Goal: Task Accomplishment & Management: Manage account settings

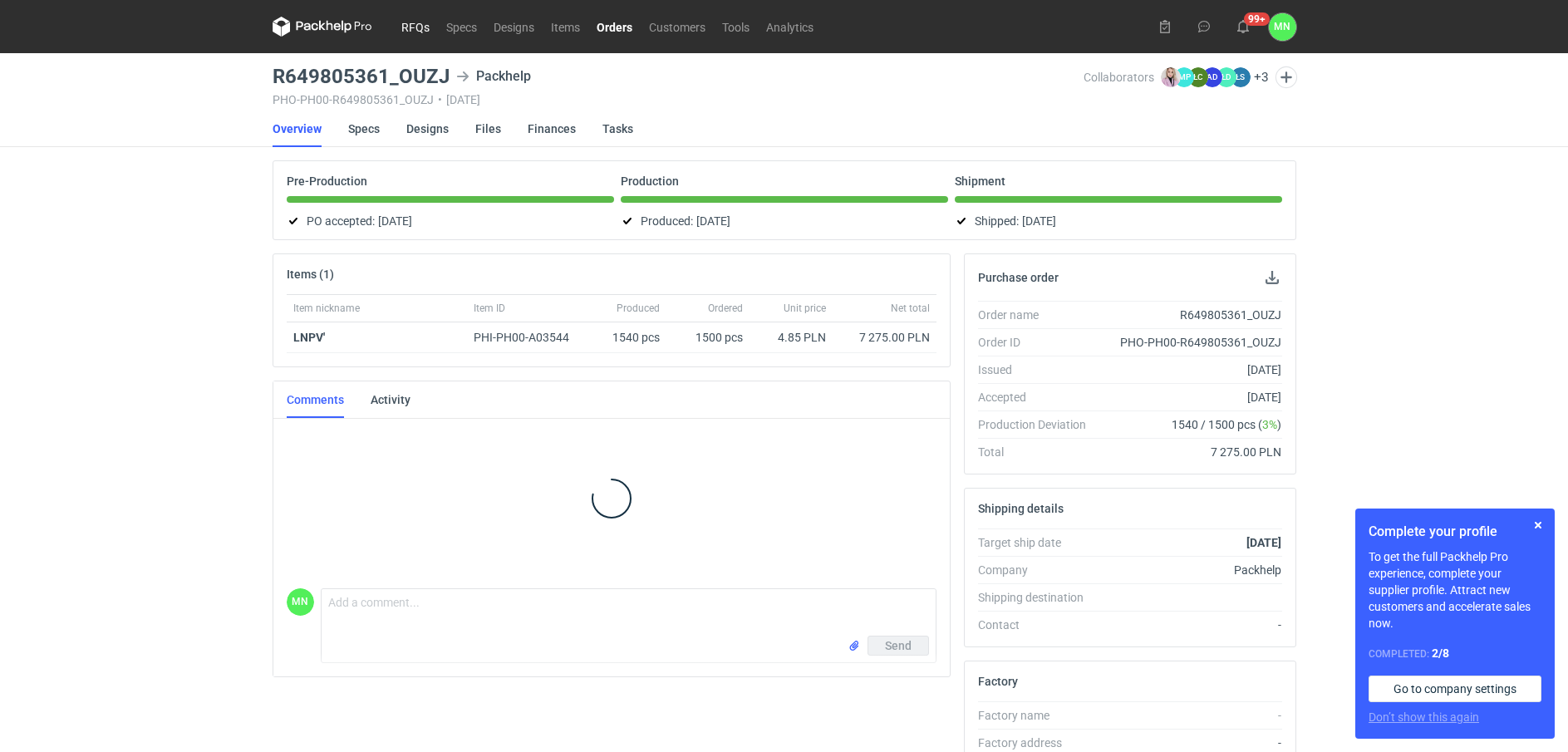
click at [416, 23] on link "RFQs" at bounding box center [416, 27] width 45 height 20
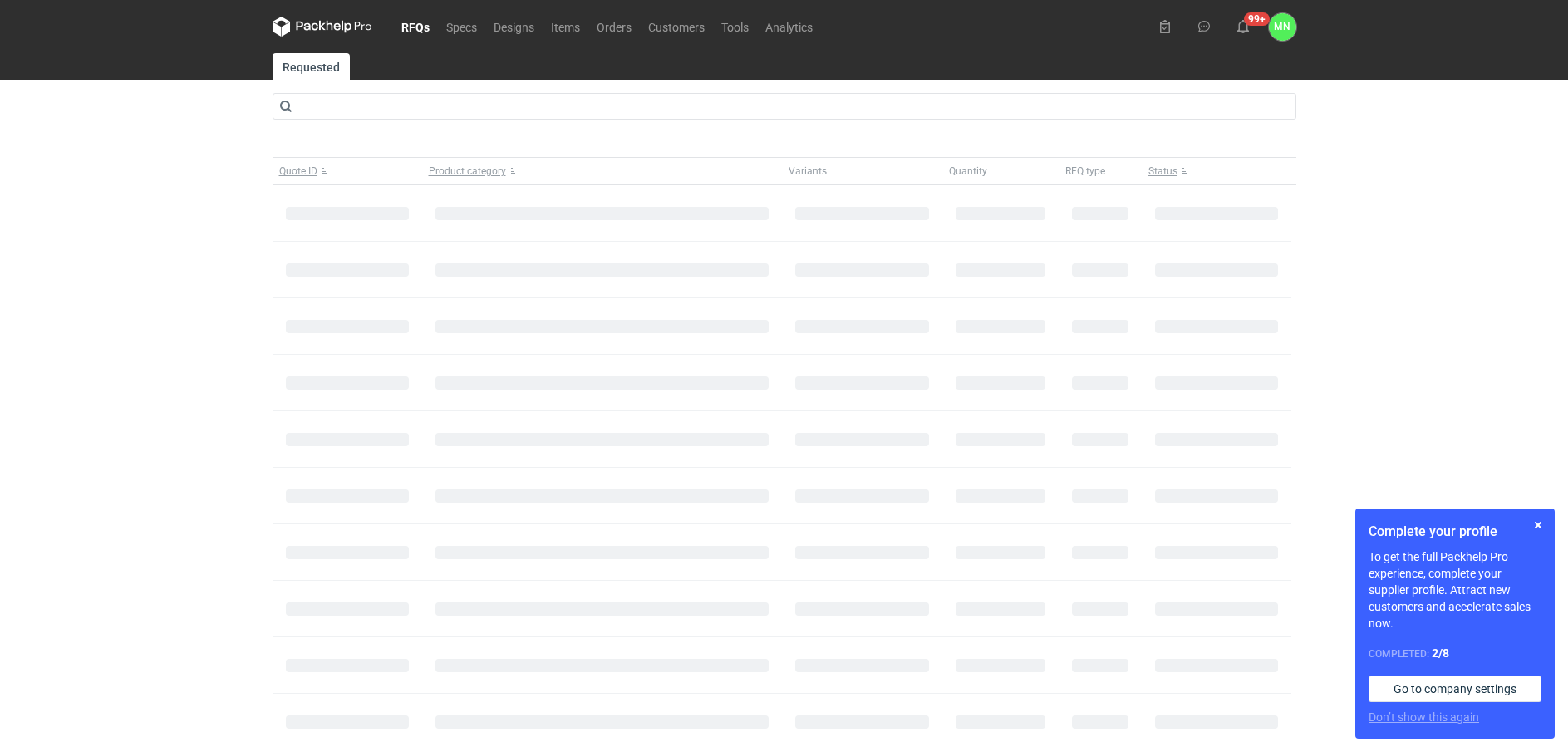
drag, startPoint x: 462, startPoint y: 124, endPoint x: 455, endPoint y: 112, distance: 13.9
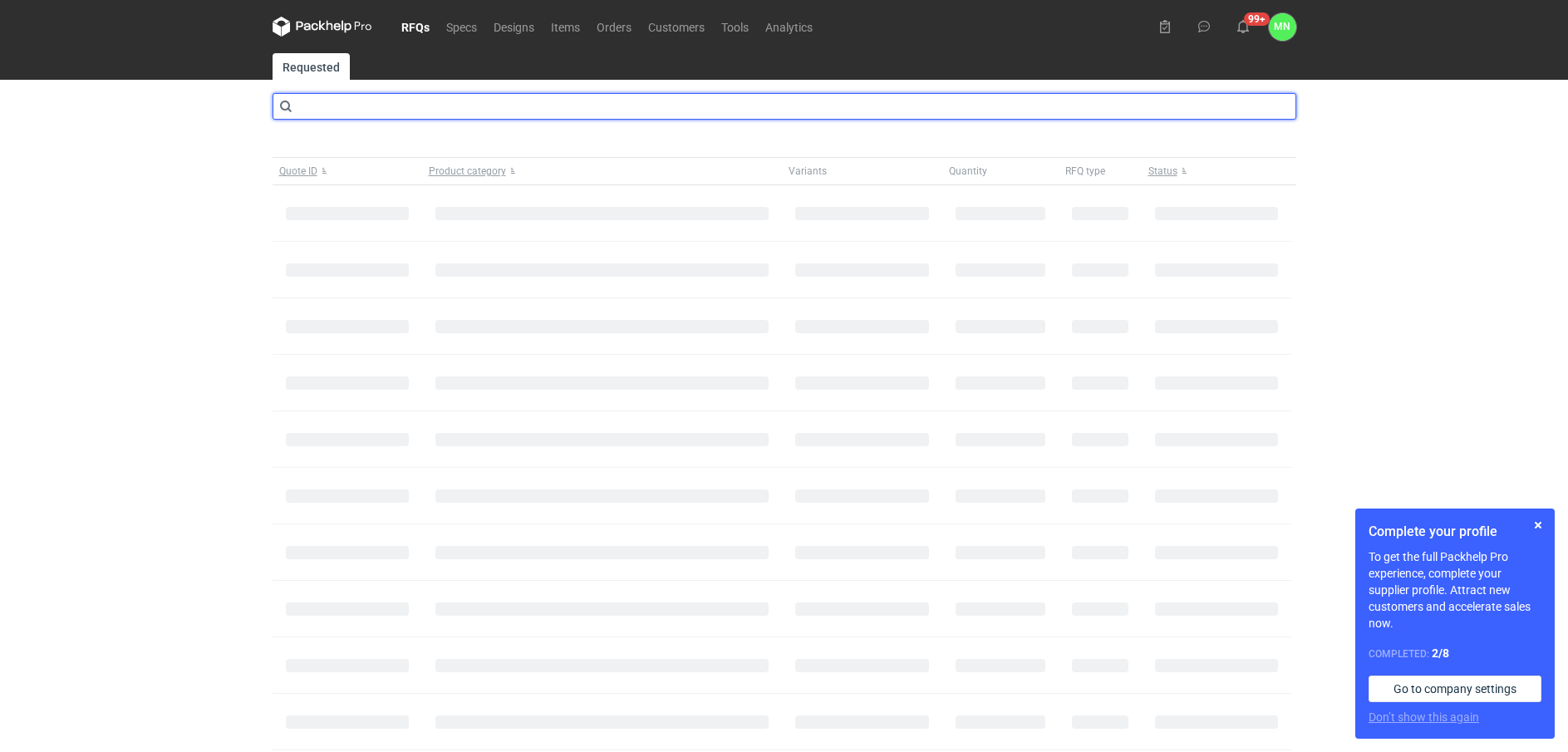
click at [449, 103] on input "text" at bounding box center [784, 106] width 1024 height 27
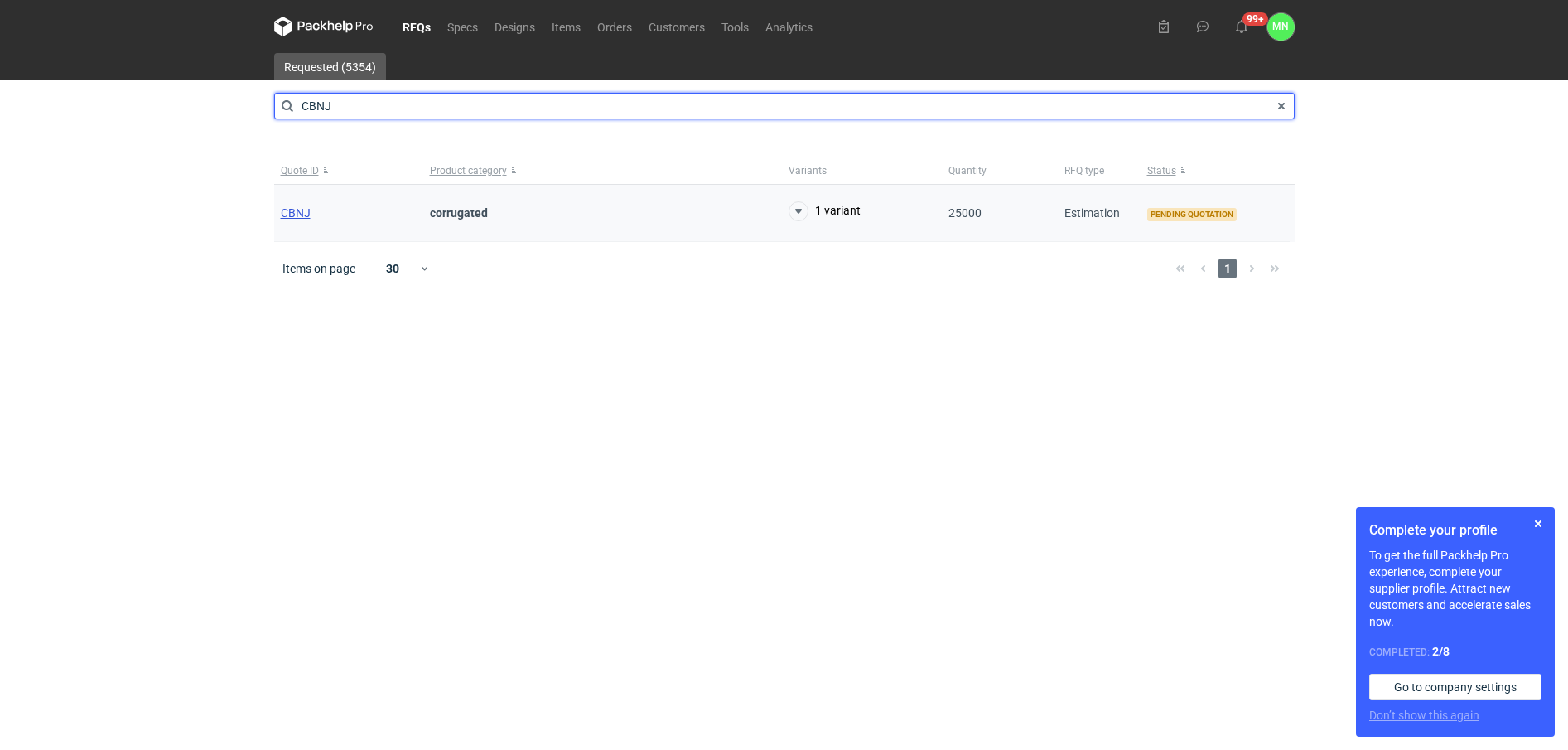
type input "CBNJ"
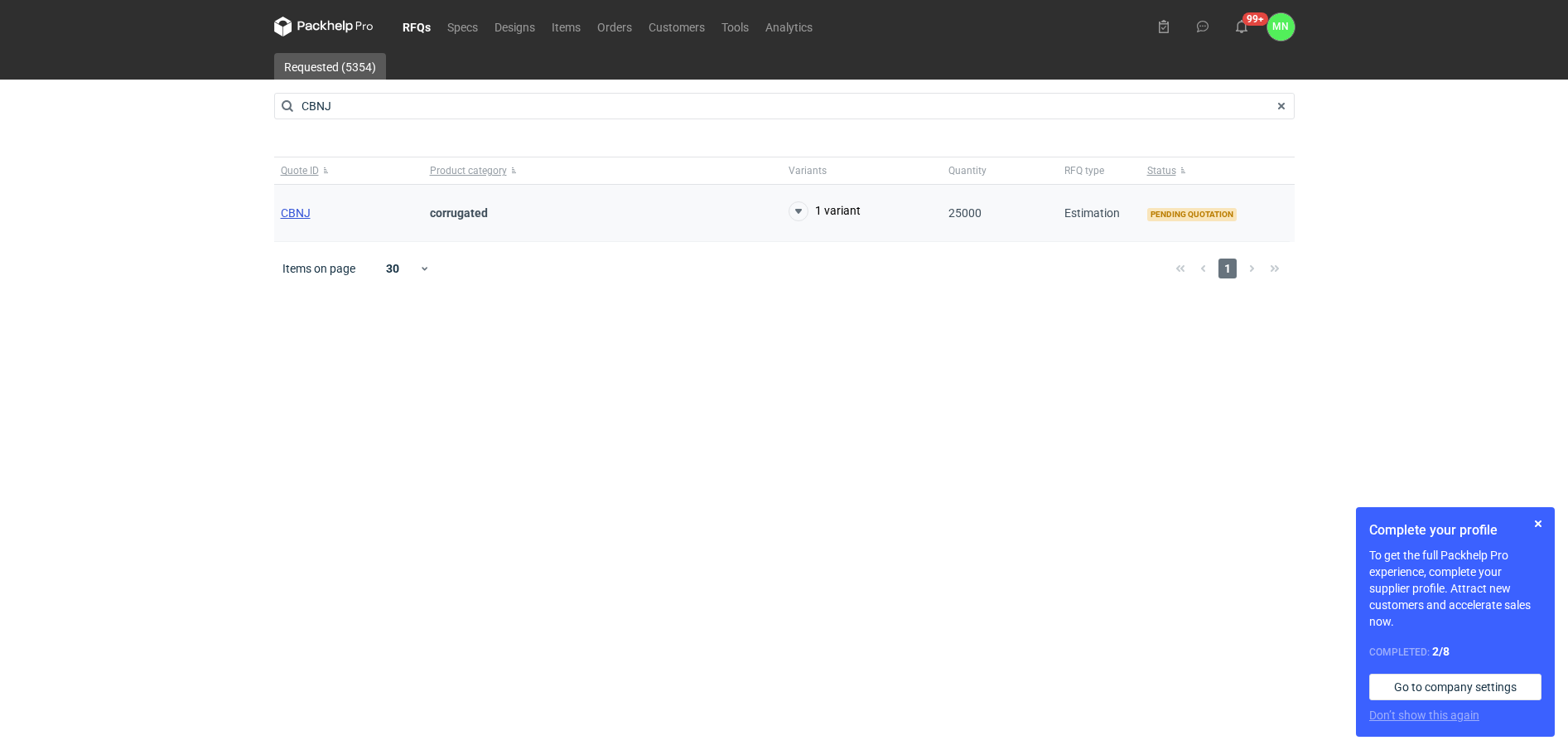
click at [289, 211] on span "CBNJ" at bounding box center [295, 213] width 30 height 13
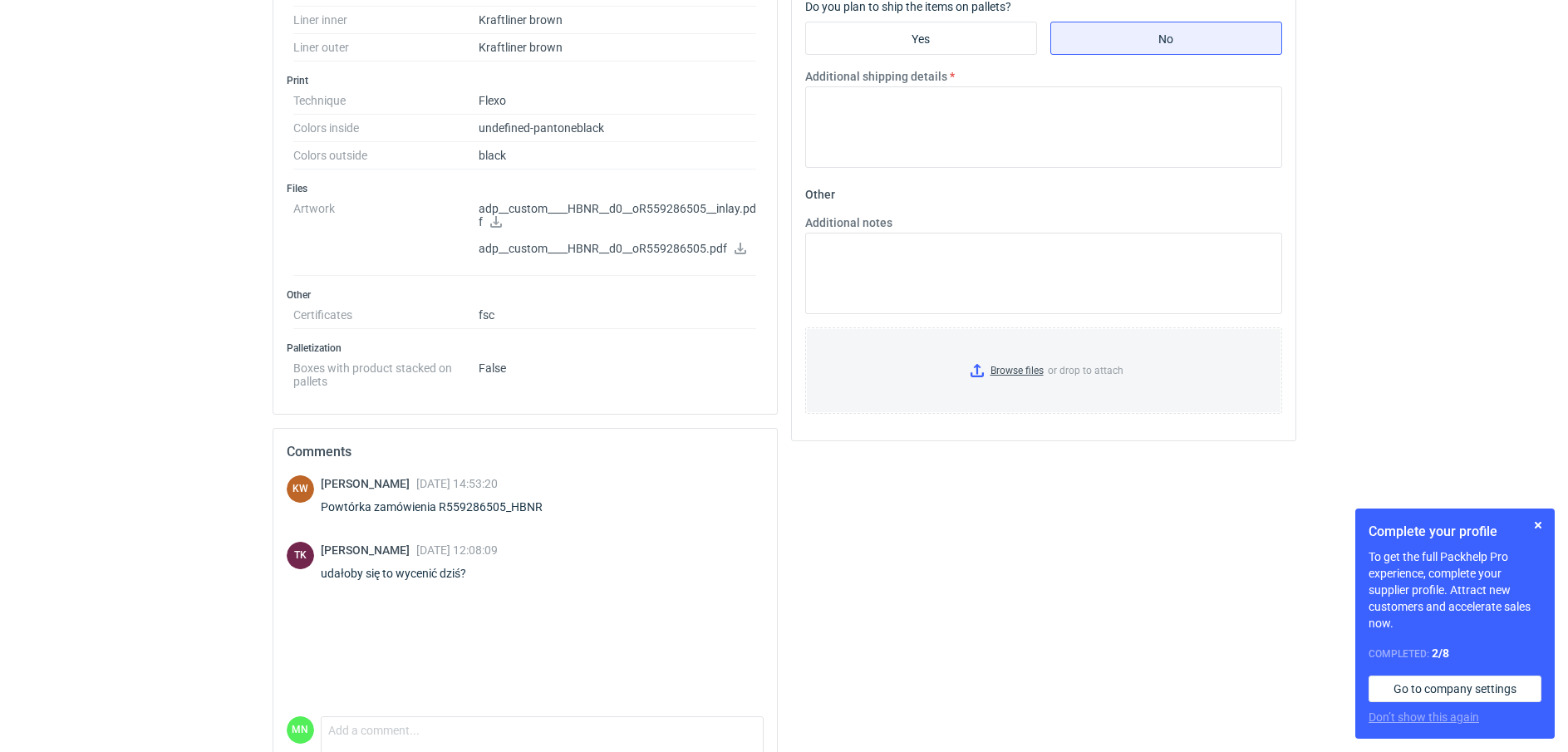
scroll to position [727, 0]
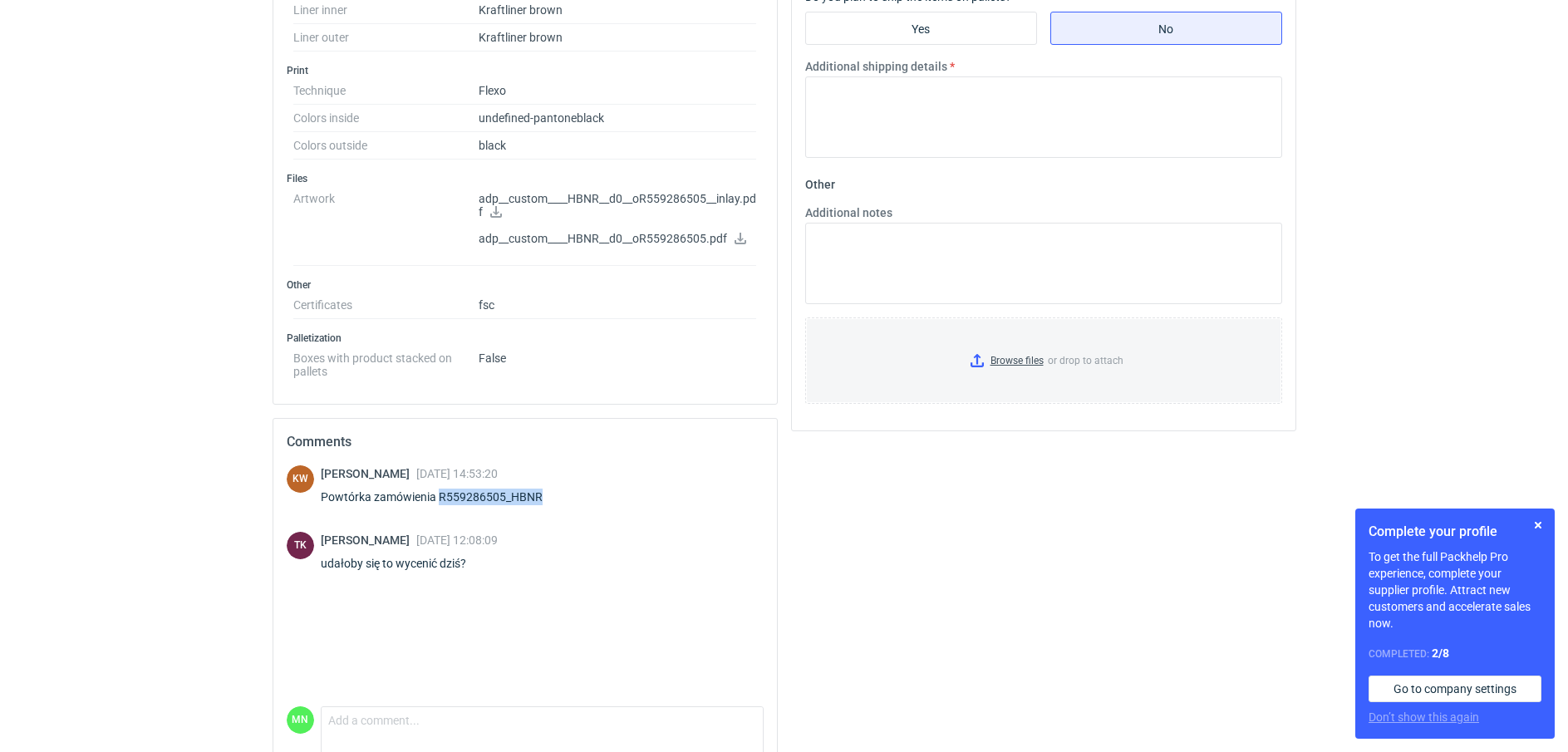
drag, startPoint x: 541, startPoint y: 497, endPoint x: 437, endPoint y: 497, distance: 104.0
click at [437, 497] on div "Powtórka zamówienia R559286505_HBNR" at bounding box center [442, 497] width 242 height 17
copy div "R559286505_HBNR"
click at [451, 728] on textarea "Comment message" at bounding box center [542, 724] width 441 height 35
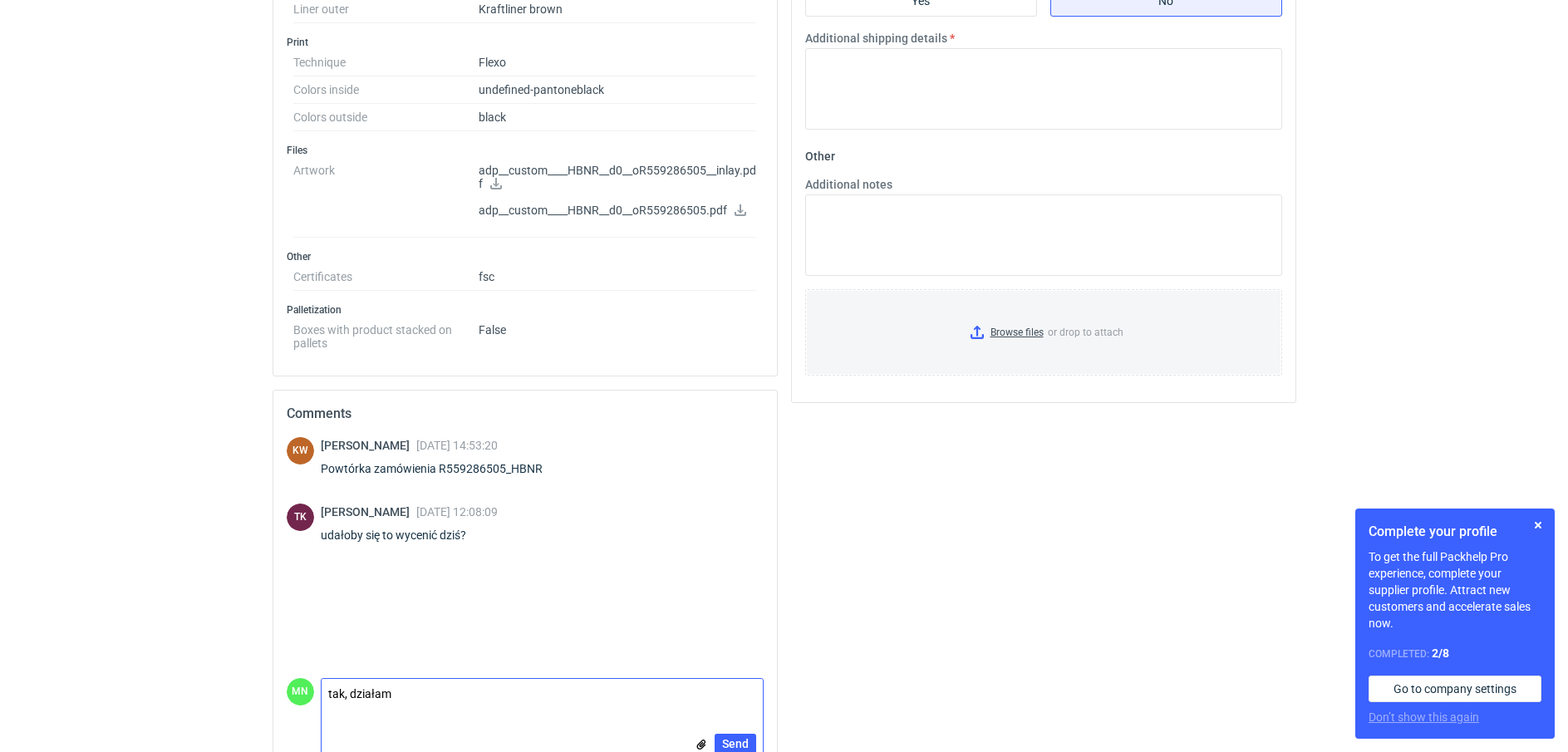
scroll to position [792, 0]
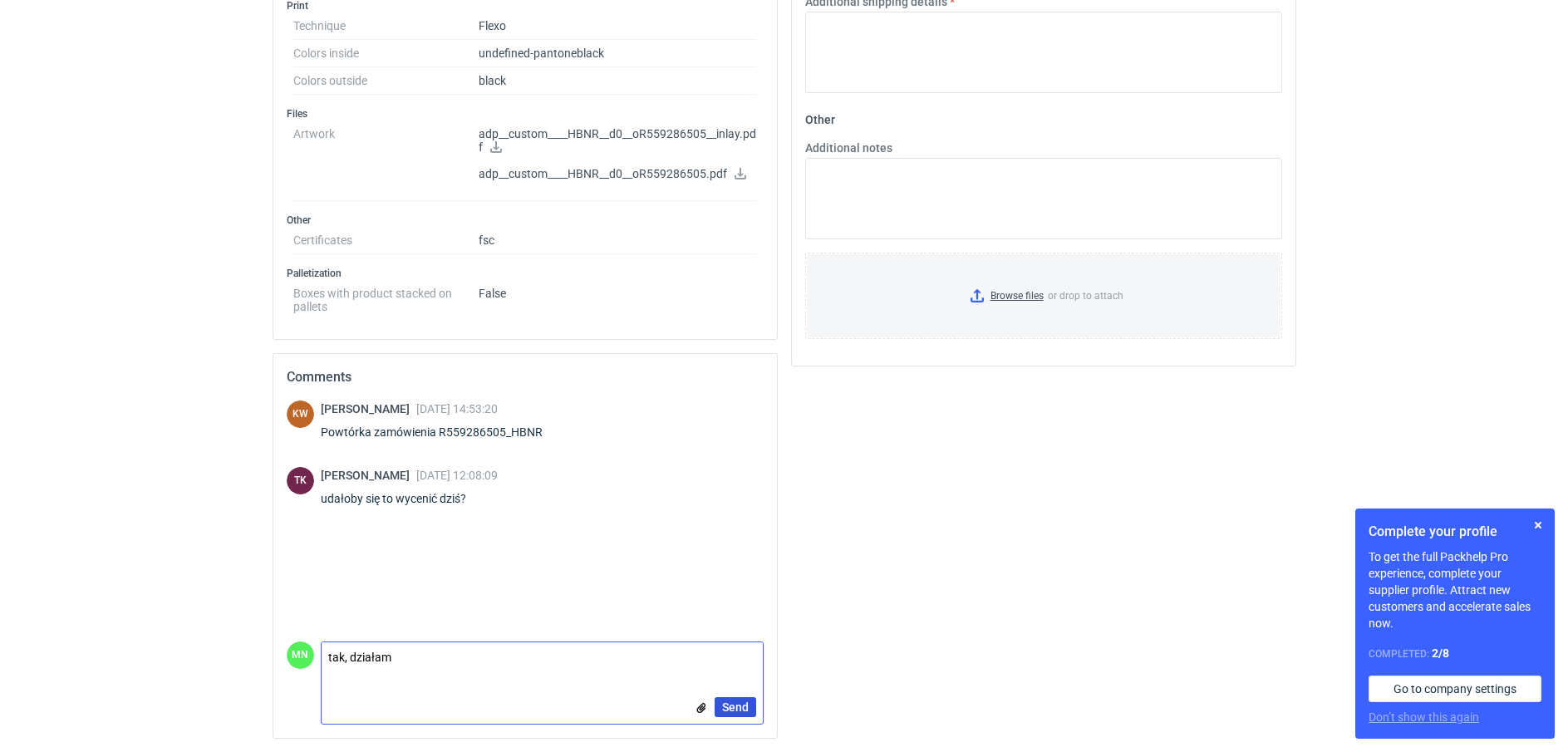
type textarea "tak, działam"
click at [728, 704] on span "Send" at bounding box center [736, 707] width 27 height 12
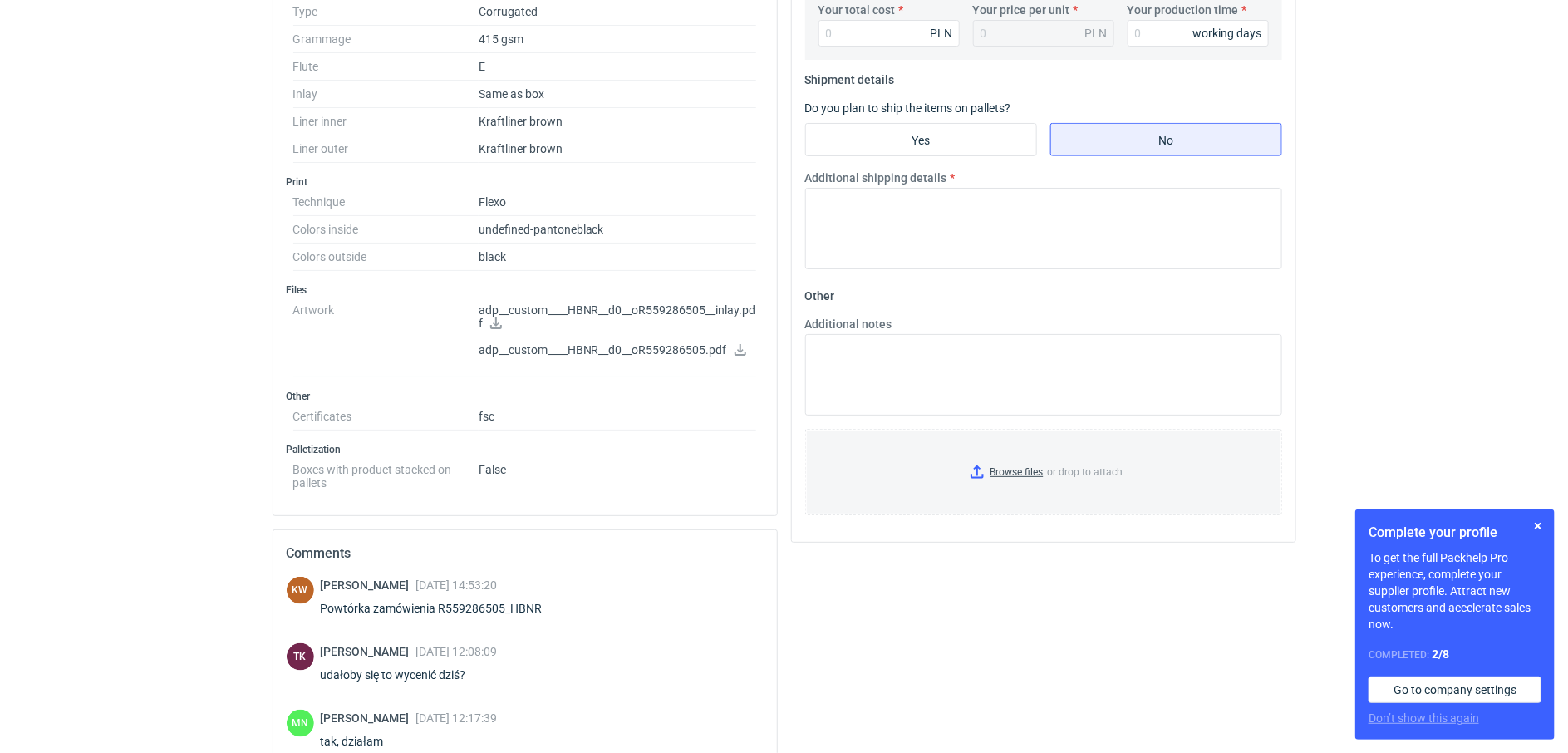
scroll to position [0, 0]
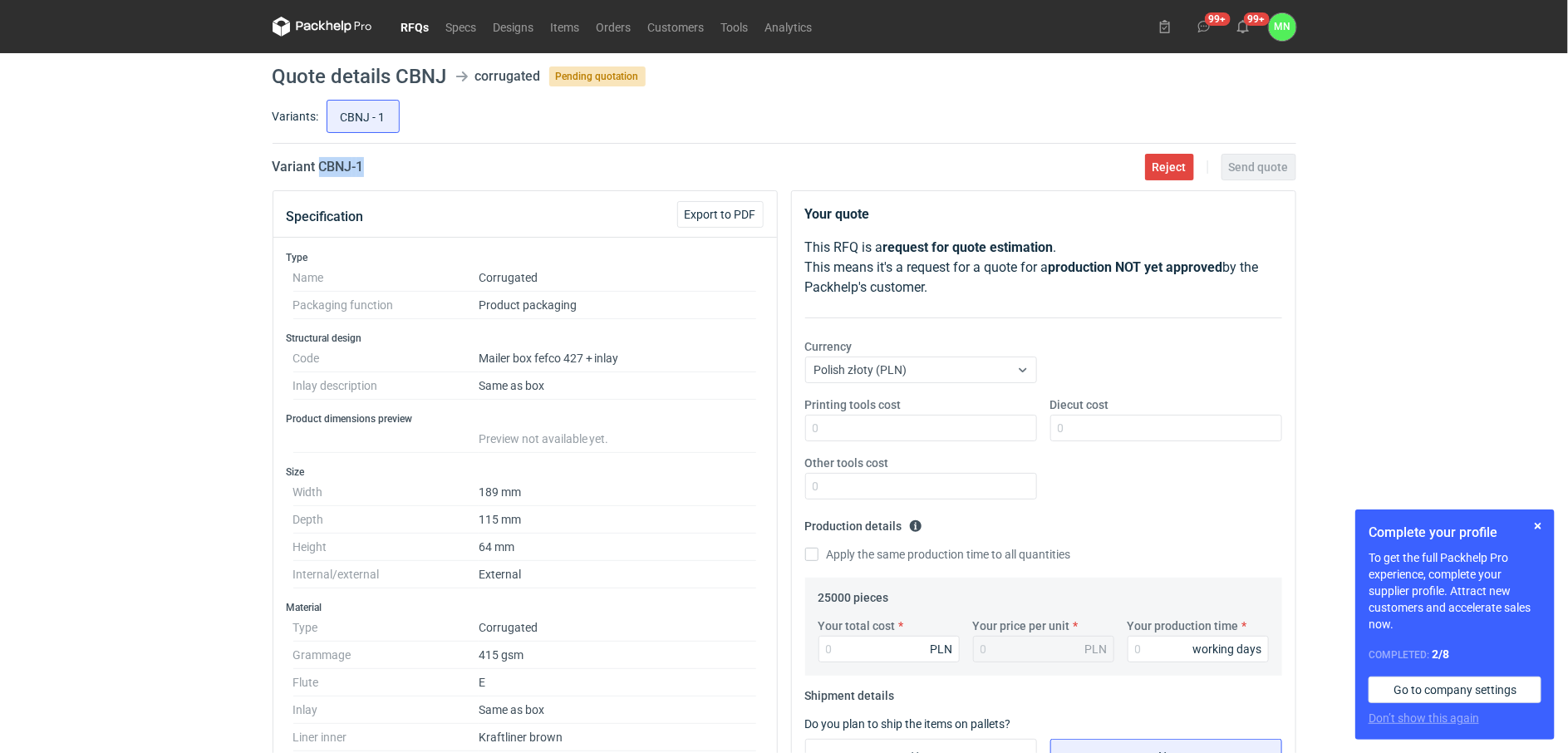
drag, startPoint x: 376, startPoint y: 166, endPoint x: 321, endPoint y: 166, distance: 55.0
click at [321, 166] on div "Variant CBNJ - 1 Reject Send quote" at bounding box center [784, 167] width 1024 height 20
copy h2 "CBNJ - 1"
click at [46, 206] on div "RFQs Specs Designs Items Orders Customers Tools Analytics 99+ 99+ MN [PERSON_NA…" at bounding box center [784, 376] width 1568 height 753
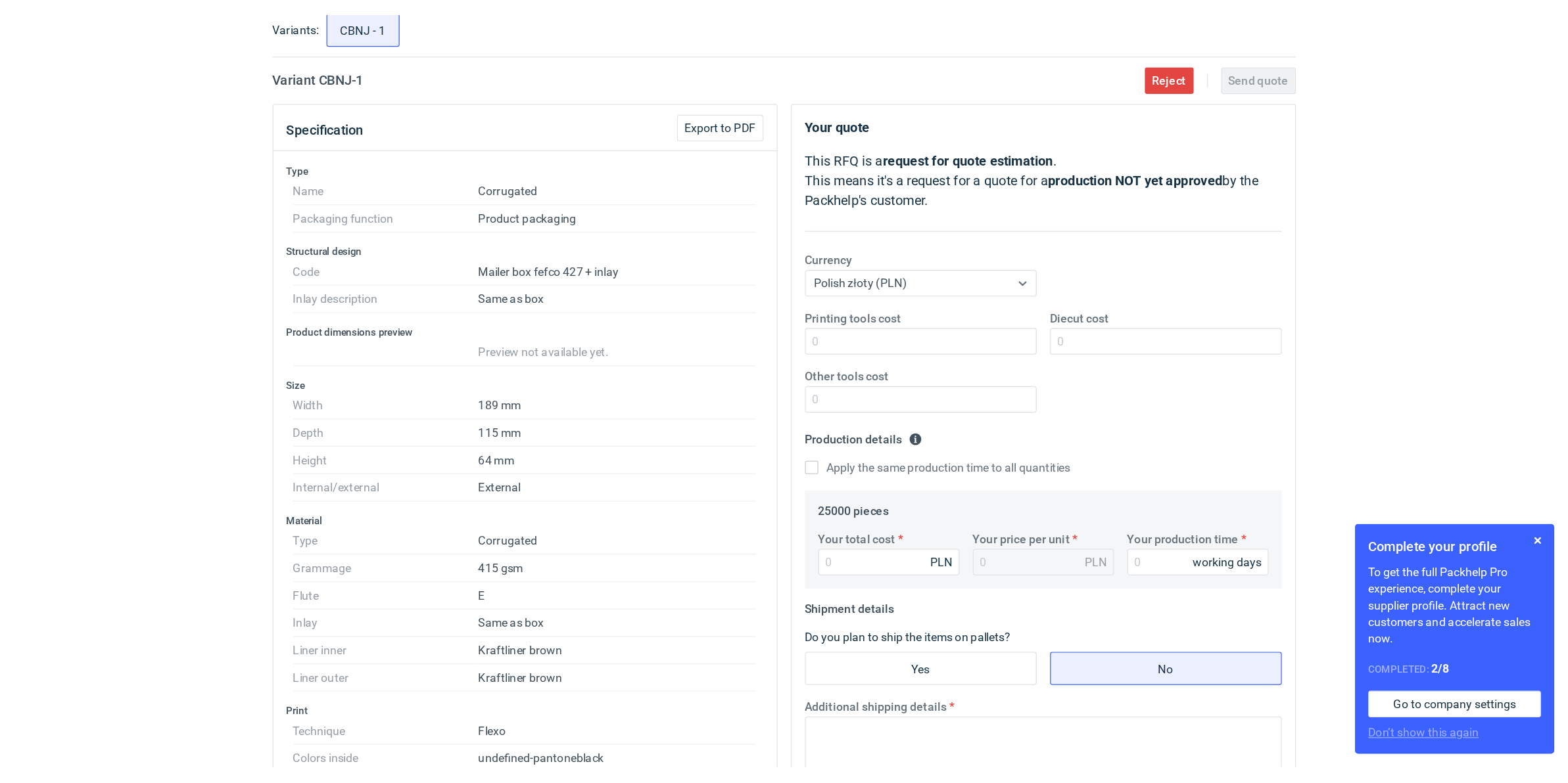
scroll to position [82, 0]
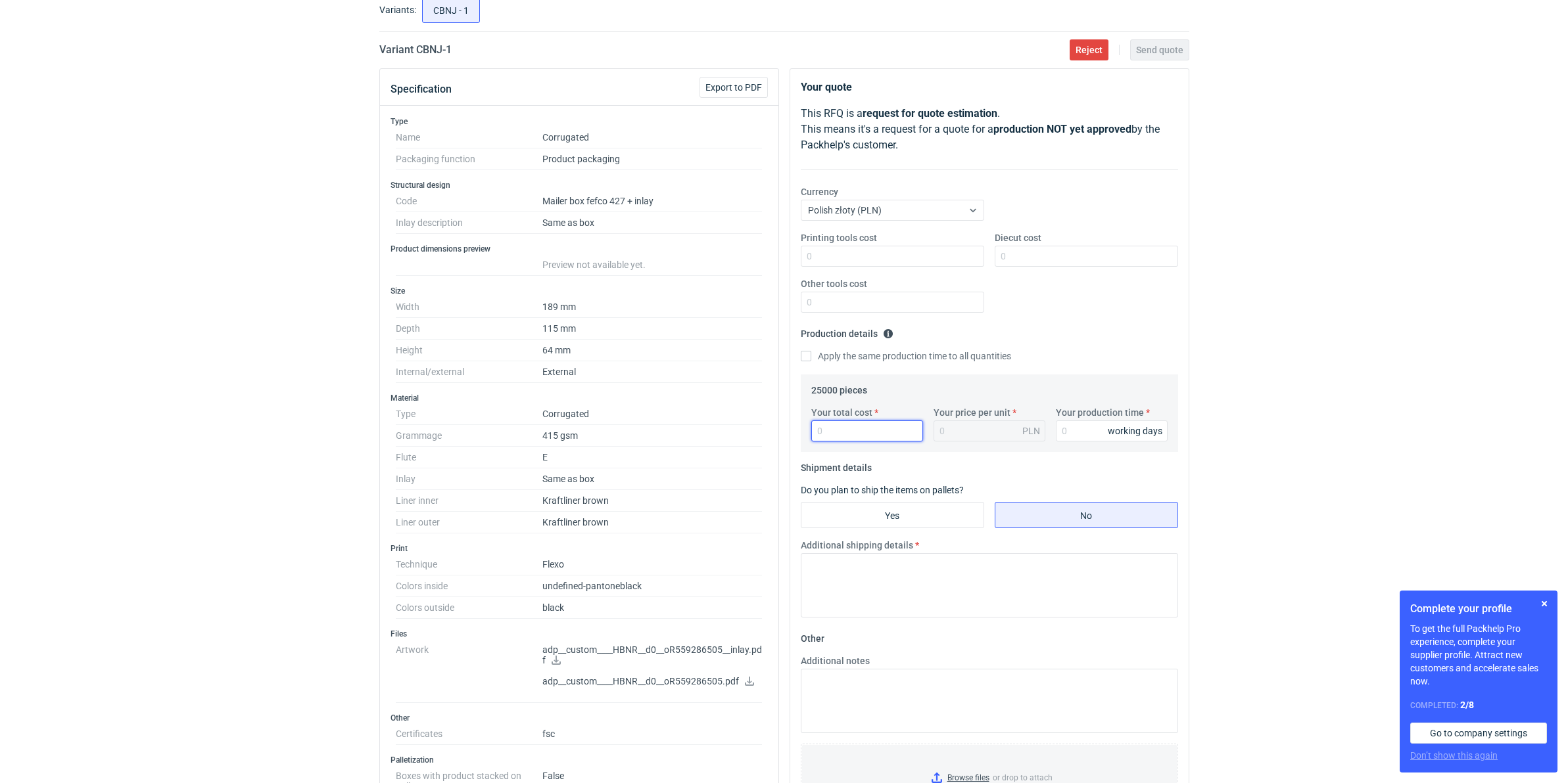
click at [839, 430] on input "Your total cost" at bounding box center [867, 431] width 112 height 21
type input "19250"
type input "0.77"
click at [366, 446] on div "RFQs Specs Designs Items Orders Customers Tools Analytics 99+ 99+ MN [PERSON_NA…" at bounding box center [784, 310] width 1568 height 783
drag, startPoint x: 750, startPoint y: 421, endPoint x: 724, endPoint y: 427, distance: 26.7
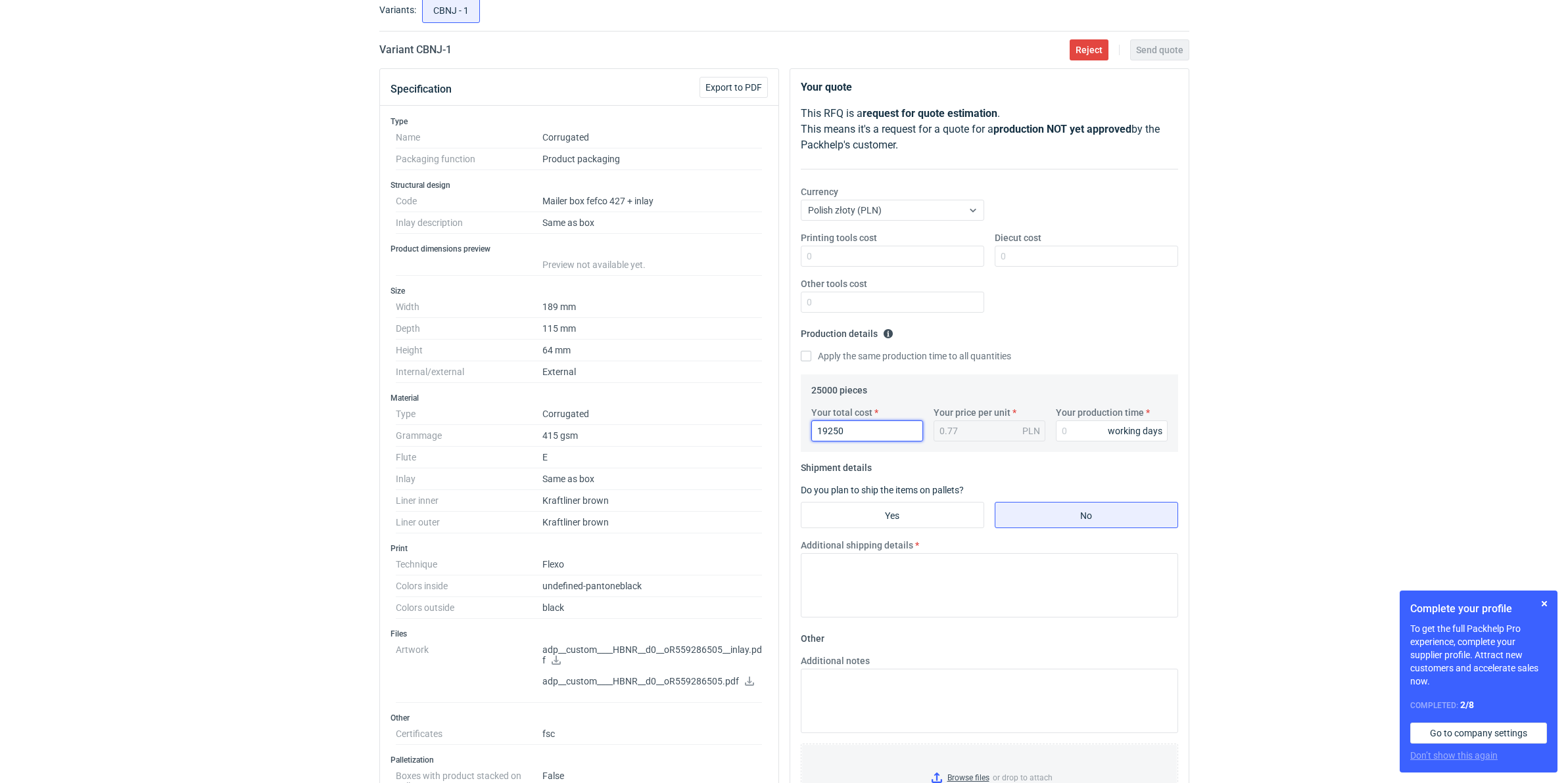
click at [728, 425] on div "Specification Export to PDF Type Name Corrugated Packaging function Product pac…" at bounding box center [784, 603] width 820 height 1070
type input "25000"
type input "1"
type input "25000"
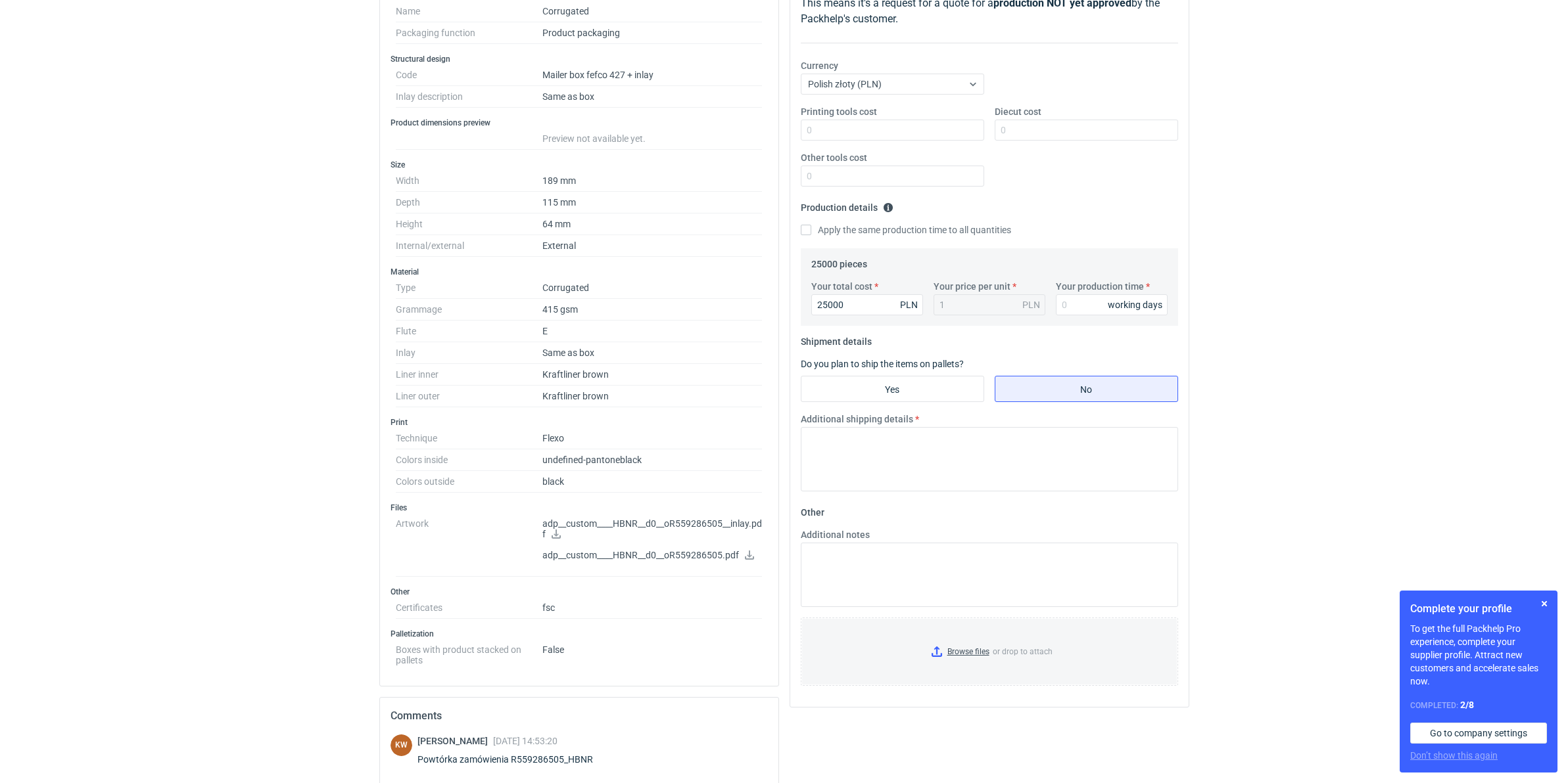
scroll to position [246, 0]
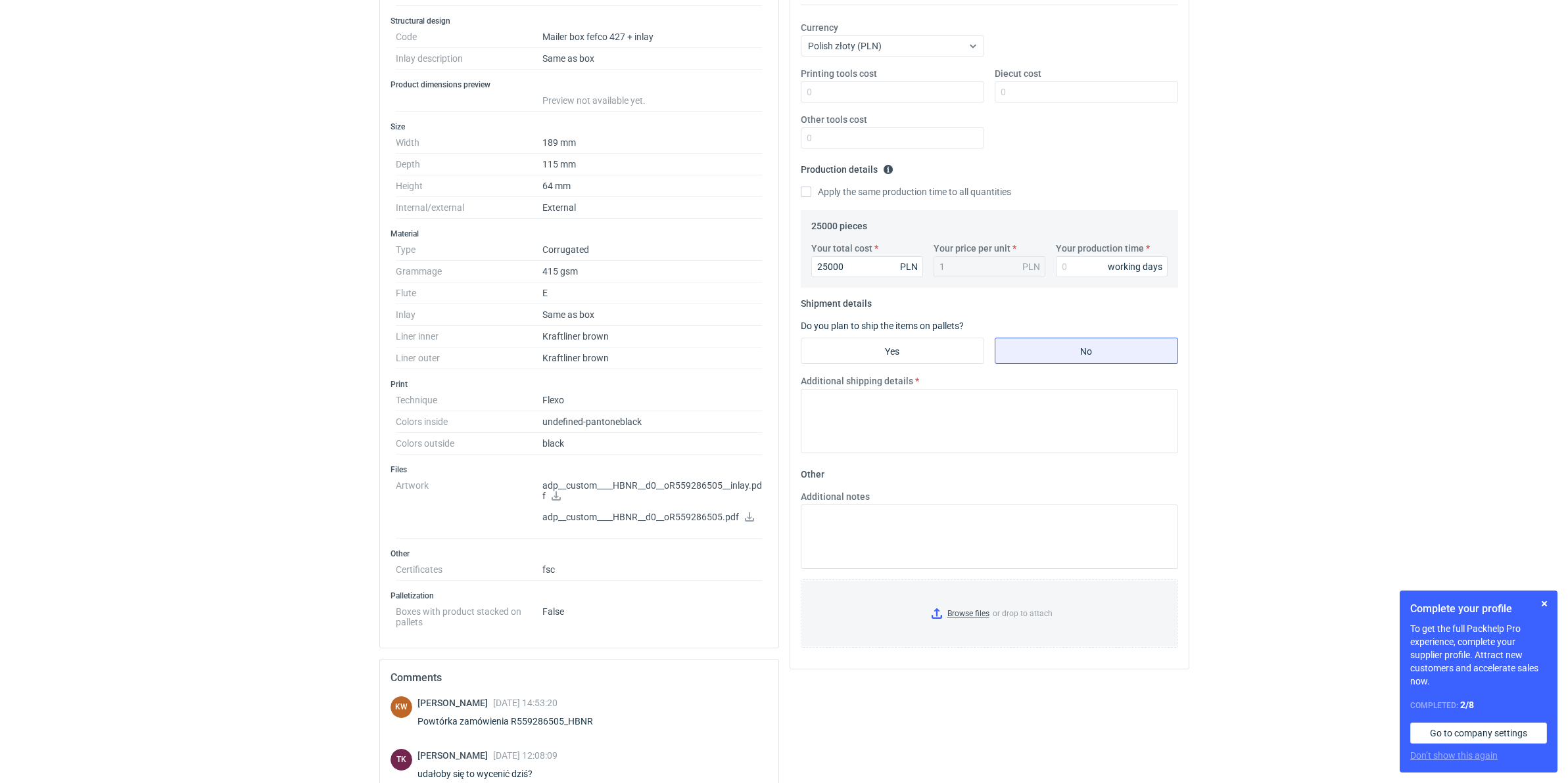
click at [54, 241] on div "RFQs Specs Designs Items Orders Customers Tools Analytics 99+ 99+ MN [PERSON_NA…" at bounding box center [784, 145] width 1568 height 783
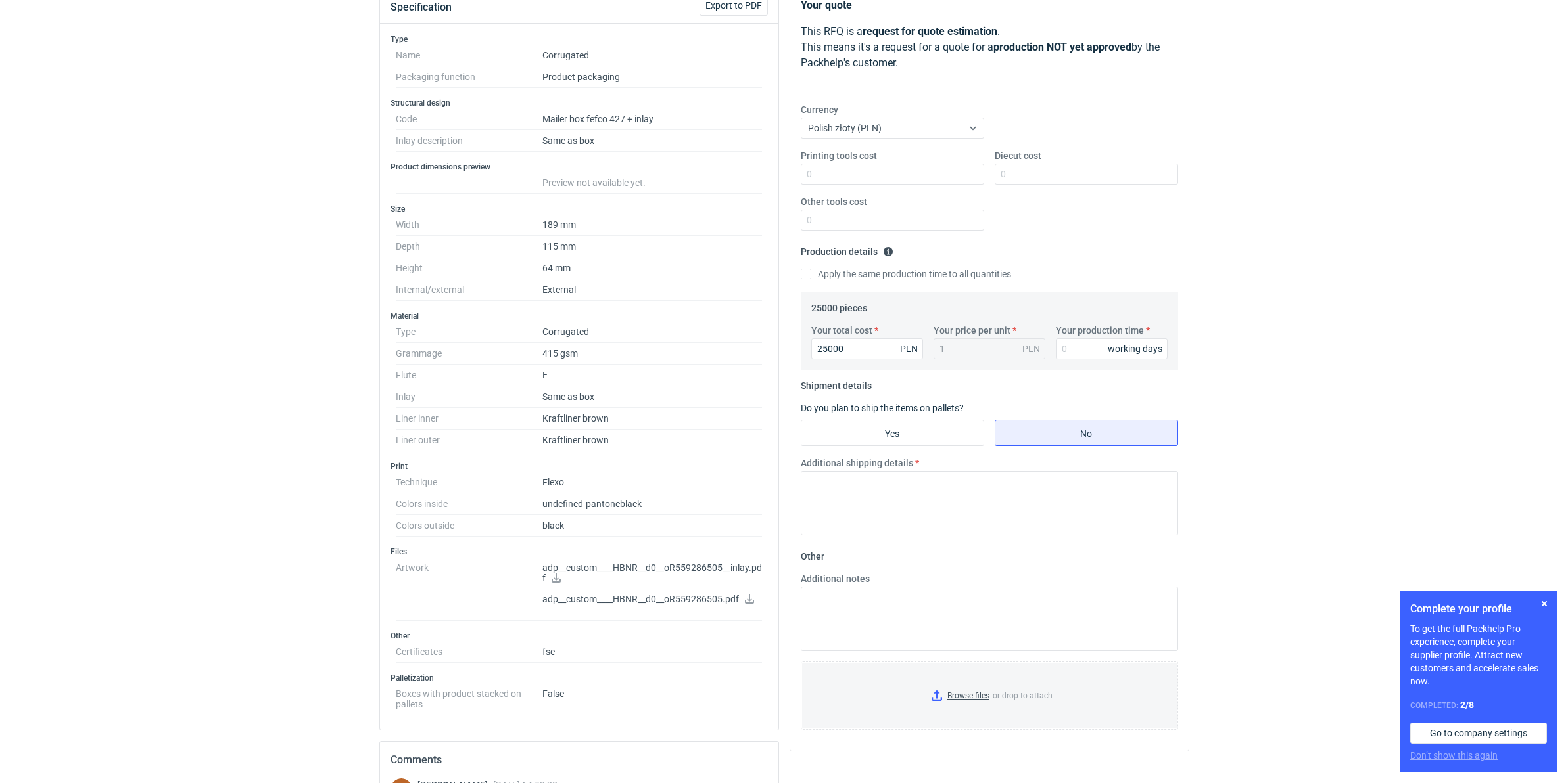
scroll to position [0, 0]
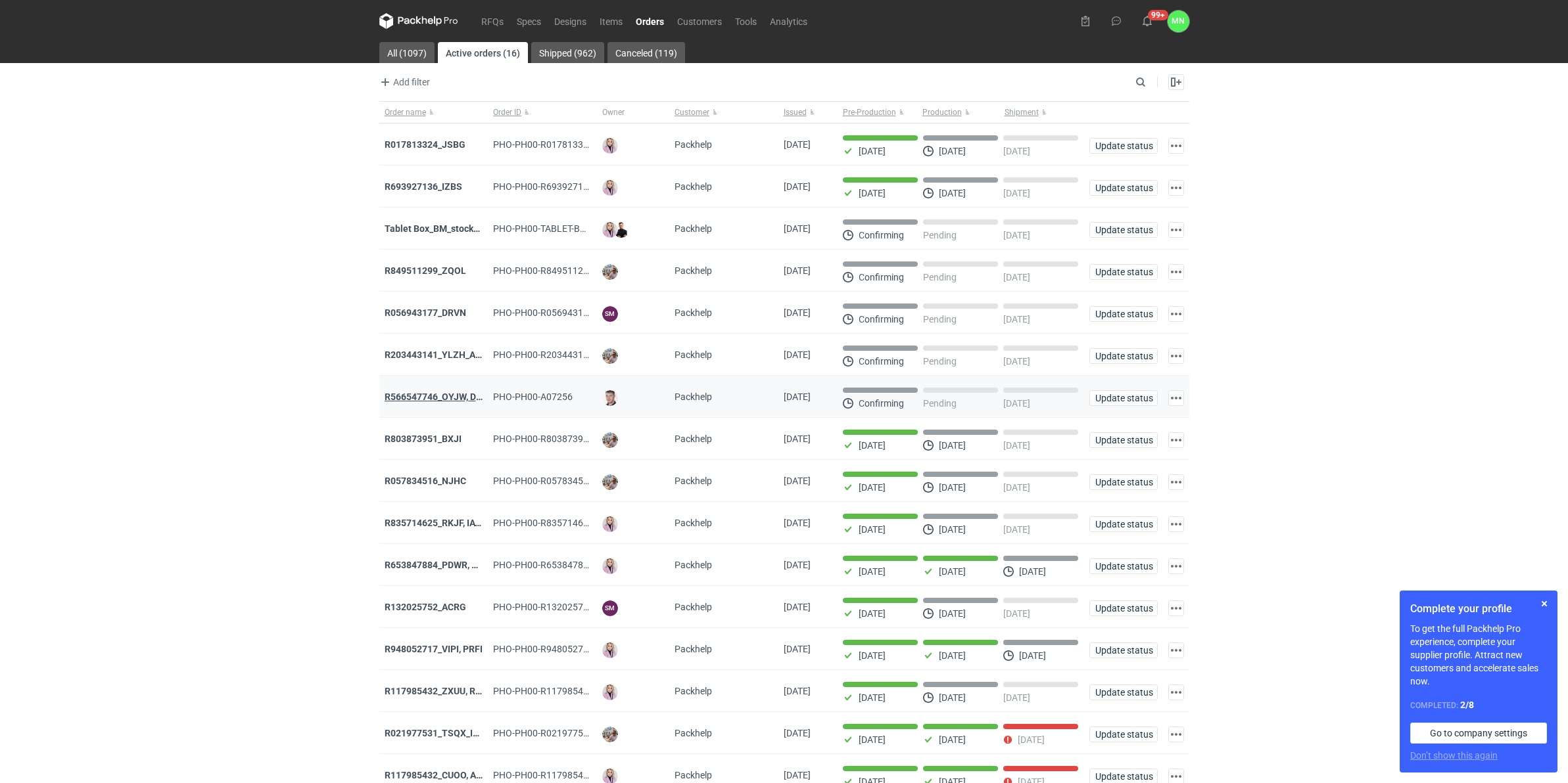
click at [441, 398] on strong "R566547746_OYJW, DJBN, [PERSON_NAME], [PERSON_NAME], OYBW, UUIL" at bounding box center [540, 397] width 312 height 11
click at [439, 616] on div "R132025752_ACRG" at bounding box center [433, 607] width 109 height 42
click at [449, 608] on strong "R132025752_ACRG" at bounding box center [425, 607] width 81 height 11
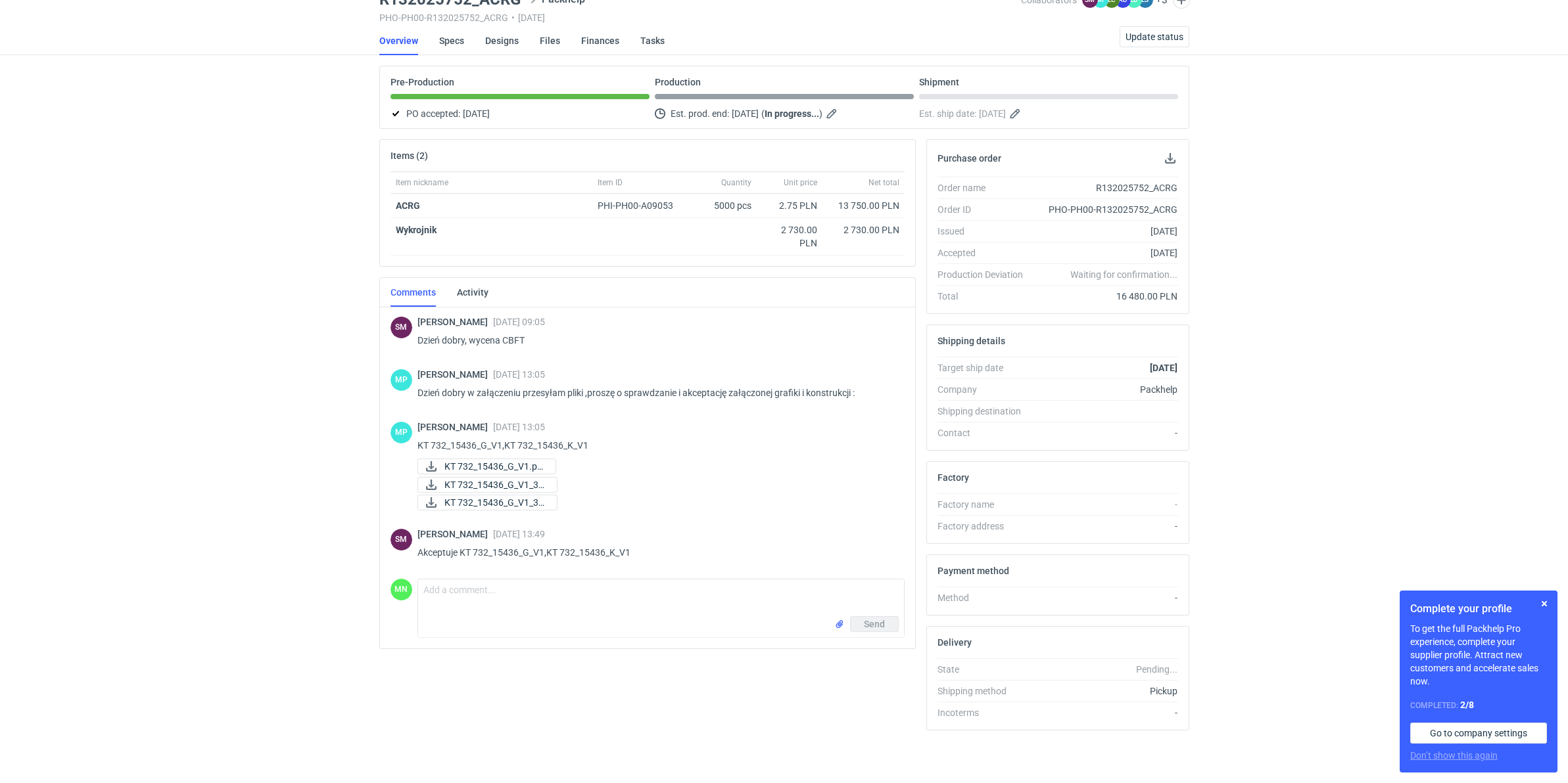
scroll to position [65, 0]
click at [514, 585] on textarea "Comment message" at bounding box center [661, 598] width 486 height 37
type textarea "Panie Sebastianie, ze względu na reklamację offsetu nowy termin odbioru to 6/10"
click at [878, 623] on span "Send" at bounding box center [874, 625] width 21 height 9
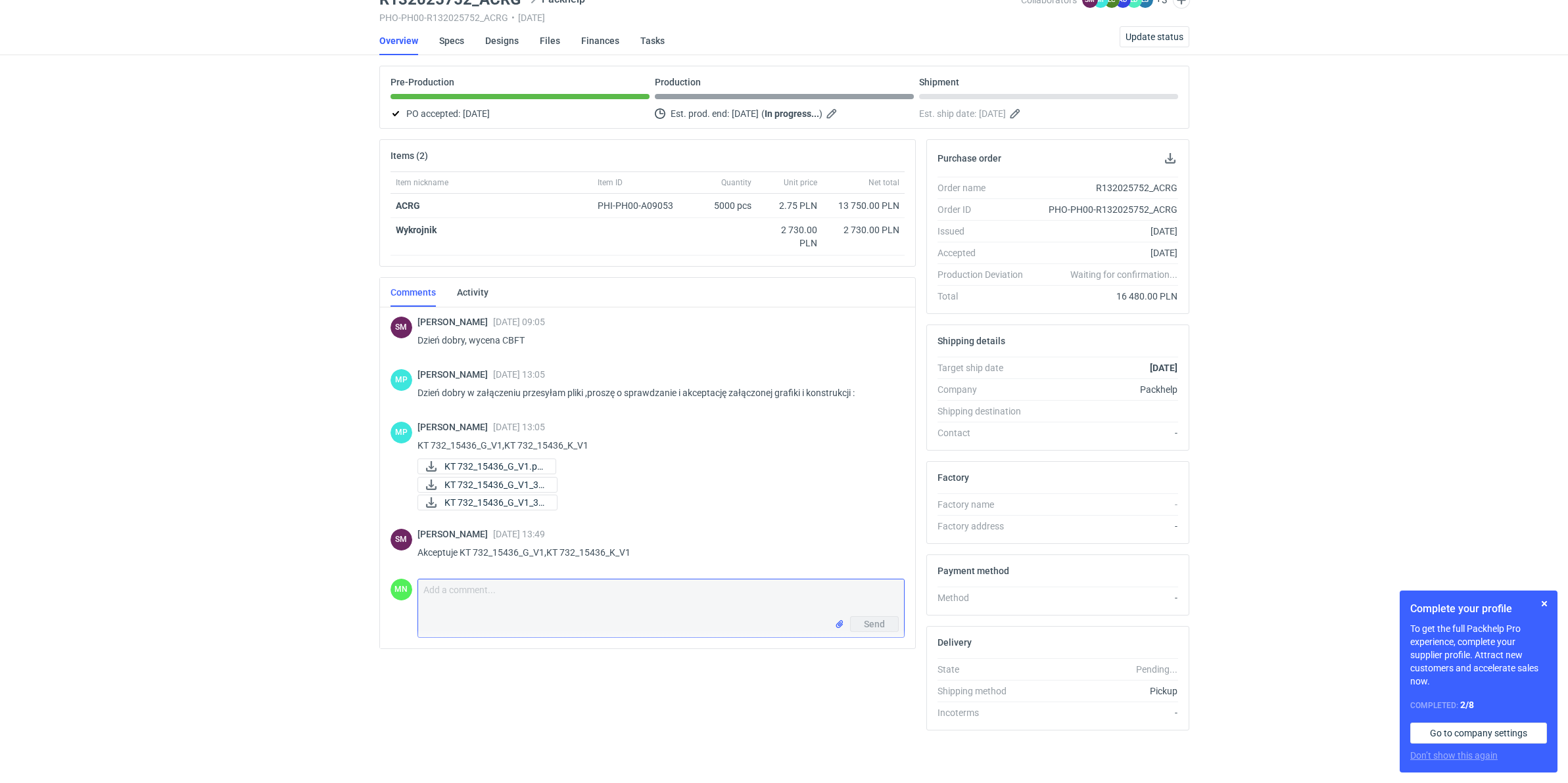
scroll to position [15, 0]
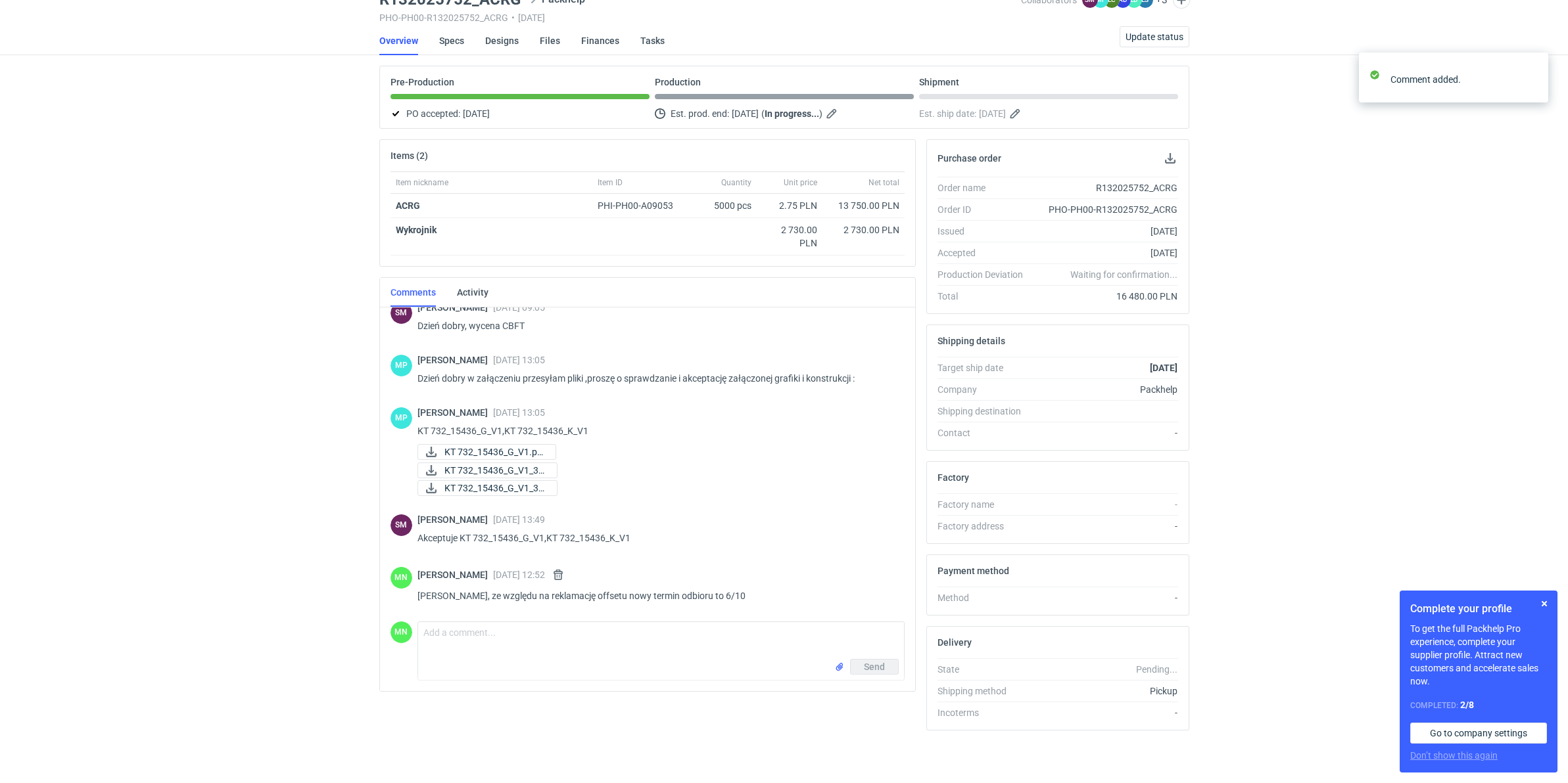
click at [238, 605] on div "RFQs Specs Designs Items Orders Customers Tools Analytics 99+ 99+ MN Małgorzata…" at bounding box center [784, 330] width 1568 height 783
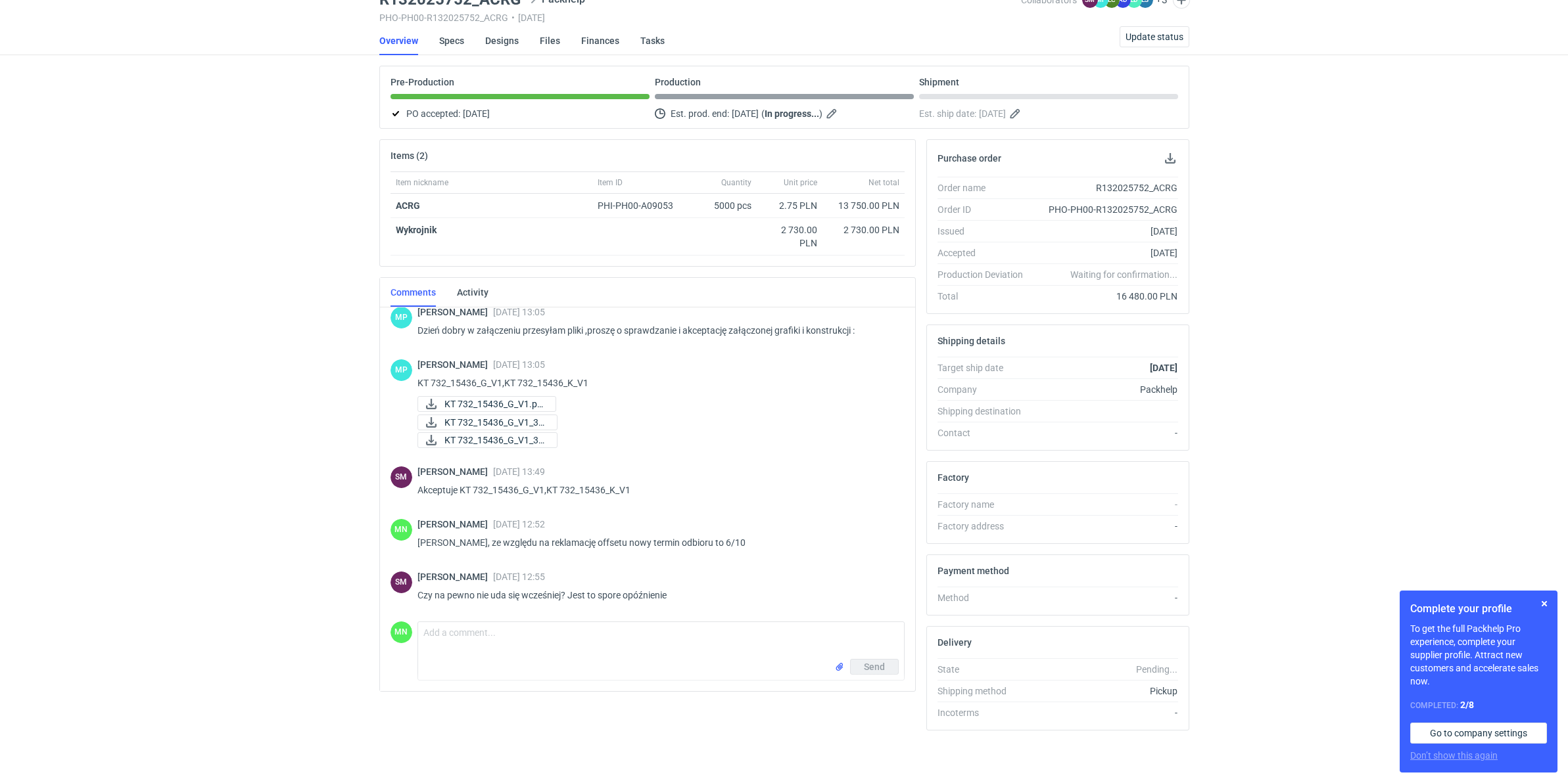
scroll to position [63, 0]
drag, startPoint x: 76, startPoint y: 680, endPoint x: 82, endPoint y: 670, distance: 11.7
click at [76, 680] on div "RFQs Specs Designs Items Orders Customers Tools Analytics 99+ 99+ MN Małgorzata…" at bounding box center [784, 330] width 1568 height 783
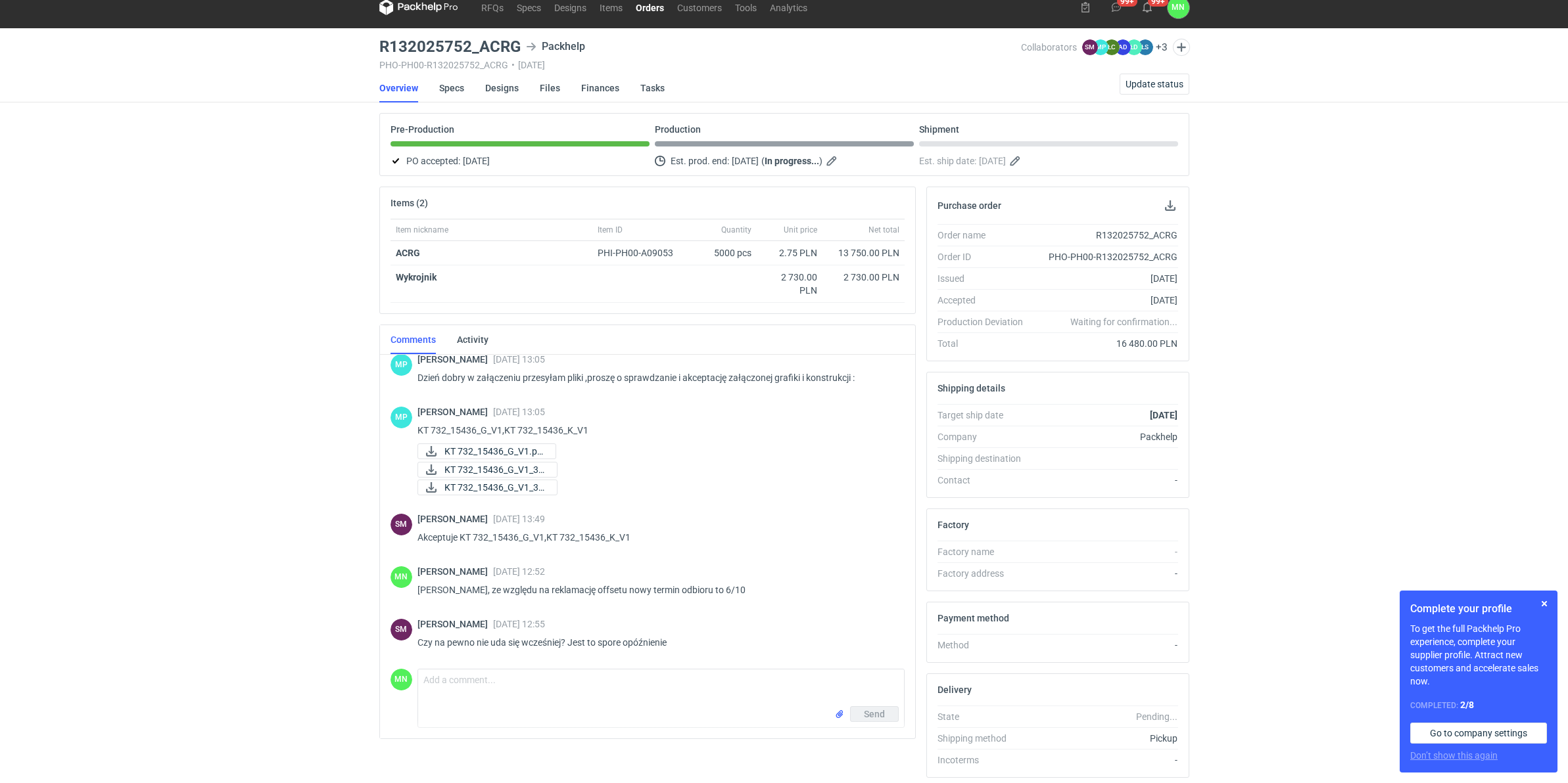
scroll to position [0, 0]
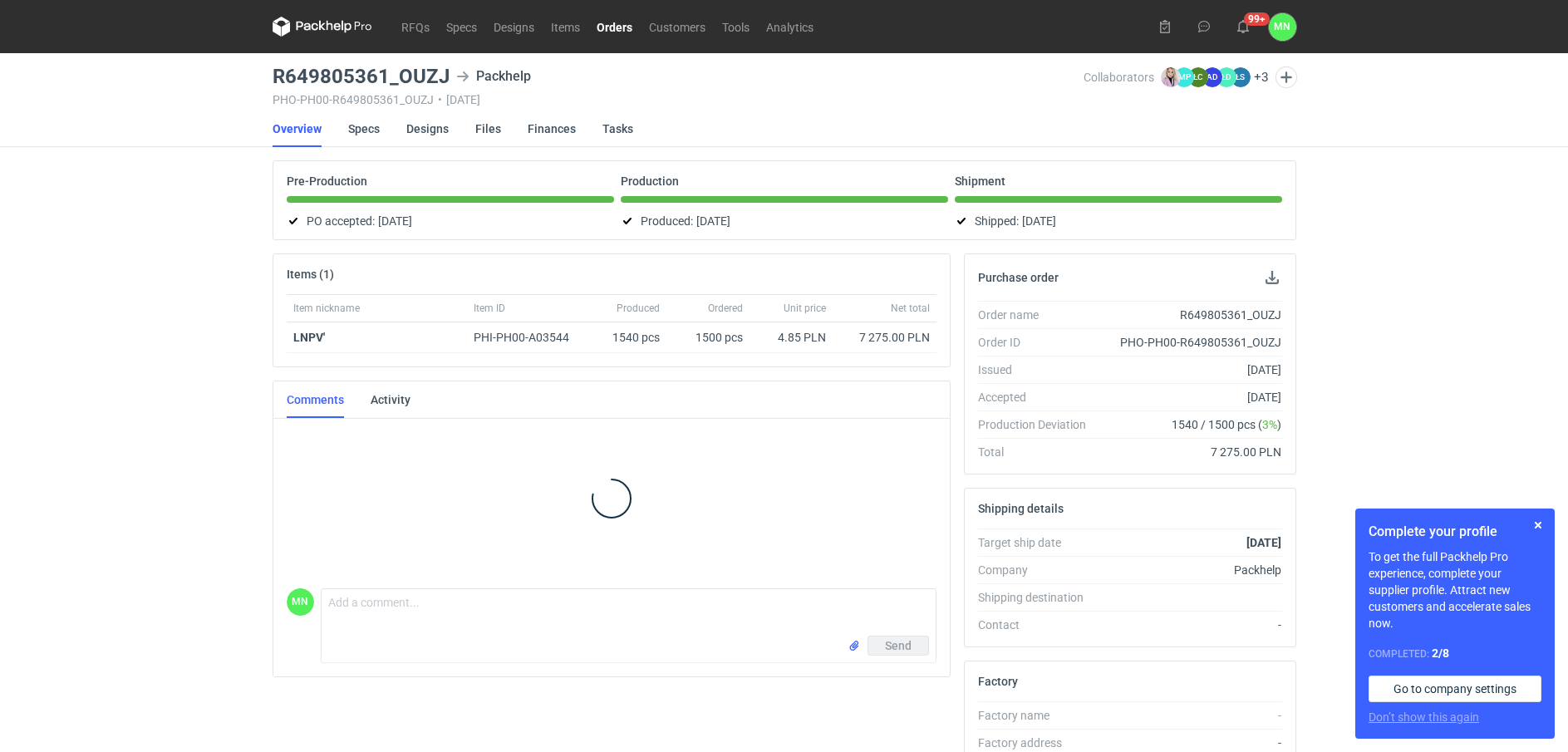
click at [605, 24] on link "Orders" at bounding box center [615, 27] width 53 height 20
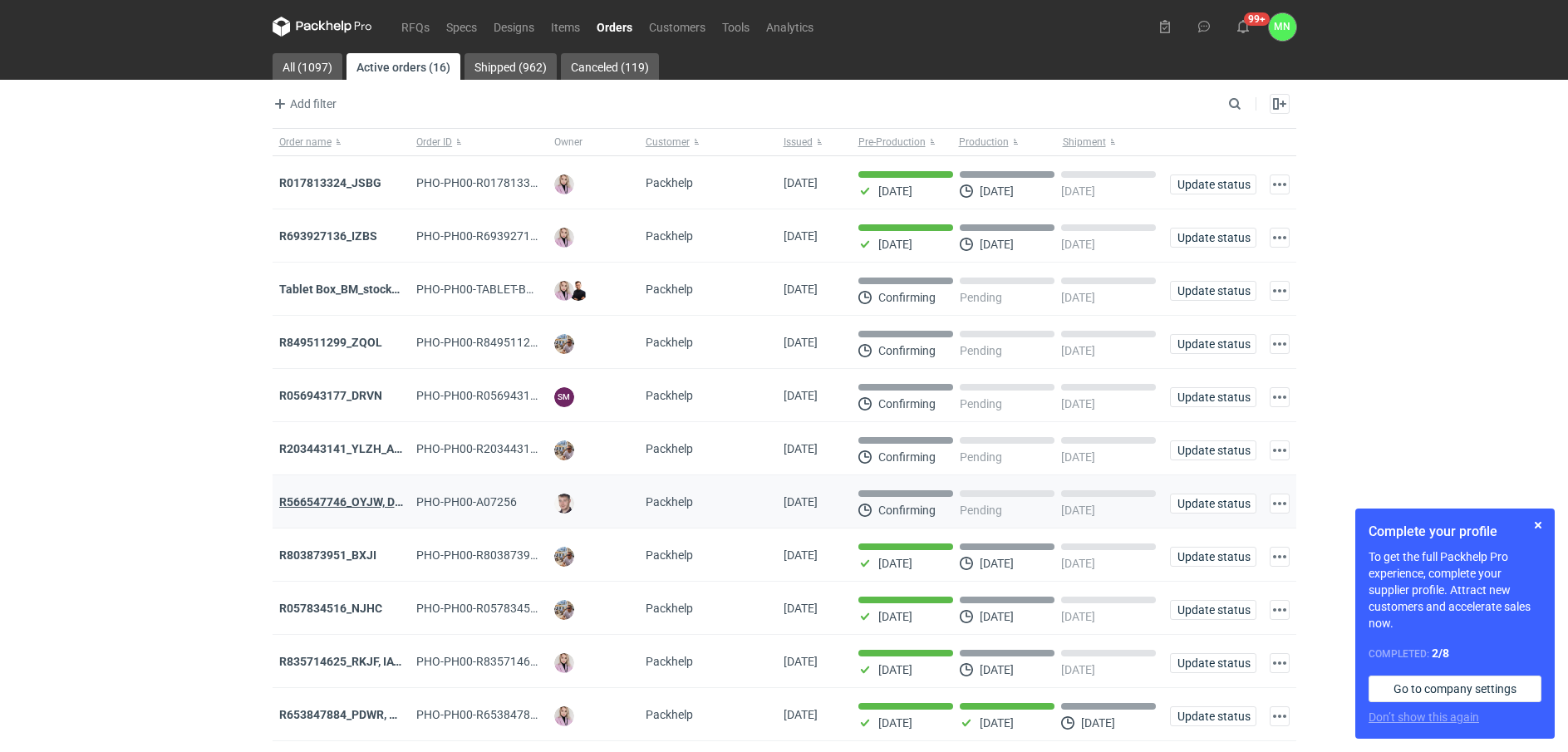
click at [365, 508] on strong "R566547746_OYJW, DJBN, [PERSON_NAME], [PERSON_NAME], OYBW, UUIL" at bounding box center [476, 502] width 395 height 13
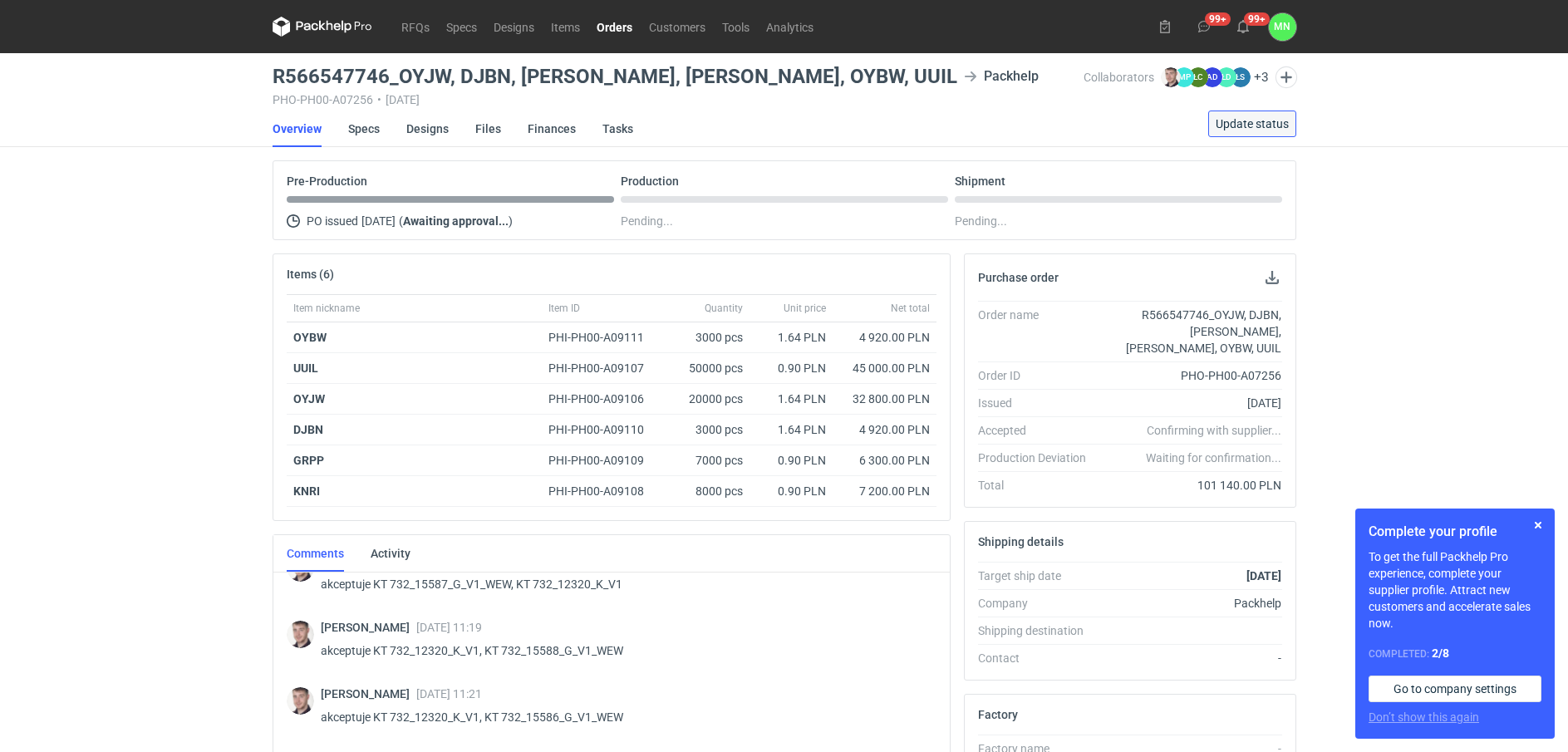
click at [1249, 111] on button "Update status" at bounding box center [1252, 124] width 89 height 27
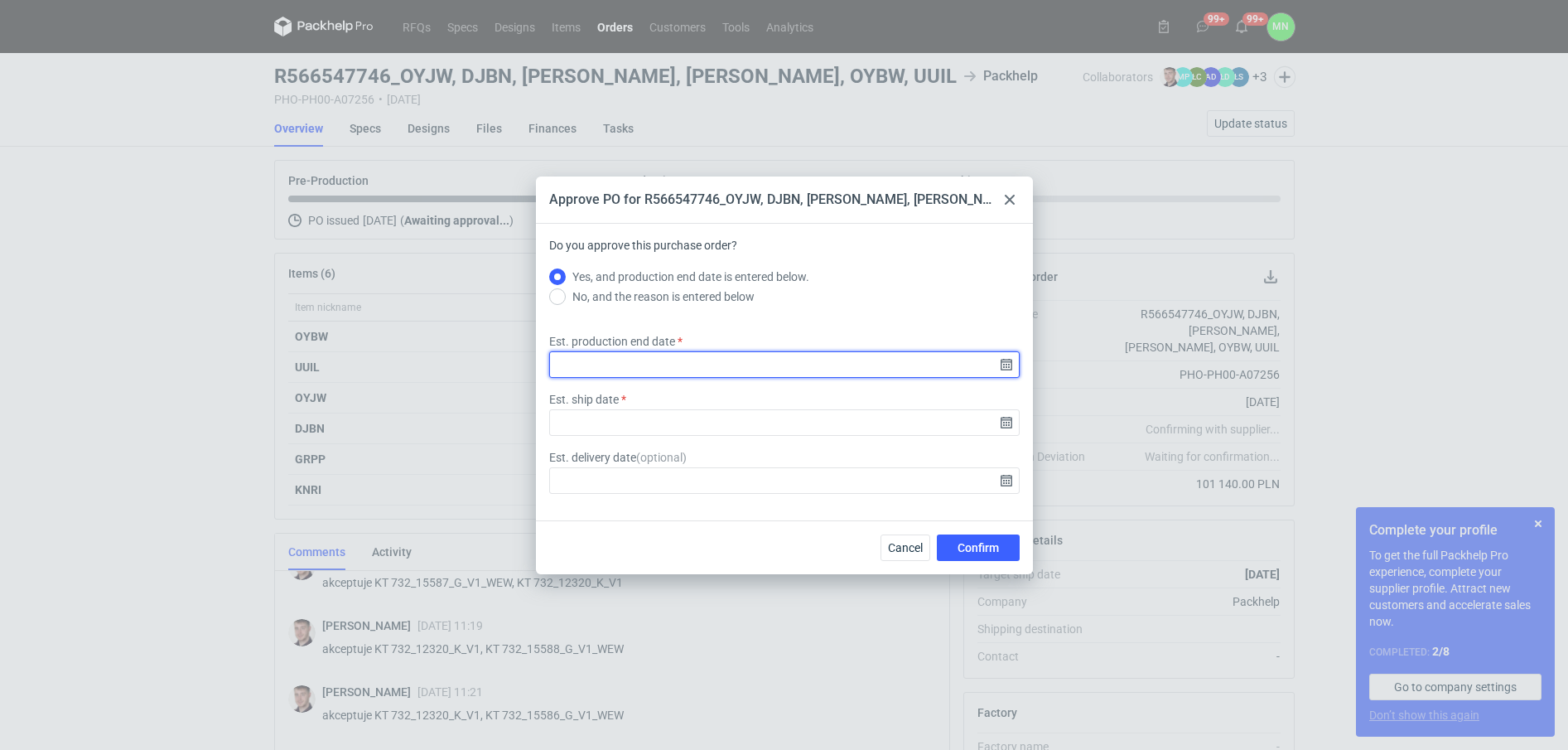
click at [1009, 367] on input "Est. production end date" at bounding box center [784, 365] width 470 height 27
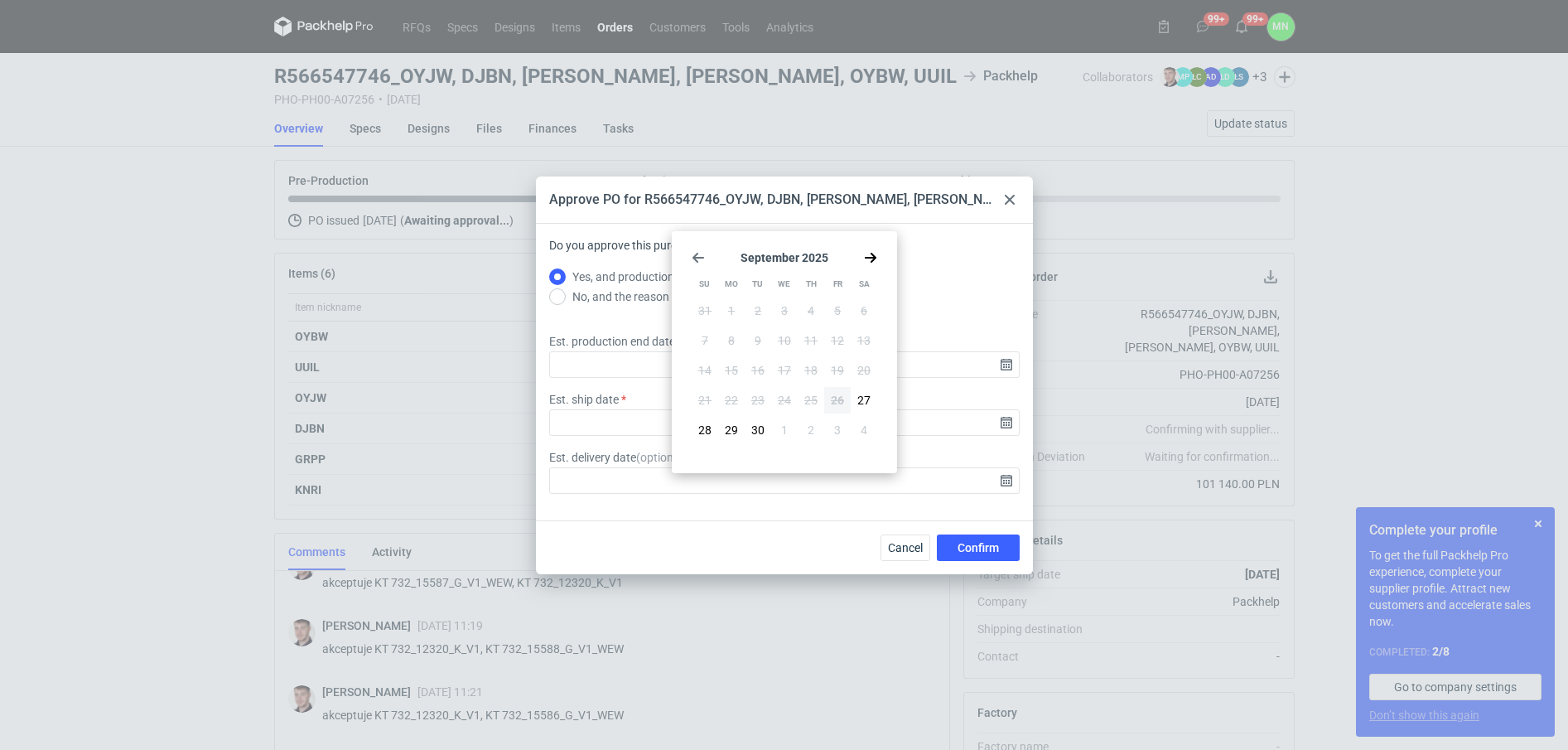
click at [873, 256] on use "Go forward 1 month" at bounding box center [871, 258] width 12 height 10
click at [758, 341] on span "7" at bounding box center [758, 340] width 7 height 17
type input "2025-10-07"
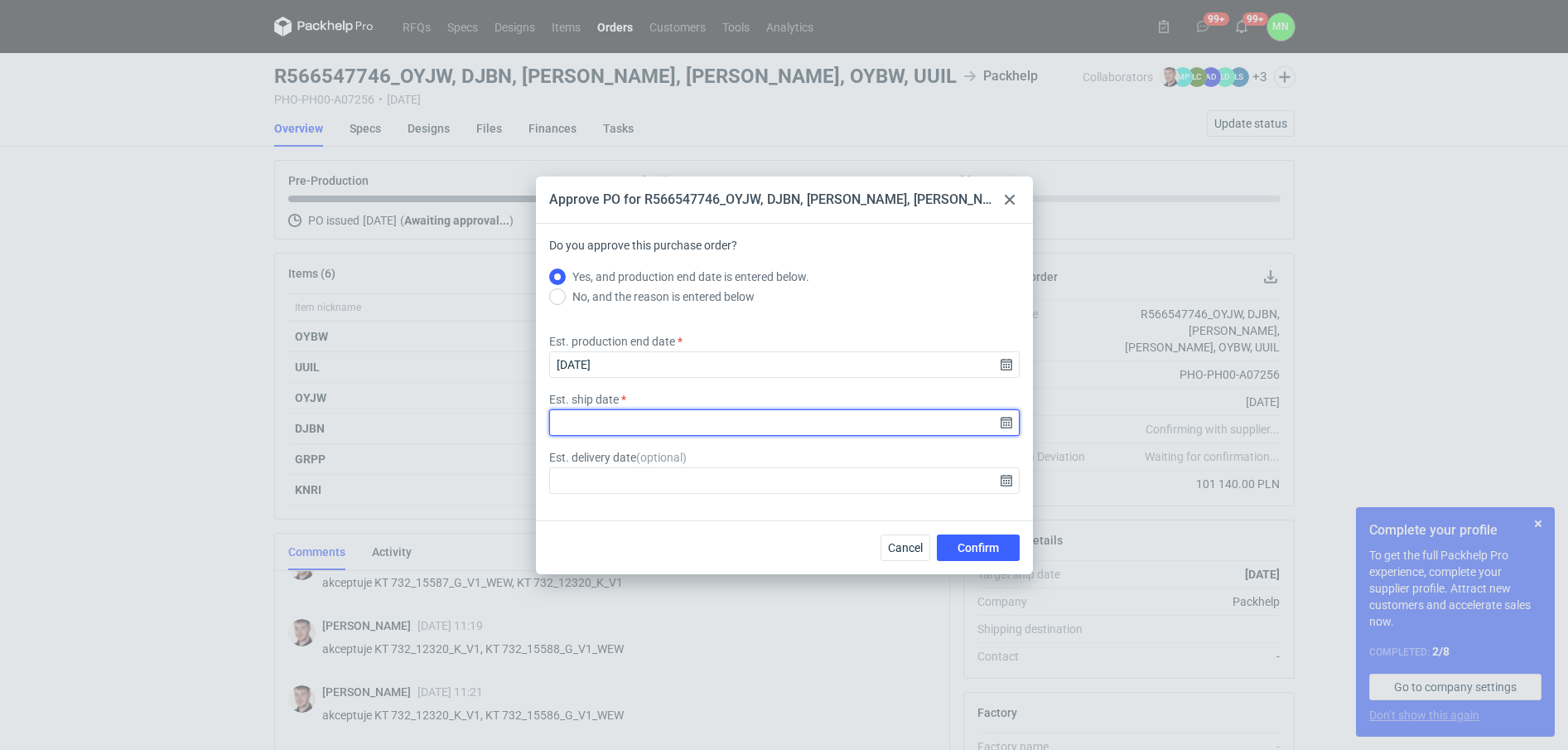
click at [1009, 428] on input "Est. ship date" at bounding box center [784, 423] width 470 height 27
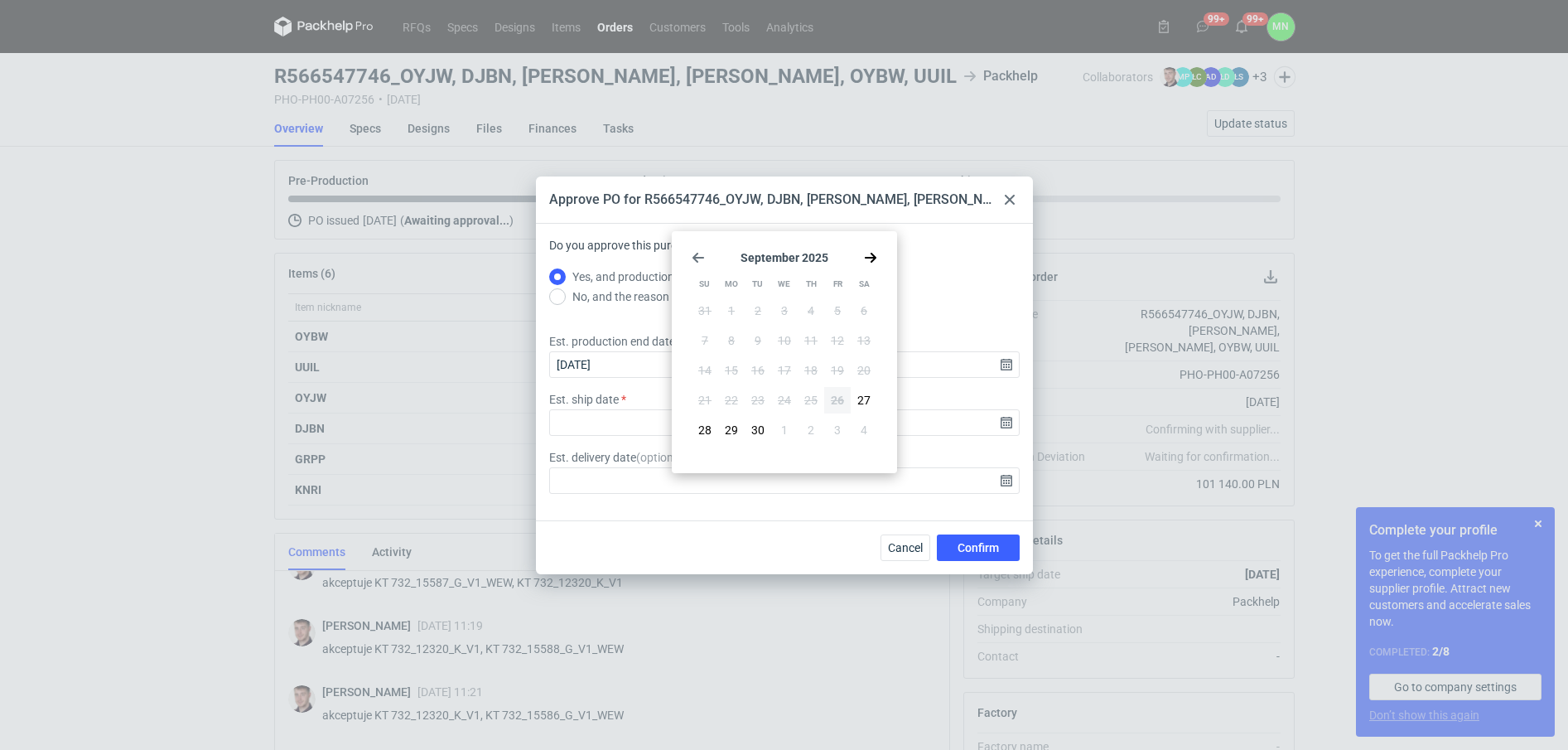
click at [870, 250] on div "September 2025 Su Mo Tu We Th Fr Sa 31 1 2 3 4 5 6 7 8 9 10 11 12 13 14 15 16 1…" at bounding box center [784, 352] width 212 height 229
click at [870, 254] on icon "Go forward 1 month" at bounding box center [871, 258] width 13 height 13
click at [790, 335] on button "8" at bounding box center [785, 340] width 27 height 27
type input "2025-10-08"
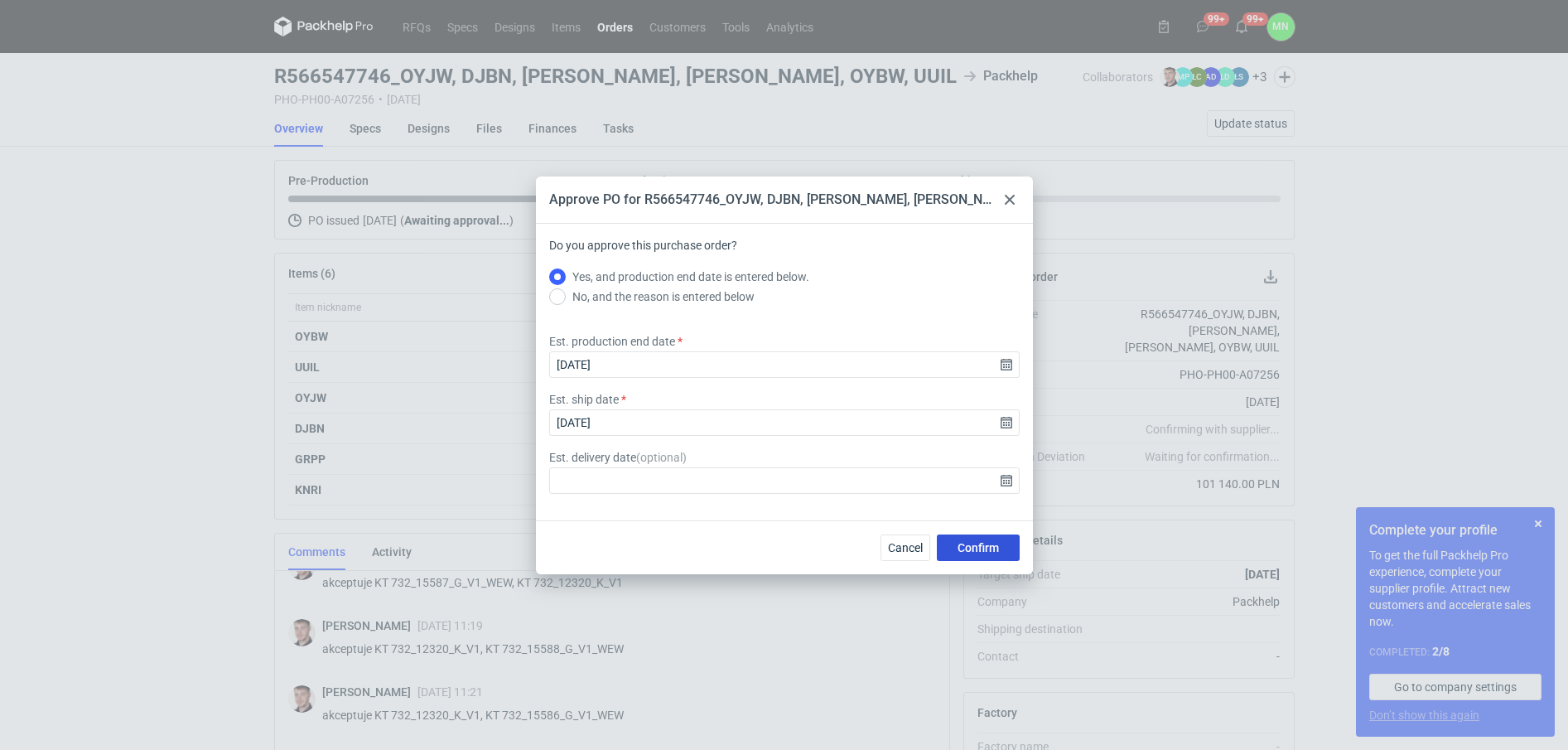
click at [988, 548] on span "Confirm" at bounding box center [979, 548] width 42 height 12
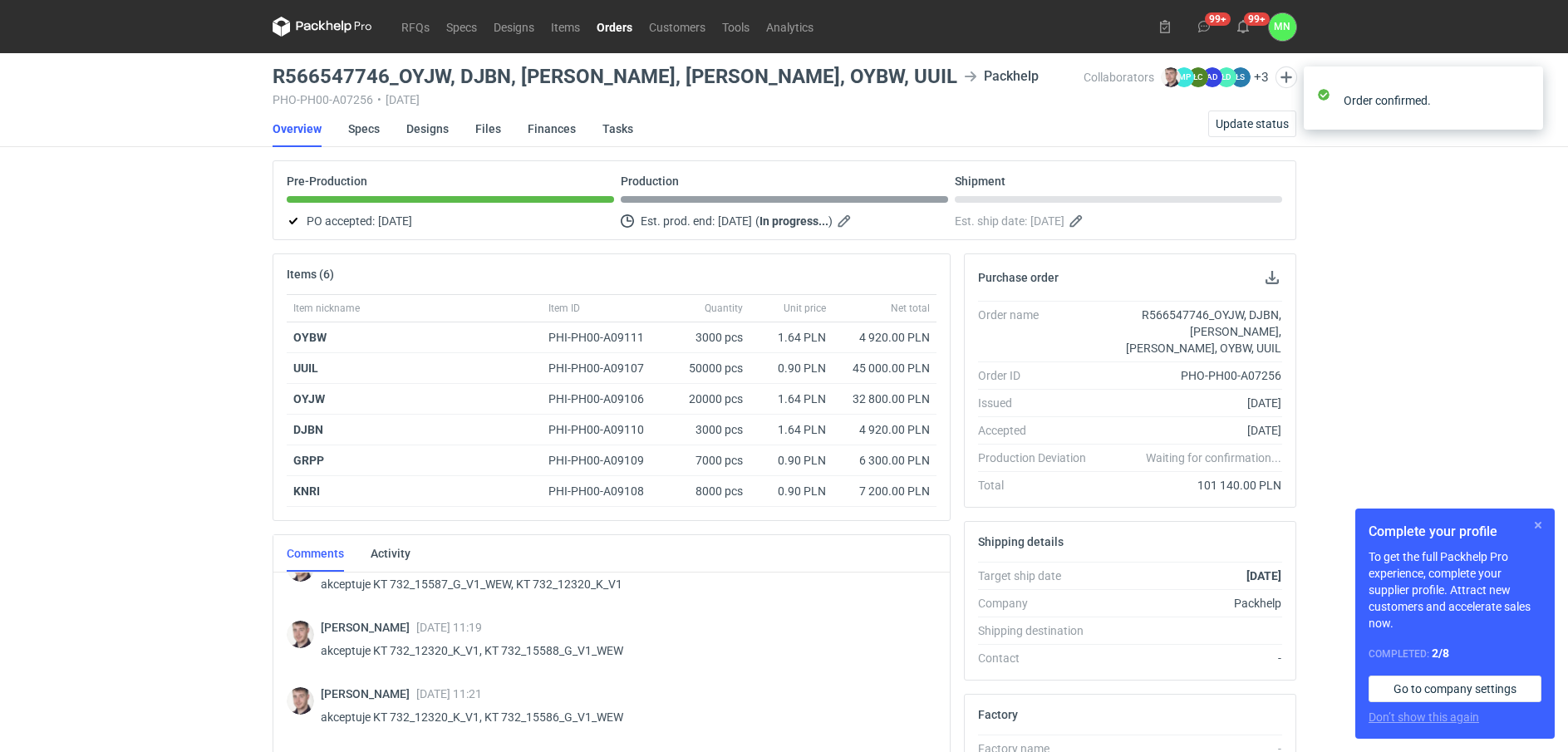
click at [1537, 523] on button "button" at bounding box center [1538, 525] width 20 height 20
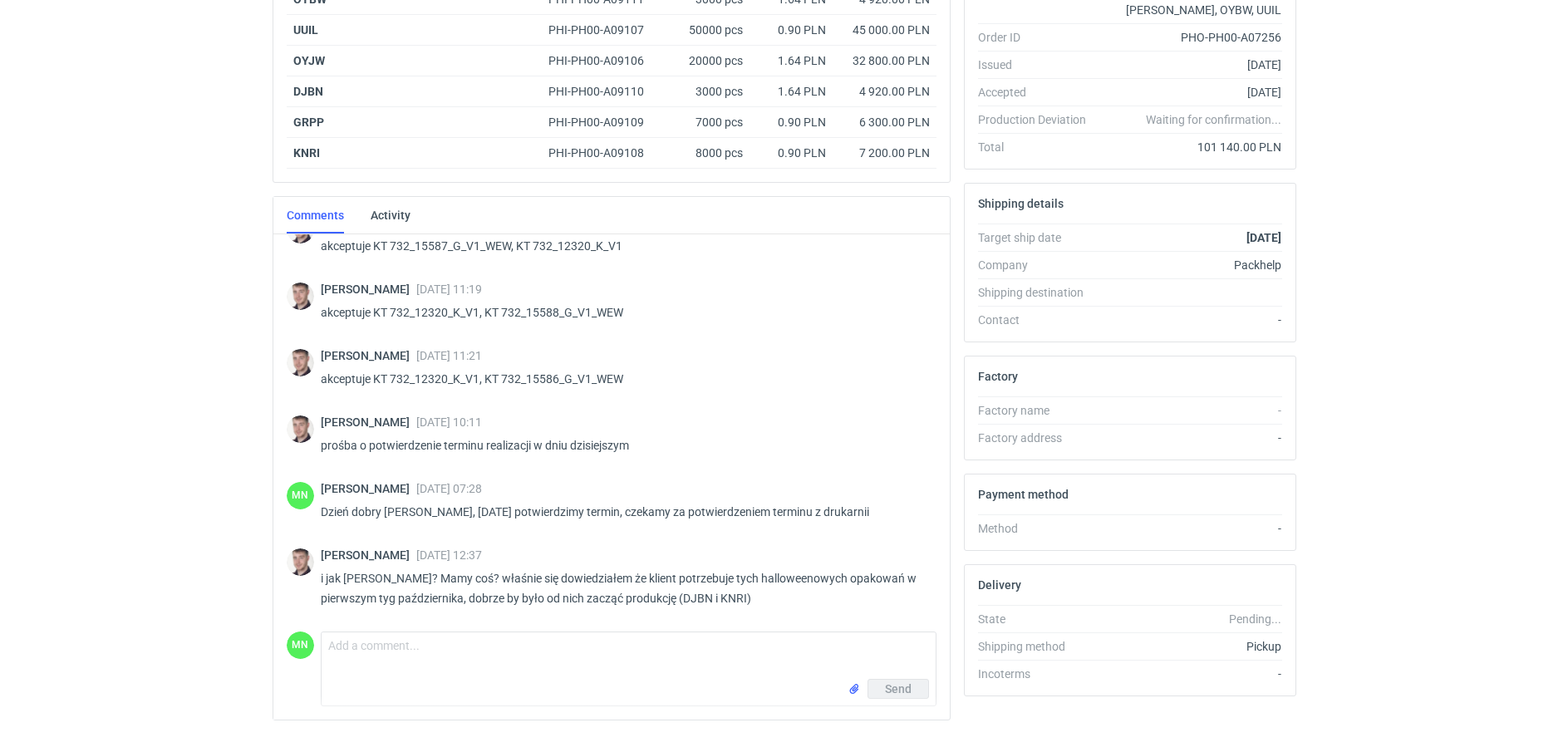
scroll to position [373, 0]
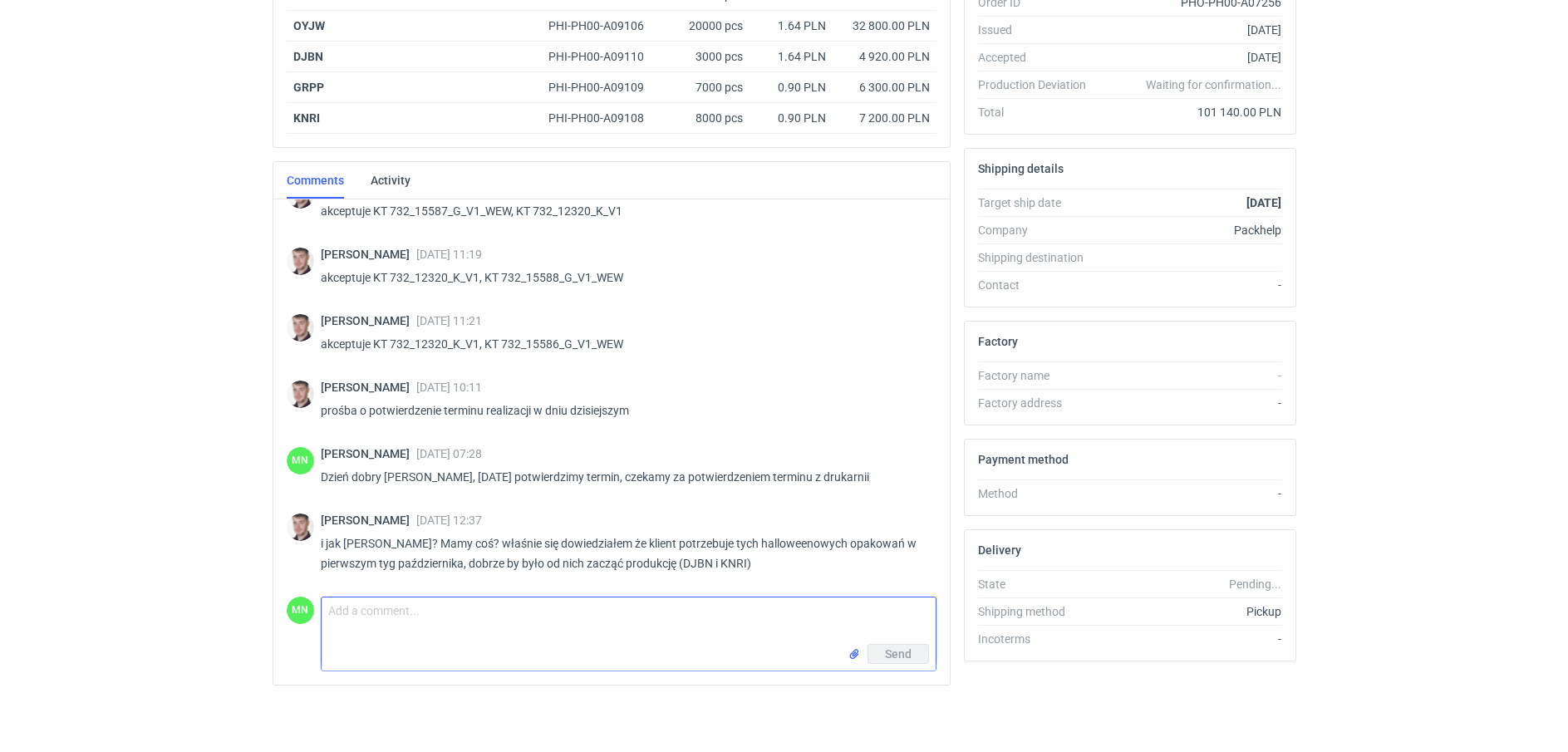
click at [400, 641] on textarea "Comment message" at bounding box center [629, 621] width 615 height 47
type textarea "termin potwierdzony, oczywiście jak tylko coś się uda przyspieszyć to damy znać…"
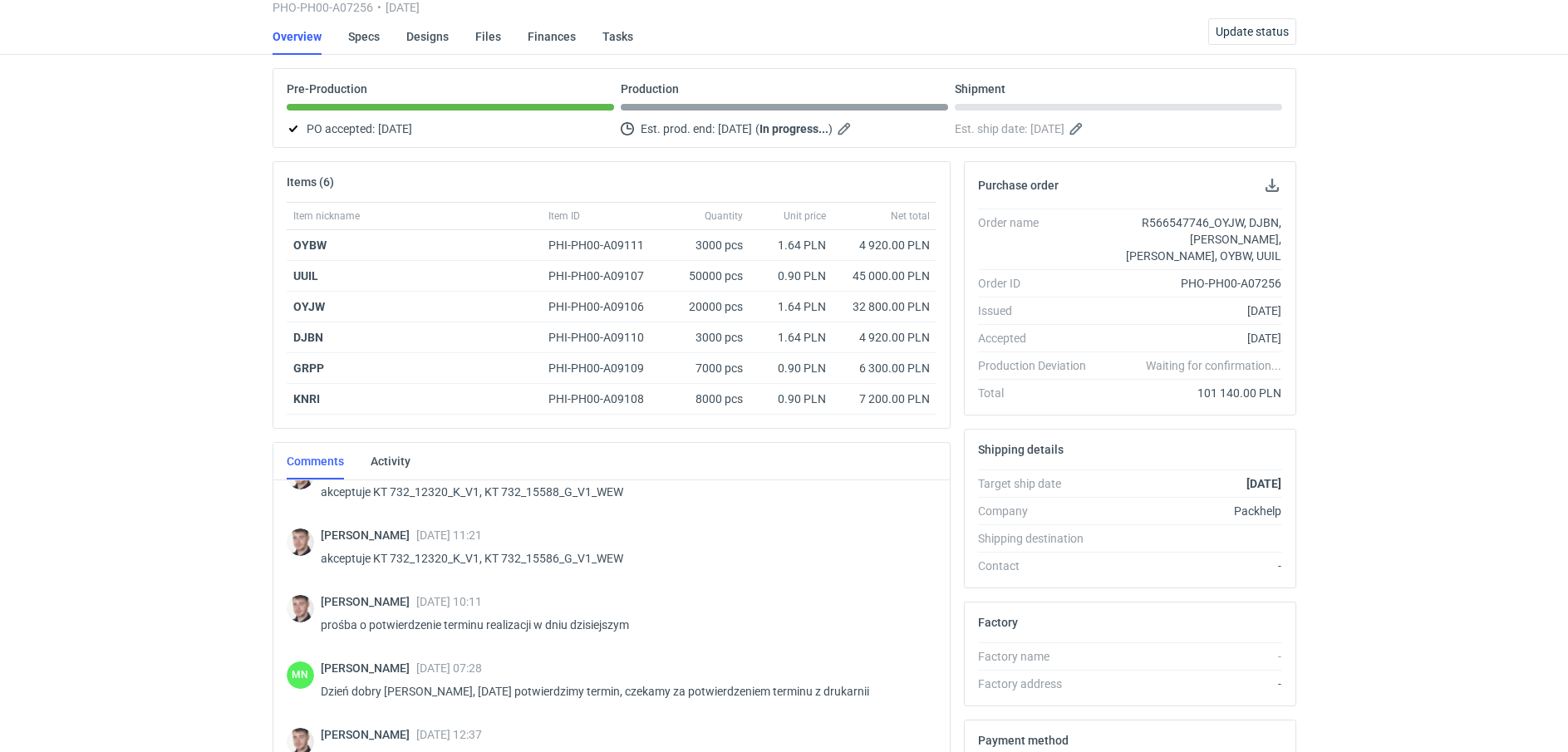
scroll to position [0, 0]
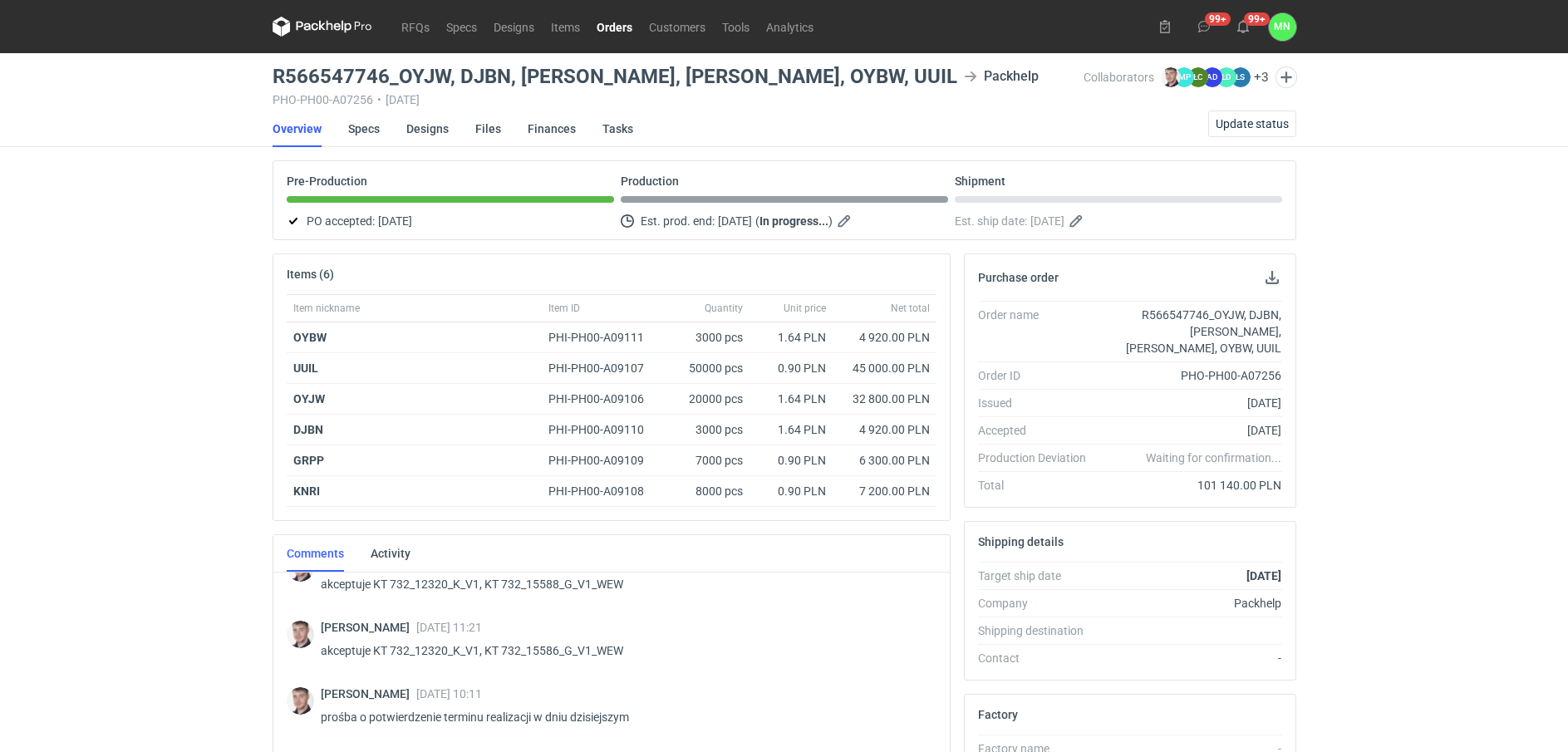
click at [610, 22] on link "Orders" at bounding box center [615, 27] width 53 height 20
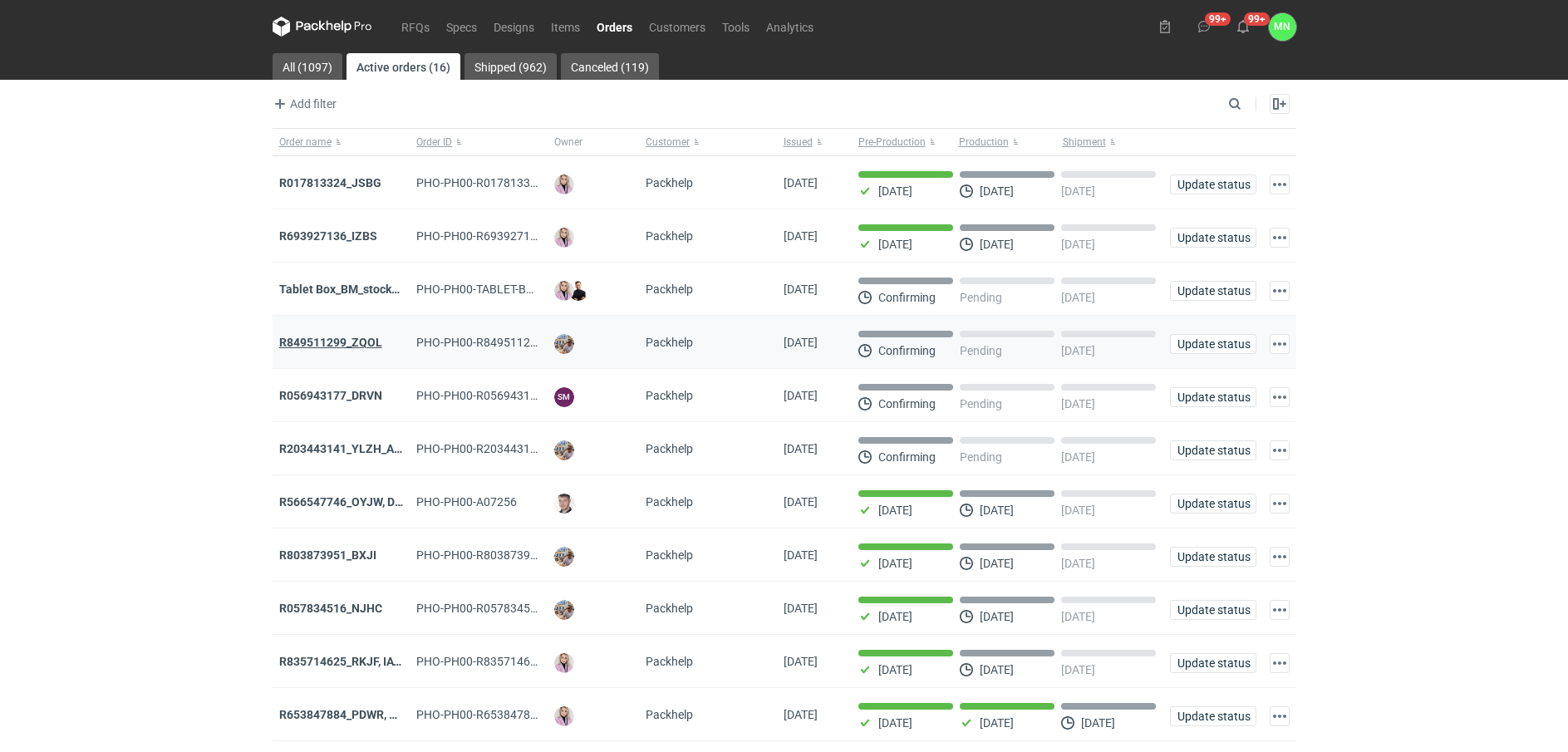
click at [363, 341] on strong "R849511299_ZQOL" at bounding box center [330, 342] width 103 height 13
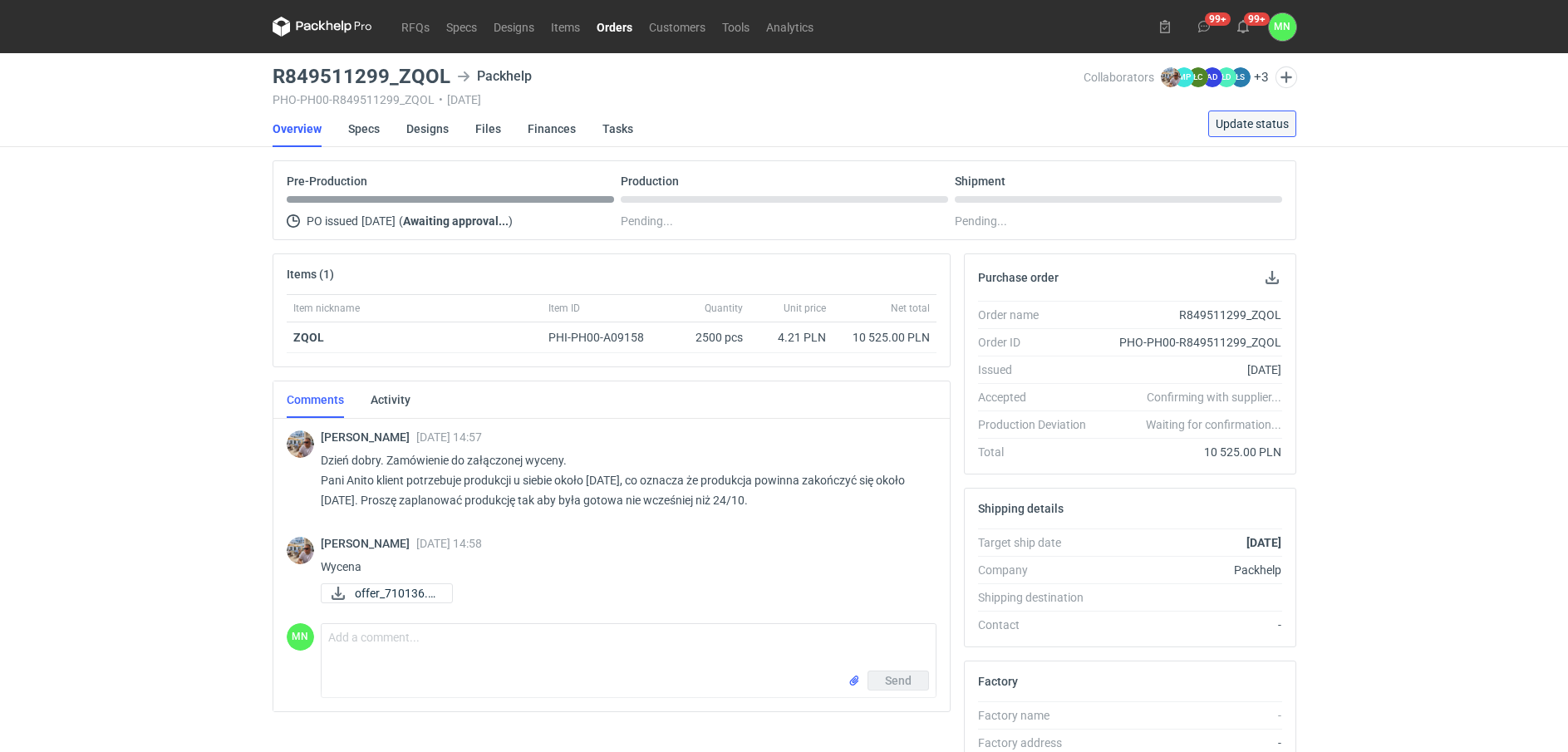
click at [1247, 126] on span "Update status" at bounding box center [1252, 124] width 73 height 12
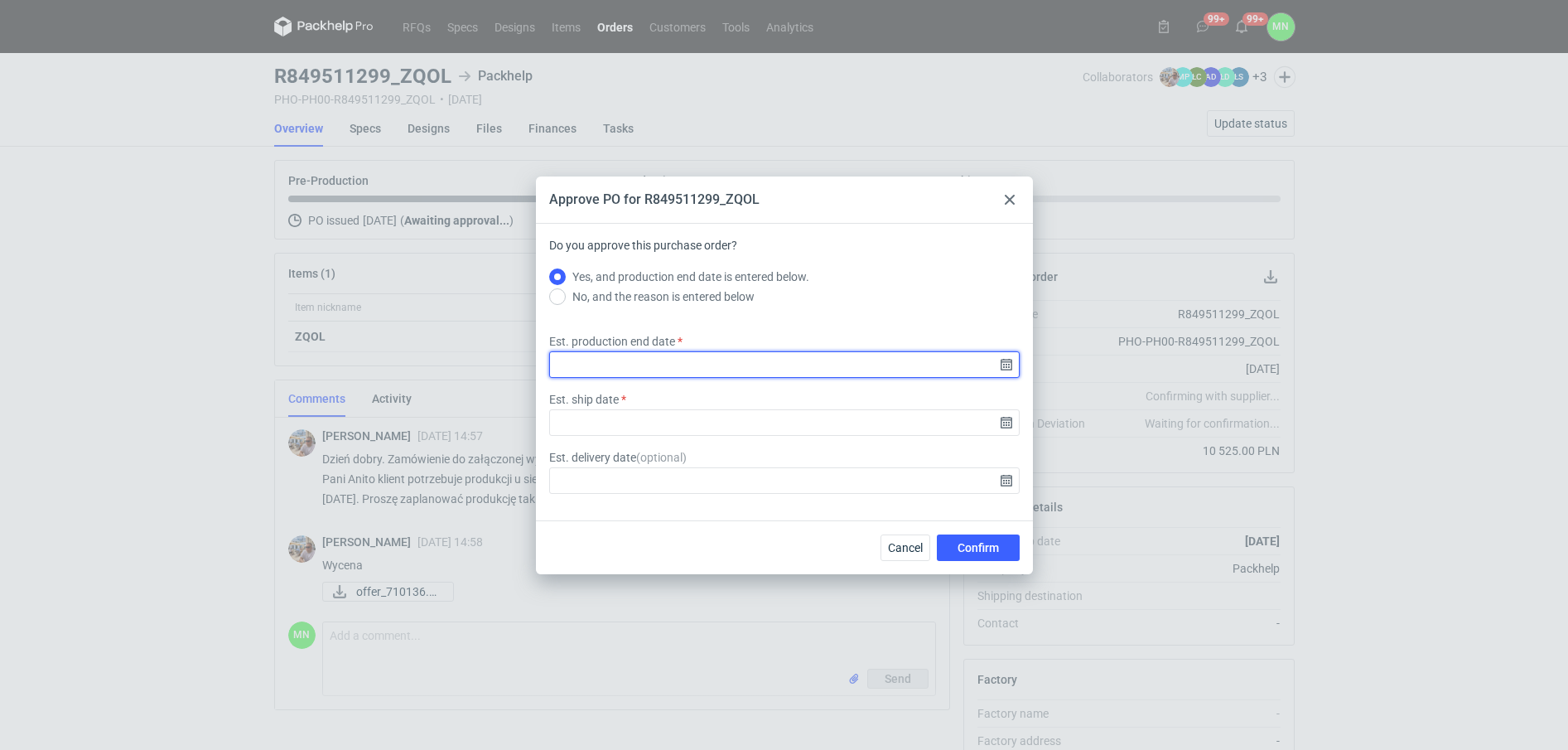
drag, startPoint x: 1002, startPoint y: 365, endPoint x: 985, endPoint y: 379, distance: 22.0
click at [1003, 365] on input "Est. production end date" at bounding box center [784, 365] width 470 height 27
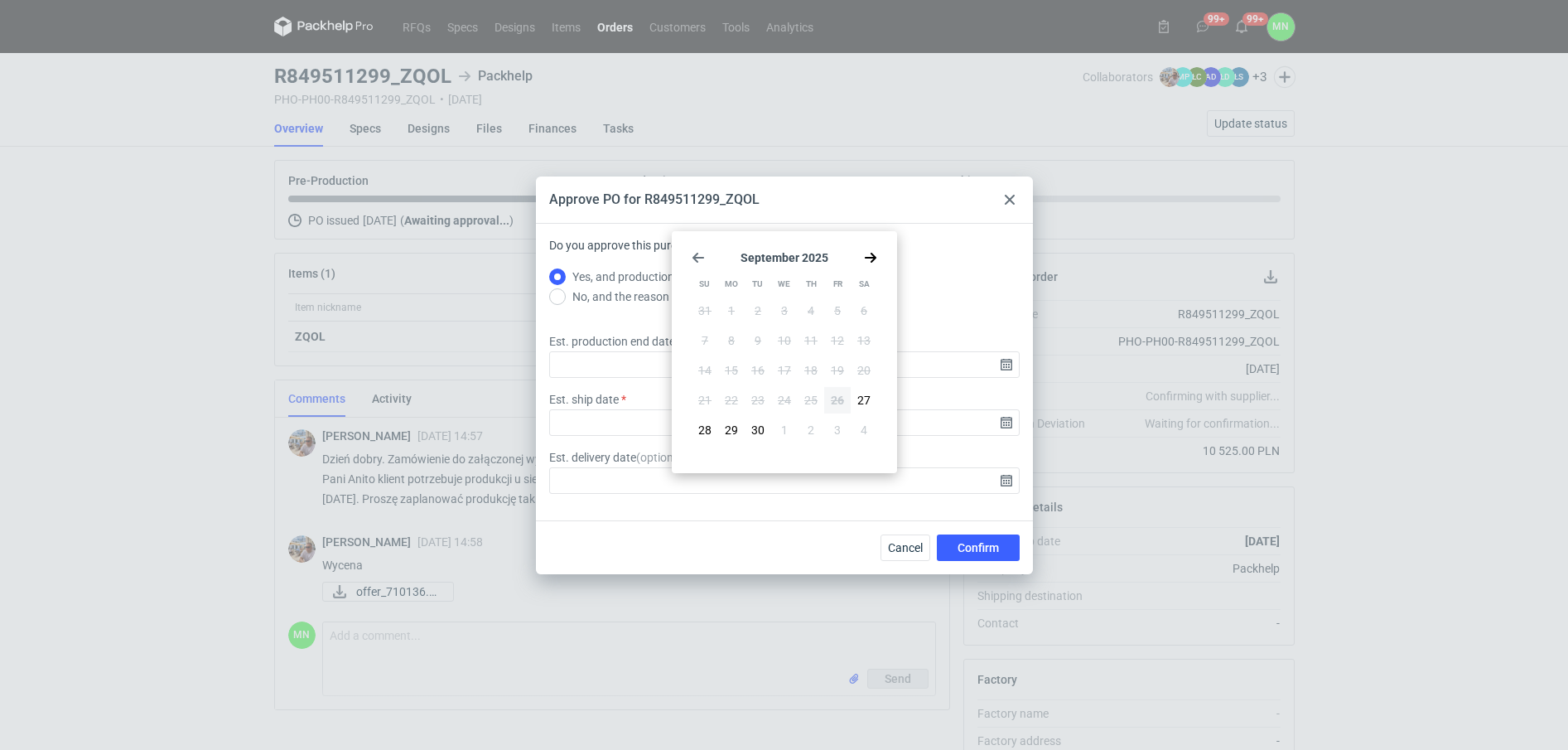
click at [876, 254] on icon "Go forward 1 month" at bounding box center [871, 258] width 13 height 13
click at [800, 397] on button "23" at bounding box center [811, 400] width 27 height 27
type input "2025-10-23"
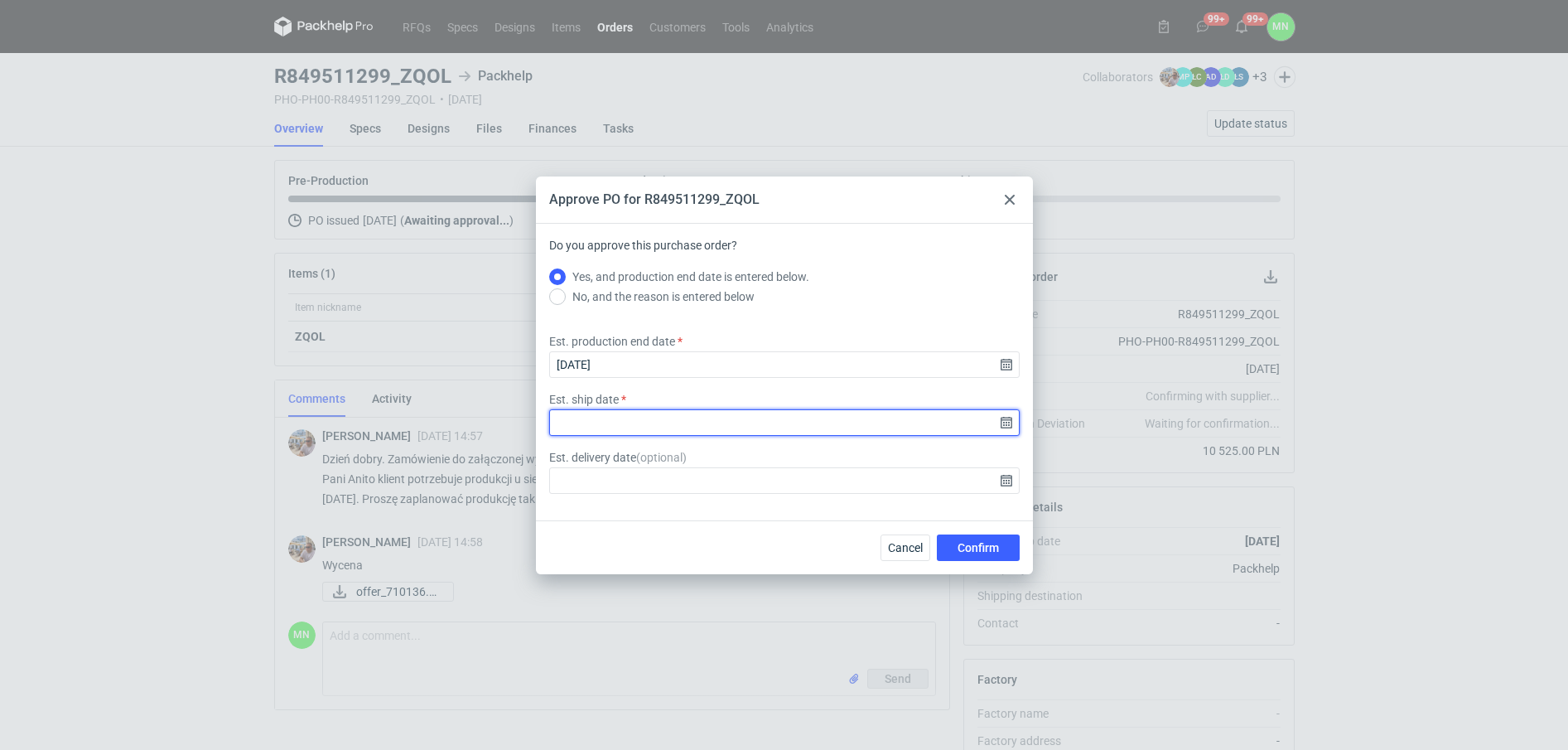
click at [1004, 425] on input "Est. ship date" at bounding box center [784, 423] width 470 height 27
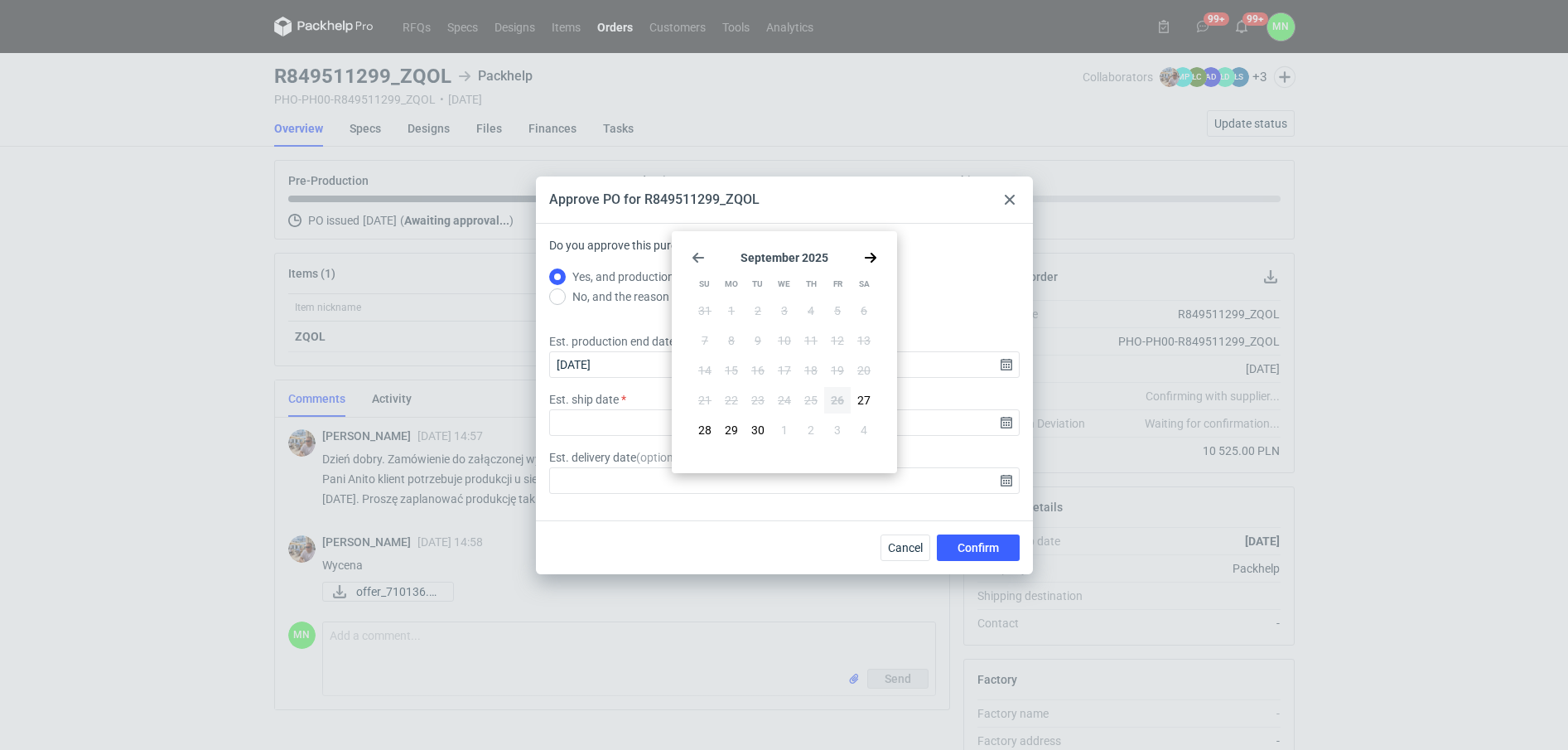
click at [872, 261] on use "Go forward 1 month" at bounding box center [871, 258] width 12 height 10
click at [832, 400] on span "24" at bounding box center [837, 400] width 13 height 17
type input "2025-10-24"
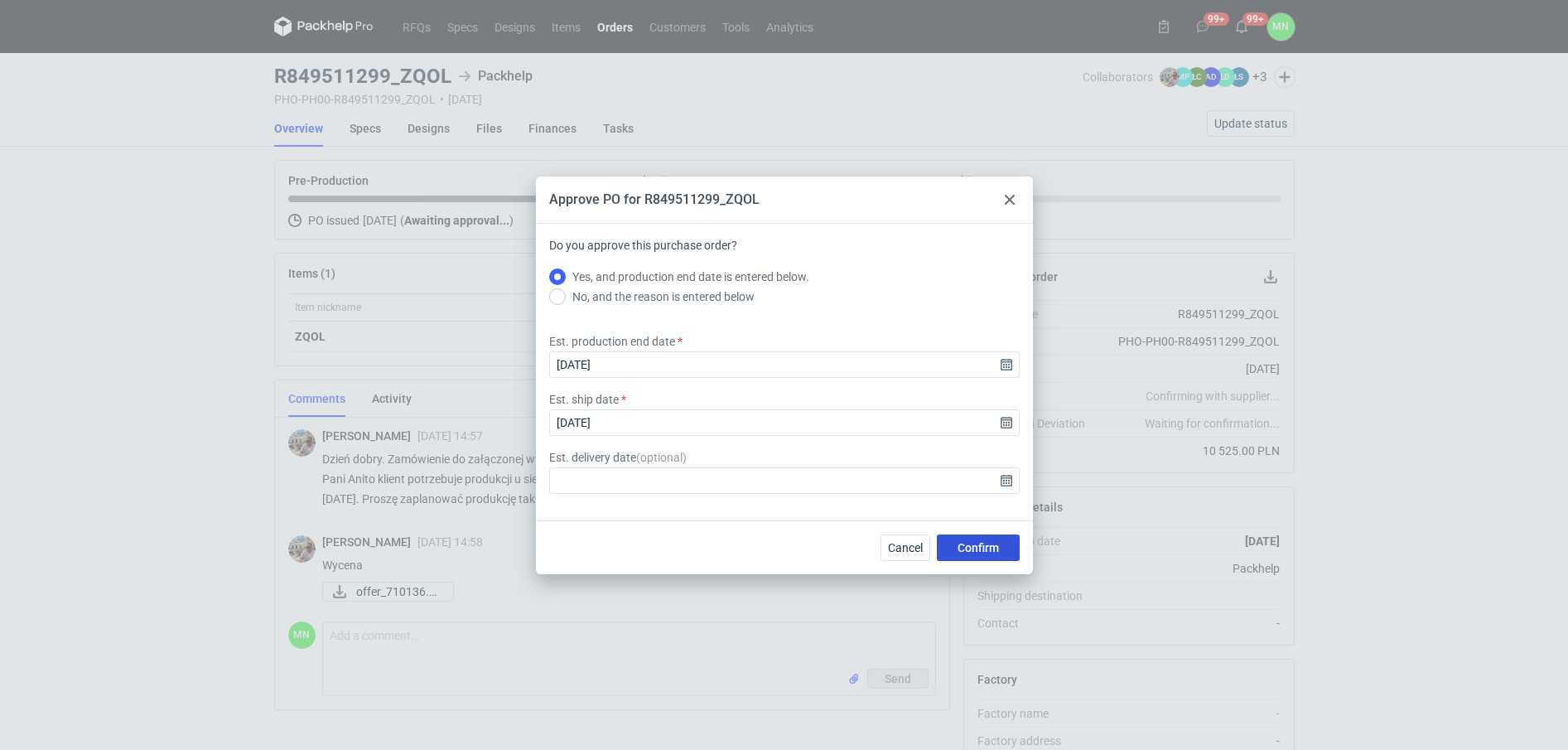
click at [963, 544] on span "Confirm" at bounding box center [979, 548] width 42 height 12
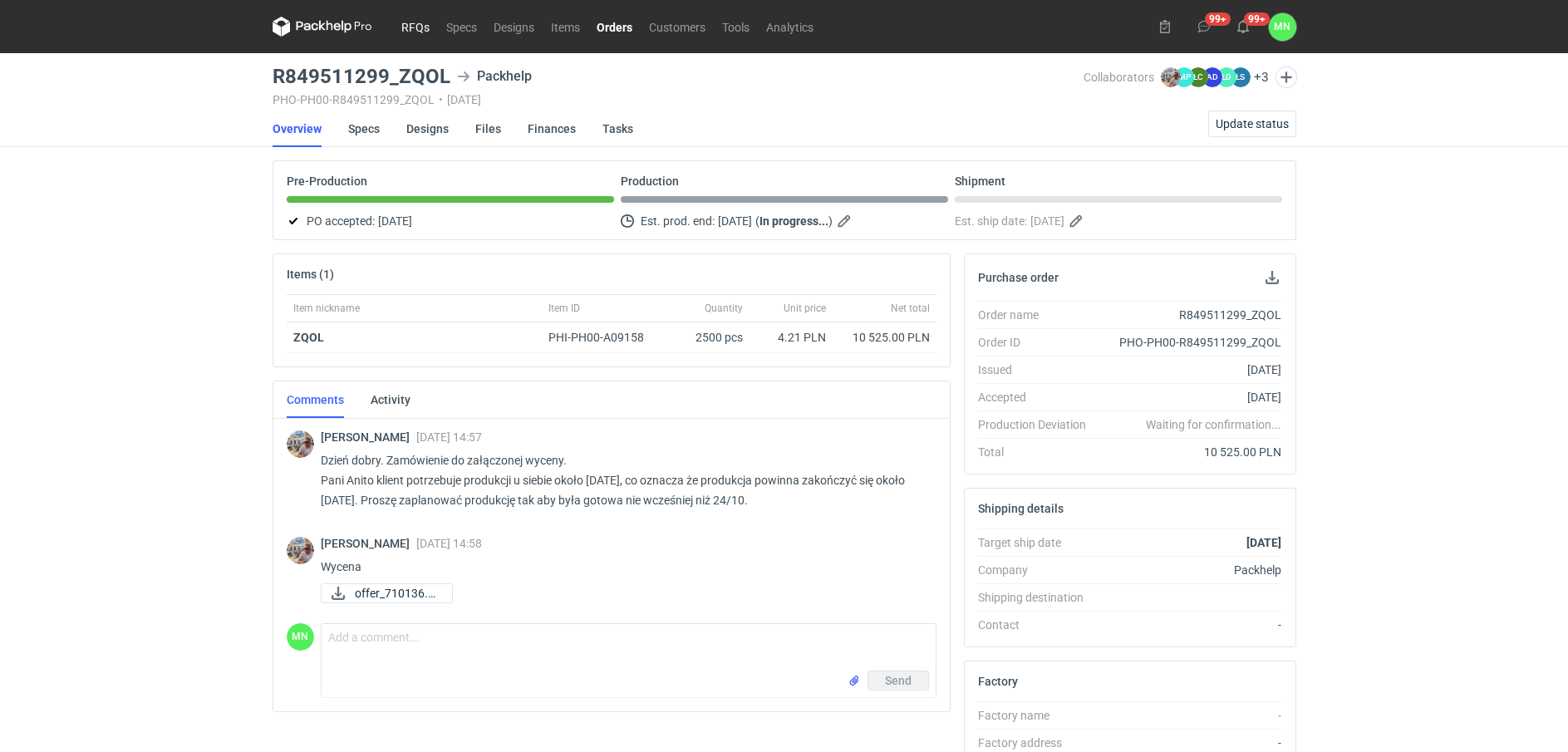
click at [419, 23] on link "RFQs" at bounding box center [416, 27] width 45 height 20
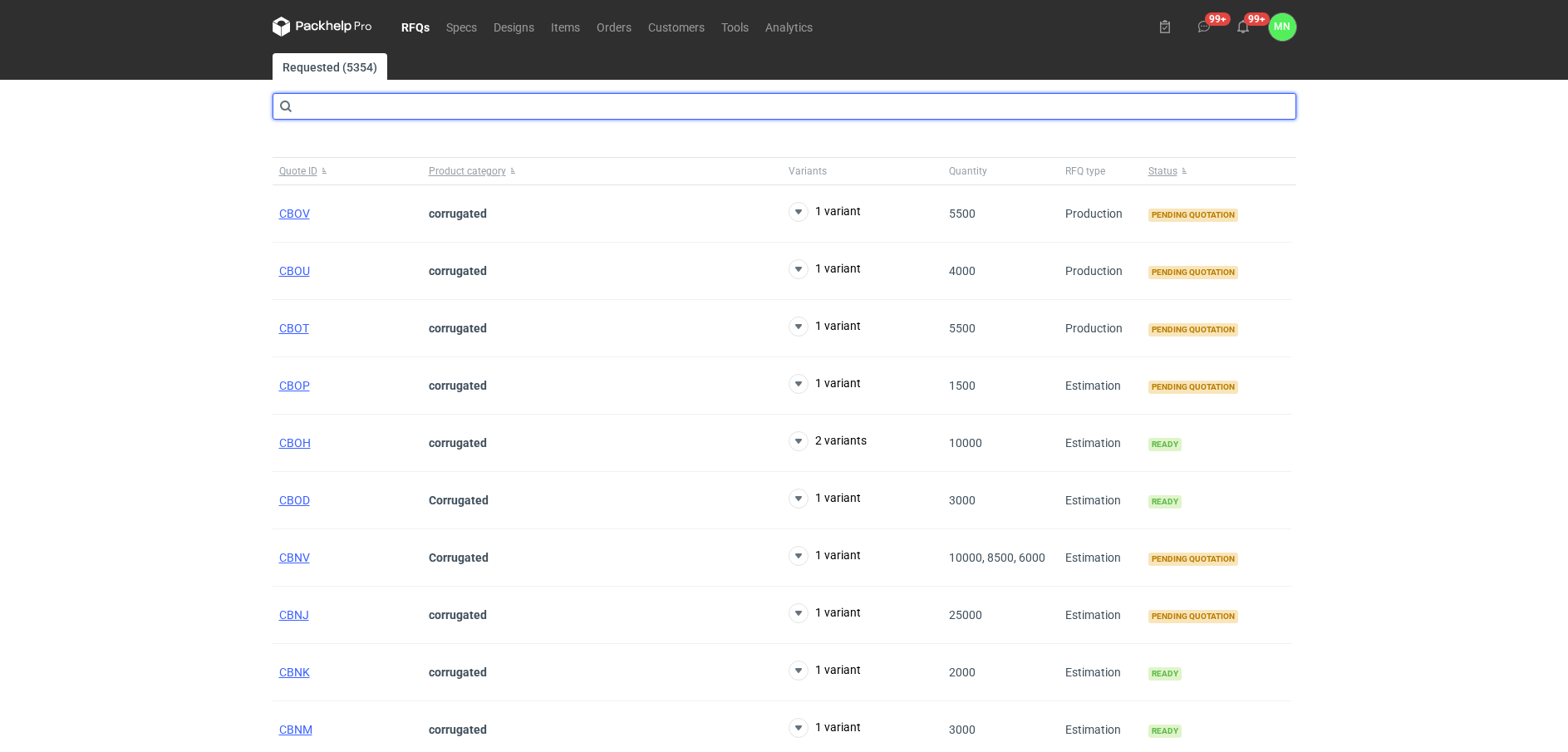
click at [341, 107] on input "text" at bounding box center [784, 106] width 1024 height 27
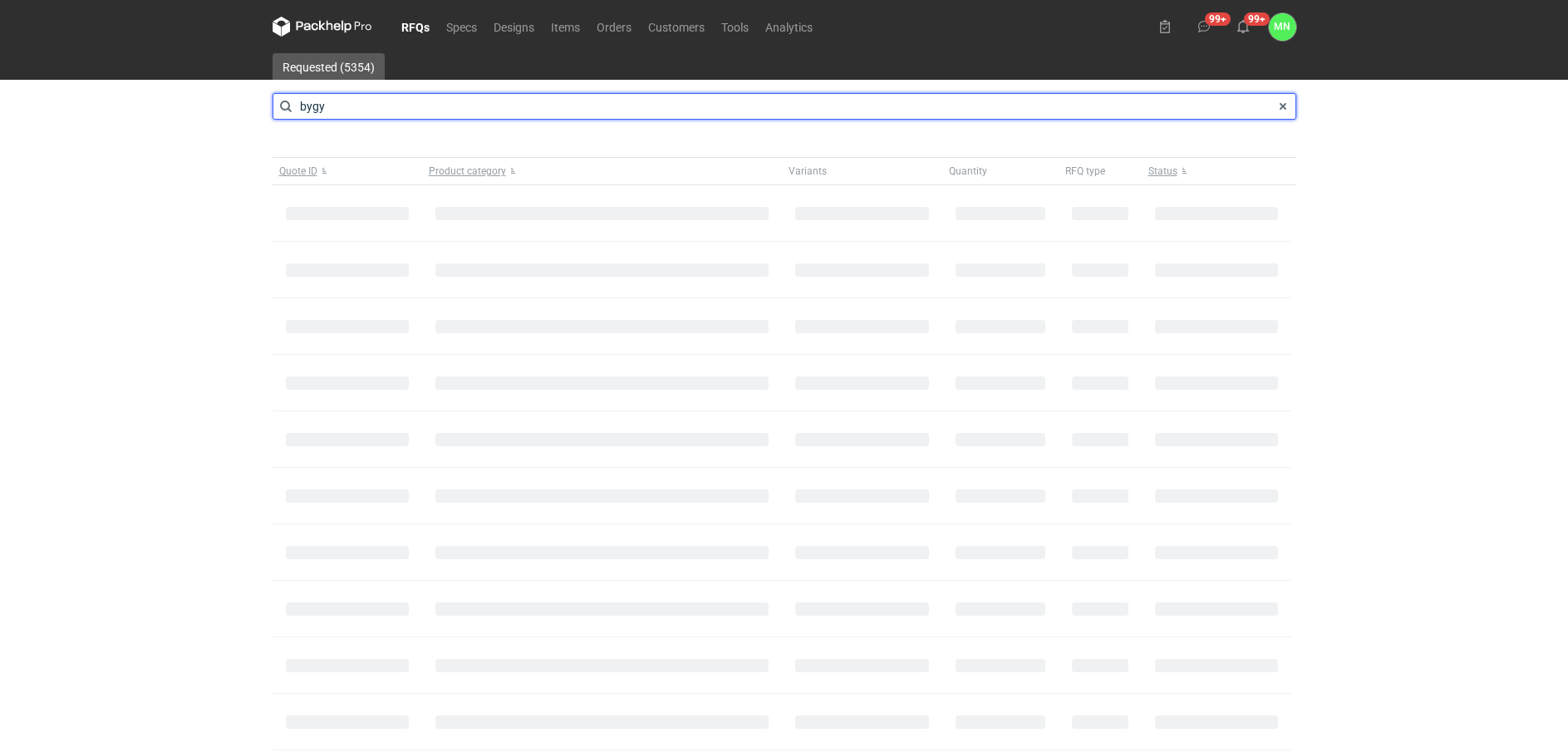
type input "bygy"
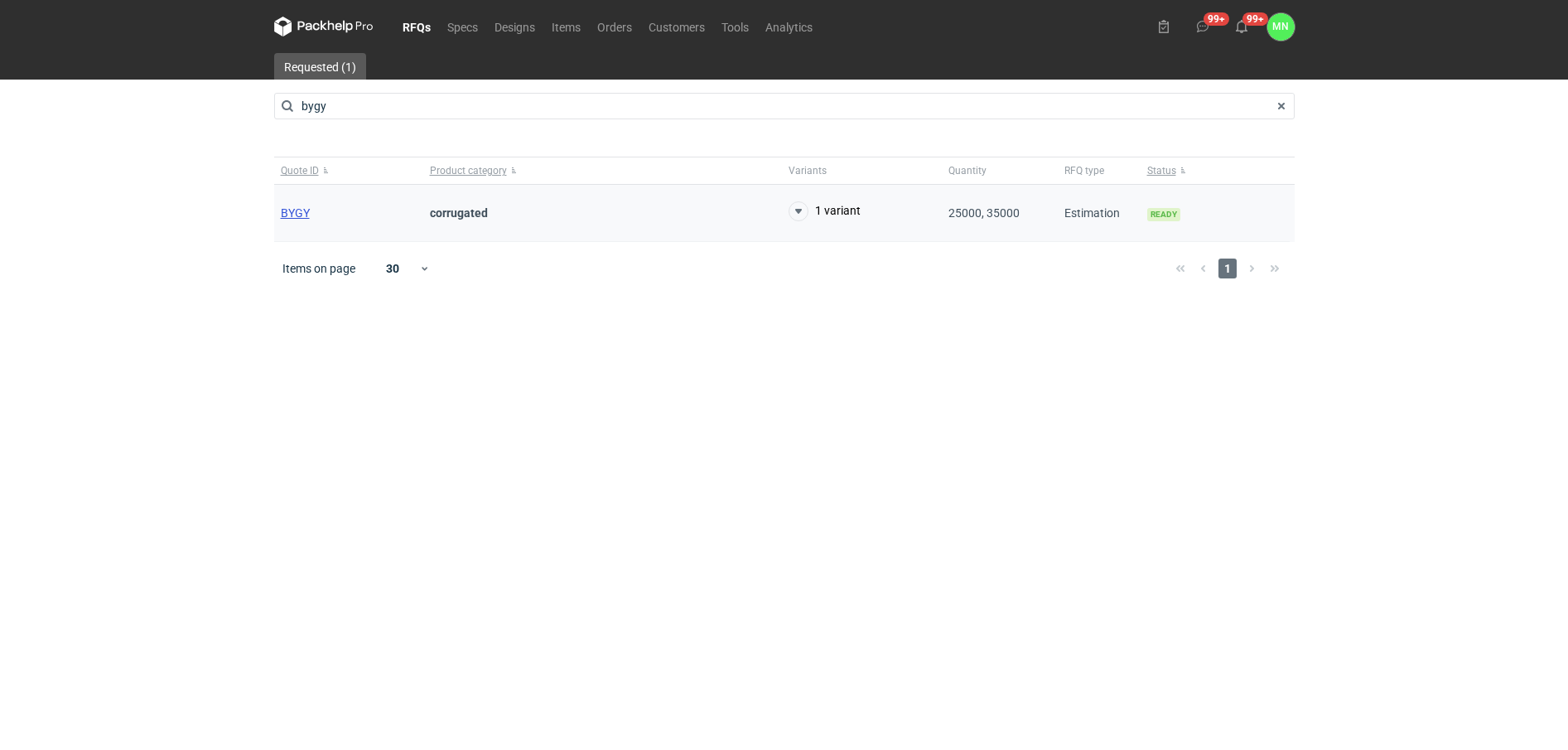
click at [286, 211] on span "BYGY" at bounding box center [295, 213] width 29 height 13
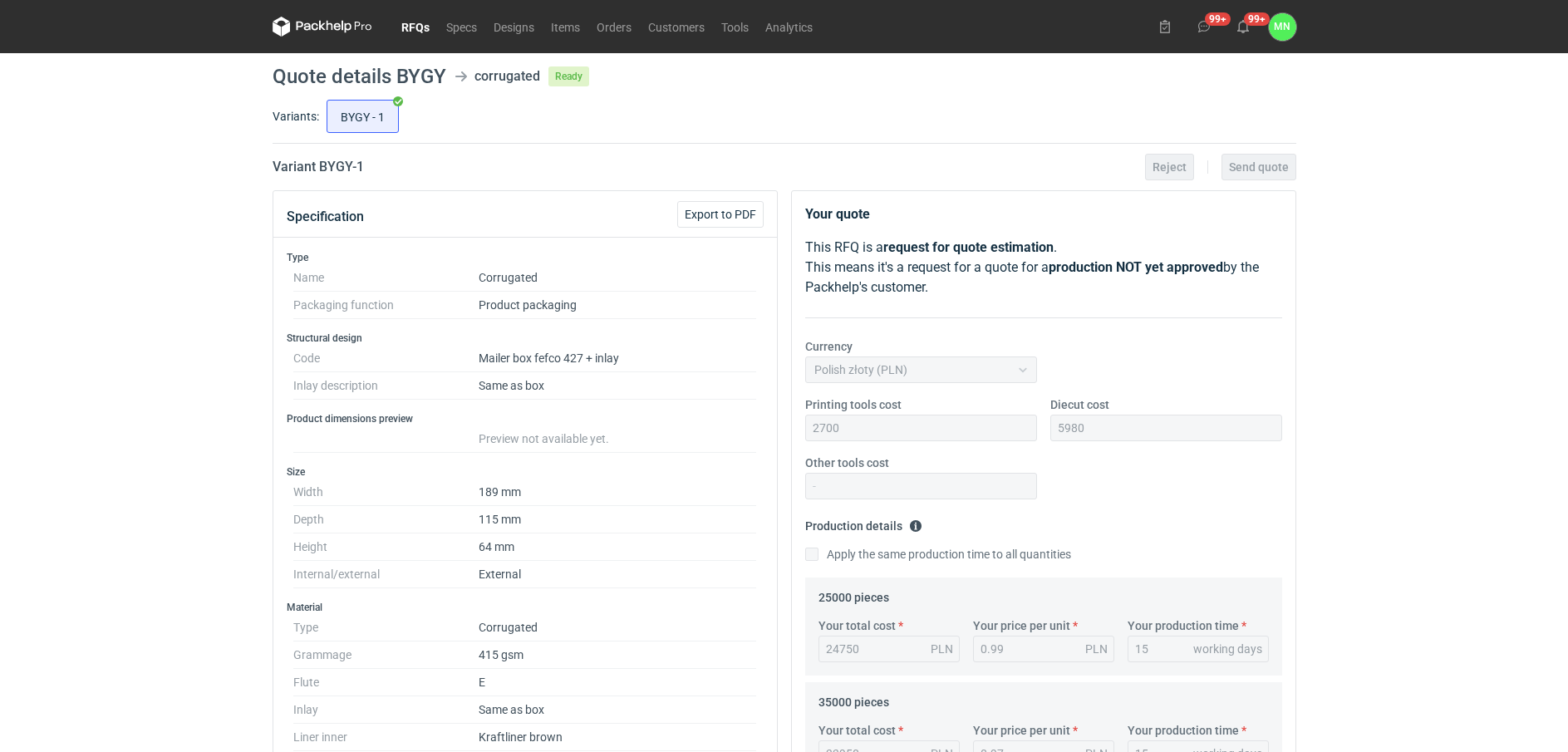
click at [409, 30] on link "RFQs" at bounding box center [416, 27] width 45 height 20
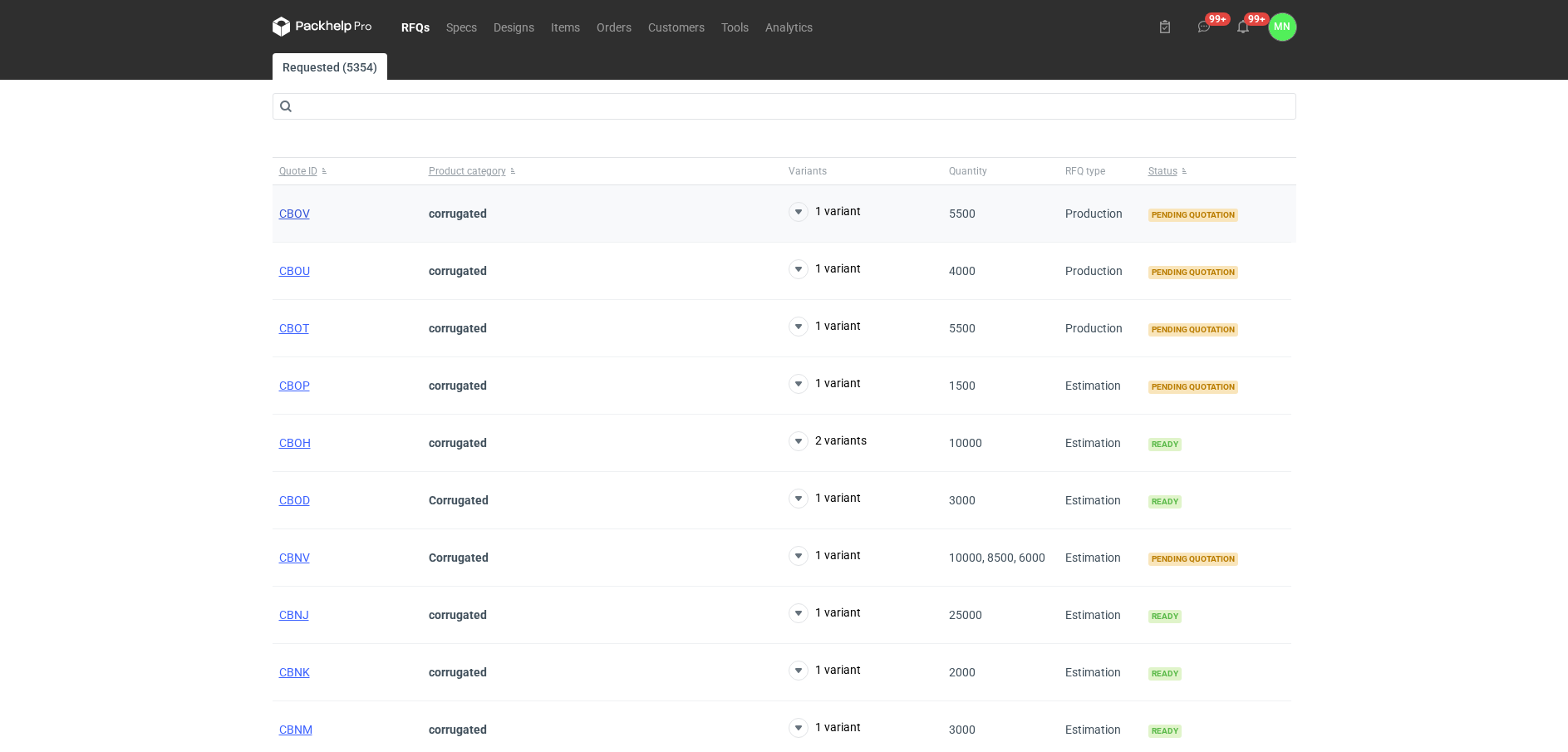
click at [288, 210] on span "CBOV" at bounding box center [294, 214] width 31 height 13
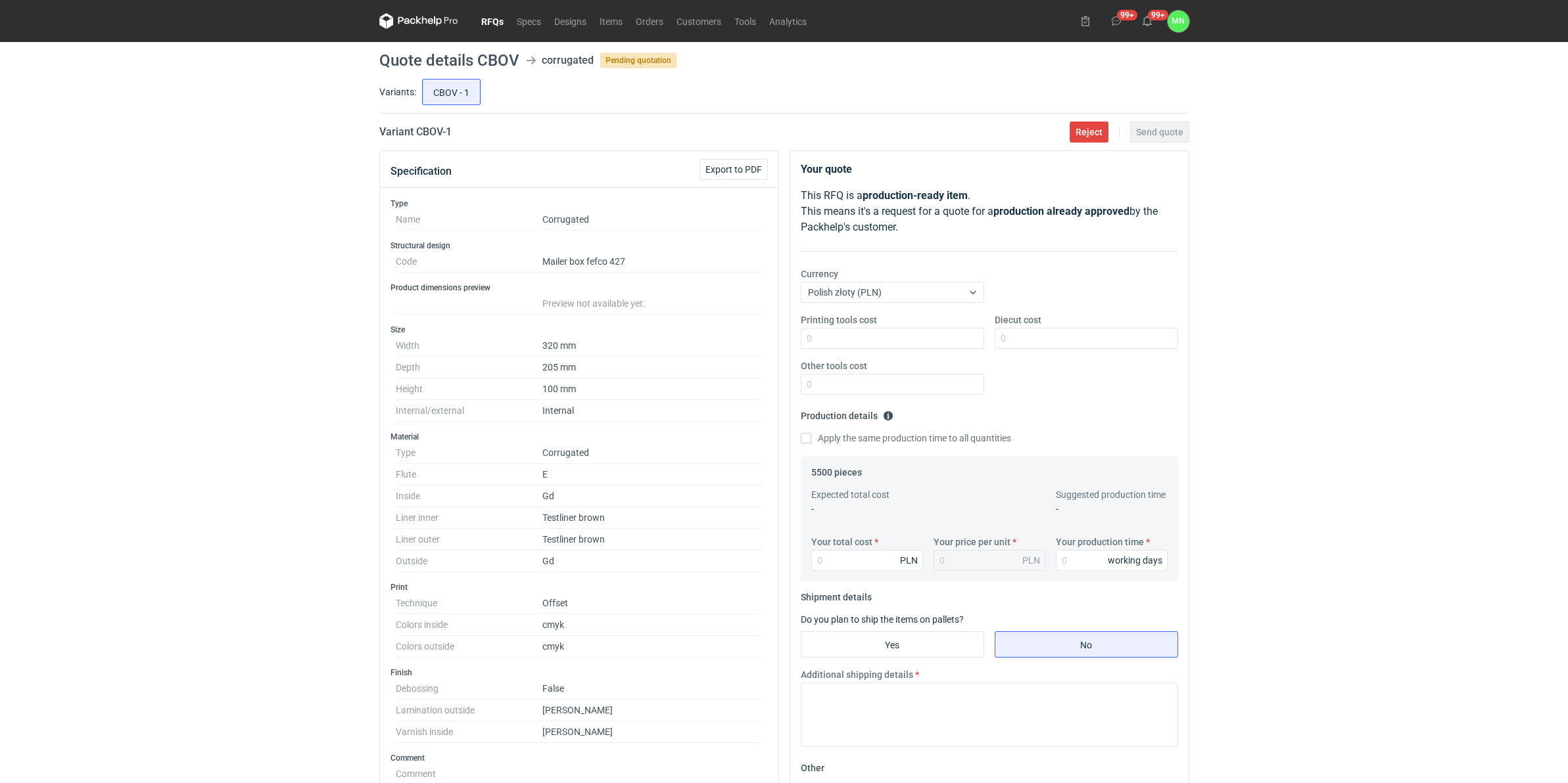
click at [491, 24] on link "RFQs" at bounding box center [493, 21] width 36 height 16
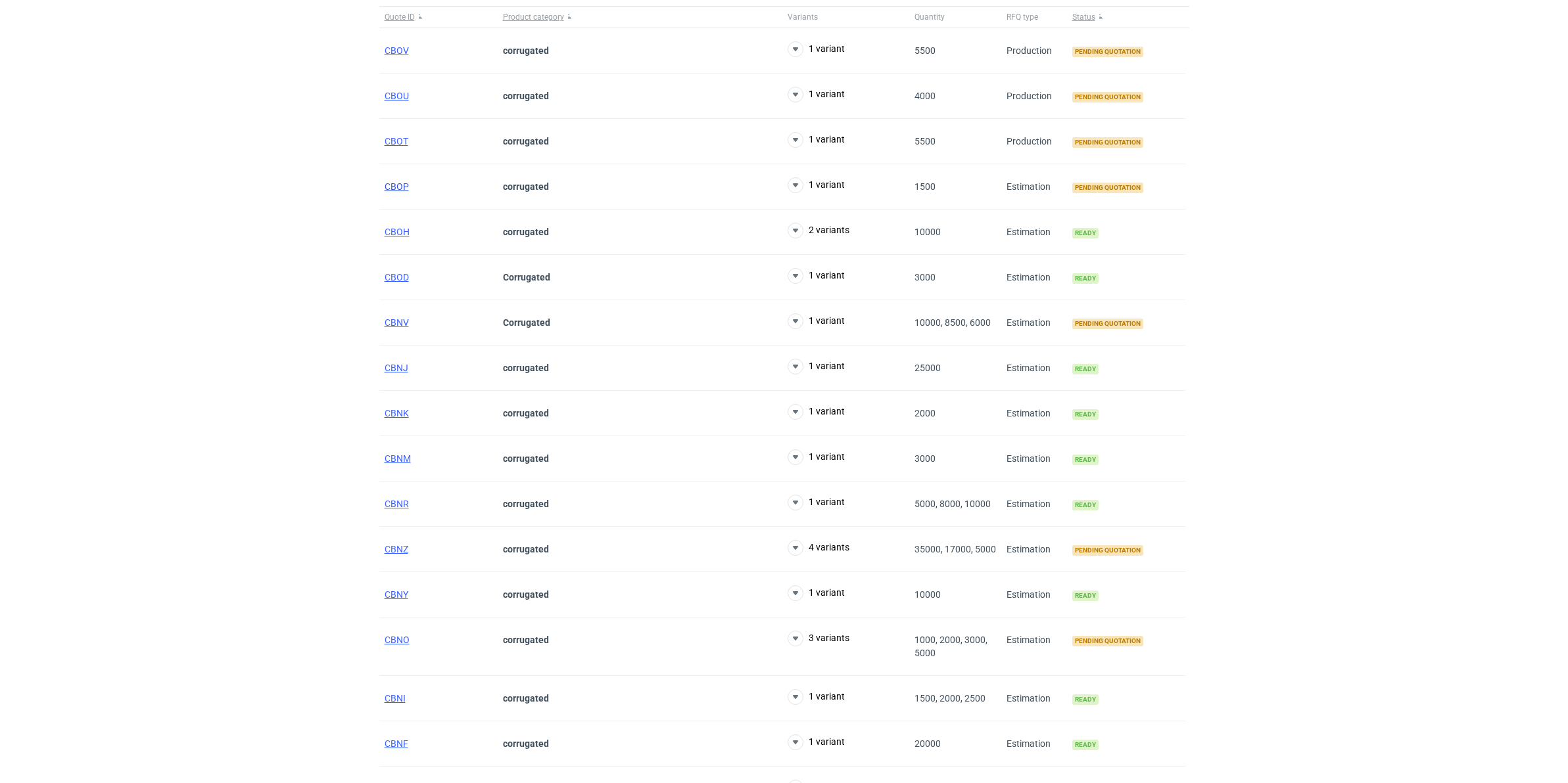
scroll to position [82, 0]
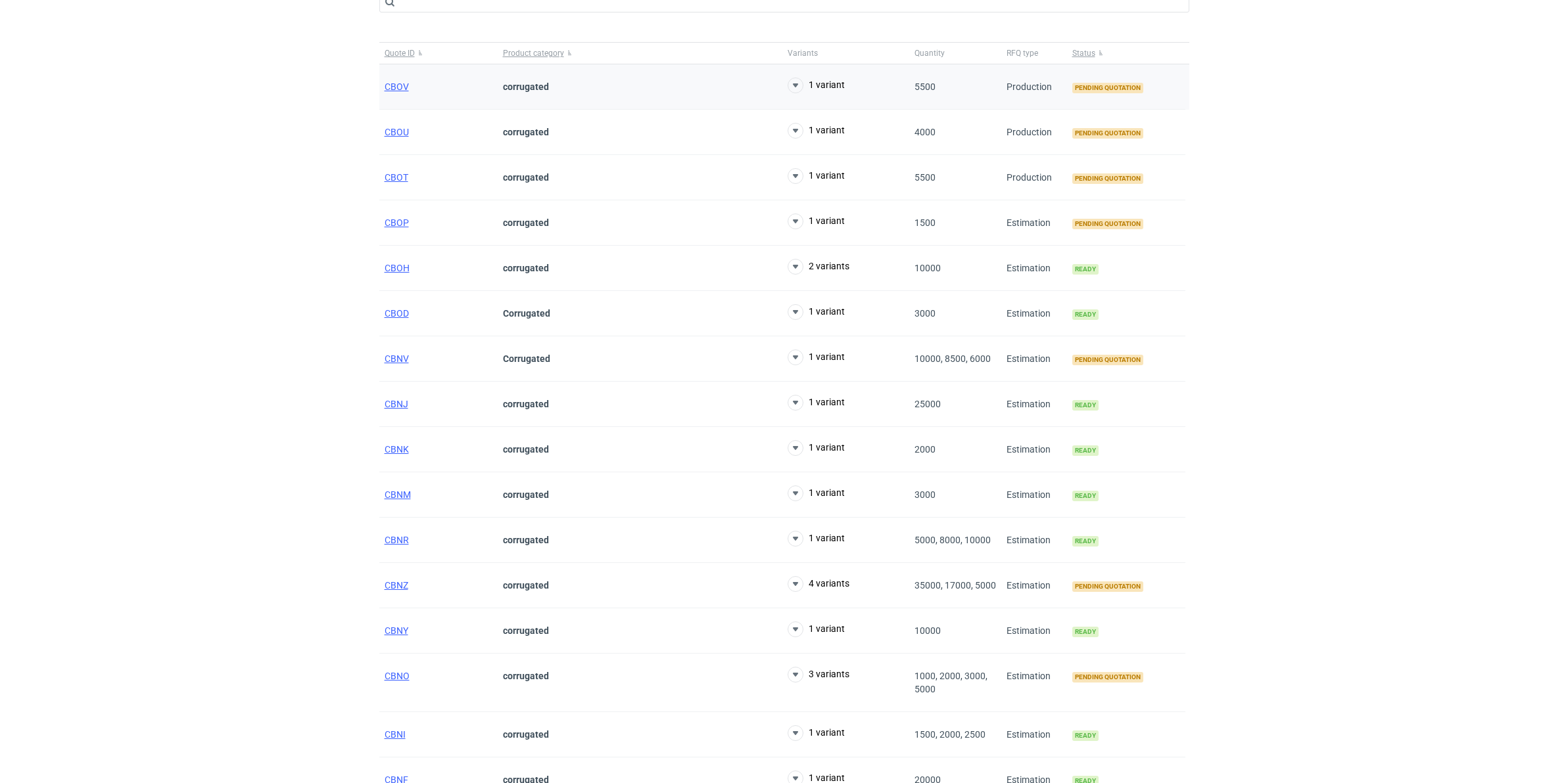
click at [399, 79] on div "CBOV" at bounding box center [438, 87] width 118 height 46
click at [395, 85] on span "CBOV" at bounding box center [396, 86] width 24 height 11
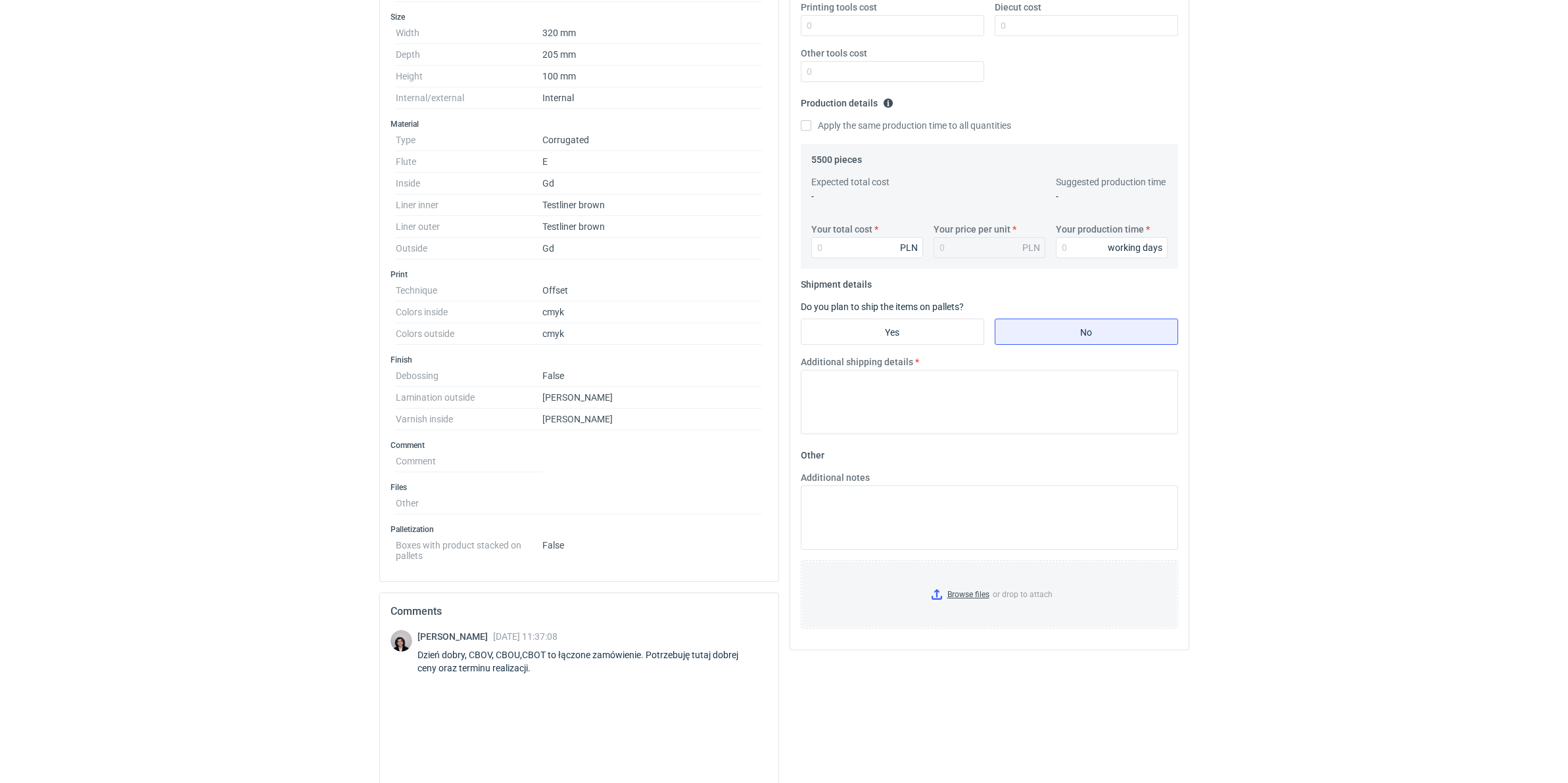
scroll to position [329, 0]
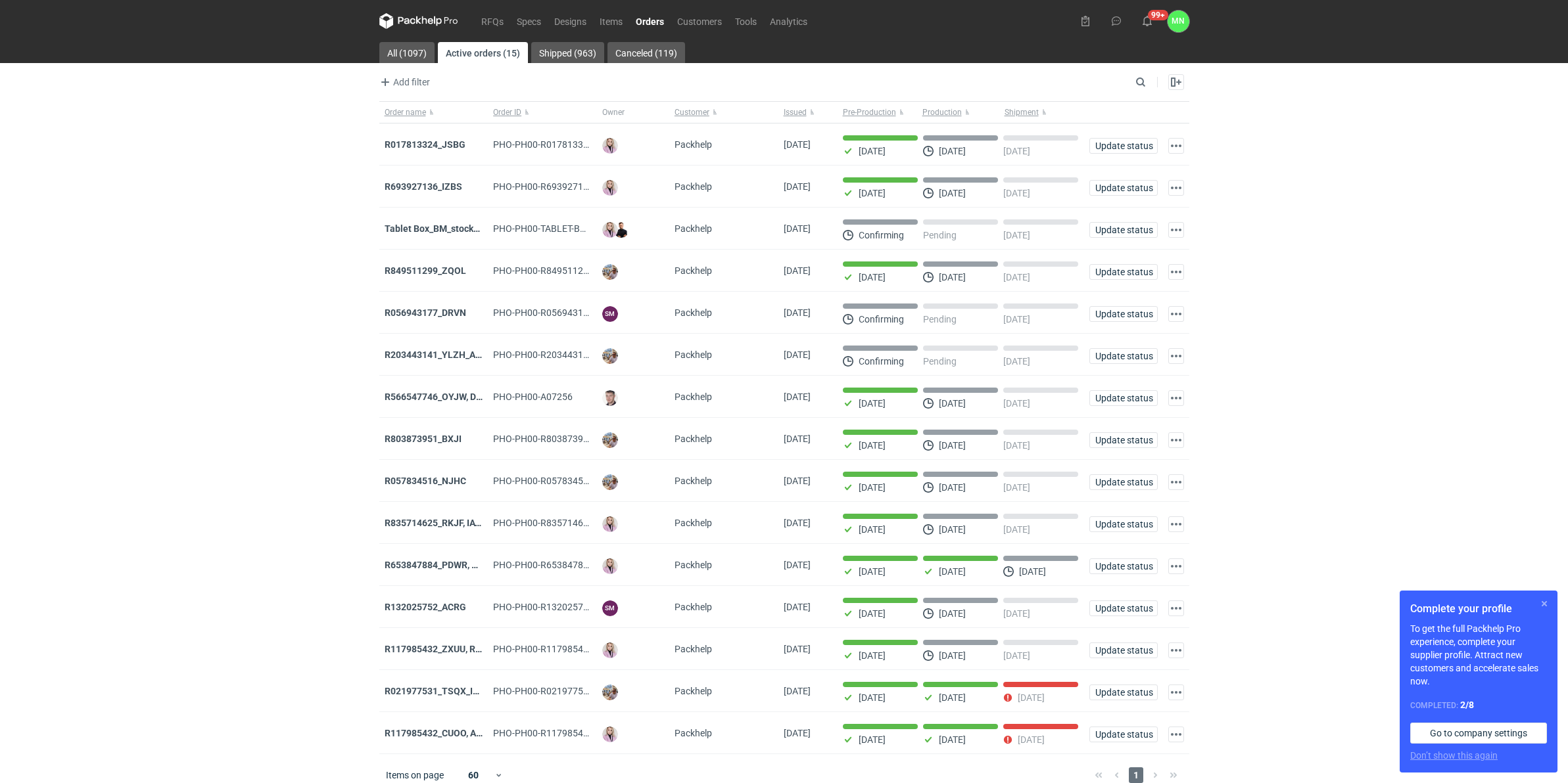
click at [1547, 602] on button "button" at bounding box center [1544, 604] width 16 height 16
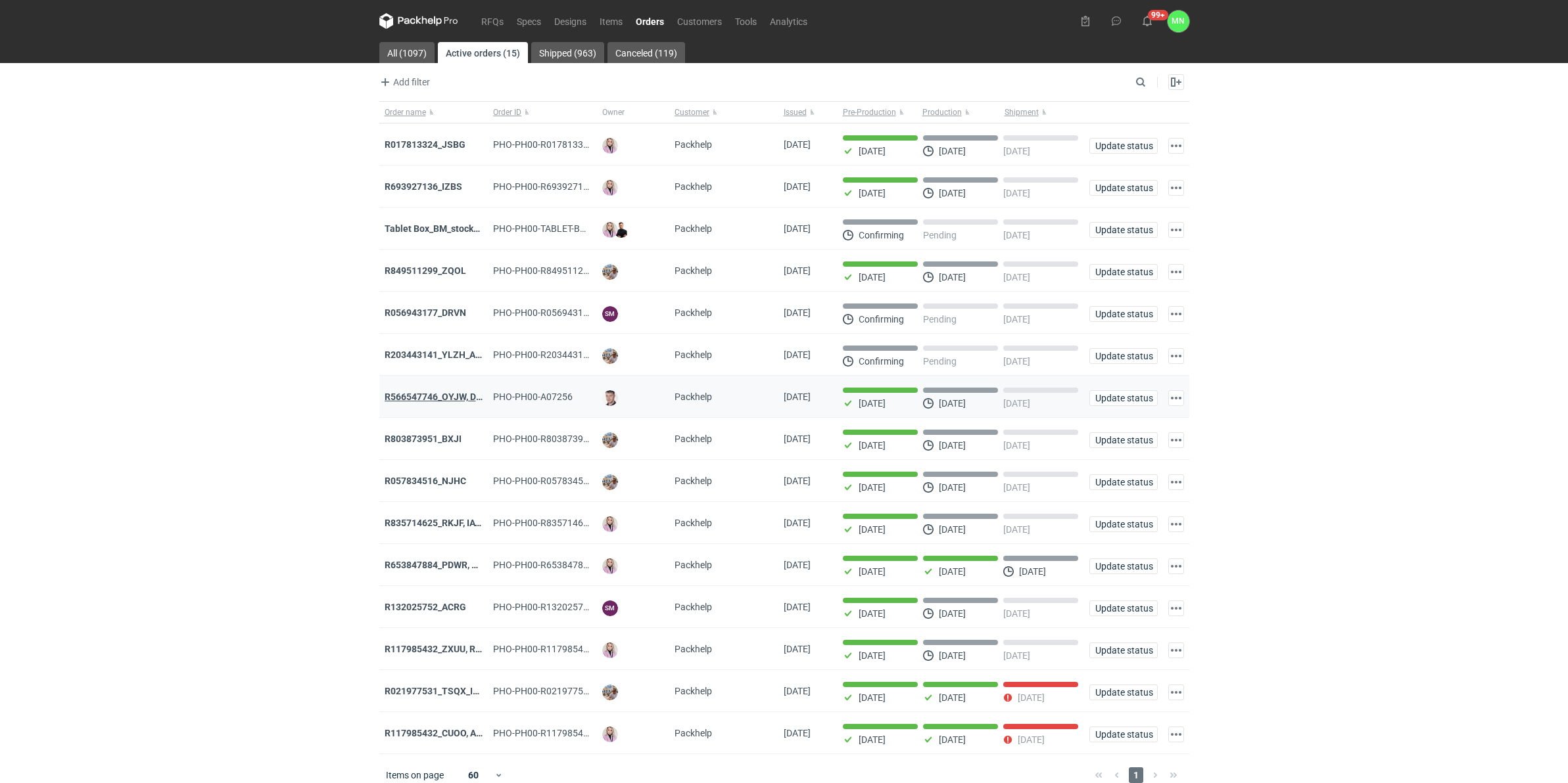
click at [427, 393] on strong "R566547746_OYJW, DJBN, GRPP, KNRI, OYBW, UUIL" at bounding box center [540, 397] width 312 height 11
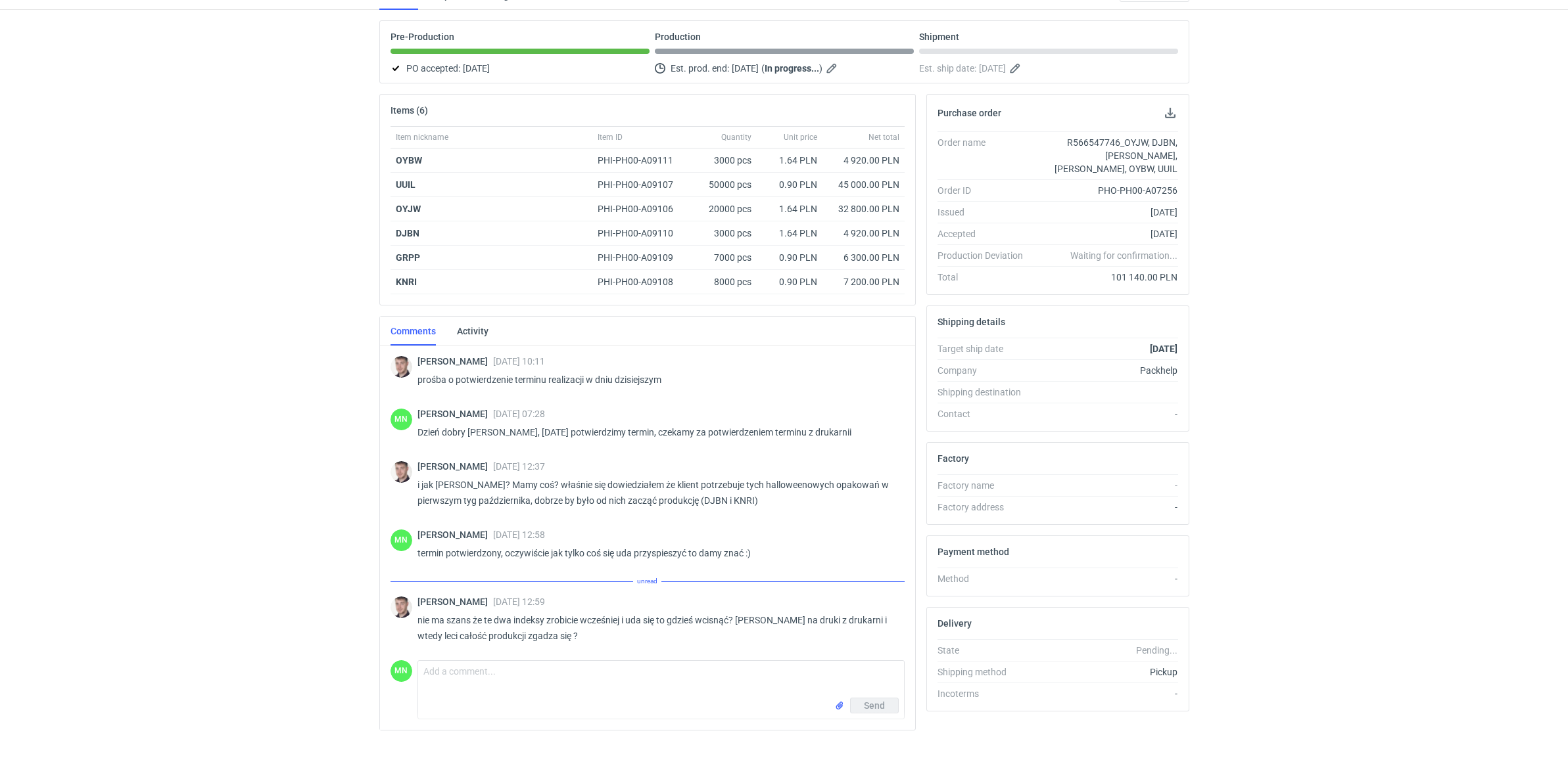
scroll to position [1274, 0]
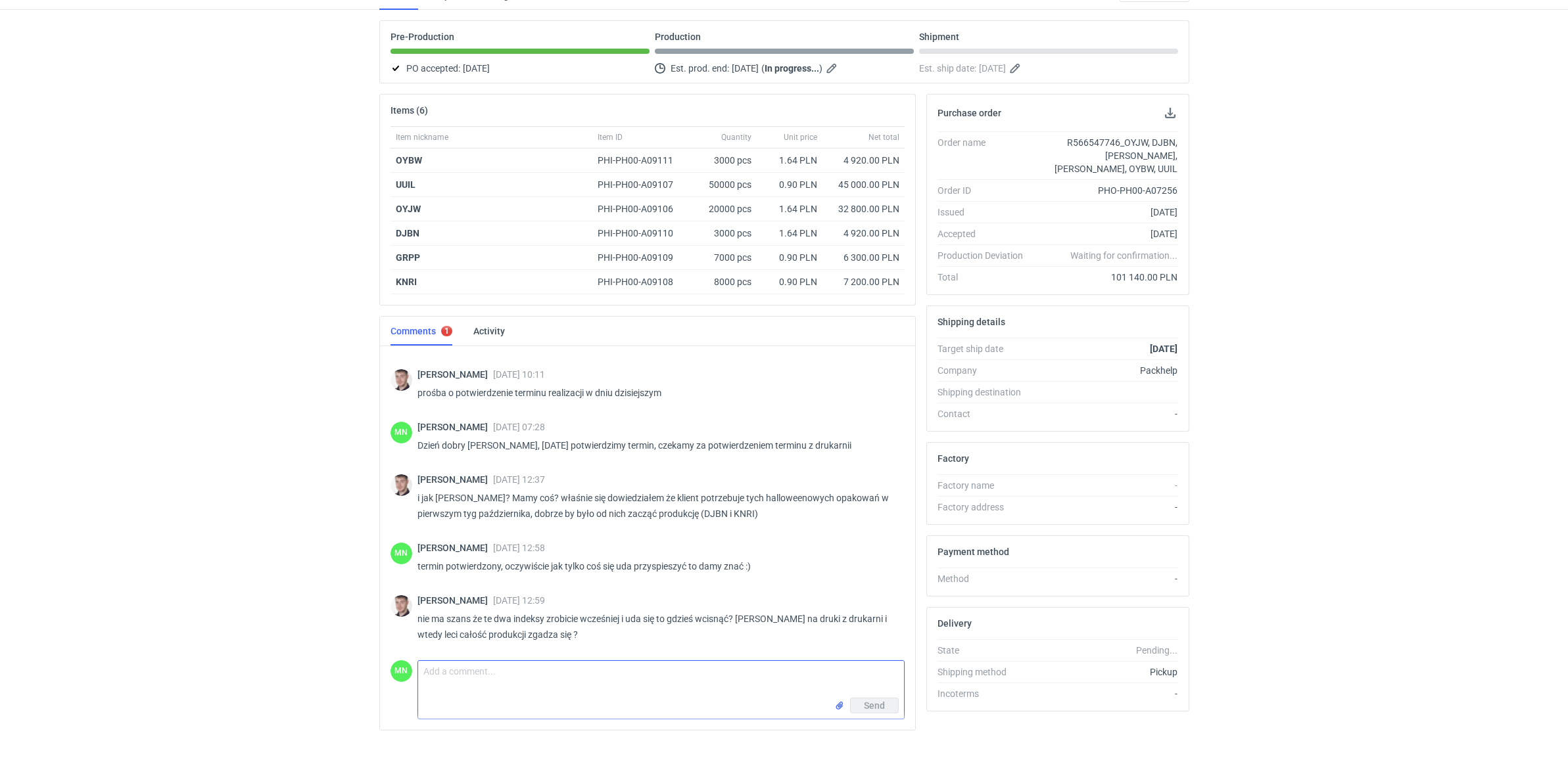
click at [616, 667] on textarea "Comment message" at bounding box center [661, 679] width 486 height 37
click at [461, 672] on textarea "Panie MAcieju, z racji, że to było wyceniane jako druk łączny to" at bounding box center [661, 679] width 486 height 37
click at [711, 672] on textarea "Panie Macieju, z racji, że to było wyceniane jako druk łączny to" at bounding box center [661, 679] width 486 height 37
drag, startPoint x: 450, startPoint y: 689, endPoint x: 425, endPoint y: 682, distance: 26.0
click at [425, 682] on textarea "Panie Macieju, z racji, że to było wyceniane jako druk łączny więc produkcja mu…" at bounding box center [661, 679] width 486 height 37
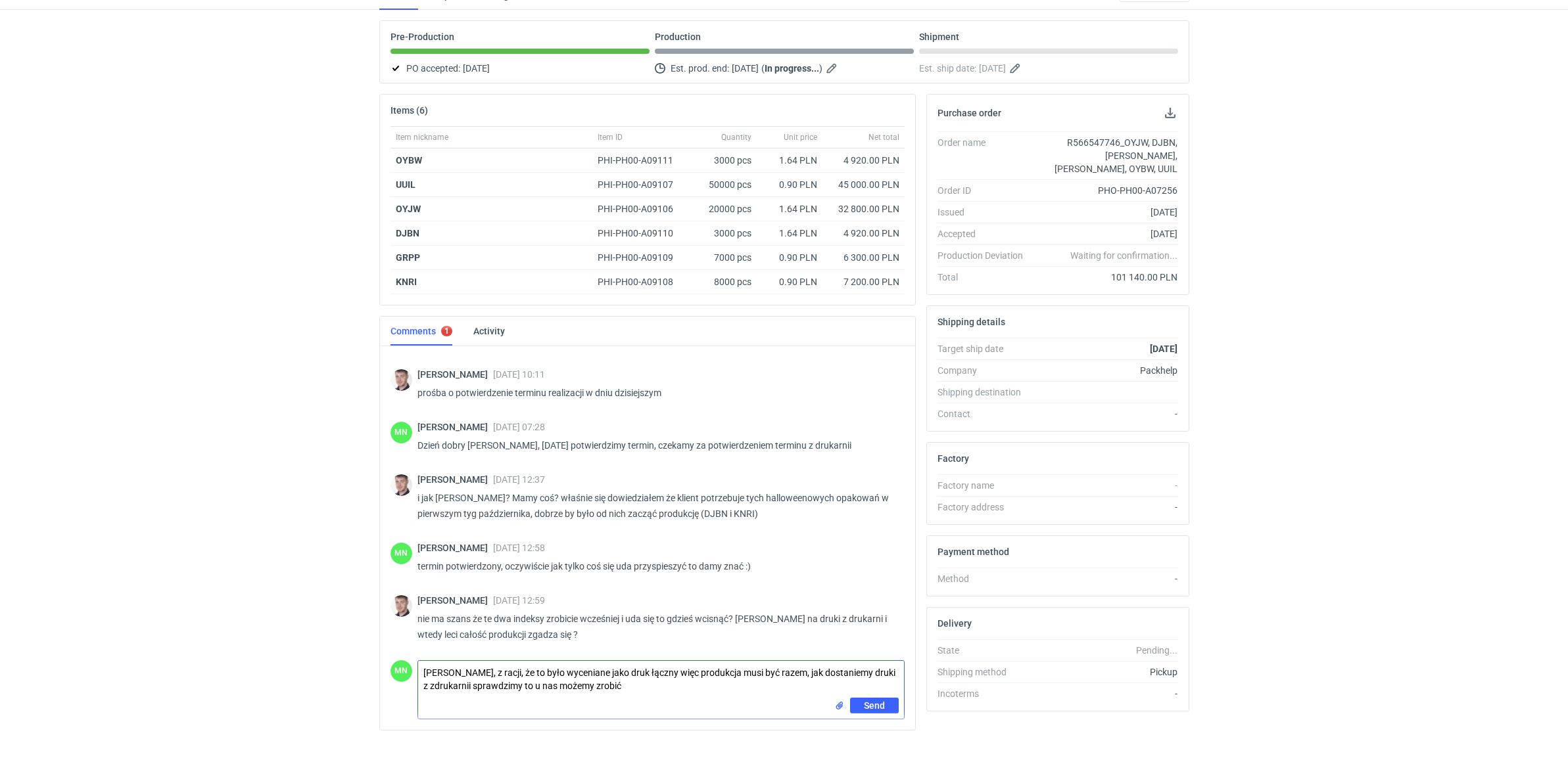
click at [425, 682] on textarea "Panie Macieju, z racji, że to było wyceniane jako druk łączny więc produkcja mu…" at bounding box center [661, 679] width 486 height 37
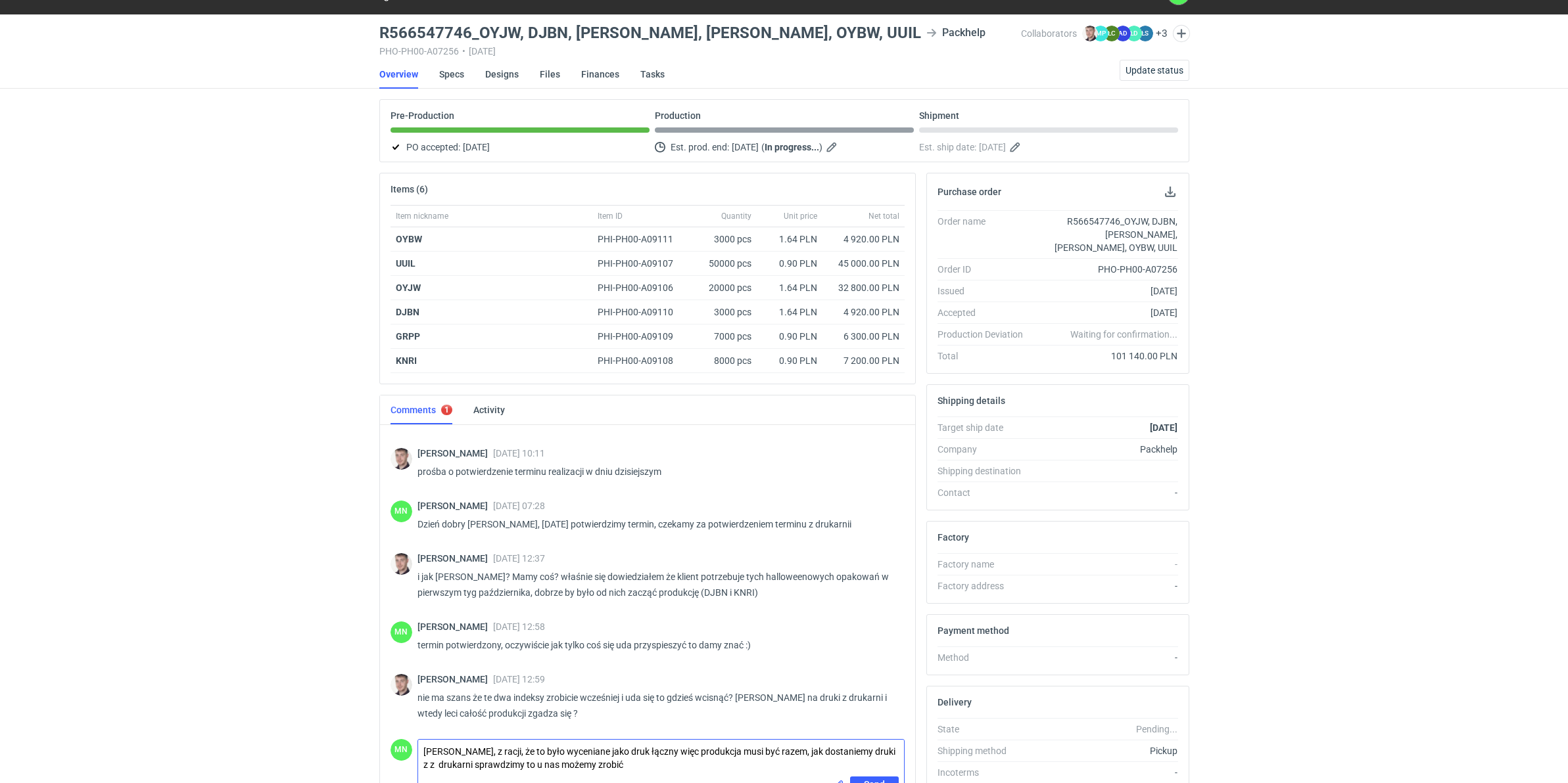
scroll to position [25, 0]
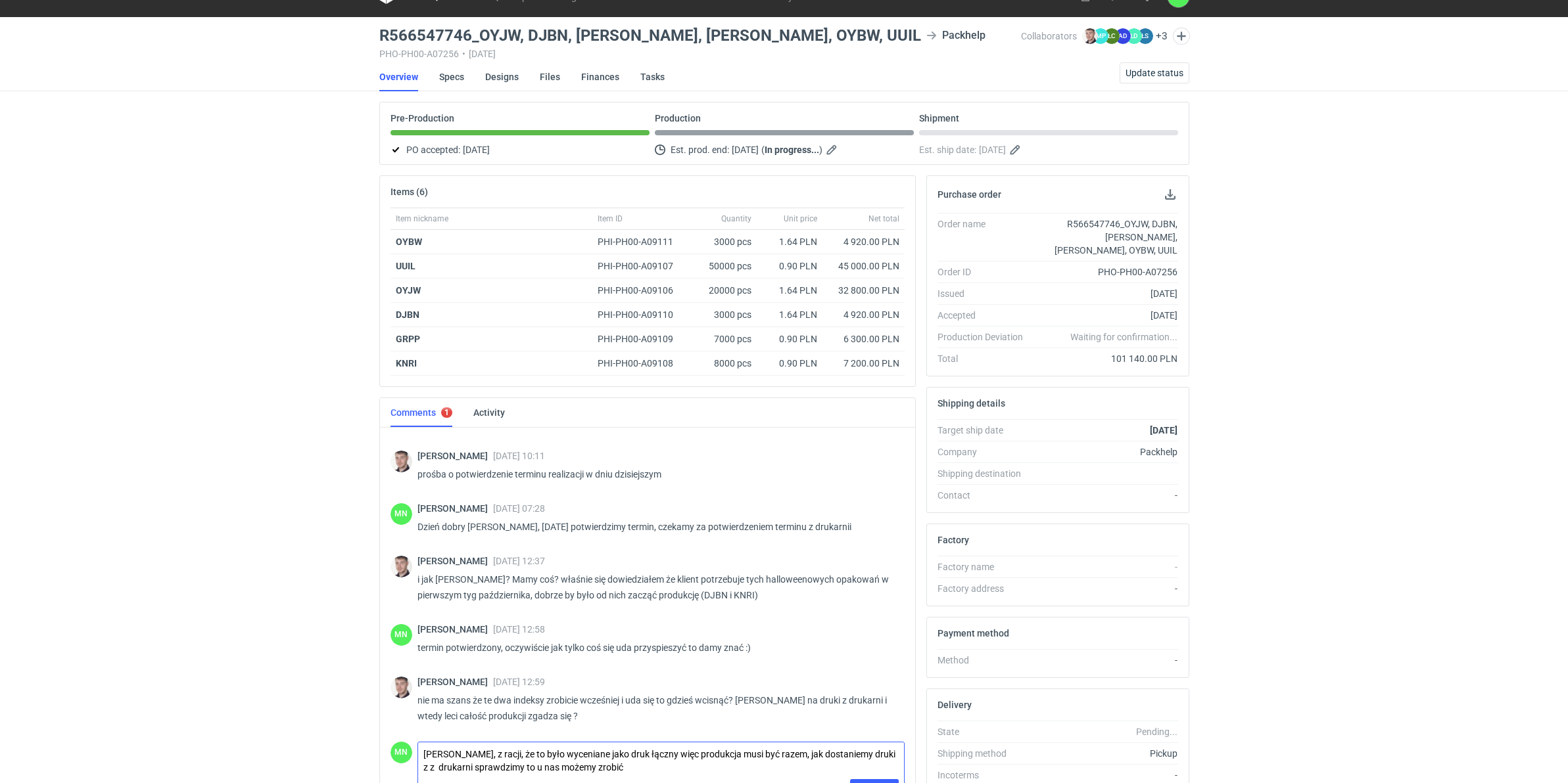
type textarea "Panie Macieju, z racji, że to było wyceniane jako druk łączny więc produkcja mu…"
click at [109, 481] on div "RFQs Specs Designs Items Orders Customers Tools Analytics 99+ 99+ MN Małgorzata…" at bounding box center [784, 366] width 1568 height 783
click at [643, 765] on textarea "Panie Macieju, z racji, że to było wyceniane jako druk łączny więc produkcja mu…" at bounding box center [661, 761] width 486 height 37
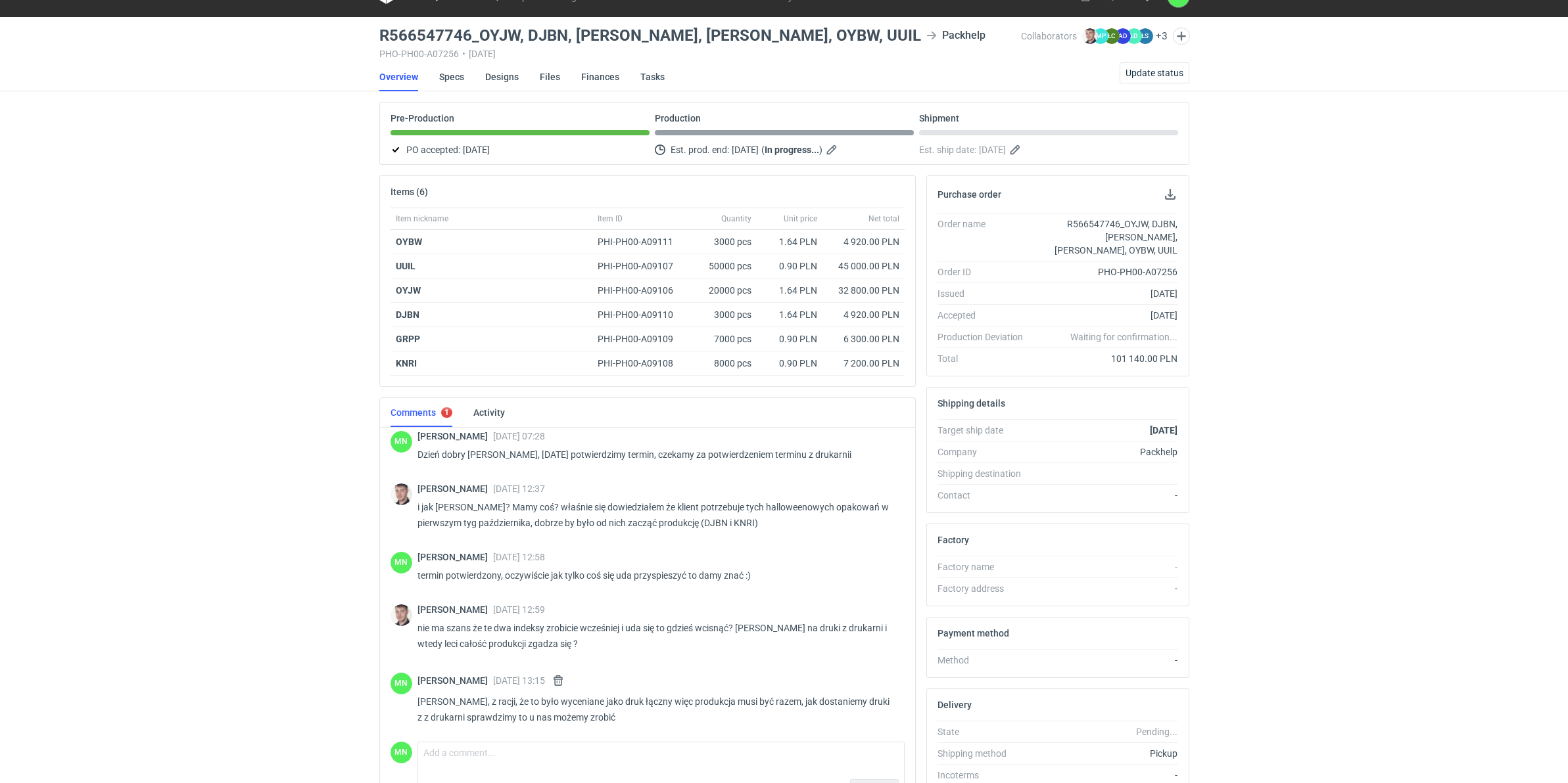
scroll to position [1342, 0]
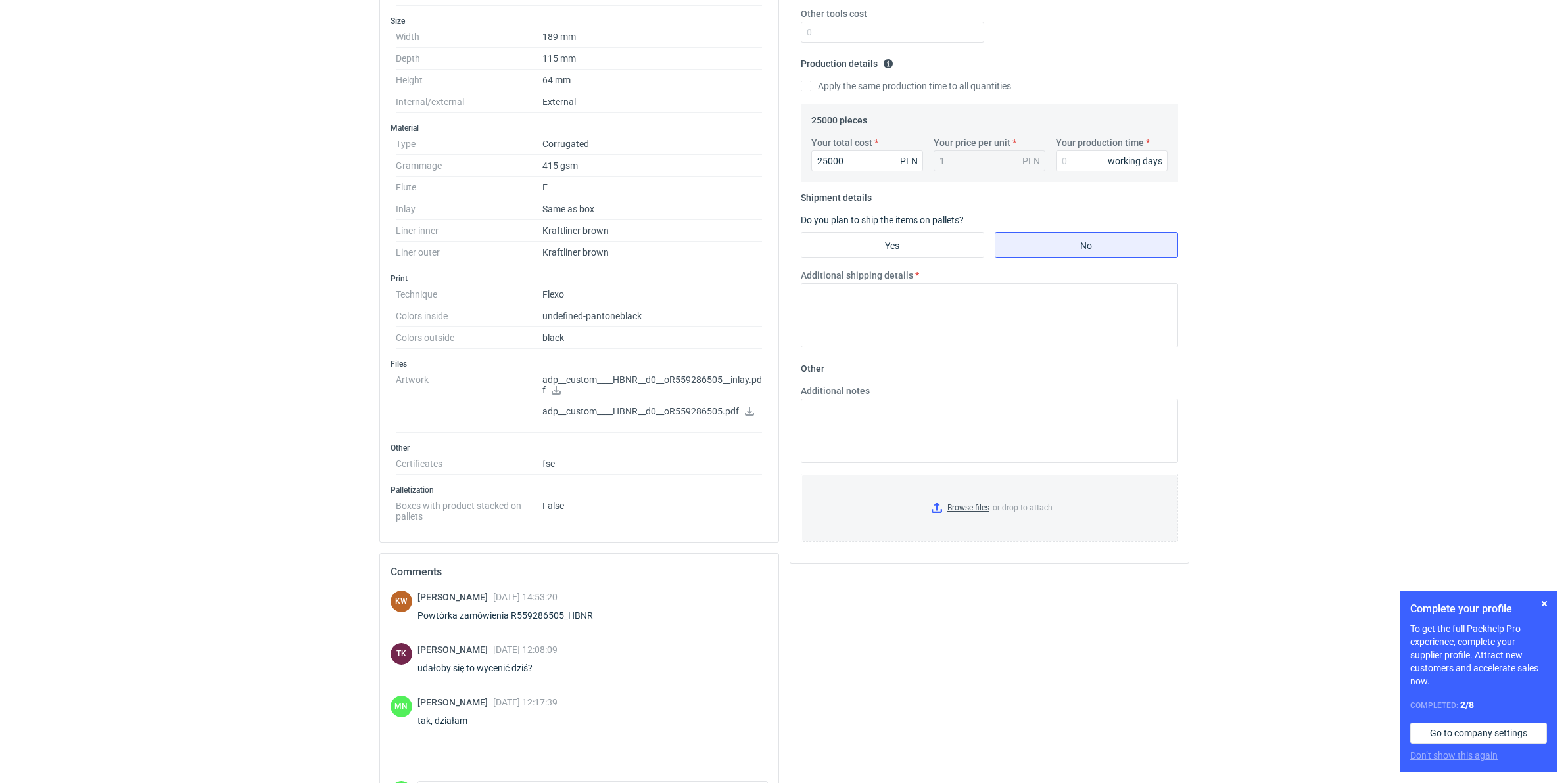
scroll to position [440, 0]
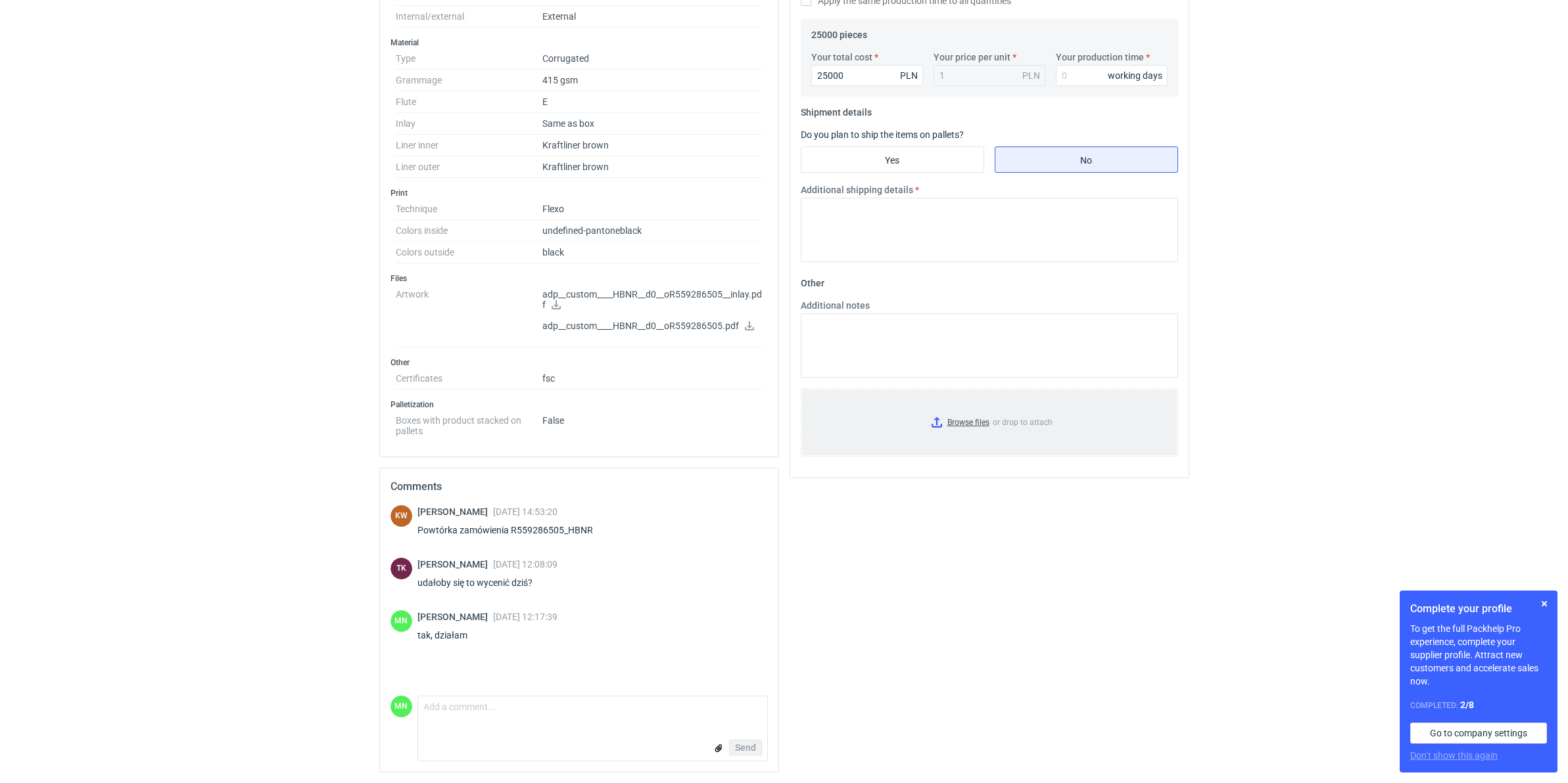
click at [958, 424] on input "Browse files or drop to attach" at bounding box center [989, 423] width 374 height 66
click at [956, 423] on input "Browse files or drop to attach" at bounding box center [989, 423] width 374 height 66
click at [922, 163] on input "Yes" at bounding box center [892, 160] width 182 height 25
radio input "true"
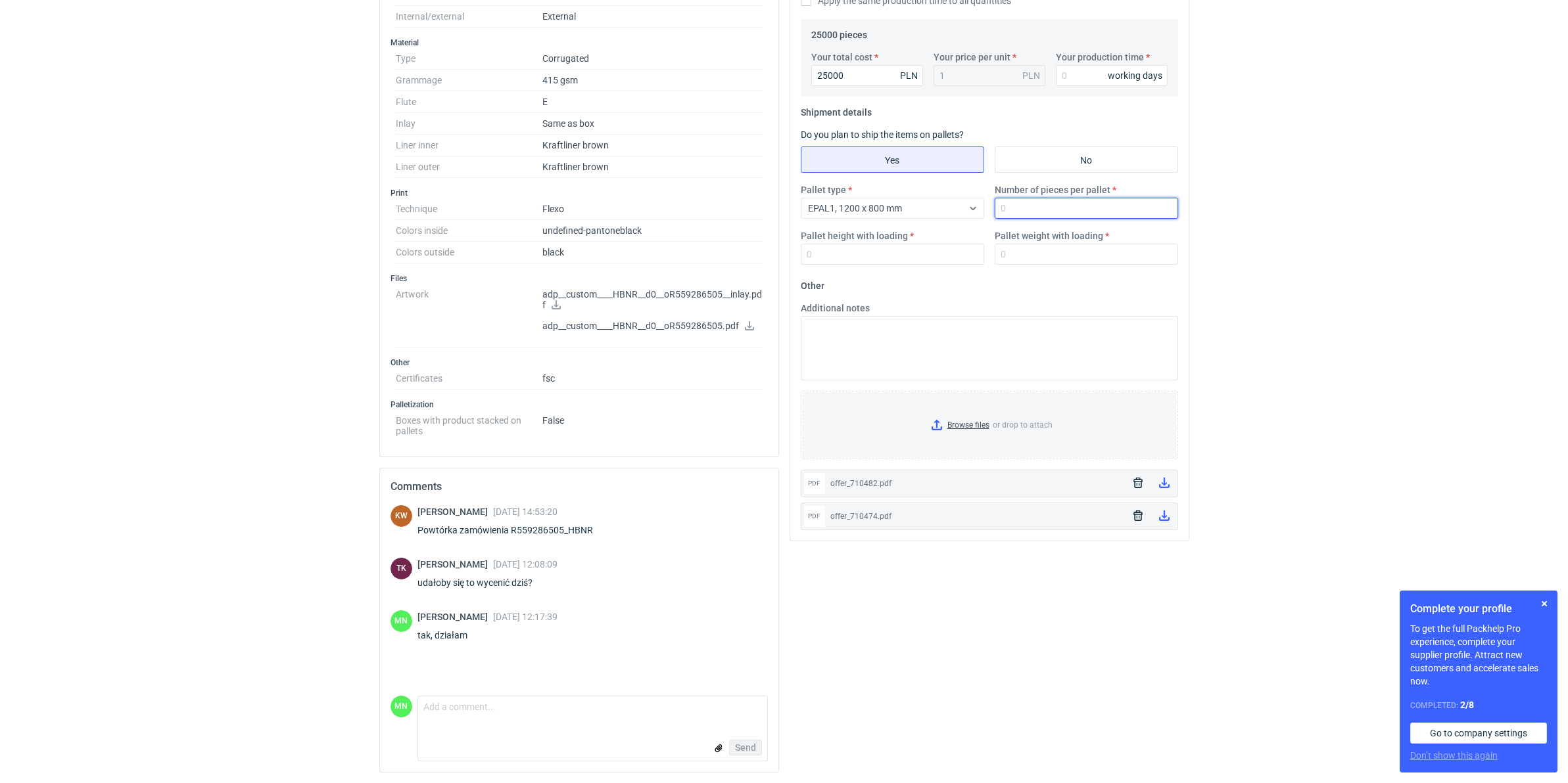
click at [1031, 205] on input "Number of pieces per pallet" at bounding box center [1087, 209] width 184 height 21
type input "3680"
type input "1800"
type input "330"
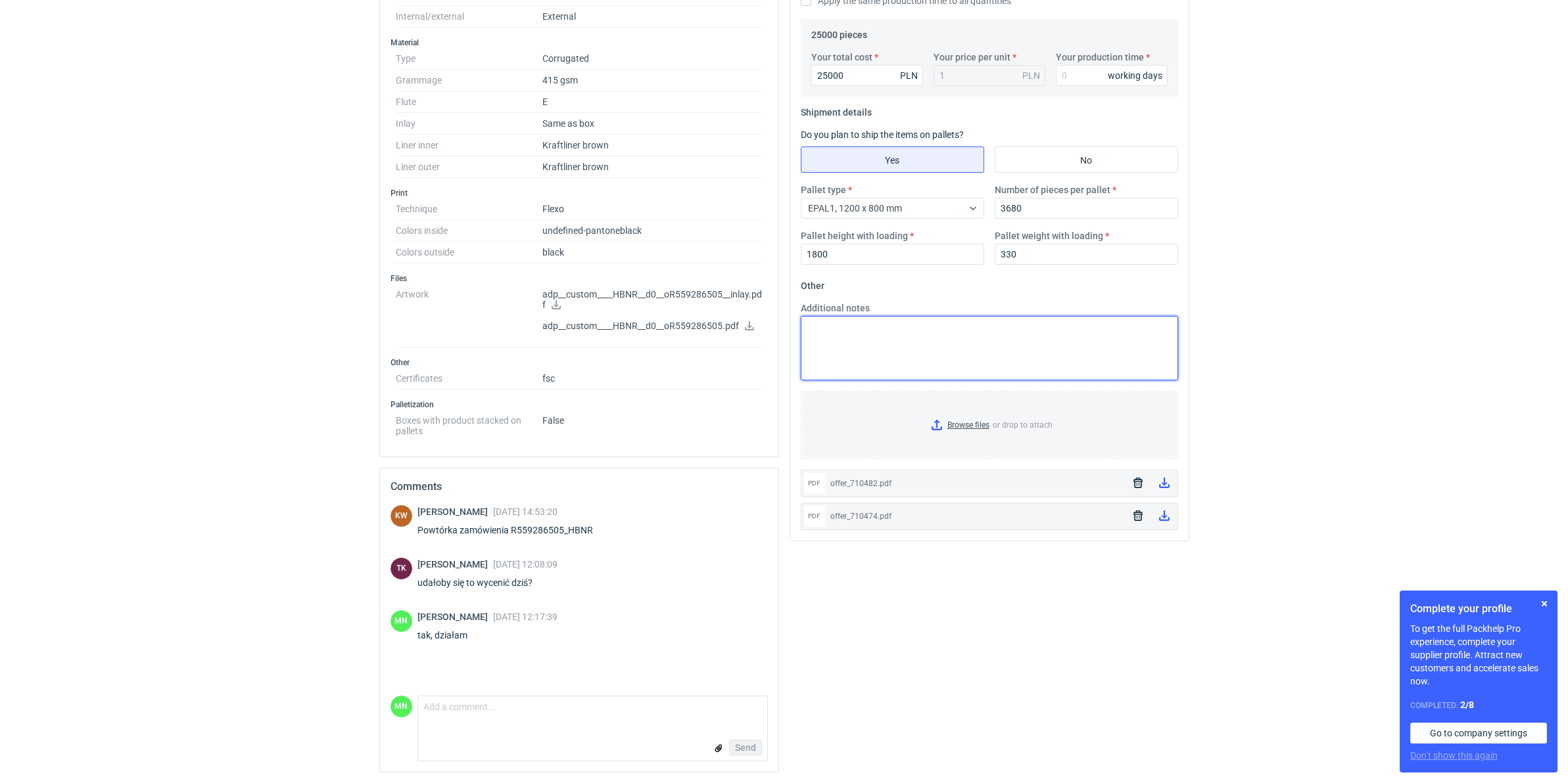
click at [859, 345] on textarea "Additional notes" at bounding box center [989, 349] width 377 height 65
paste textarea "podana paletyzacja dotyczy tacki wkładka pakowana na osobną paletę"
click at [1131, 333] on textarea "podana paletyzacja dotyczy tacki wkładka pakowana na osobną paletę" at bounding box center [989, 349] width 377 height 65
click at [815, 341] on textarea "podana paletyzacja dotyczy tacki wkładka pakowana na osobną paletę 1200*800 22 …" at bounding box center [989, 349] width 377 height 65
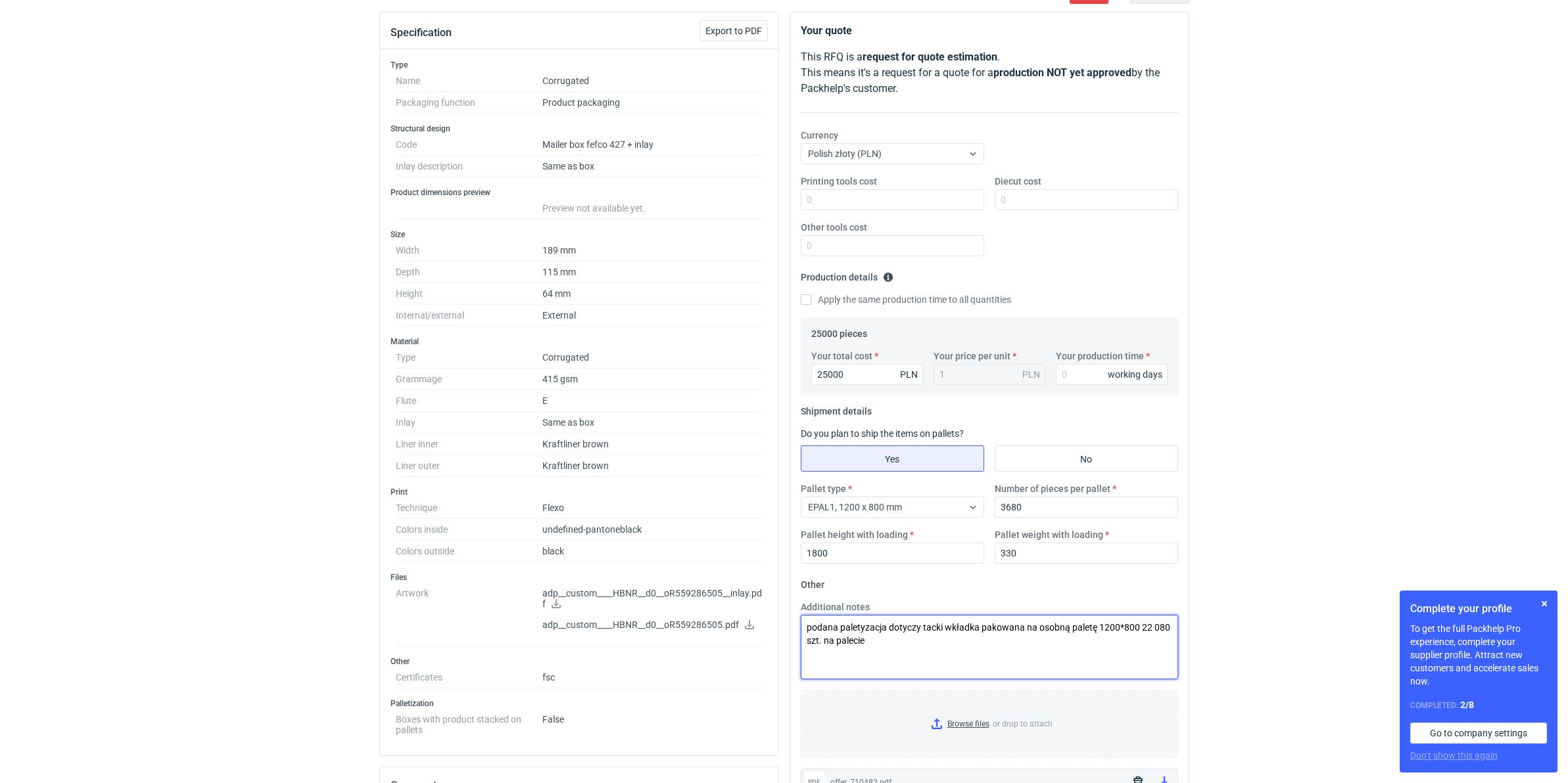
scroll to position [0, 0]
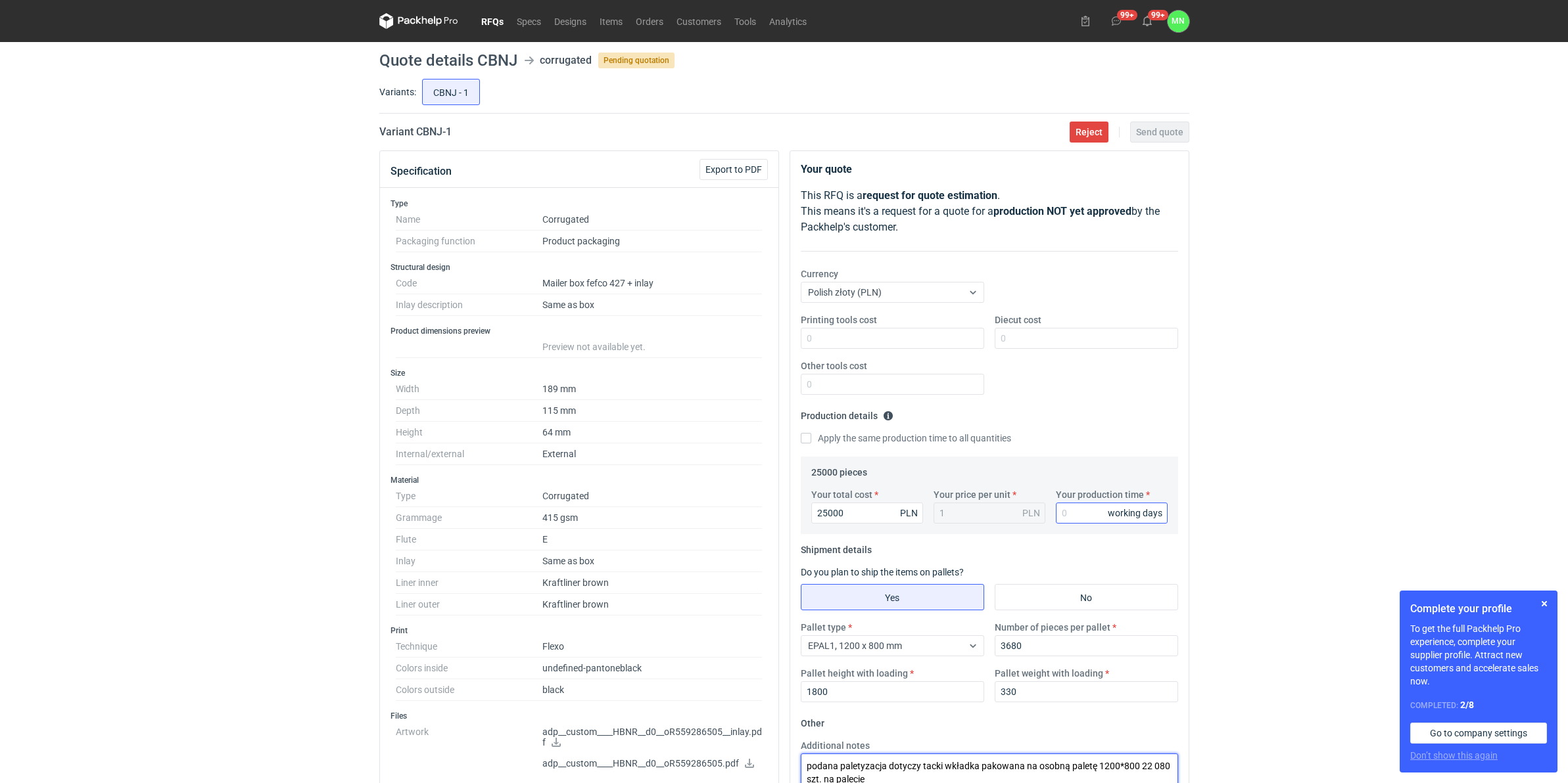
type textarea "podana paletyzacja dotyczy tacki wkładka pakowana na osobną paletę 1200*800 22 …"
click at [1092, 509] on input "Your production time" at bounding box center [1111, 513] width 112 height 21
type input "12"
click at [1230, 422] on div "RFQs Specs Designs Items Orders Customers Tools Analytics 99+ 99+ MN Małgorzata…" at bounding box center [784, 392] width 1568 height 783
click at [1544, 603] on button "button" at bounding box center [1544, 604] width 16 height 16
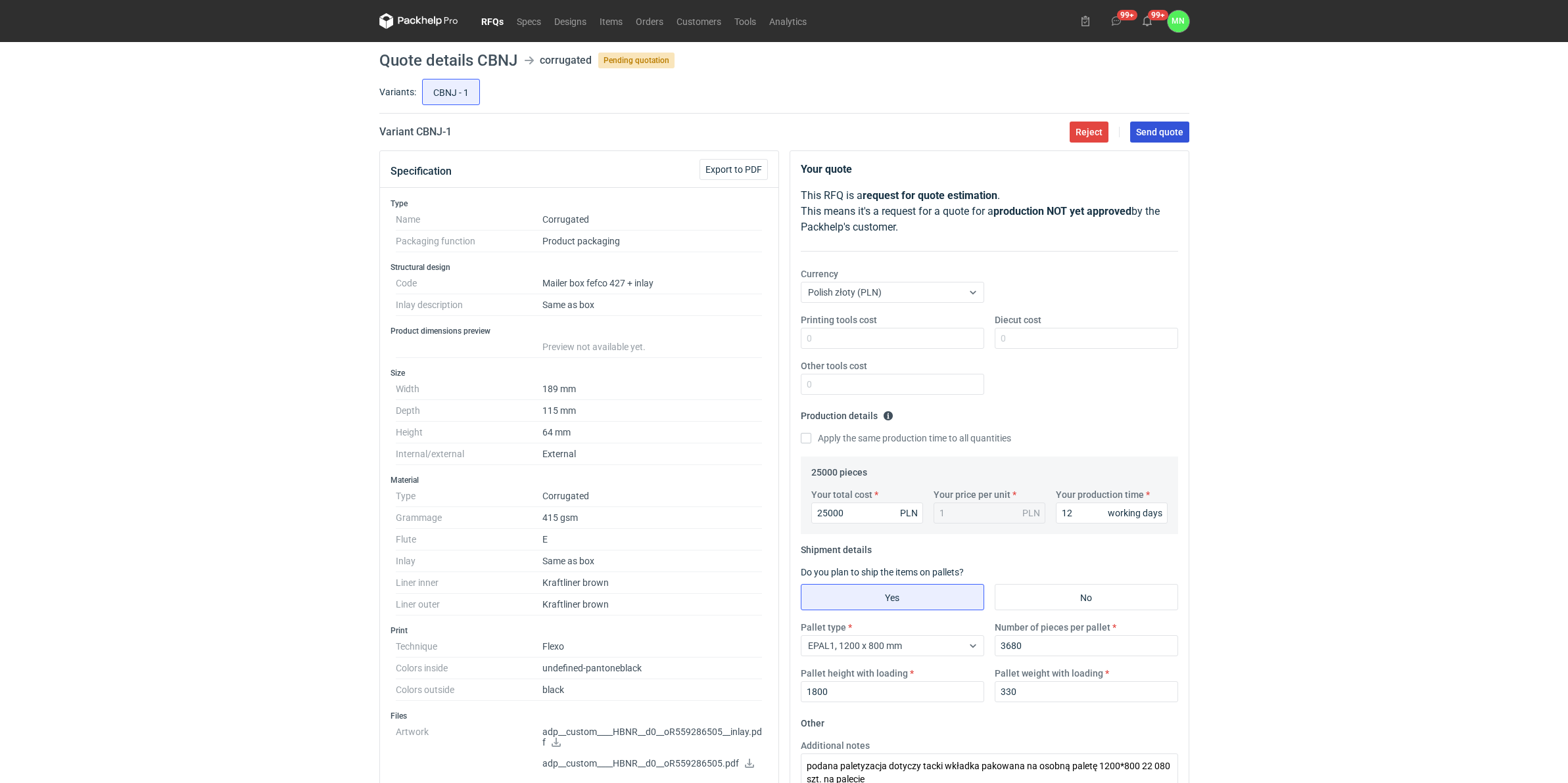
click at [1155, 127] on span "Send quote" at bounding box center [1160, 132] width 48 height 9
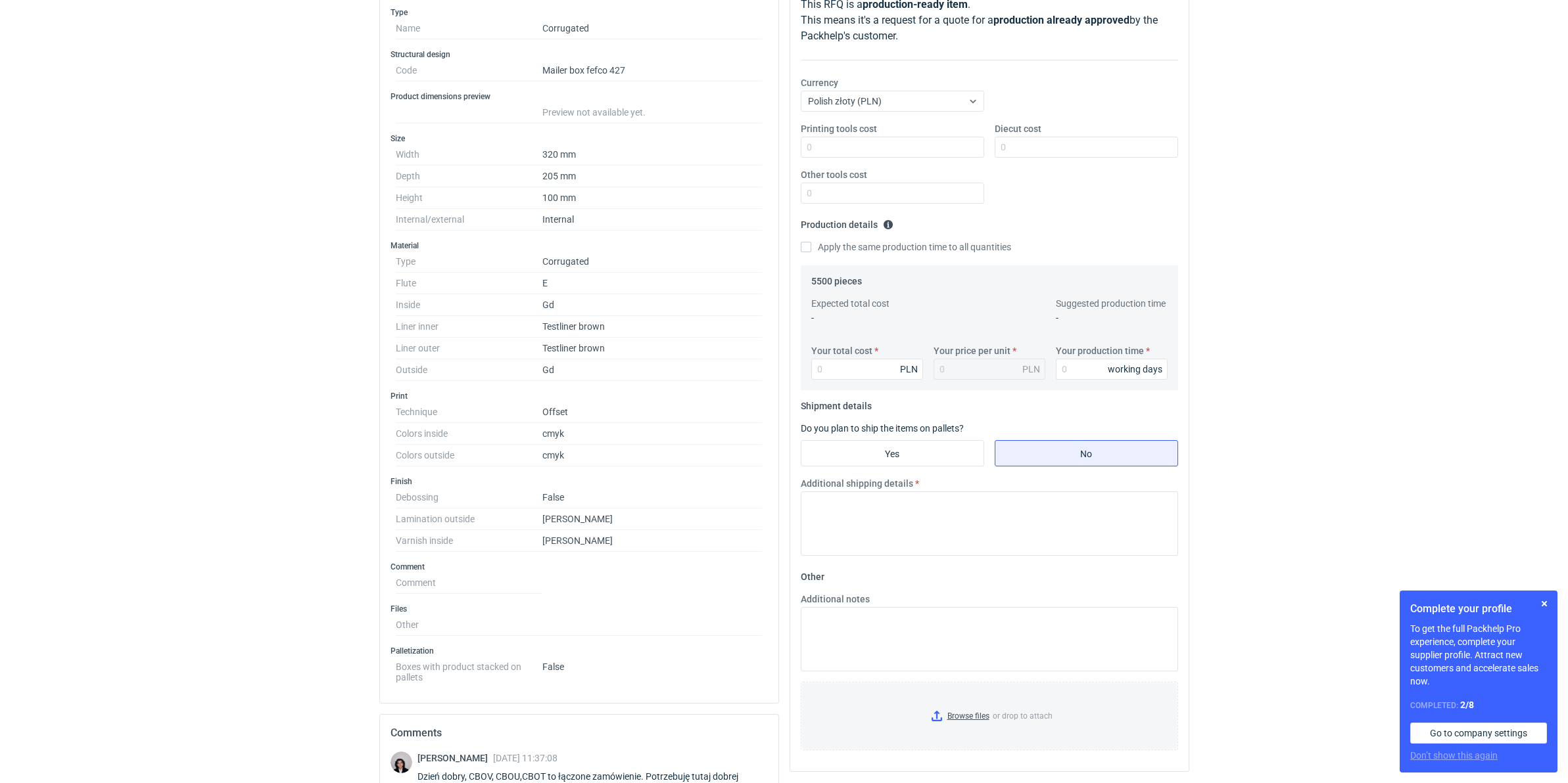
scroll to position [164, 0]
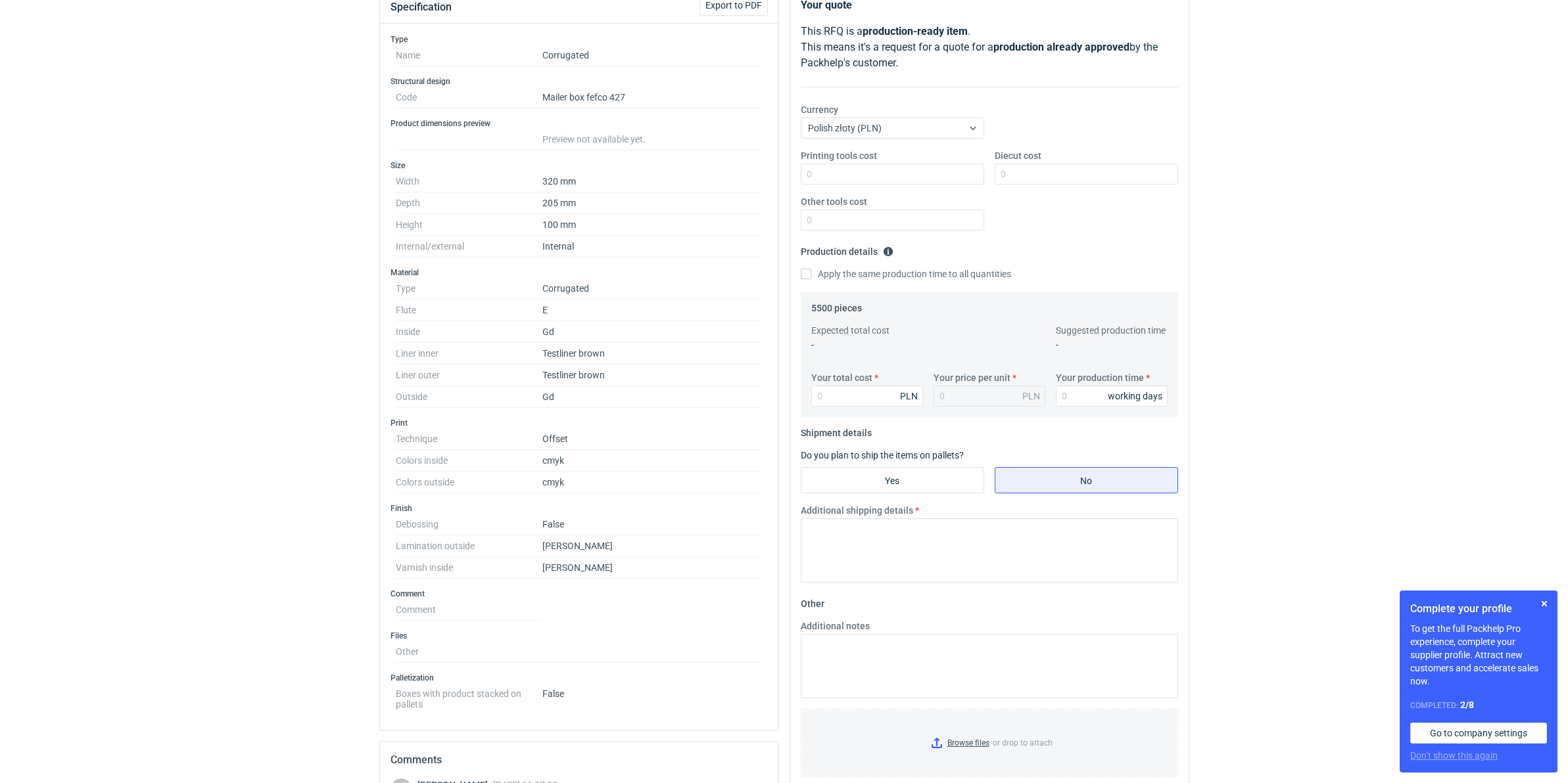
click at [250, 234] on div "RFQs Specs Designs Items Orders Customers Tools Analytics 99+ 99+ MN [PERSON_NA…" at bounding box center [784, 227] width 1568 height 783
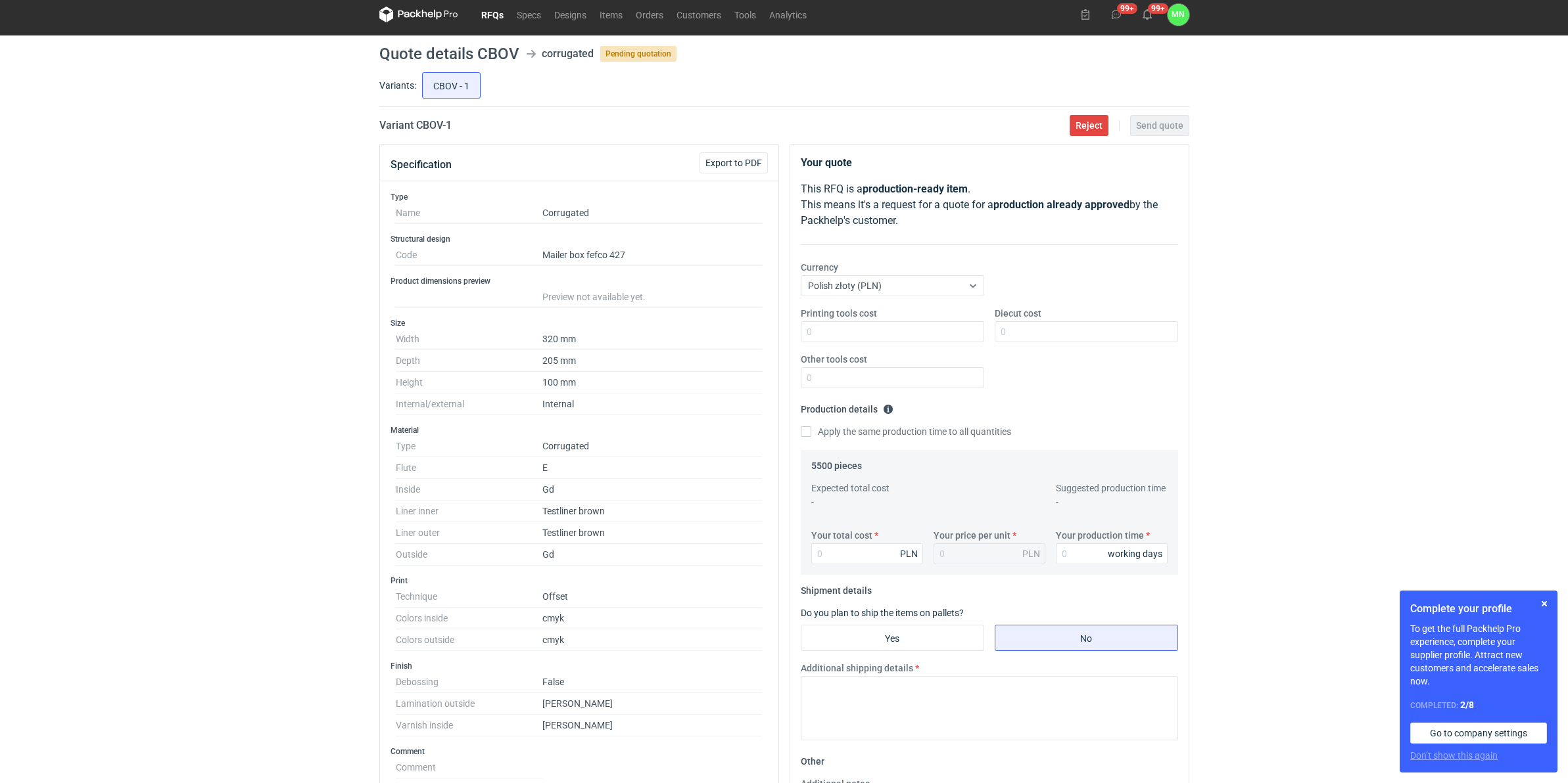
scroll to position [0, 0]
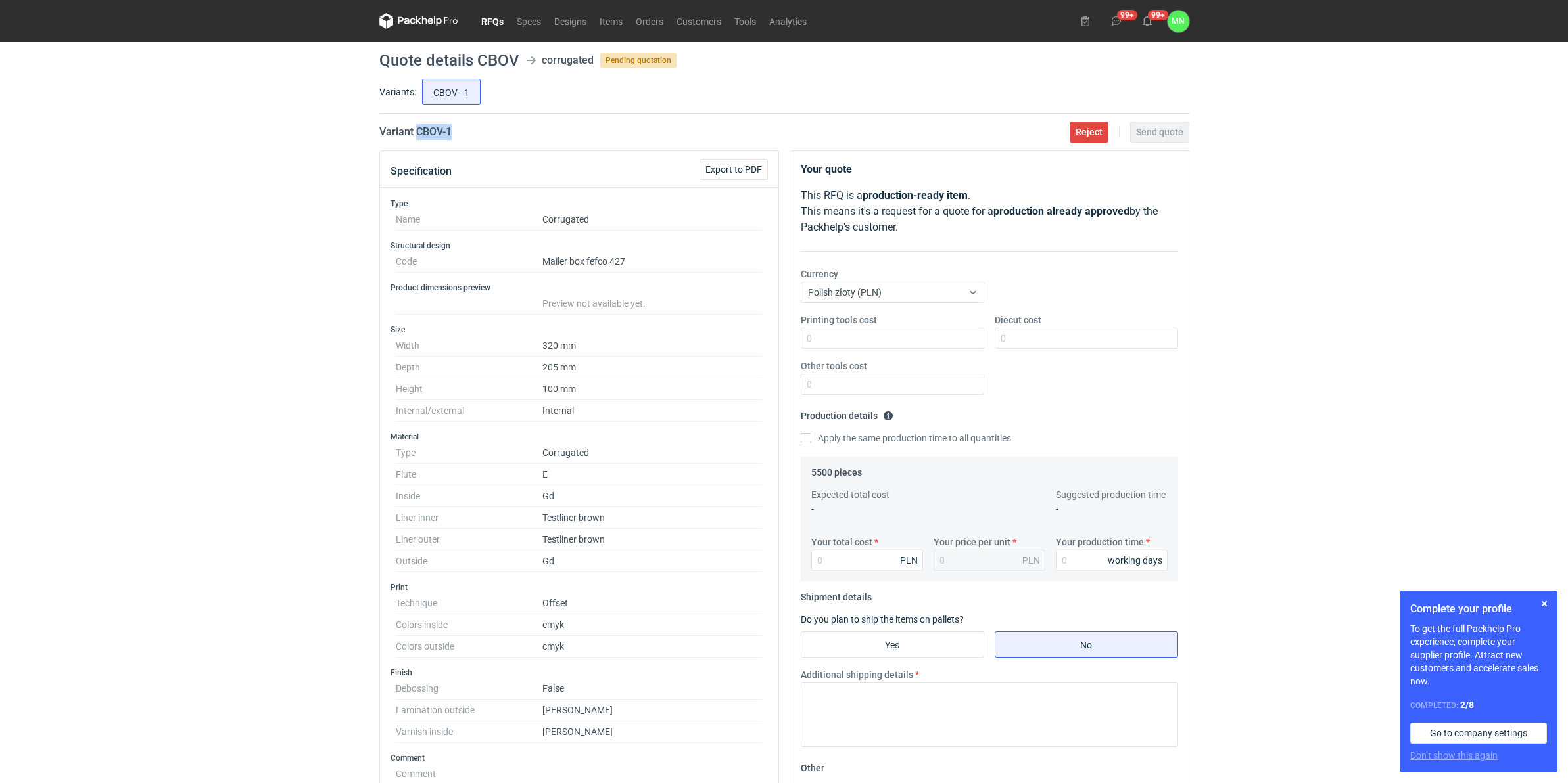
drag, startPoint x: 474, startPoint y: 138, endPoint x: 417, endPoint y: 128, distance: 57.9
click at [417, 128] on div "Variant CBOV - 1 Reject Send quote" at bounding box center [784, 132] width 810 height 16
copy h2 "CBOV - 1"
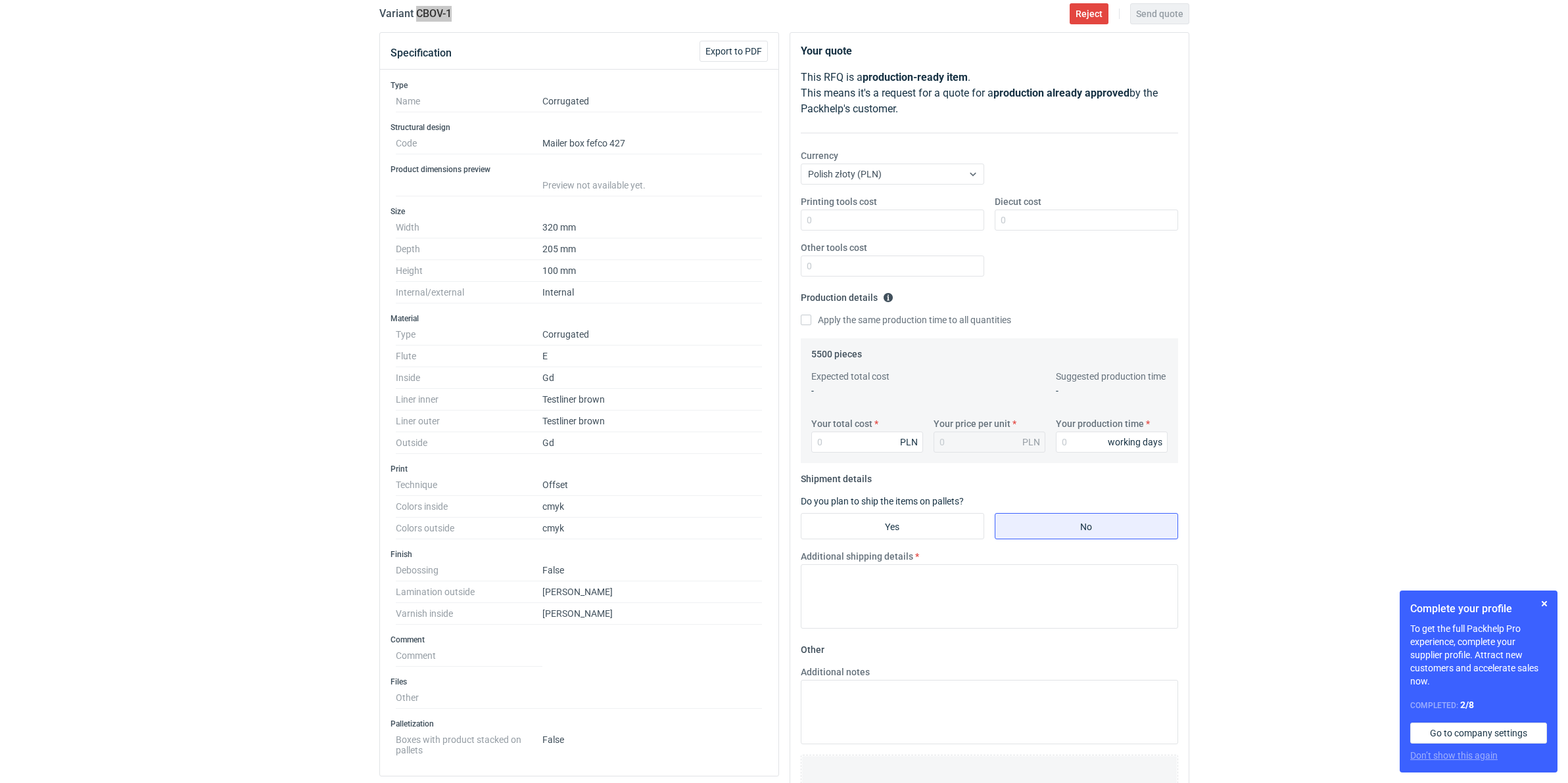
scroll to position [164, 0]
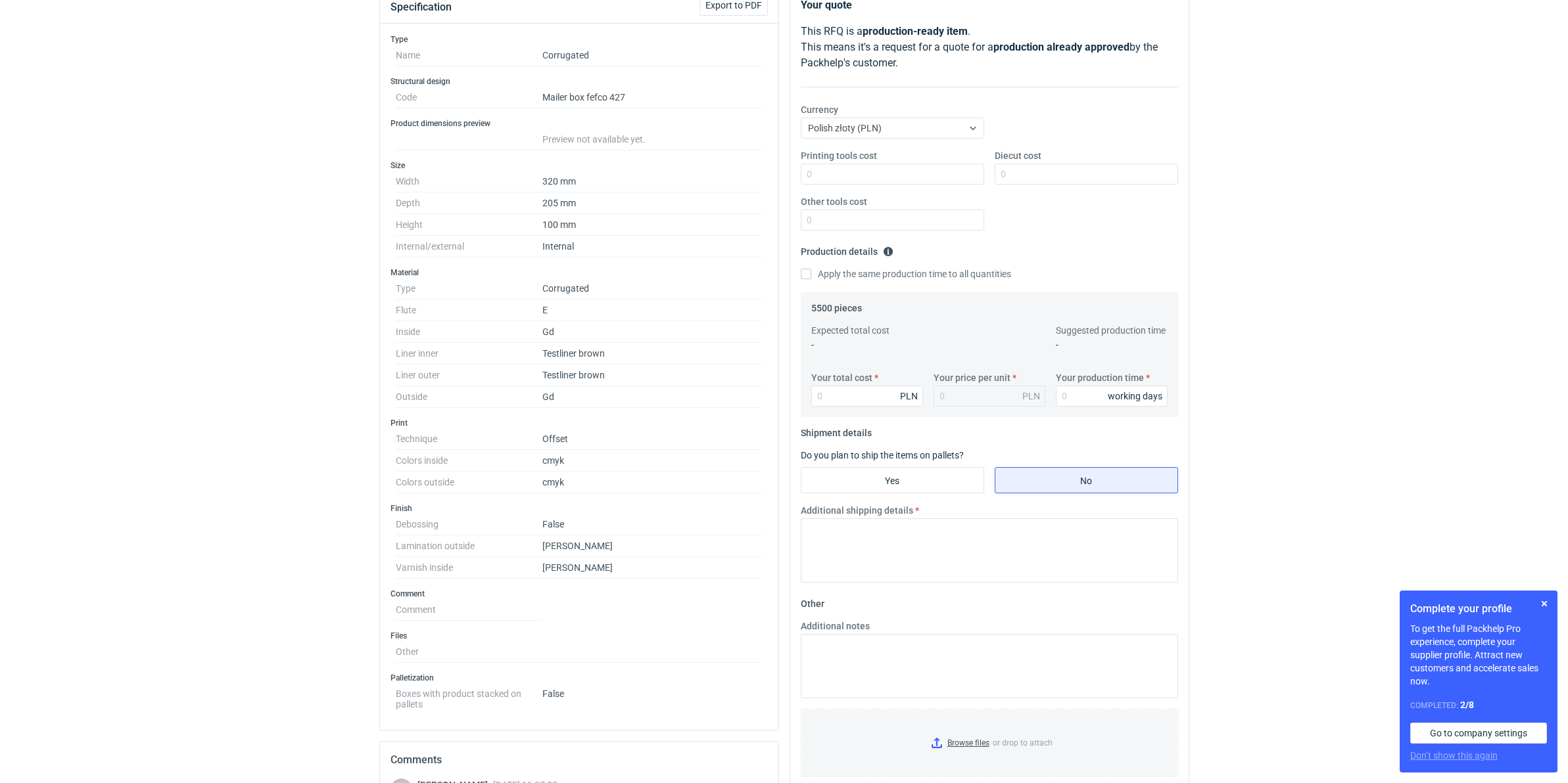
click at [135, 594] on div "RFQs Specs Designs Items Orders Customers Tools Analytics 99+ 99+ MN [PERSON_NA…" at bounding box center [784, 227] width 1568 height 783
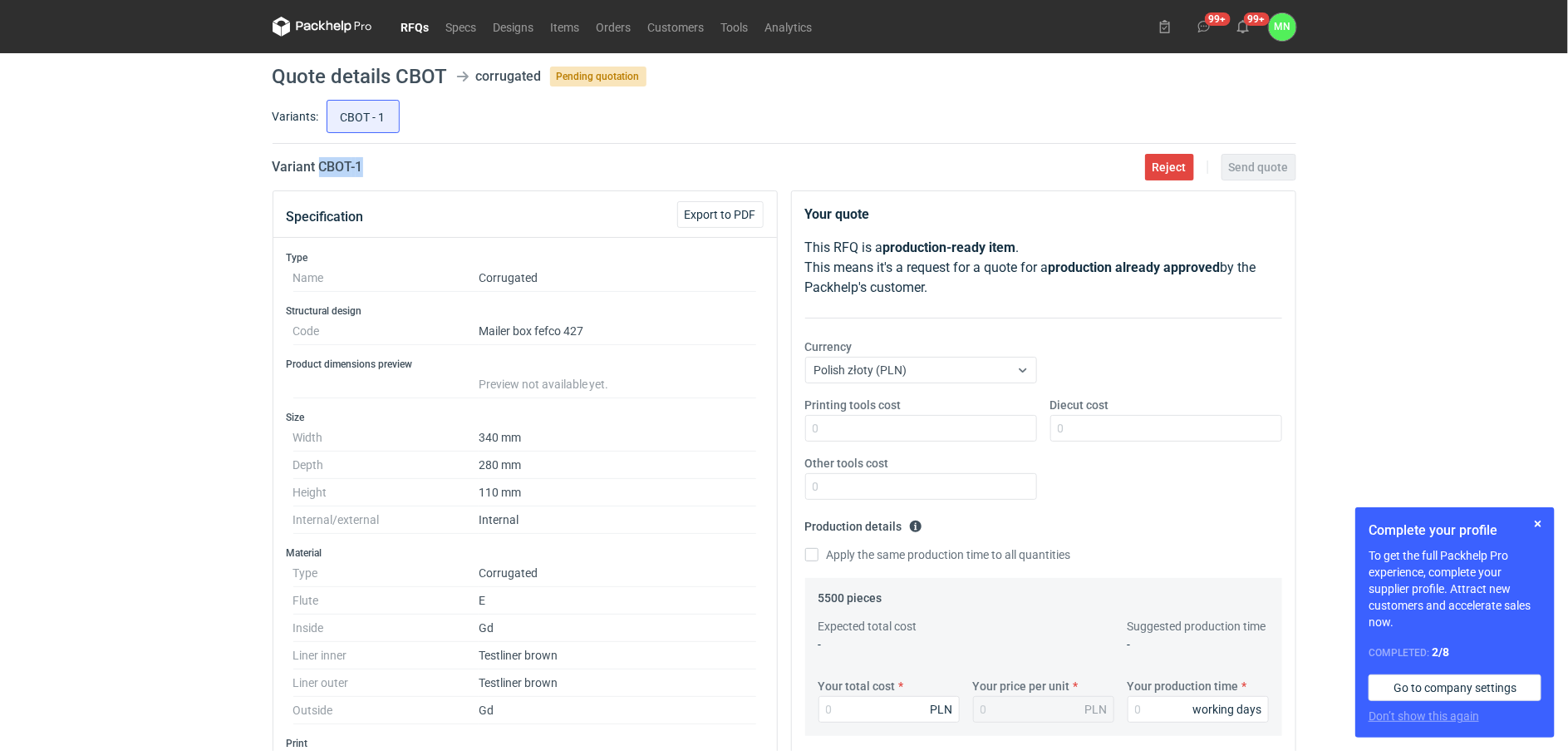
drag, startPoint x: 371, startPoint y: 170, endPoint x: 321, endPoint y: 170, distance: 50.0
click at [321, 170] on div "Variant CBOT - 1 Reject Send quote" at bounding box center [784, 167] width 1024 height 20
copy h2 "CBOT - 1"
click at [420, 22] on link "RFQs" at bounding box center [416, 27] width 45 height 20
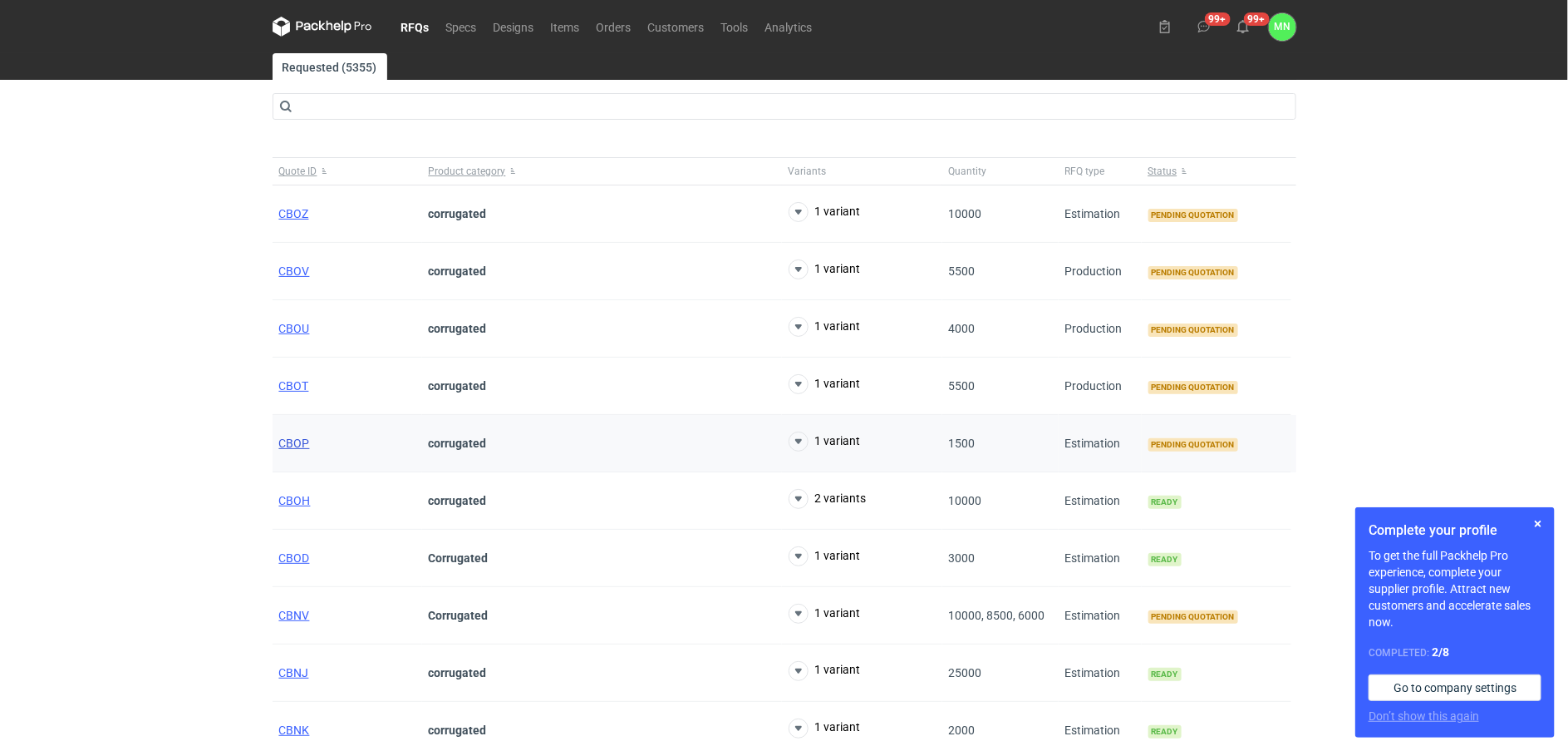
click at [293, 443] on span "CBOP" at bounding box center [294, 444] width 31 height 13
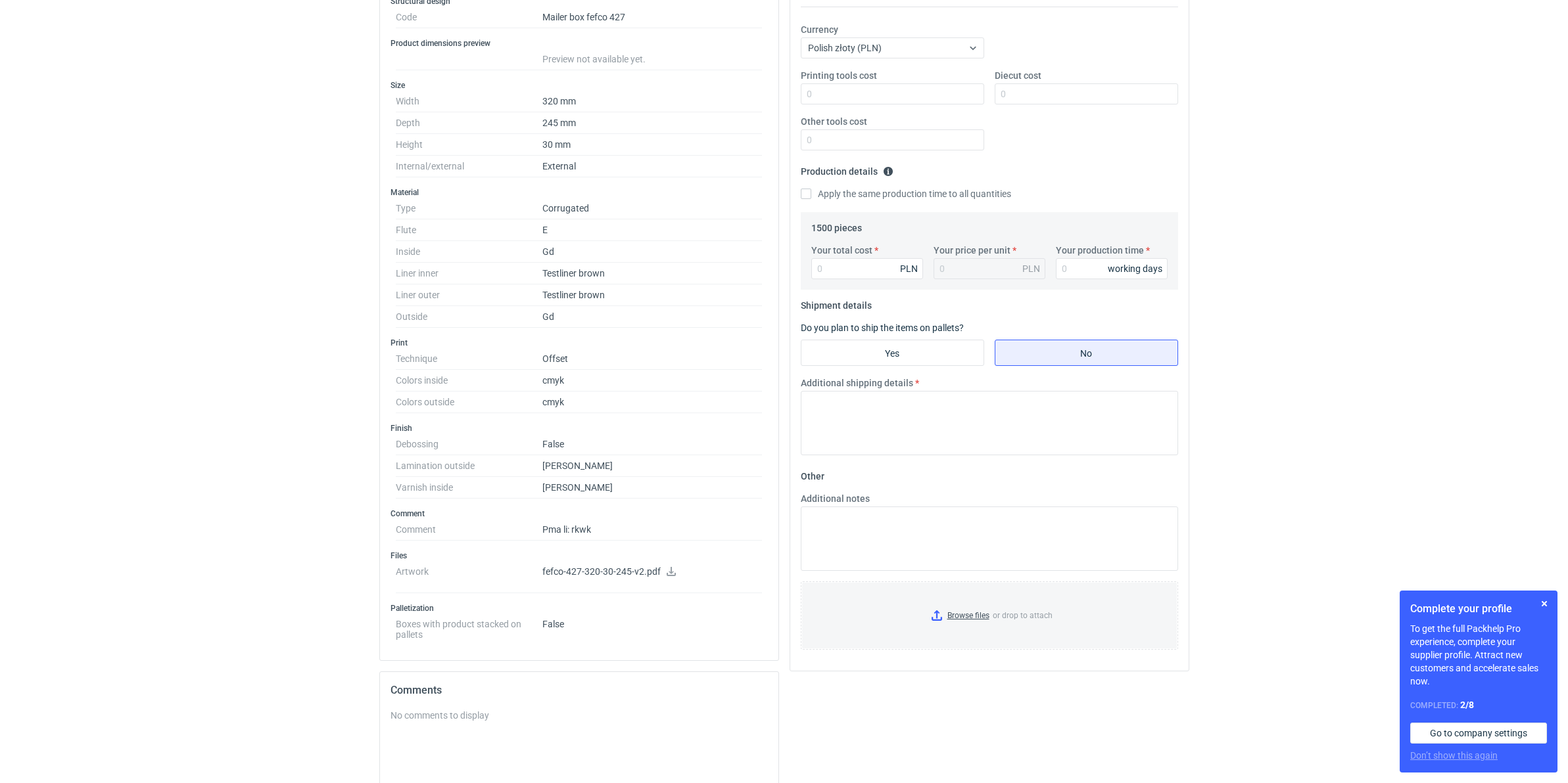
scroll to position [246, 0]
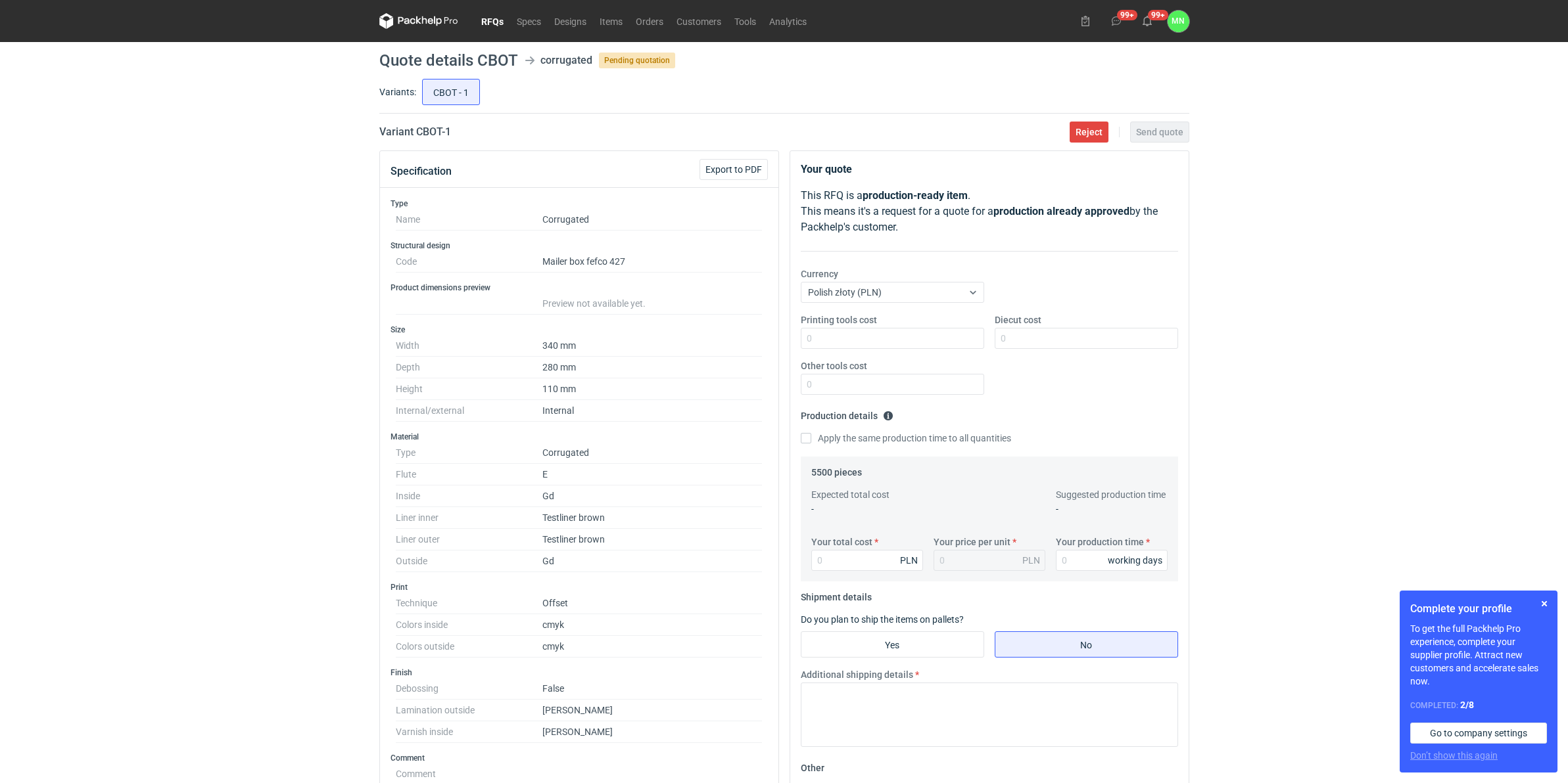
click at [484, 21] on link "RFQs" at bounding box center [493, 21] width 36 height 16
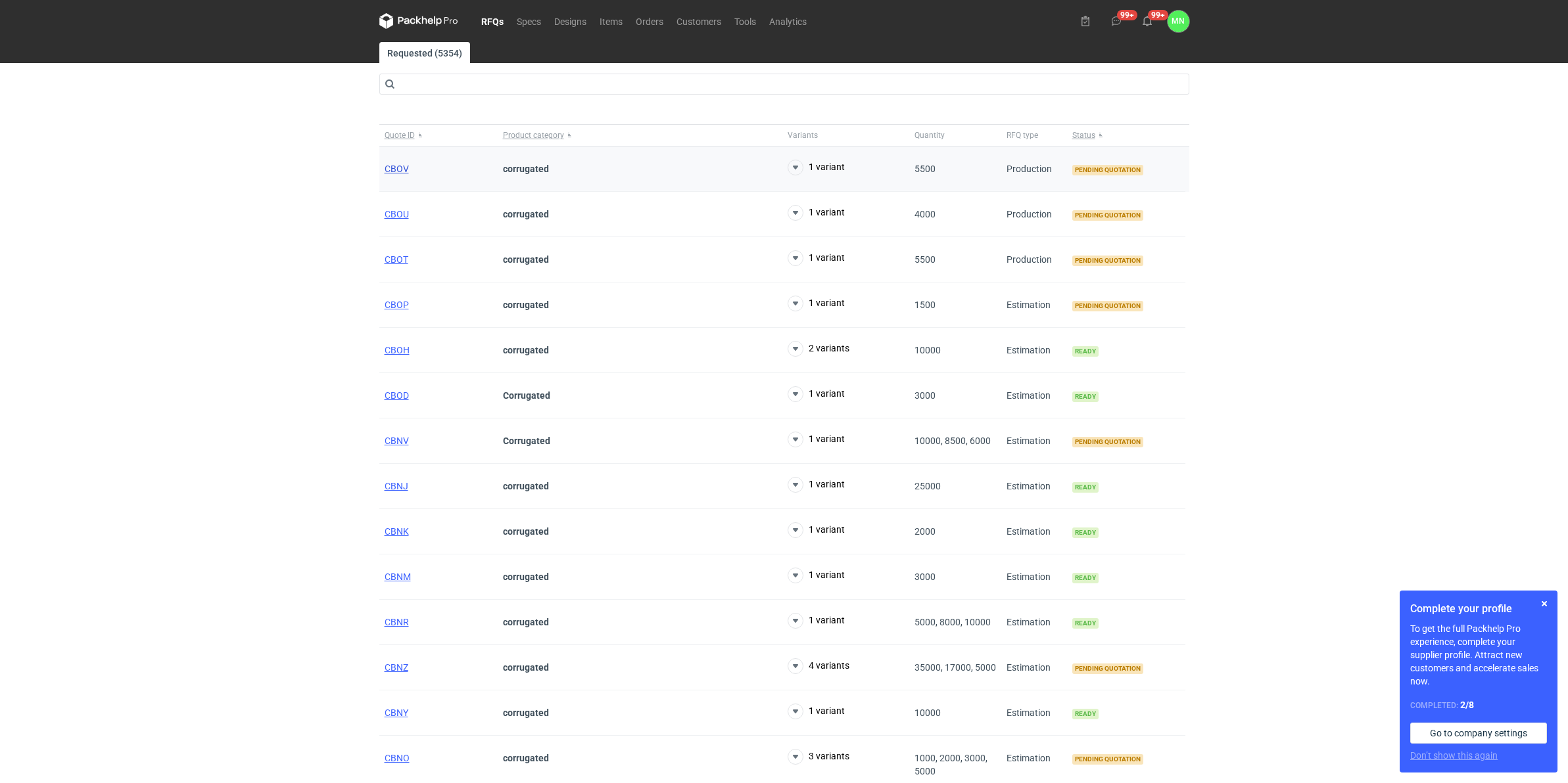
click at [405, 164] on span "CBOV" at bounding box center [396, 169] width 24 height 11
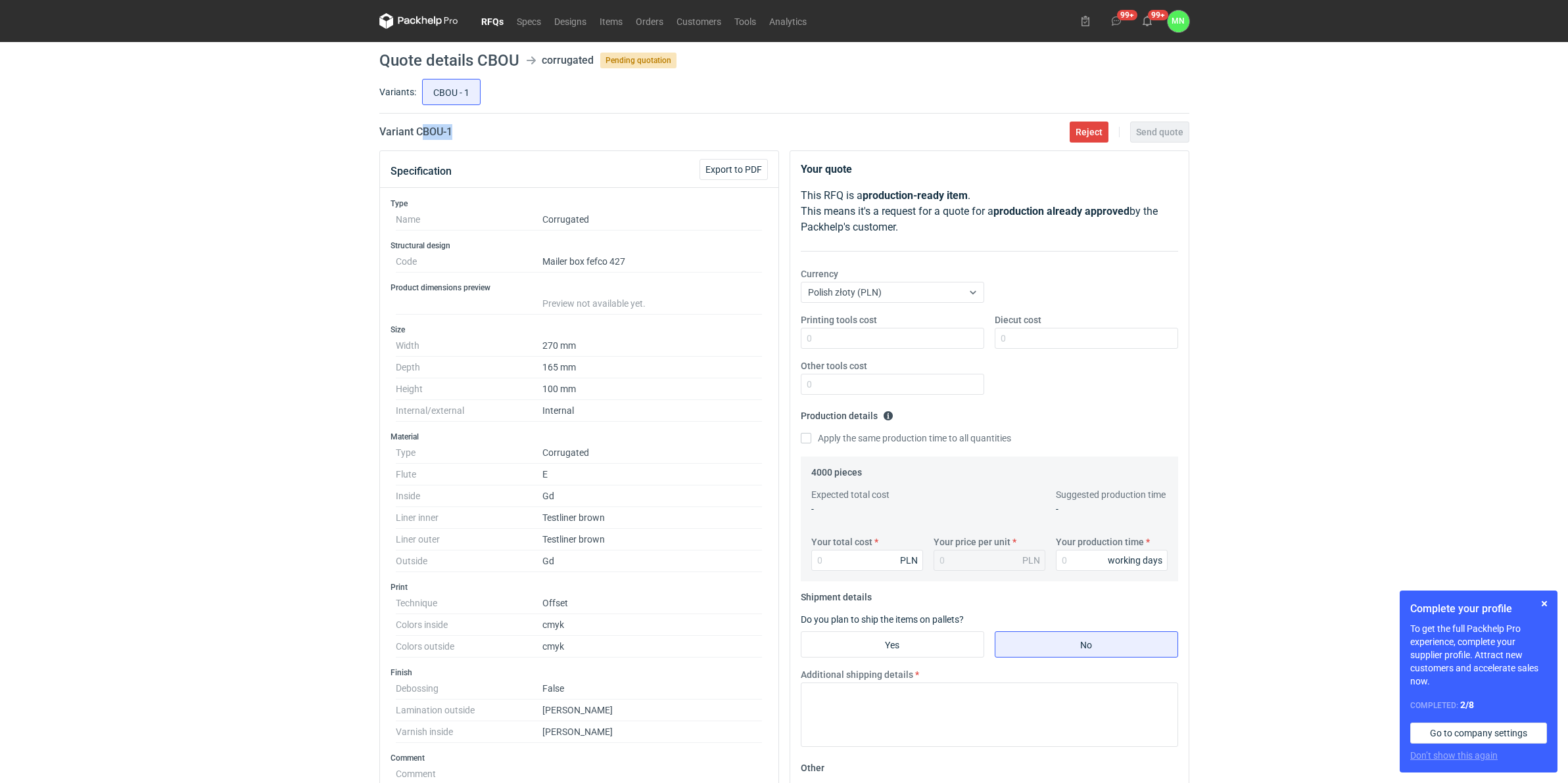
drag, startPoint x: 458, startPoint y: 129, endPoint x: 419, endPoint y: 130, distance: 39.0
click at [419, 130] on div "Variant CBOU - 1 Reject Send quote" at bounding box center [784, 132] width 810 height 16
copy h2 "BOU - 1"
click at [215, 452] on div "RFQs Specs Designs Items Orders Customers Tools Analytics 99+ 99+ MN [PERSON_NA…" at bounding box center [784, 392] width 1568 height 783
drag, startPoint x: 454, startPoint y: 140, endPoint x: 415, endPoint y: 133, distance: 39.6
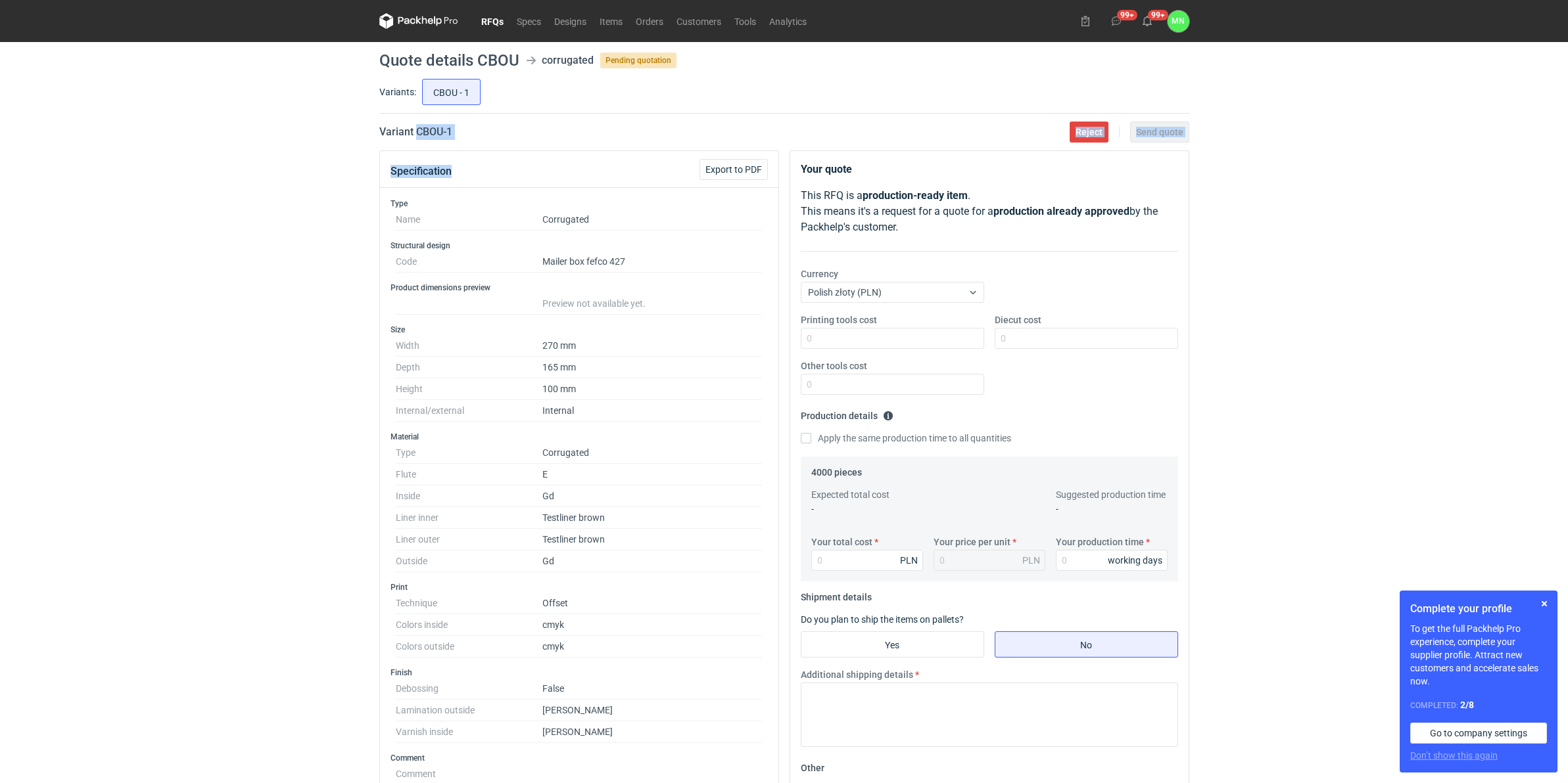
click at [415, 133] on main "Quote details CBOU corrugated Pending quotation Variants: CBOU - 1 Variant CBOU…" at bounding box center [784, 632] width 820 height 1179
drag, startPoint x: 415, startPoint y: 133, endPoint x: 400, endPoint y: 142, distance: 17.5
click at [400, 142] on main "Quote details CBOU corrugated Pending quotation Variants: CBOU - 1 Variant CBOU…" at bounding box center [784, 632] width 820 height 1179
drag, startPoint x: 497, startPoint y: 123, endPoint x: 415, endPoint y: 130, distance: 82.3
click at [415, 130] on div "Variant CBOU - 1 Reject Send quote" at bounding box center [784, 132] width 810 height 16
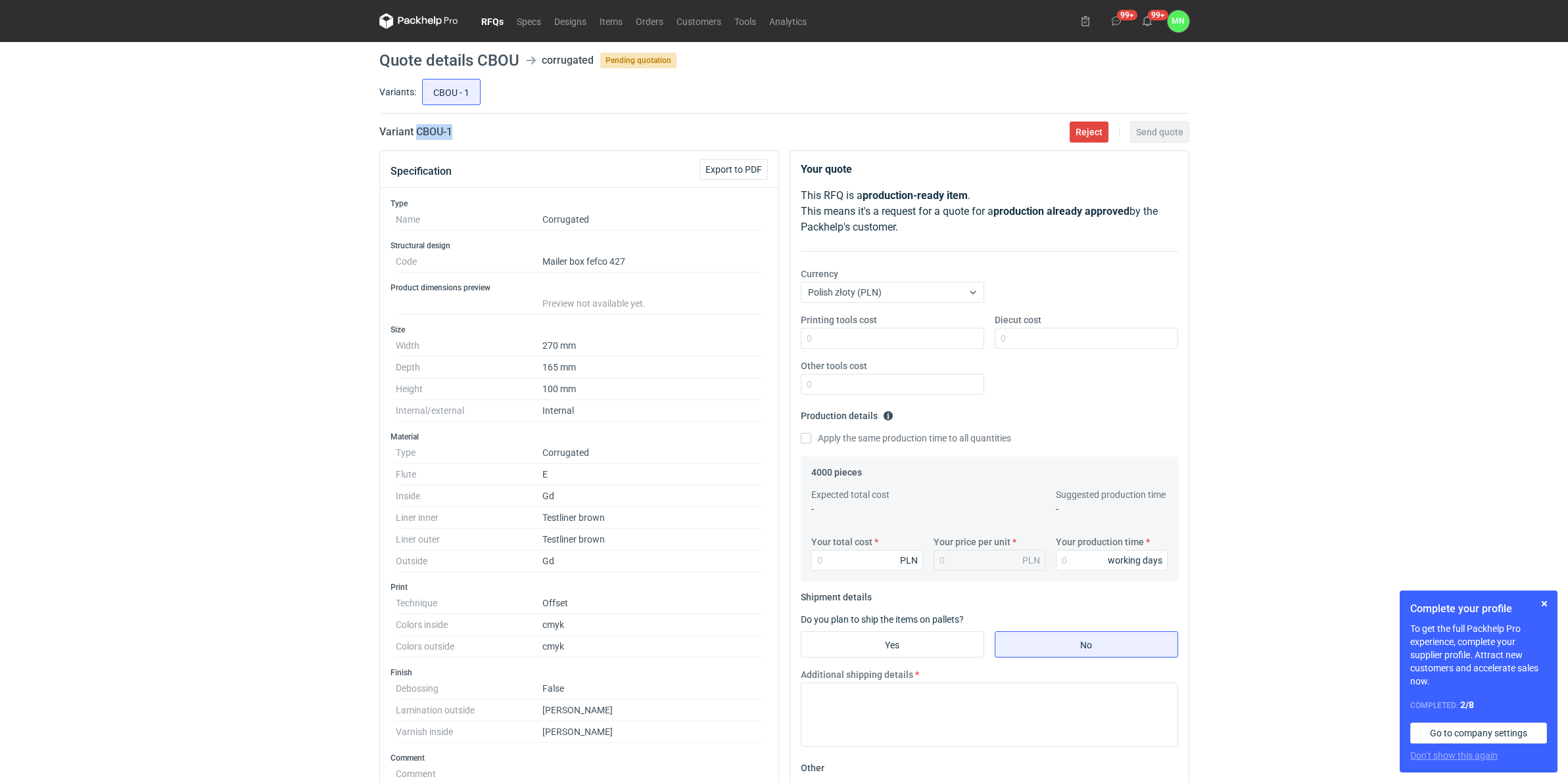
copy h2 "CBOU - 1"
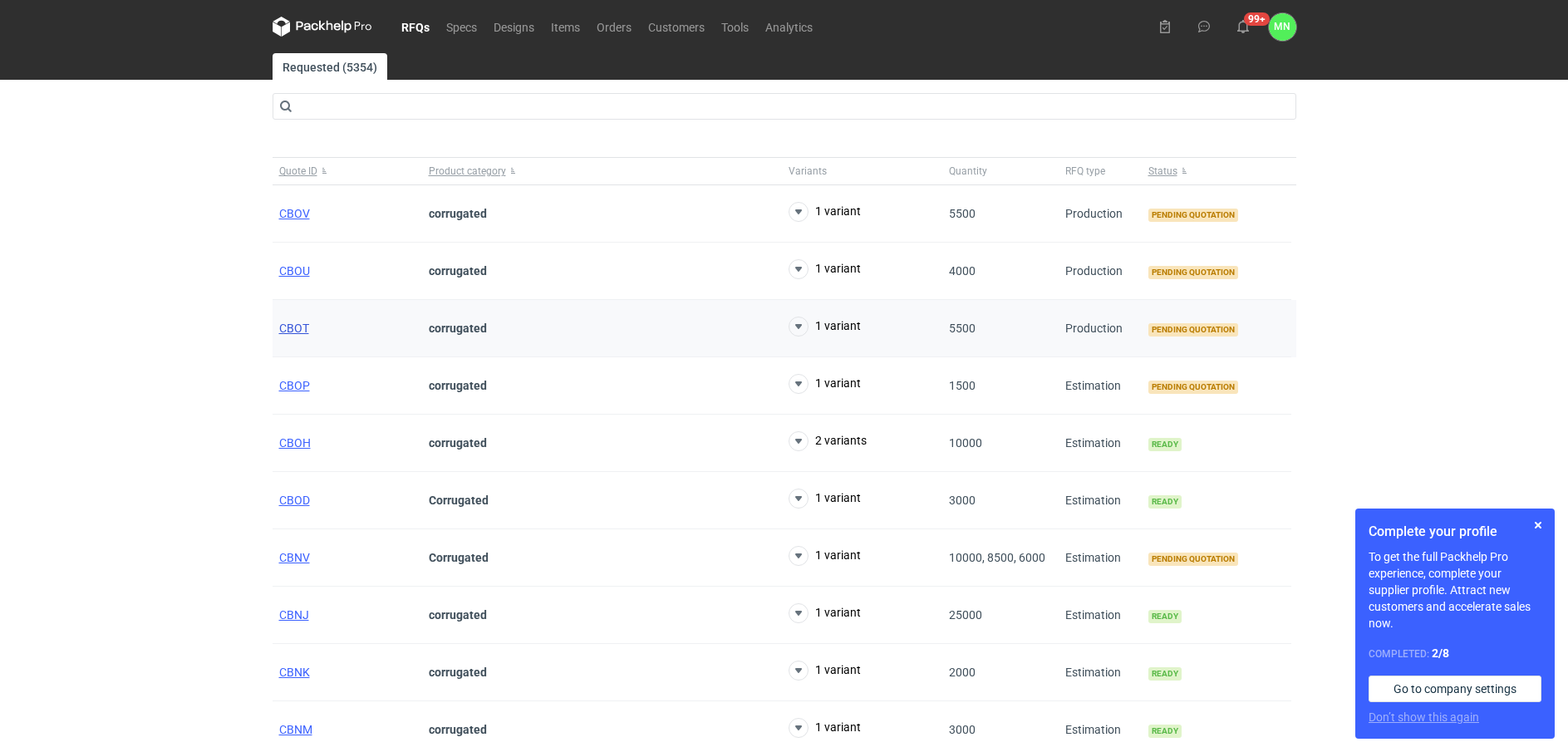
click at [303, 325] on span "CBOT" at bounding box center [294, 328] width 30 height 13
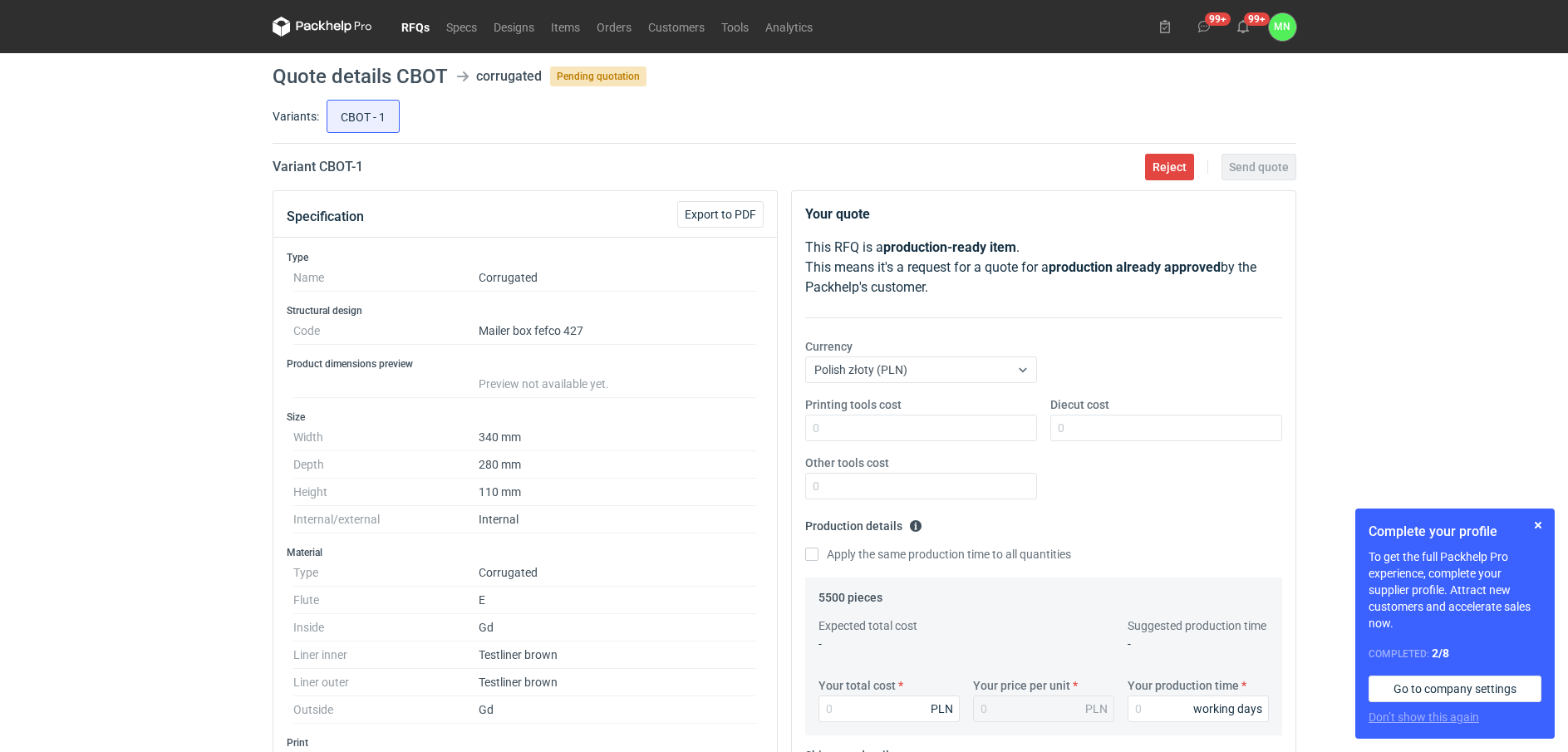
click at [404, 29] on link "RFQs" at bounding box center [416, 27] width 45 height 20
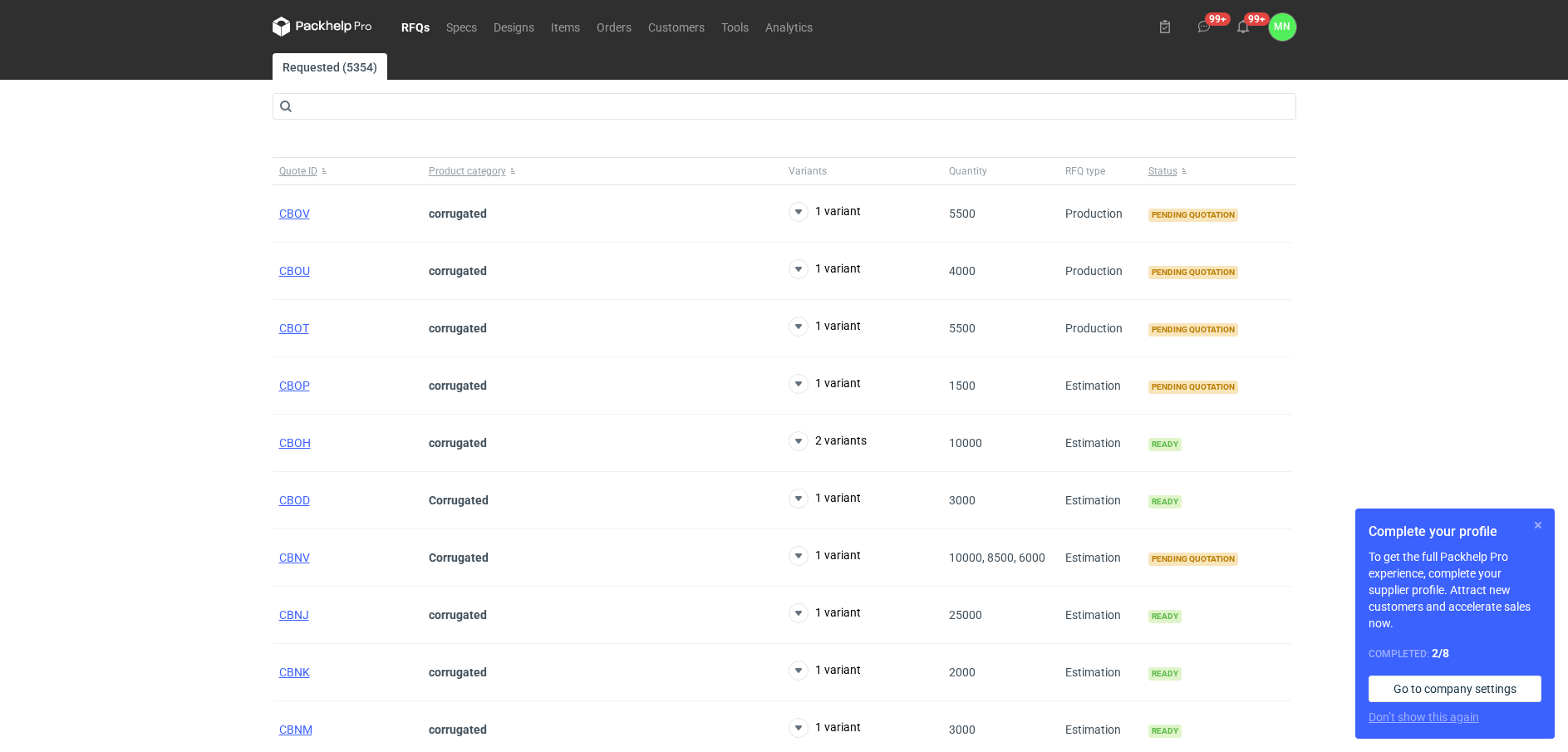
click at [1541, 524] on button "button" at bounding box center [1538, 525] width 20 height 20
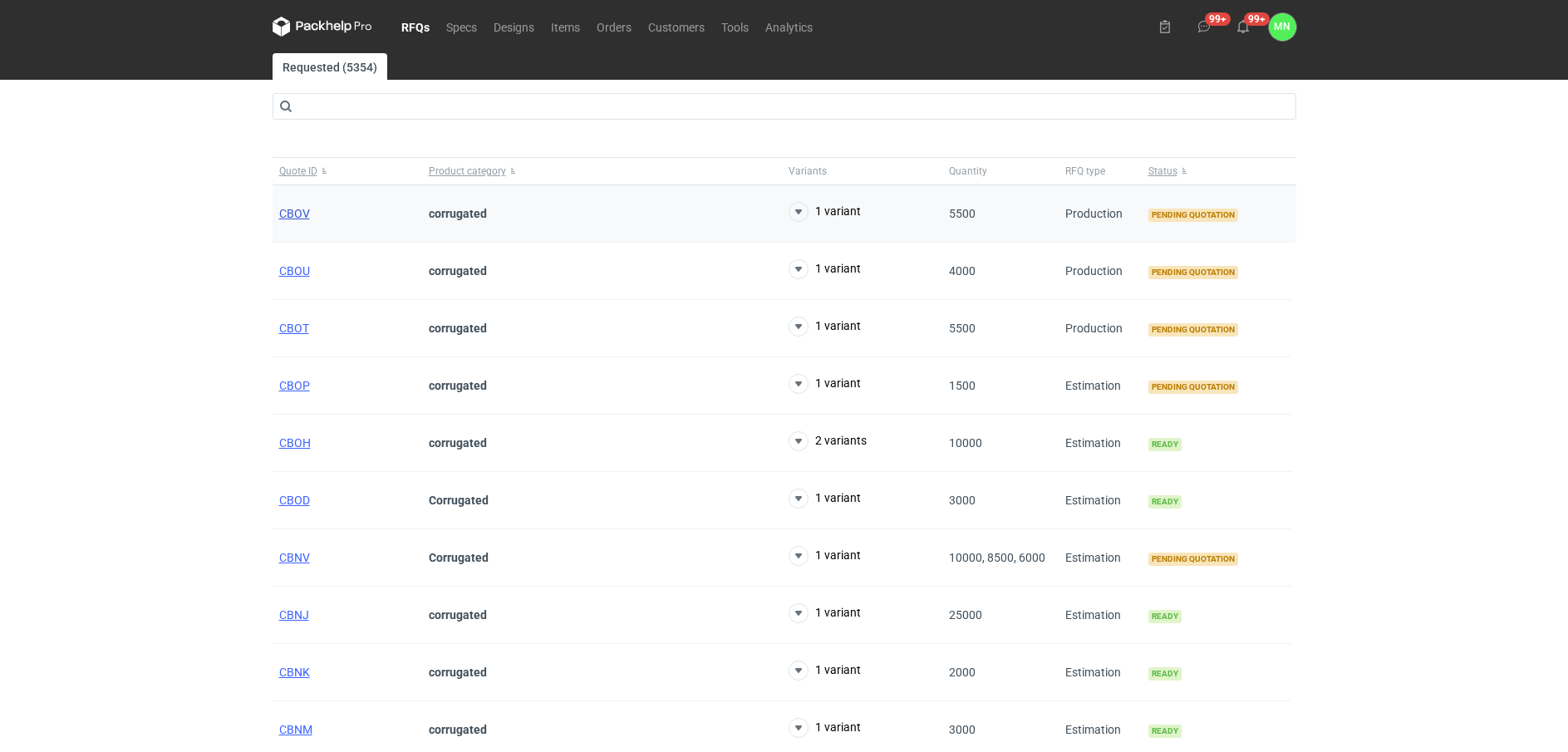
click at [294, 218] on span "CBOV" at bounding box center [294, 214] width 31 height 13
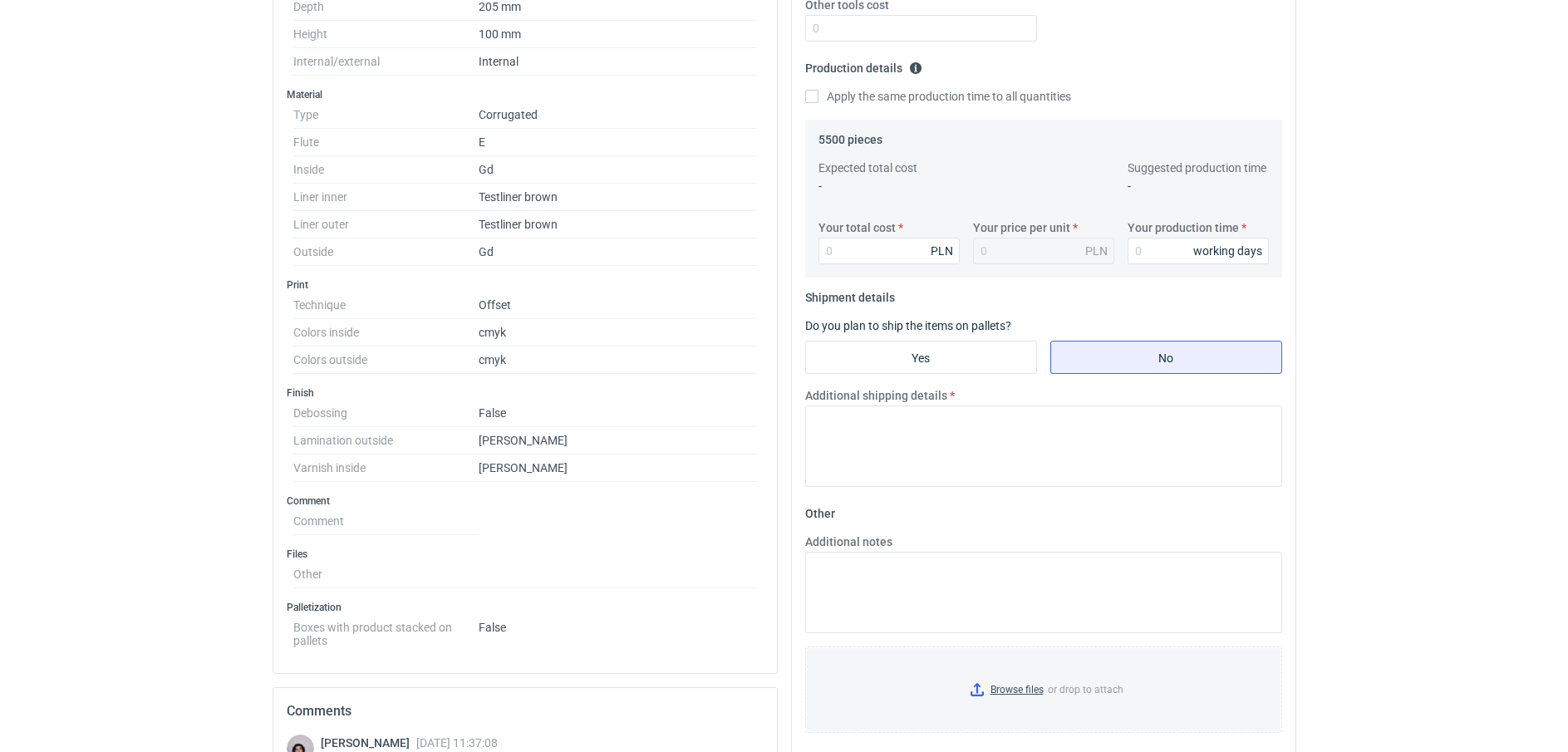
scroll to position [727, 0]
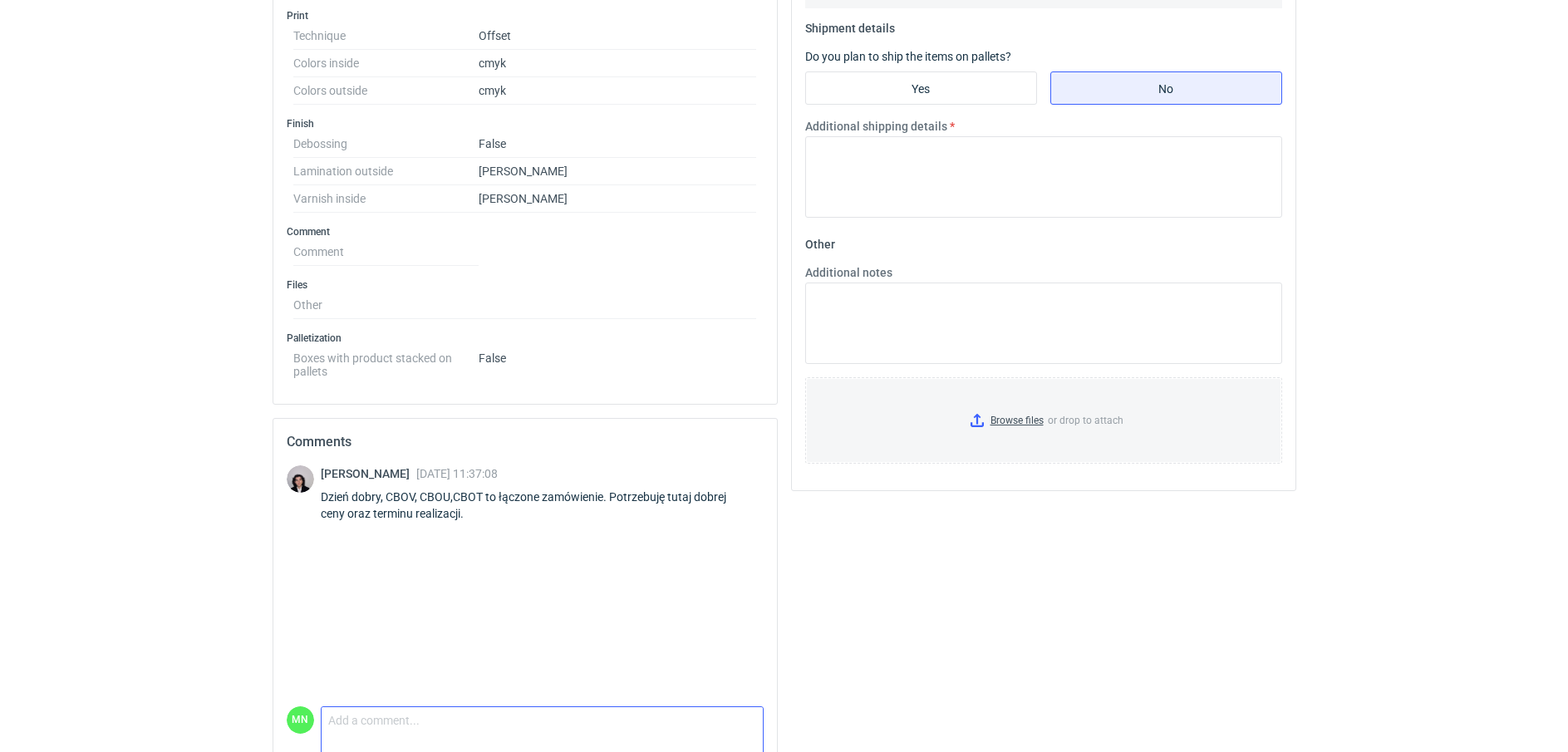
click at [399, 712] on textarea "Comment message" at bounding box center [542, 724] width 441 height 35
type textarea "p"
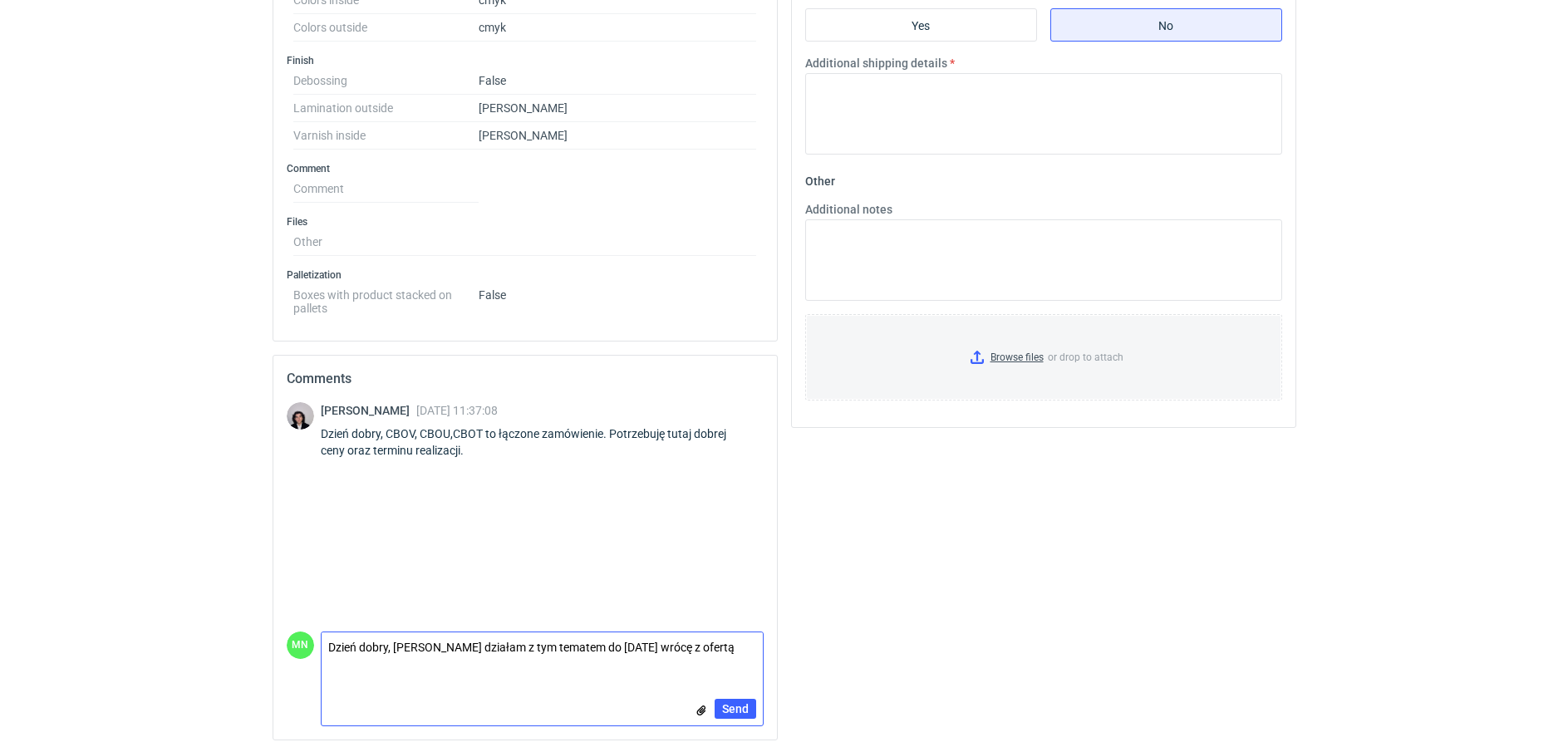
scroll to position [792, 0]
type textarea "Dzień dobry, Panie Sebastianie działam z tym tematem do poniedziałku wrócę z of…"
click at [731, 705] on span "Send" at bounding box center [736, 707] width 27 height 12
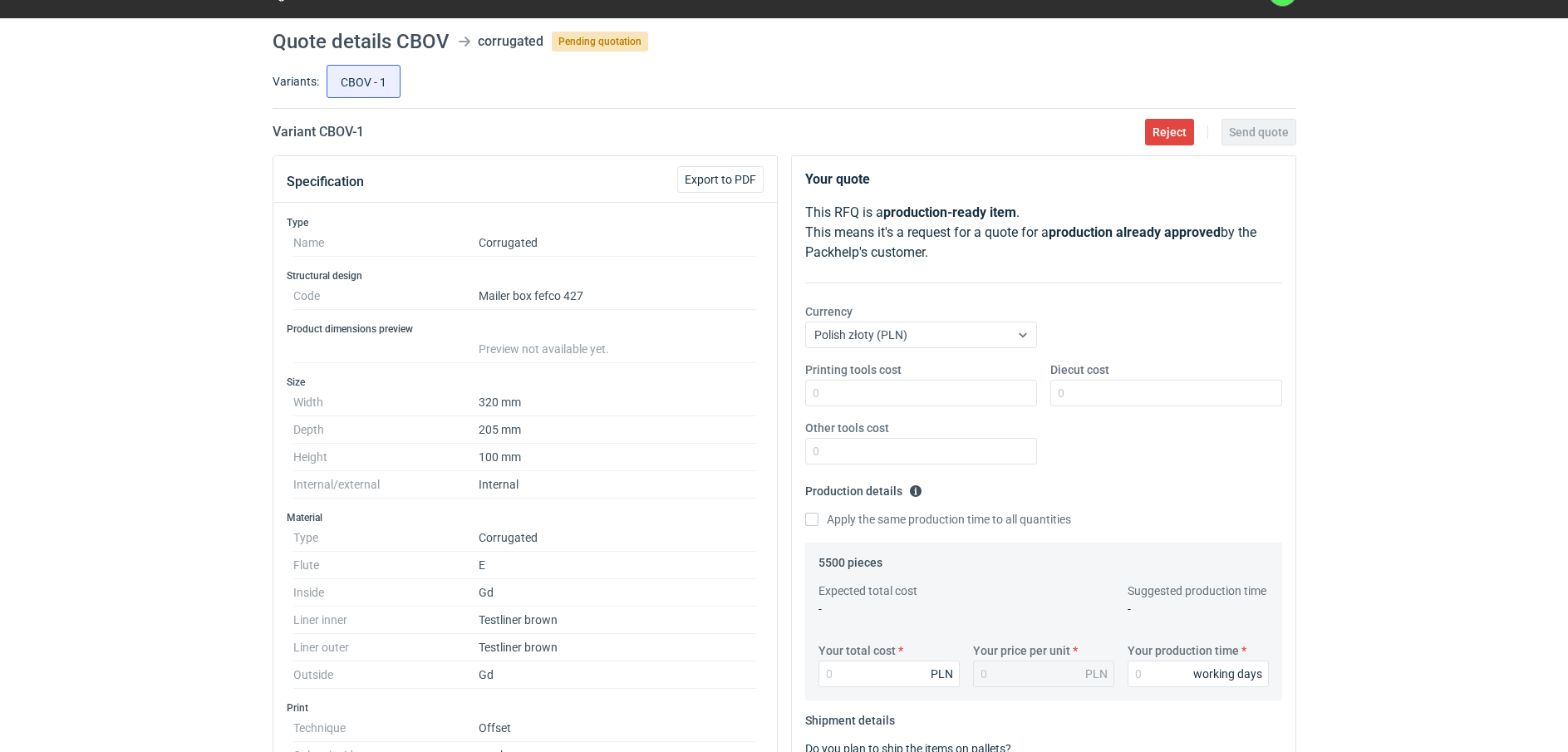
scroll to position [0, 0]
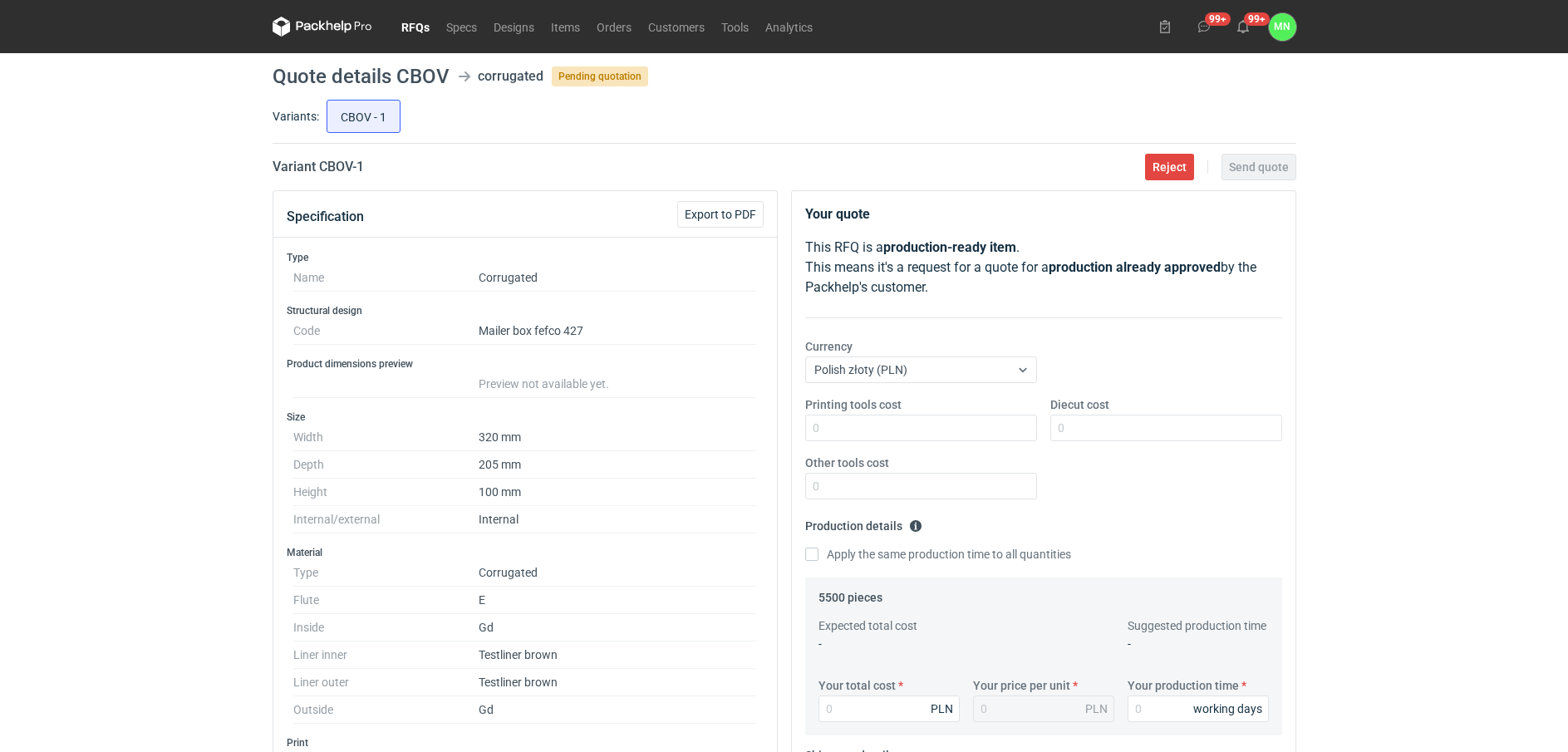
click at [410, 28] on link "RFQs" at bounding box center [416, 27] width 45 height 20
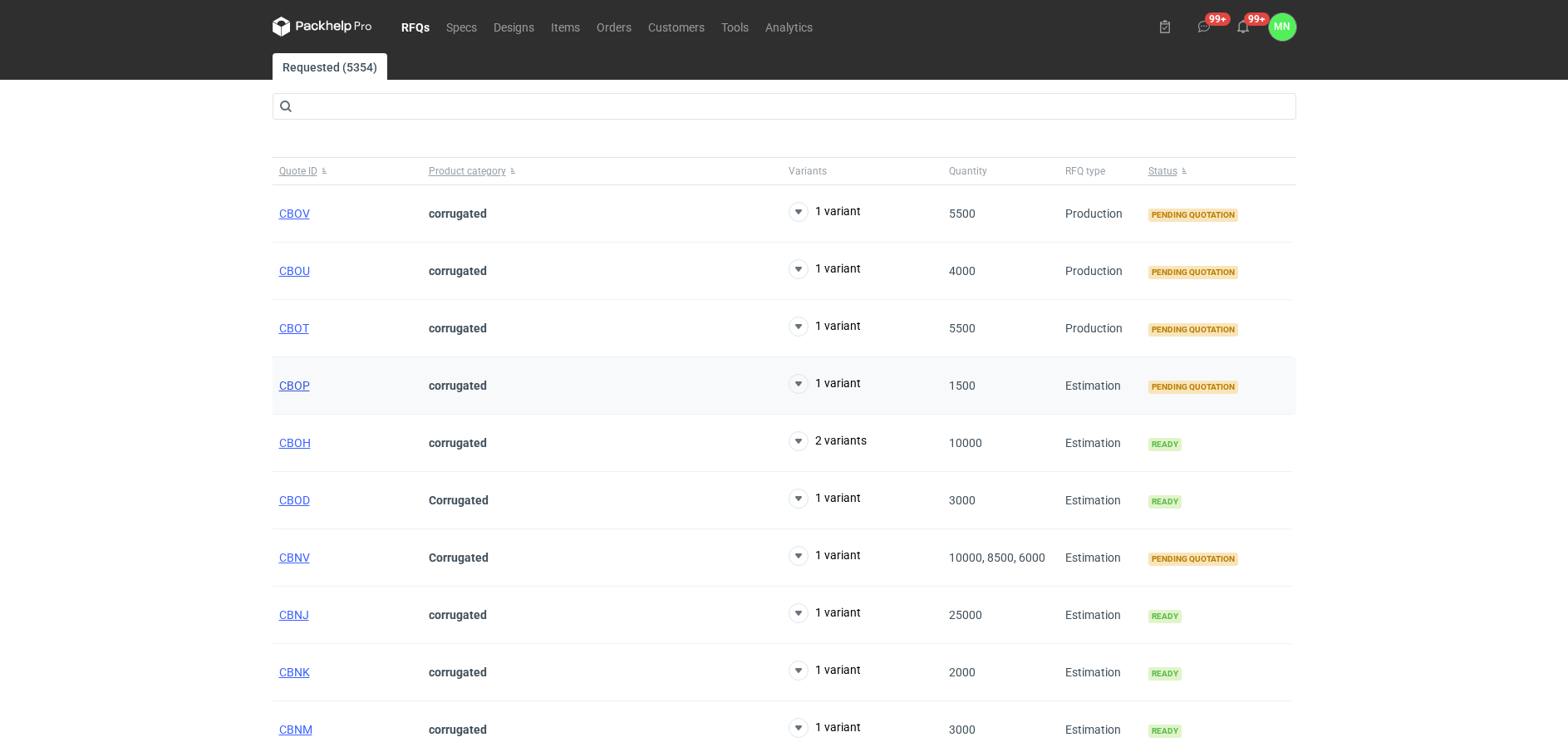
click at [286, 386] on span "CBOP" at bounding box center [294, 386] width 31 height 13
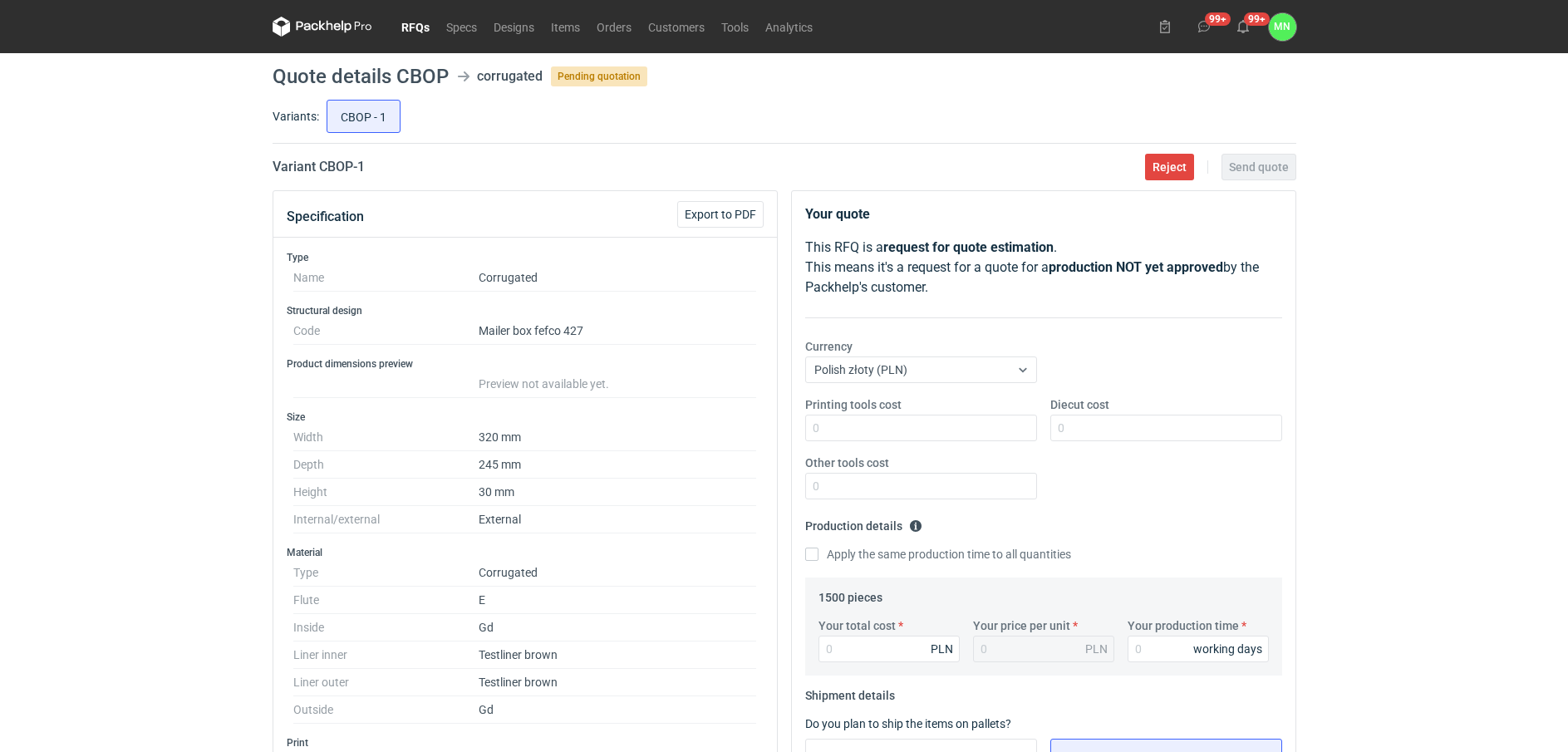
click at [407, 28] on link "RFQs" at bounding box center [416, 27] width 45 height 20
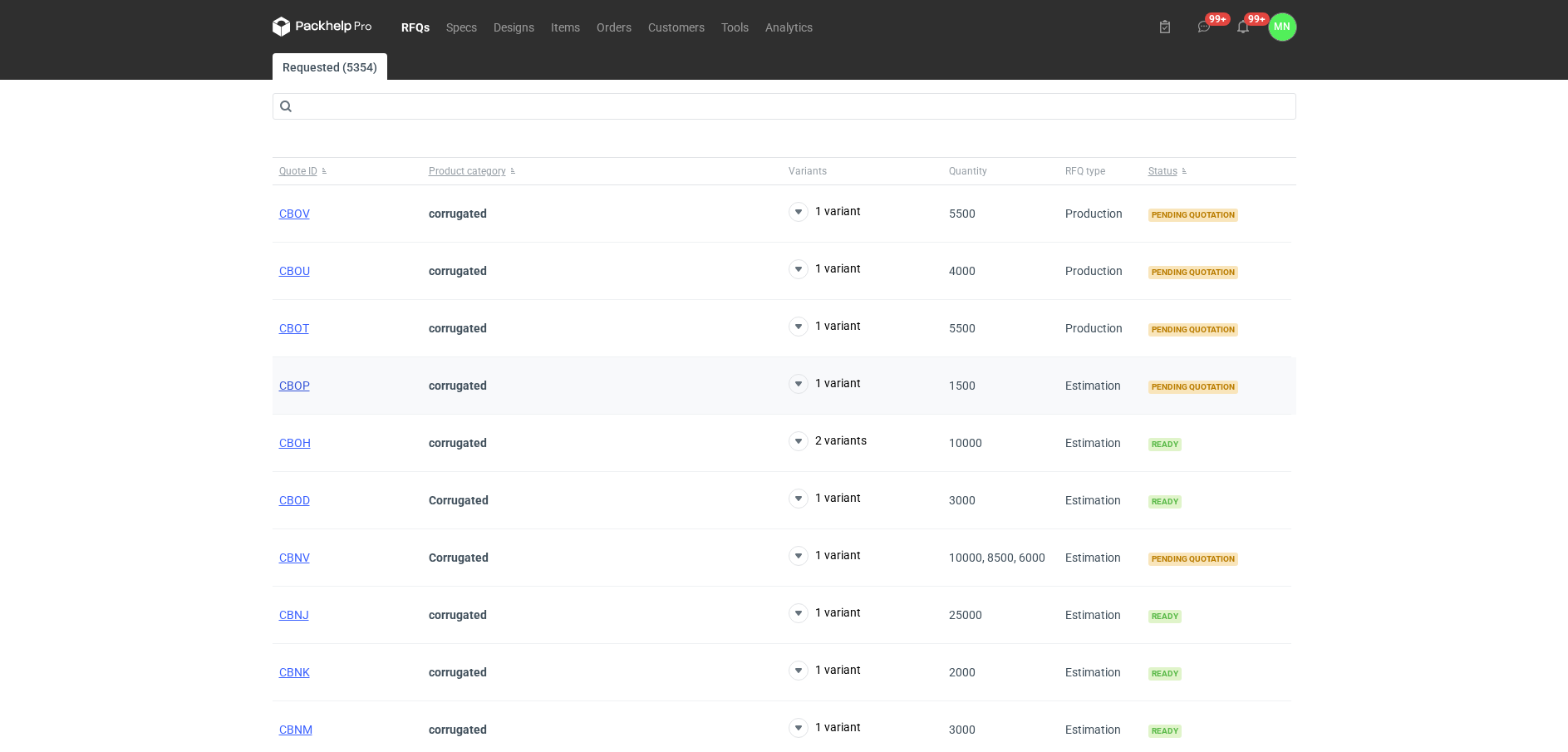
click at [301, 384] on span "CBOP" at bounding box center [294, 386] width 31 height 13
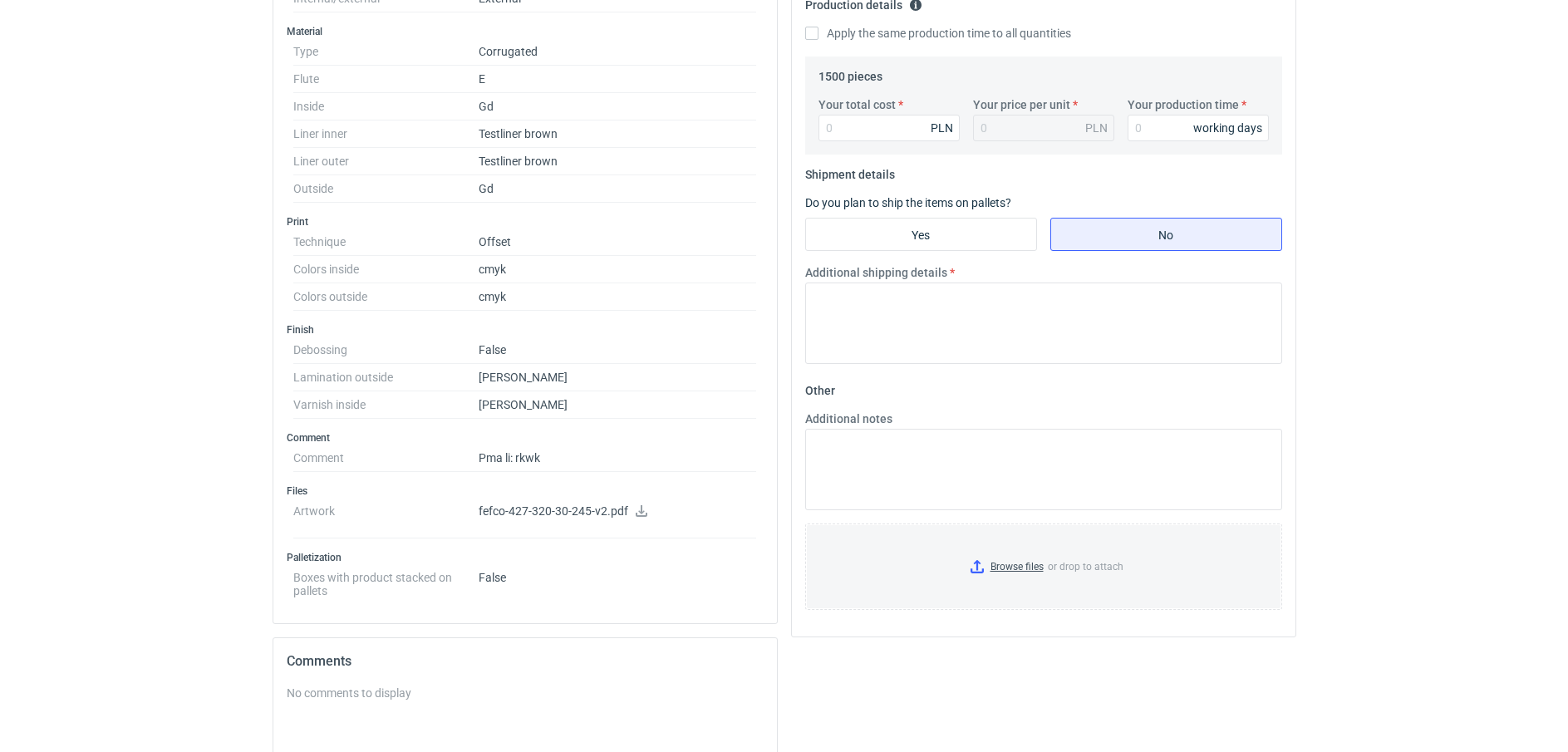
scroll to position [519, 0]
click at [640, 513] on icon at bounding box center [641, 512] width 12 height 12
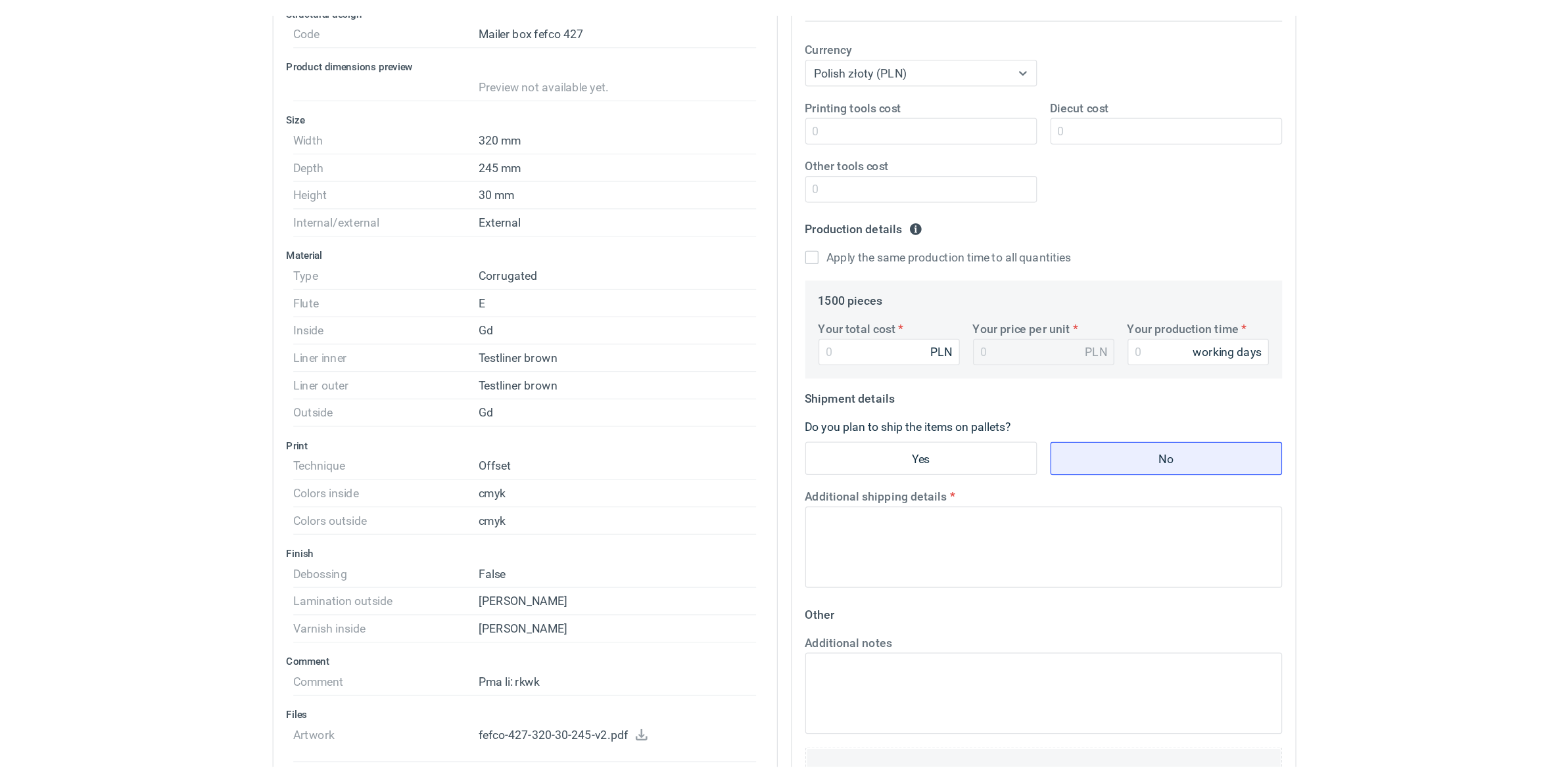
scroll to position [246, 0]
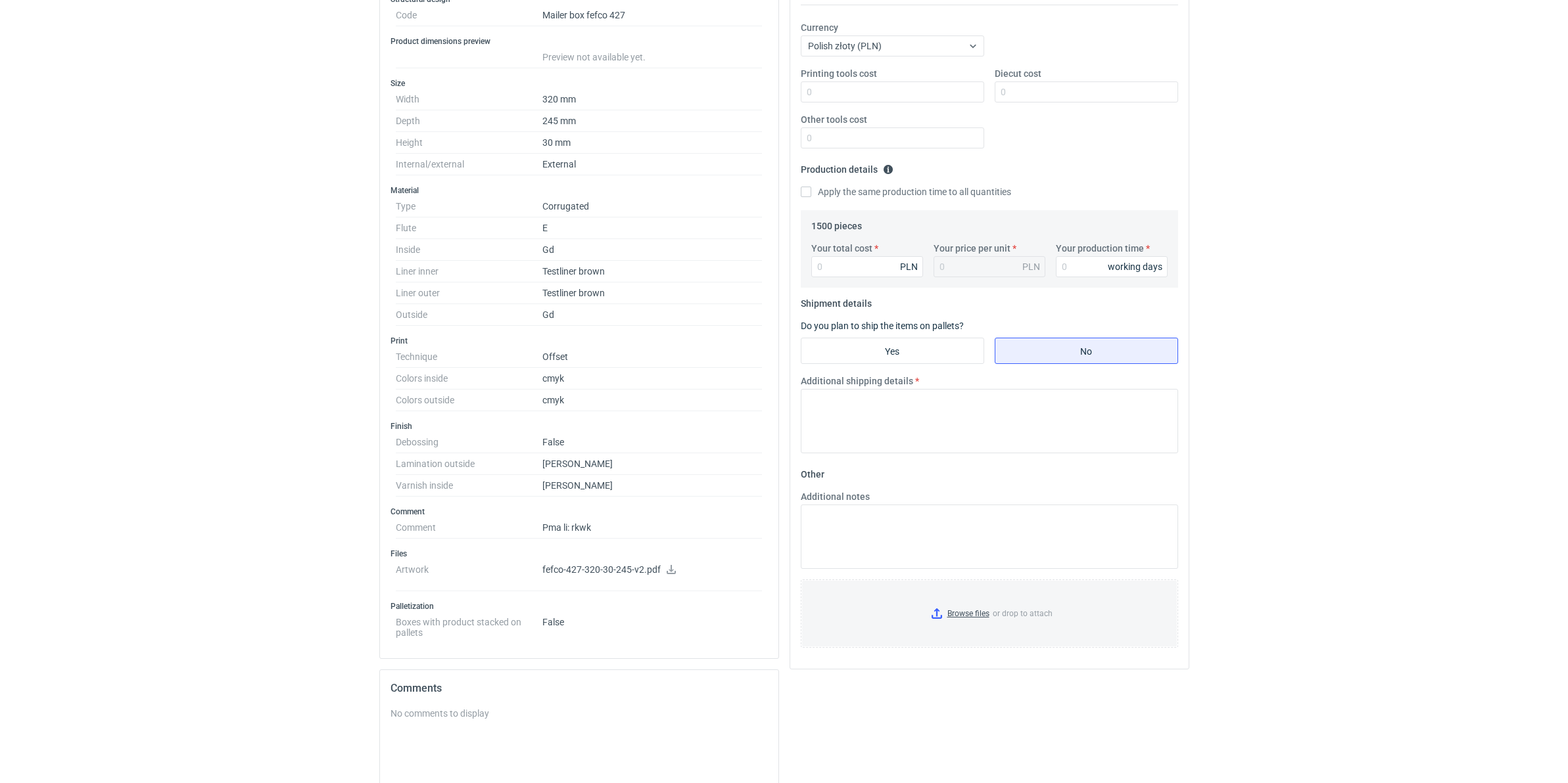
click at [229, 479] on div "RFQs Specs Designs Items Orders Customers Tools Analytics 99+ 99+ MN Małgorzata…" at bounding box center [784, 145] width 1568 height 783
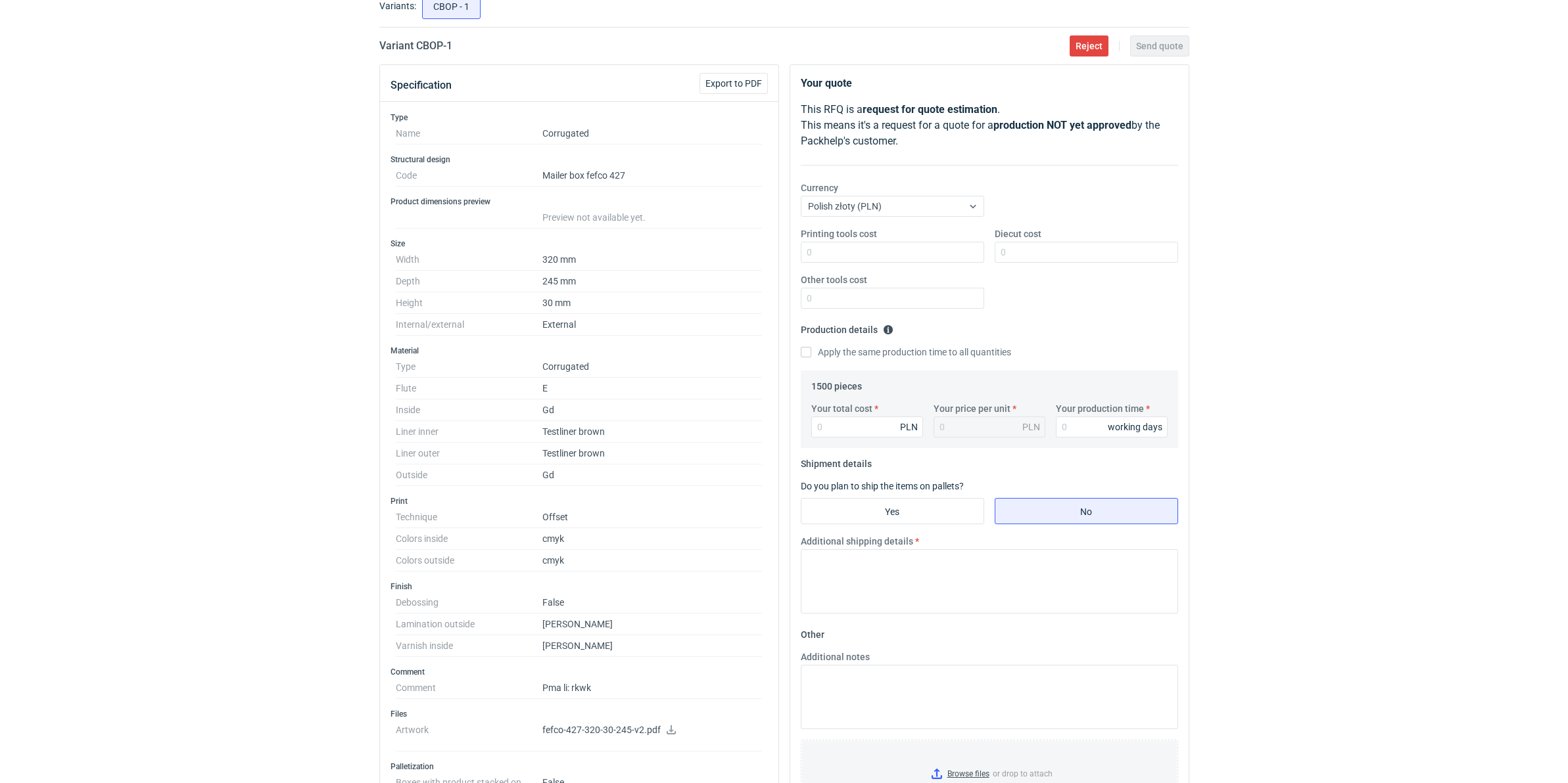
scroll to position [0, 0]
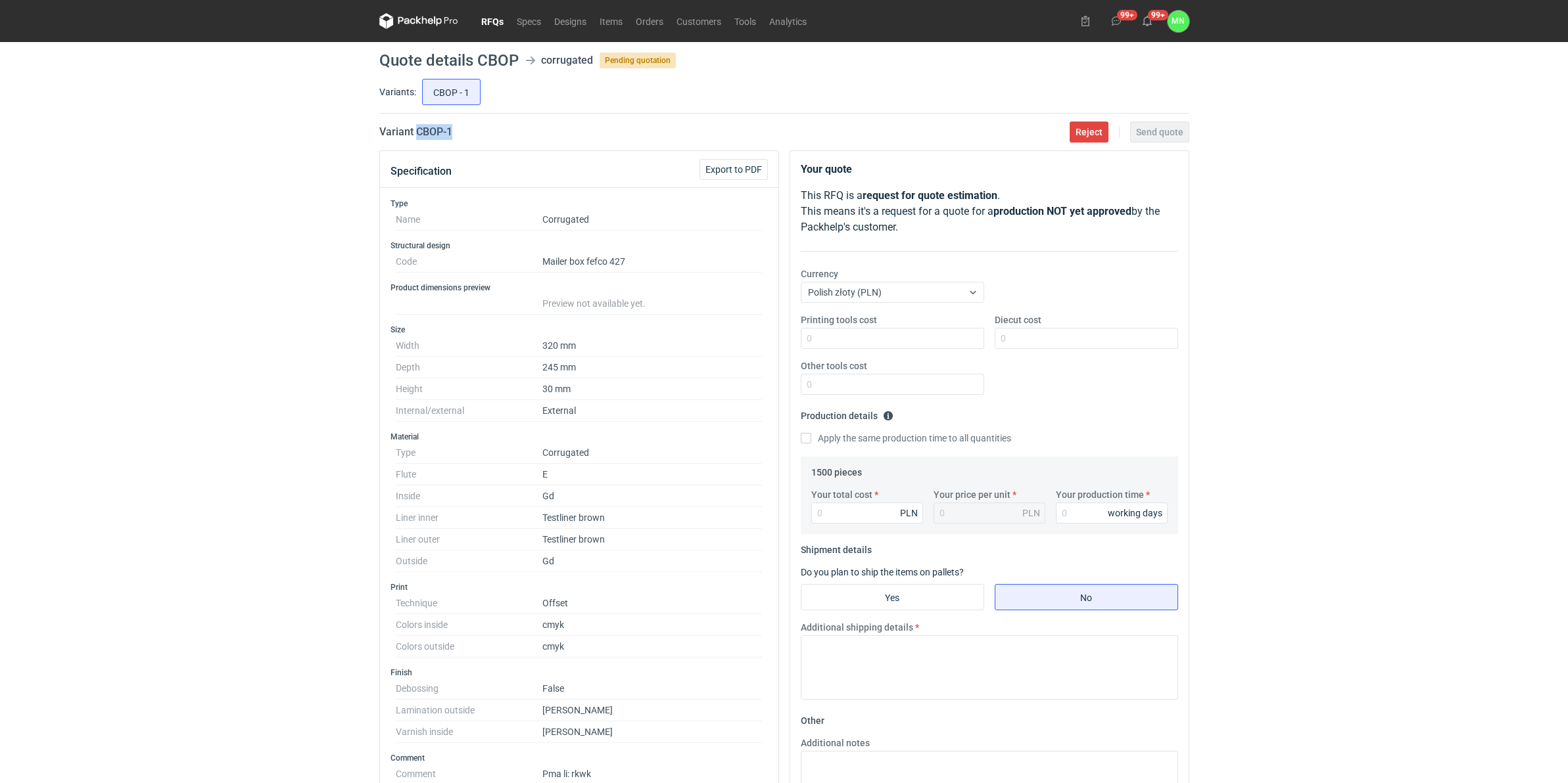
drag, startPoint x: 471, startPoint y: 133, endPoint x: 415, endPoint y: 131, distance: 56.0
click at [415, 131] on div "Variant CBOP - 1 Reject Send quote" at bounding box center [784, 132] width 810 height 16
copy h2 "CBOP - 1"
click at [870, 516] on input "Your total cost" at bounding box center [867, 513] width 112 height 21
type input "8"
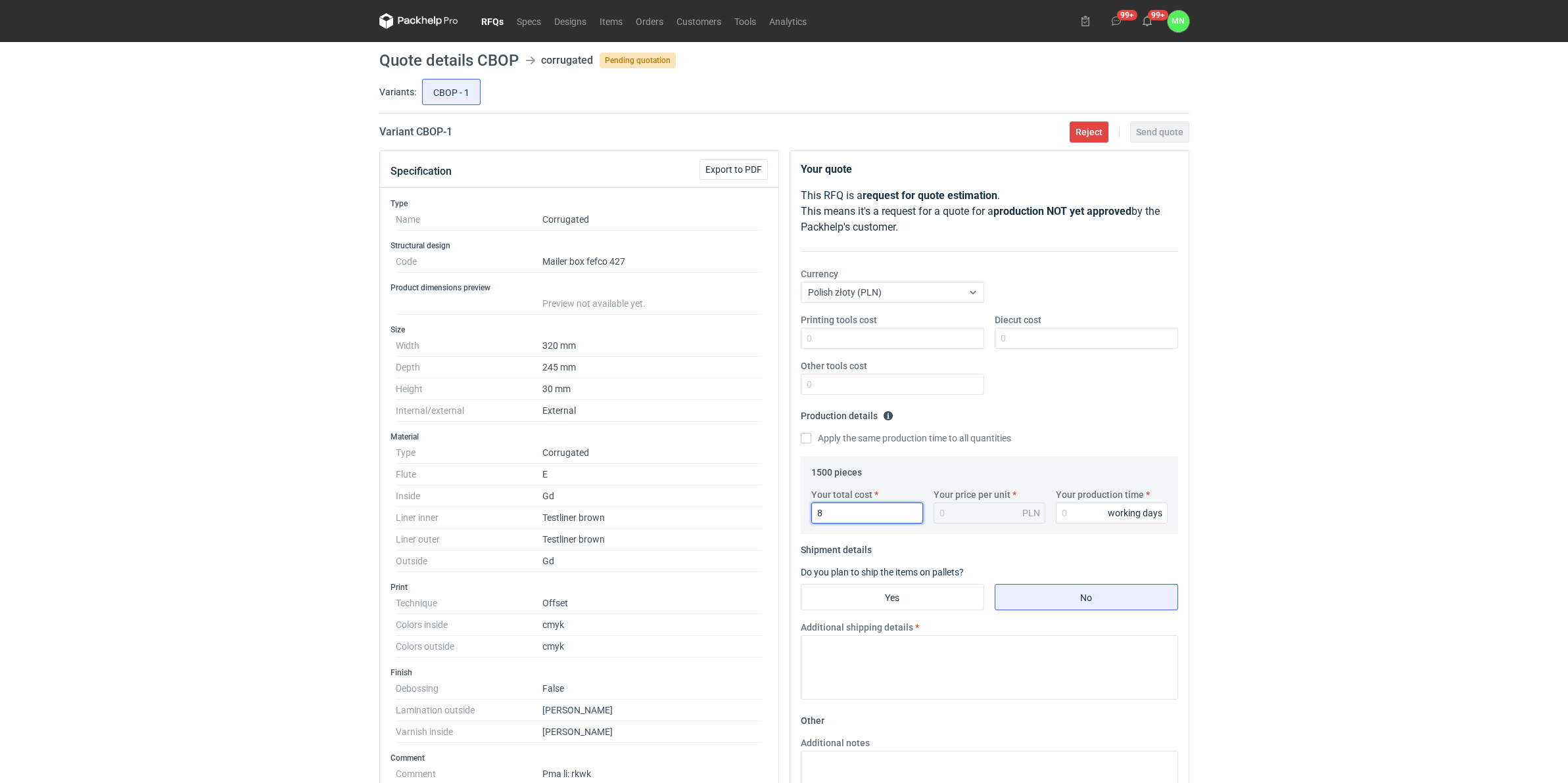
type input "0.01"
type input "8415"
type input "5.61"
type input "8415"
click at [1087, 519] on input "Your production time" at bounding box center [1111, 513] width 112 height 21
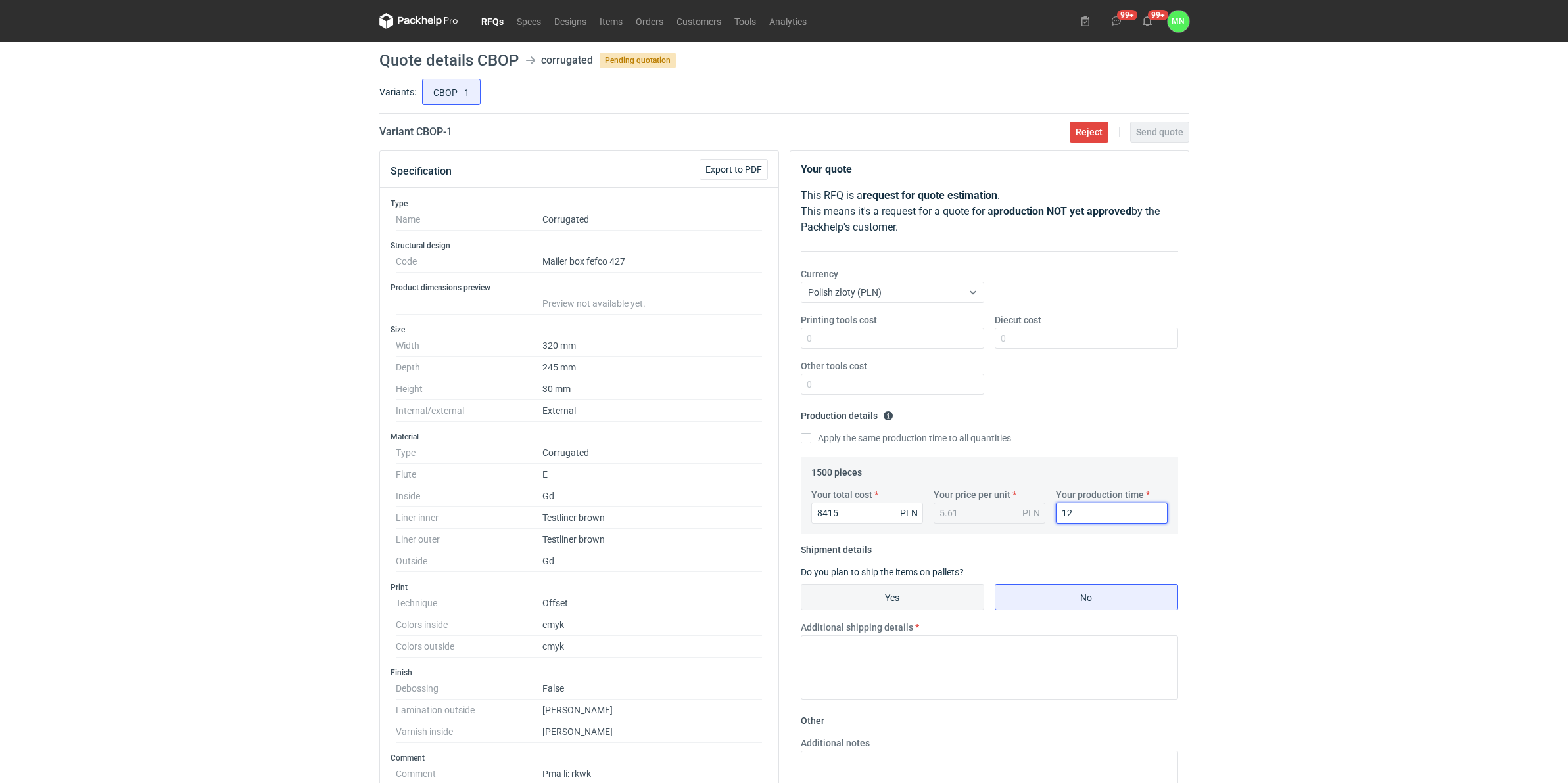
type input "12"
drag, startPoint x: 933, startPoint y: 596, endPoint x: 961, endPoint y: 611, distance: 31.8
click at [932, 594] on input "Yes" at bounding box center [892, 597] width 182 height 25
radio input "true"
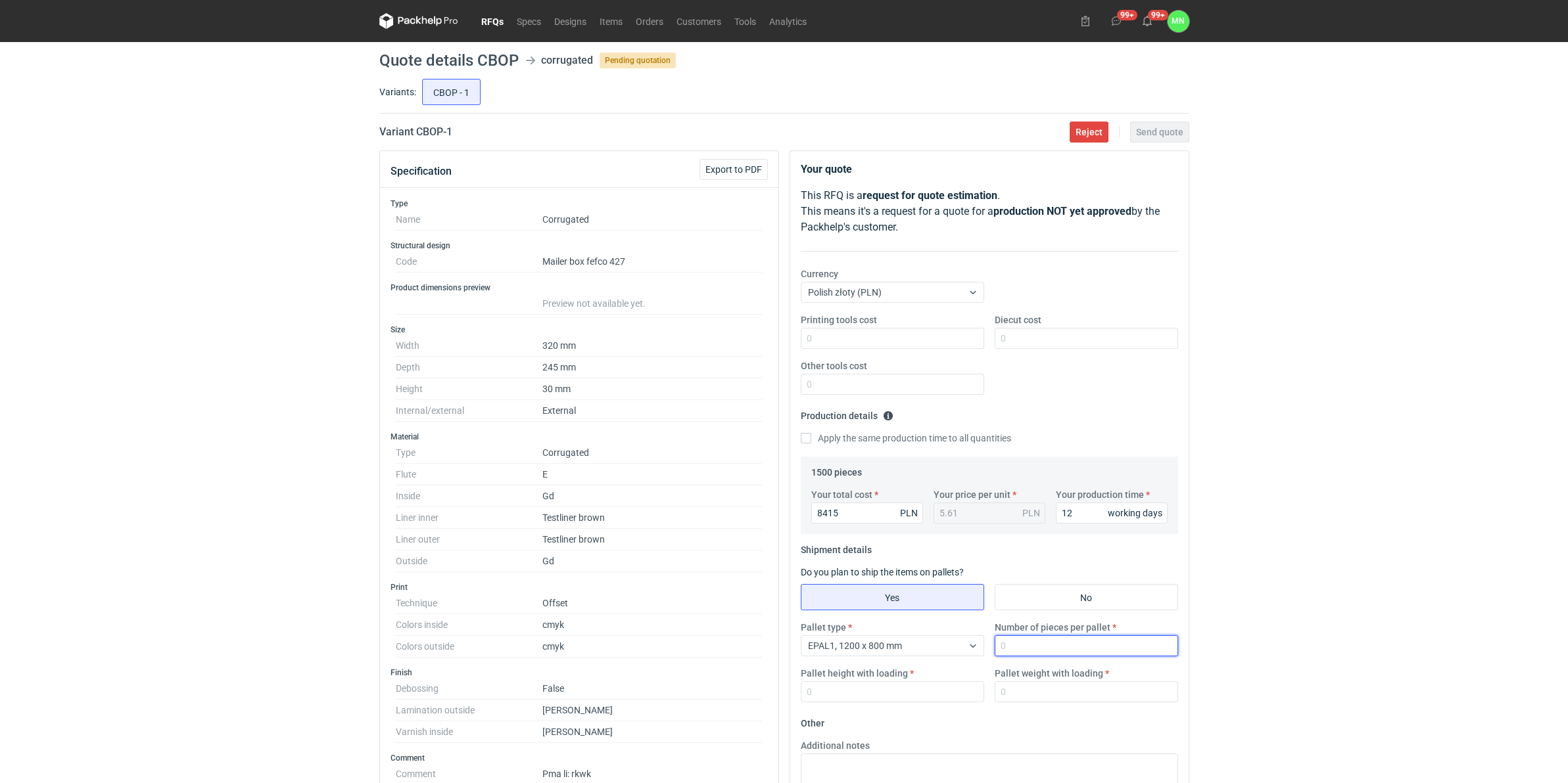
click at [1046, 594] on input "Number of pieces per pallet" at bounding box center [1087, 646] width 184 height 21
click at [1023, 344] on input "Diecut cost" at bounding box center [1087, 339] width 184 height 21
type input "2080"
click at [1240, 385] on div "RFQs Specs Designs Items Orders Customers Tools Analytics 99+ 99+ MN Małgorzata…" at bounding box center [784, 392] width 1568 height 783
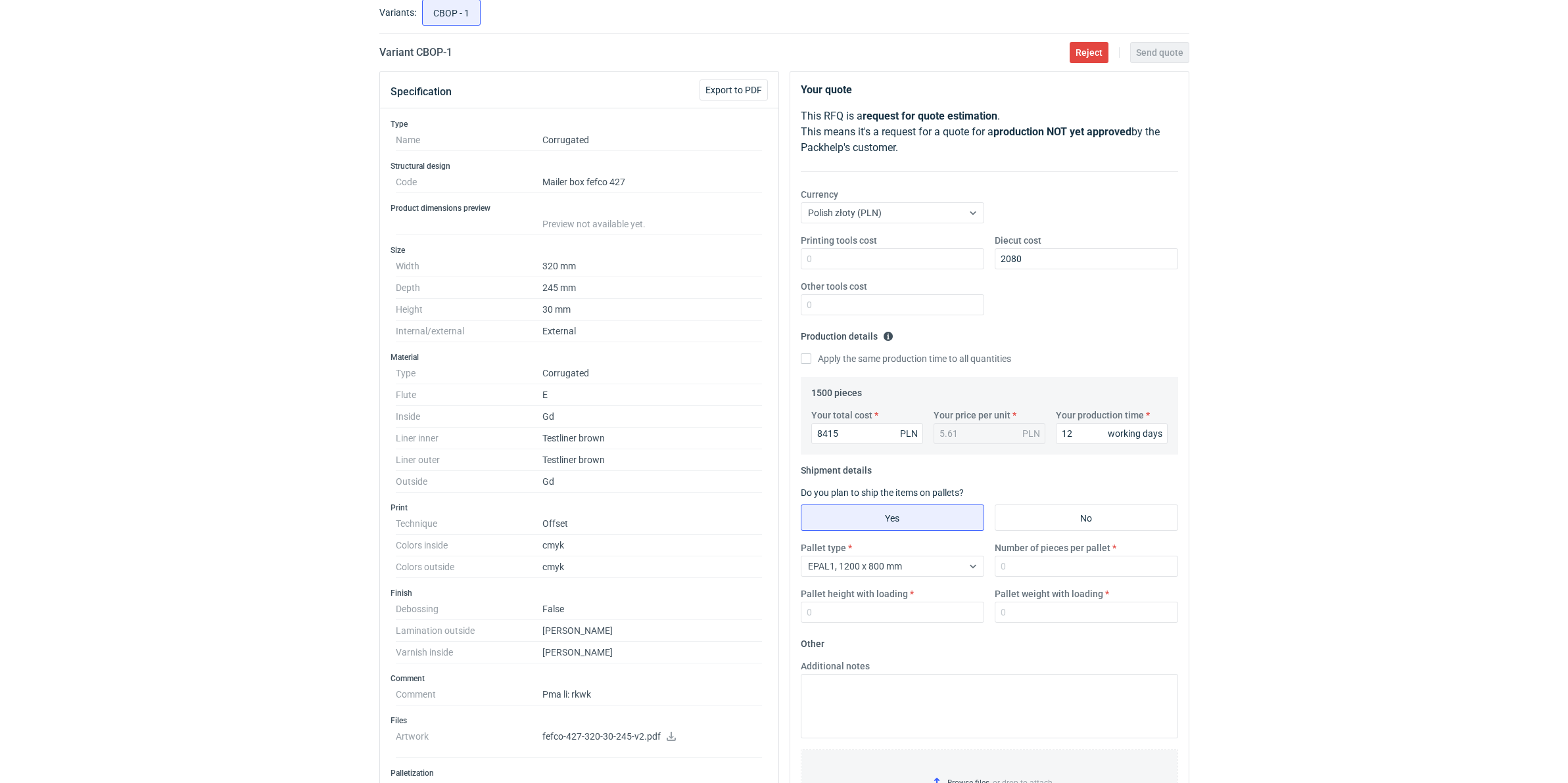
scroll to position [82, 0]
click at [1024, 566] on input "Number of pieces per pallet" at bounding box center [1087, 564] width 184 height 21
type input "1650"
click at [848, 594] on input "Pallet height with loading" at bounding box center [892, 610] width 184 height 21
type input "1800"
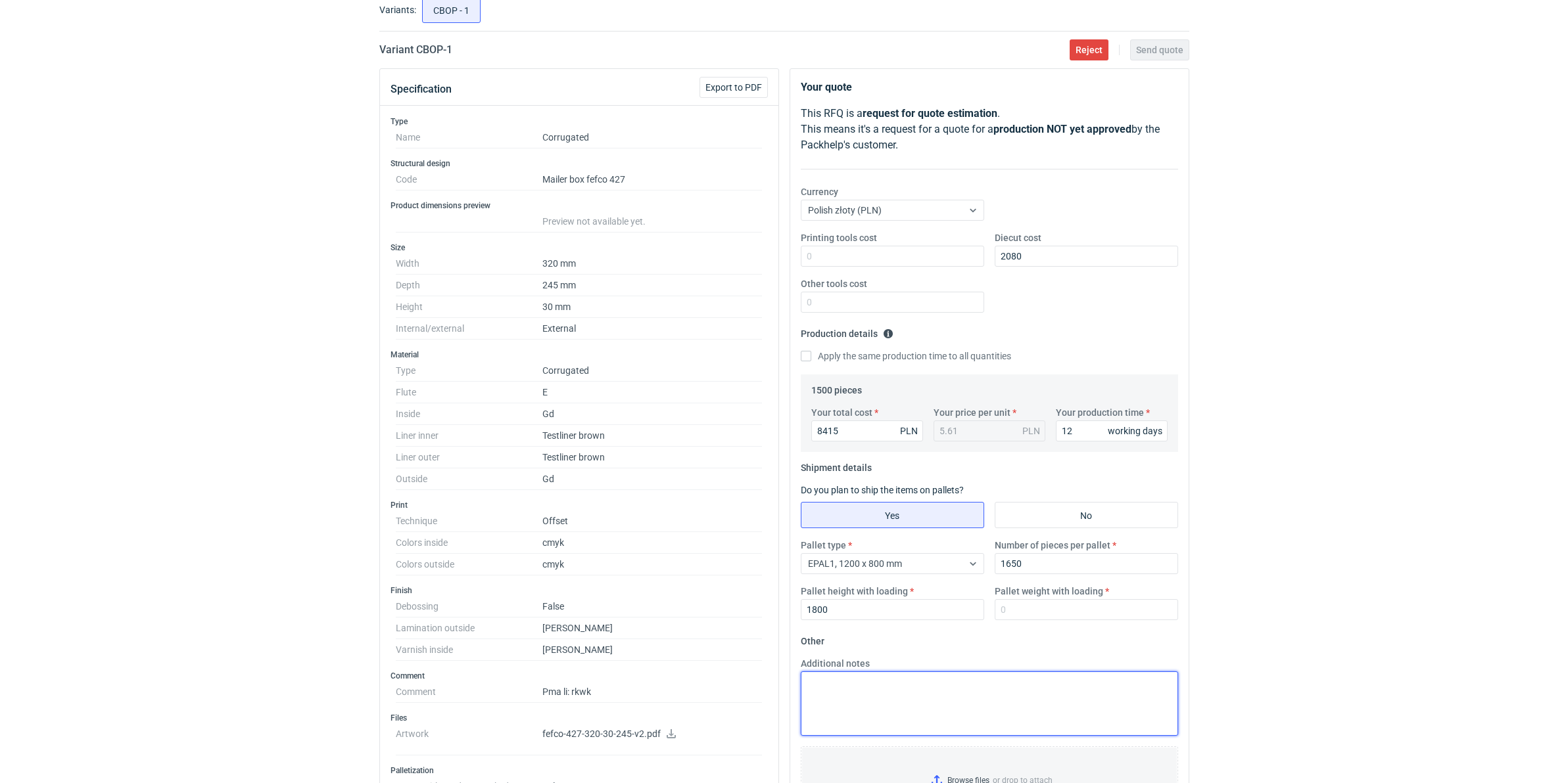
drag, startPoint x: 980, startPoint y: 693, endPoint x: 1017, endPoint y: 639, distance: 65.5
click at [980, 594] on textarea "Additional notes" at bounding box center [989, 704] width 377 height 65
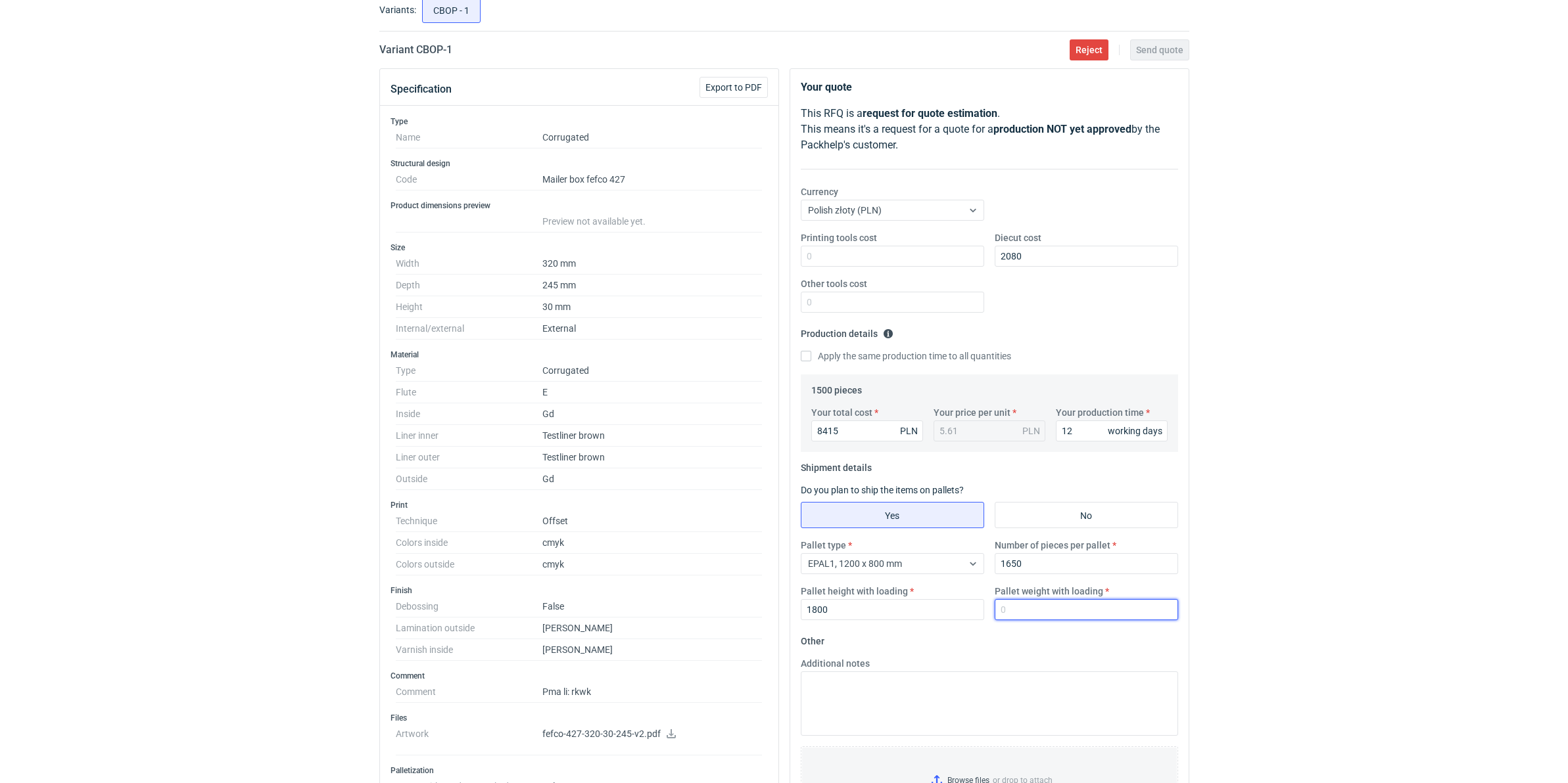
click at [1019, 594] on input "Pallet weight with loading" at bounding box center [1087, 610] width 184 height 21
type input "400"
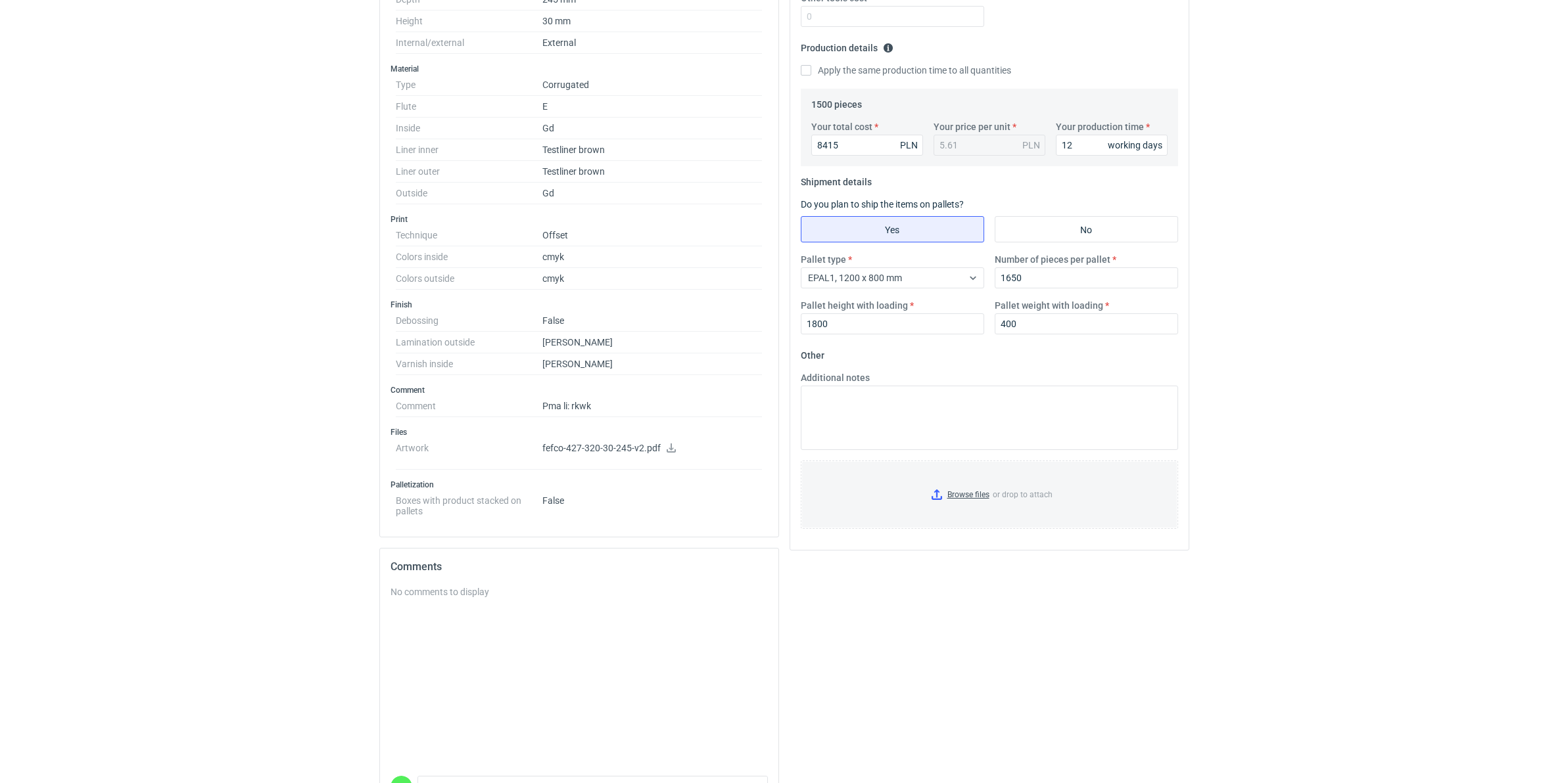
scroll to position [451, 0]
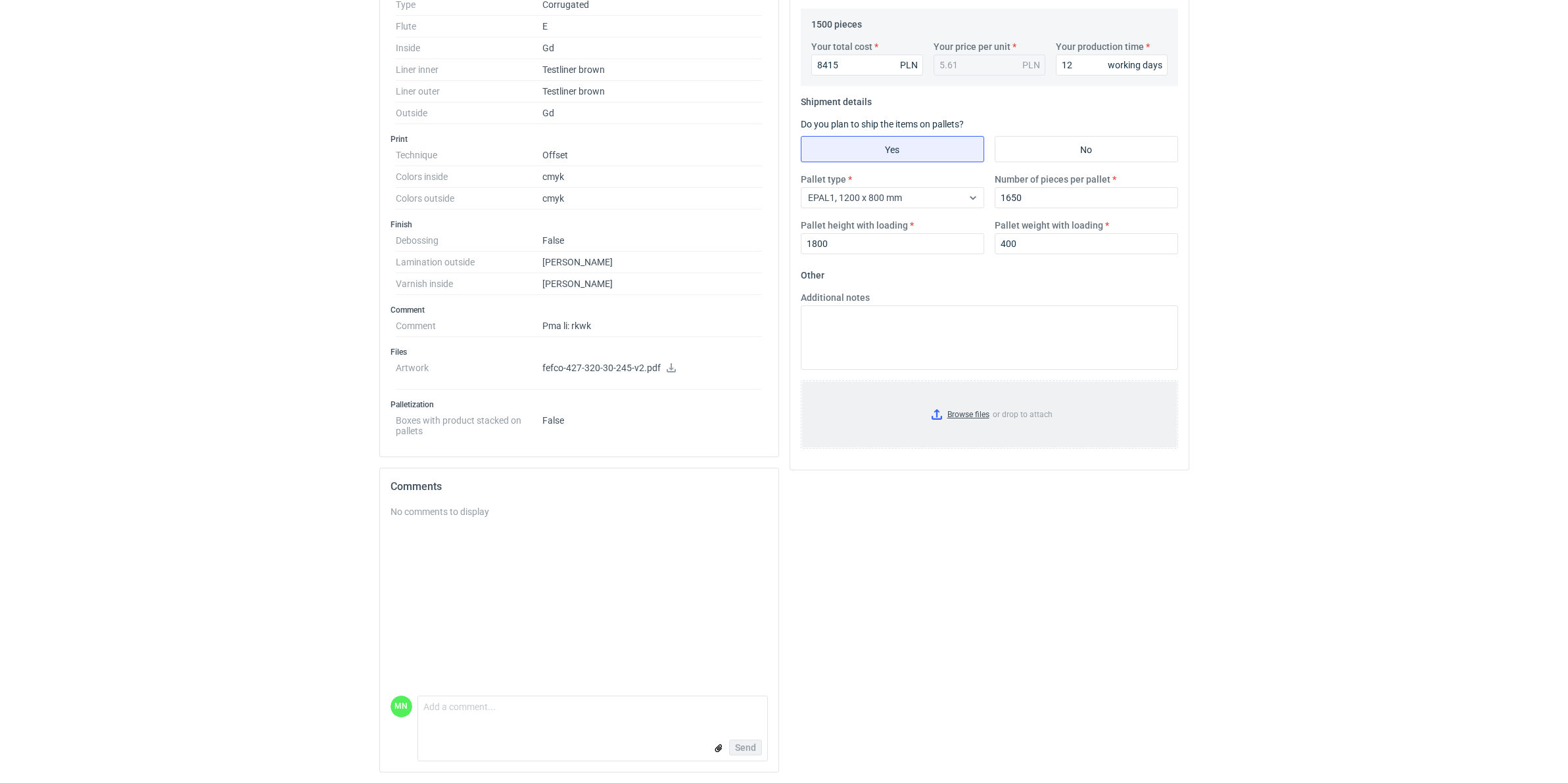
click at [958, 415] on input "Browse files or drop to attach" at bounding box center [989, 415] width 374 height 66
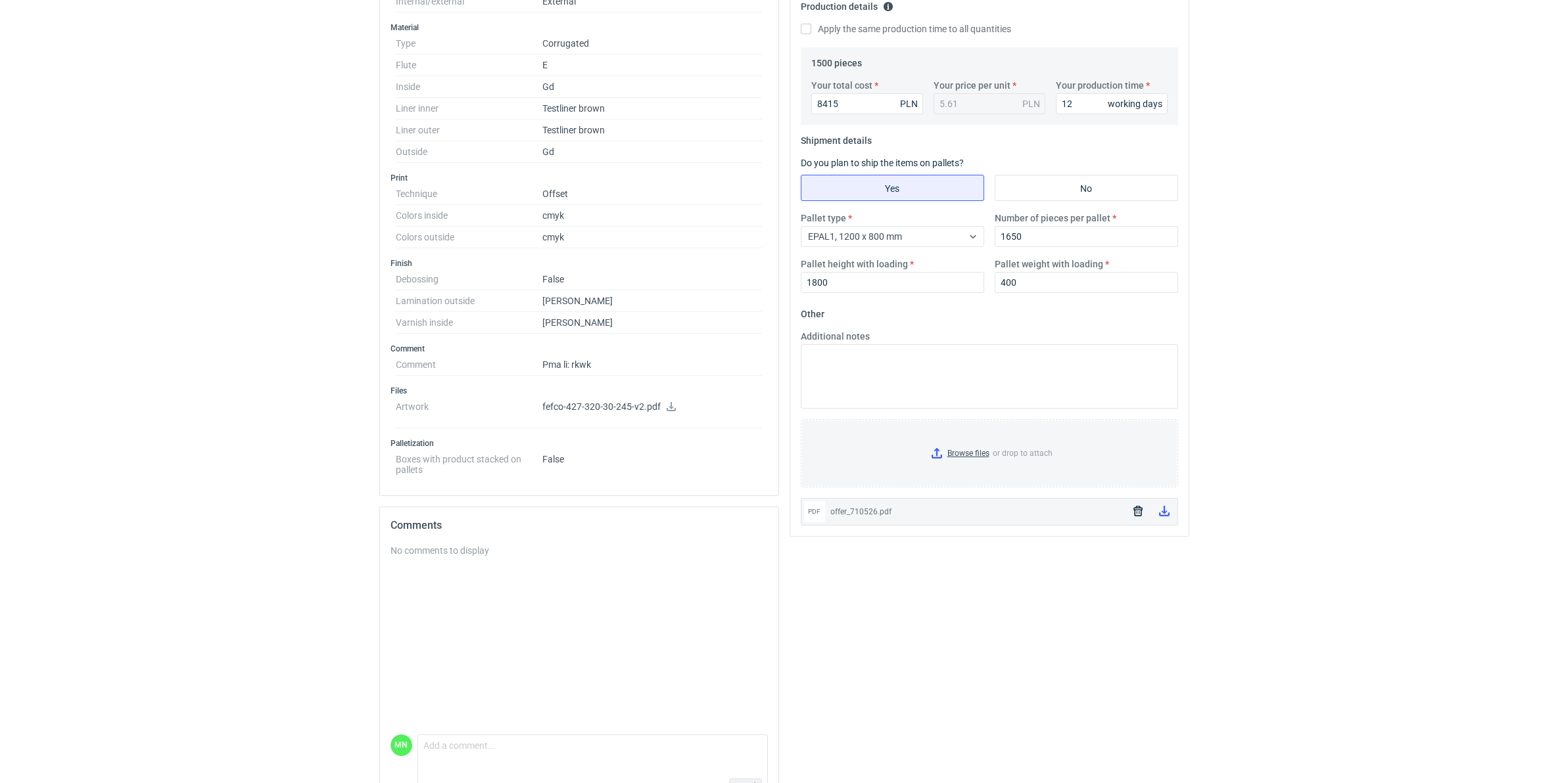
scroll to position [368, 0]
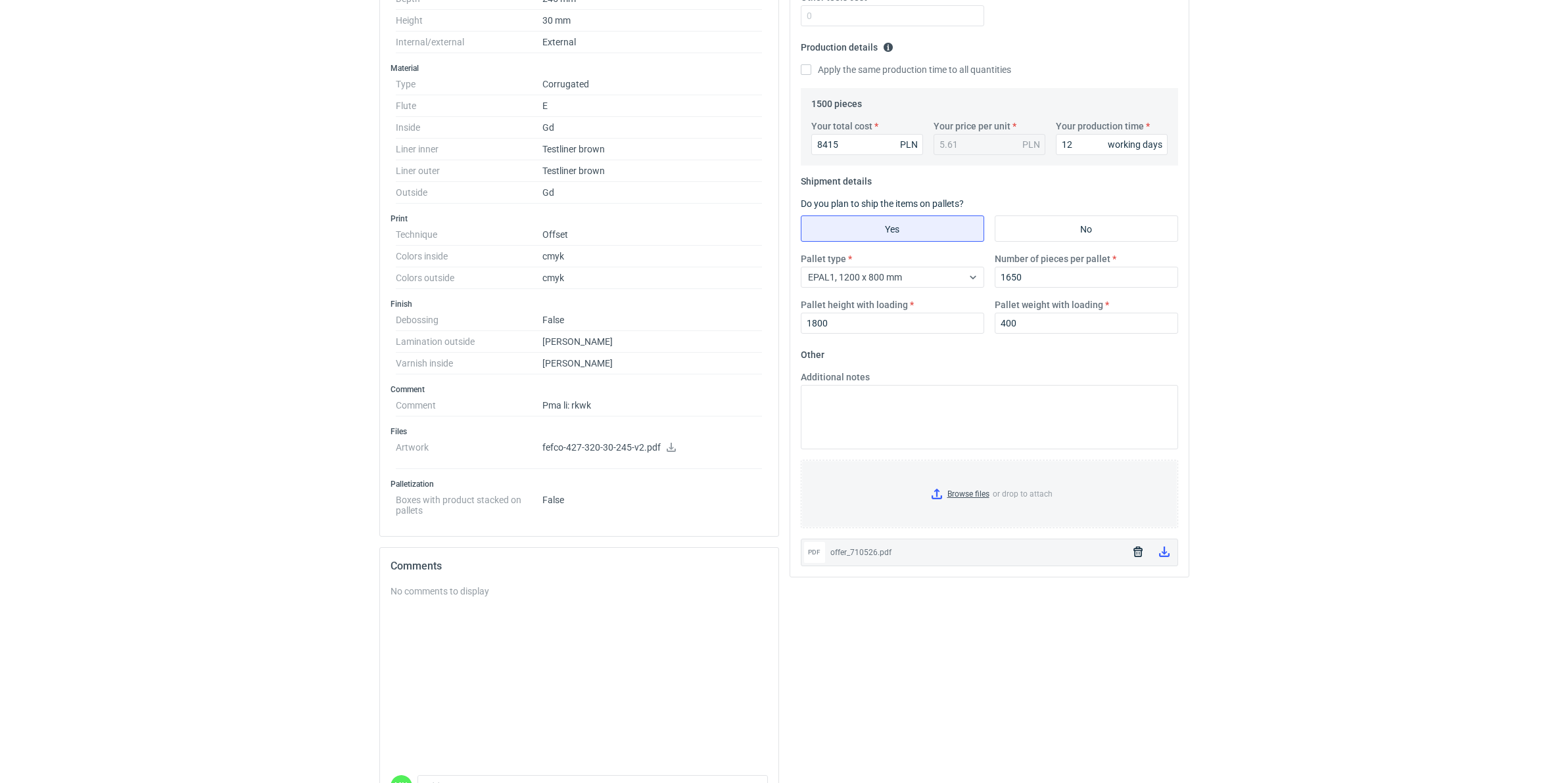
click at [90, 415] on html "RFQs Specs Designs Items Orders Customers Tools Analytics 99+ 99+ MN Małgorzata…" at bounding box center [784, 23] width 1568 height 783
drag, startPoint x: 845, startPoint y: 139, endPoint x: 588, endPoint y: 189, distance: 261.8
click at [684, 172] on div "Specification Export to PDF Type Name Corrugated Structural design Code Mailer …" at bounding box center [784, 322] width 820 height 1081
type input "7"
type input "75"
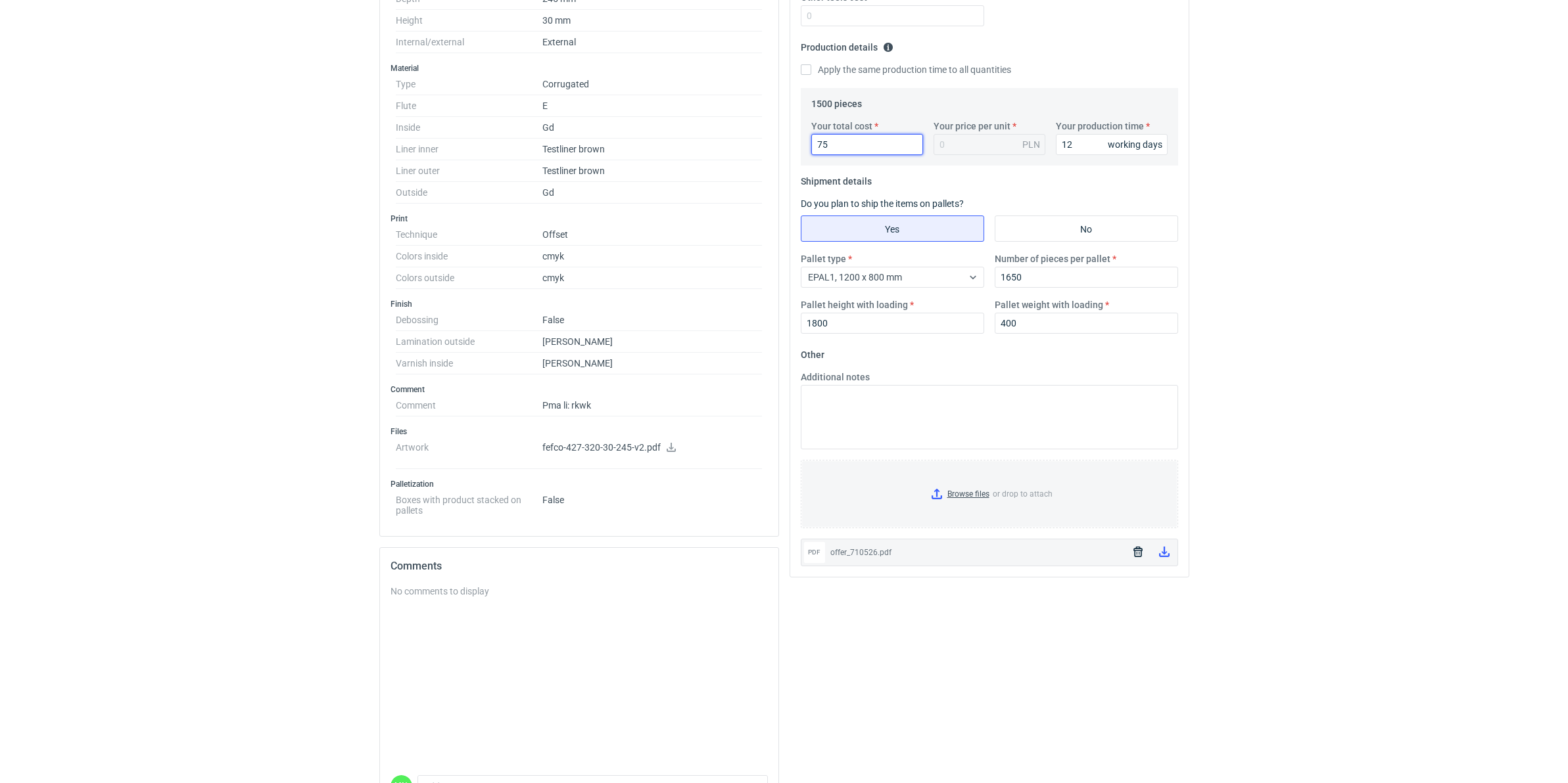
type input "0.05"
type input "7545"
type input "5.03"
type input "7545"
drag, startPoint x: 1075, startPoint y: 143, endPoint x: 723, endPoint y: 182, distance: 354.2
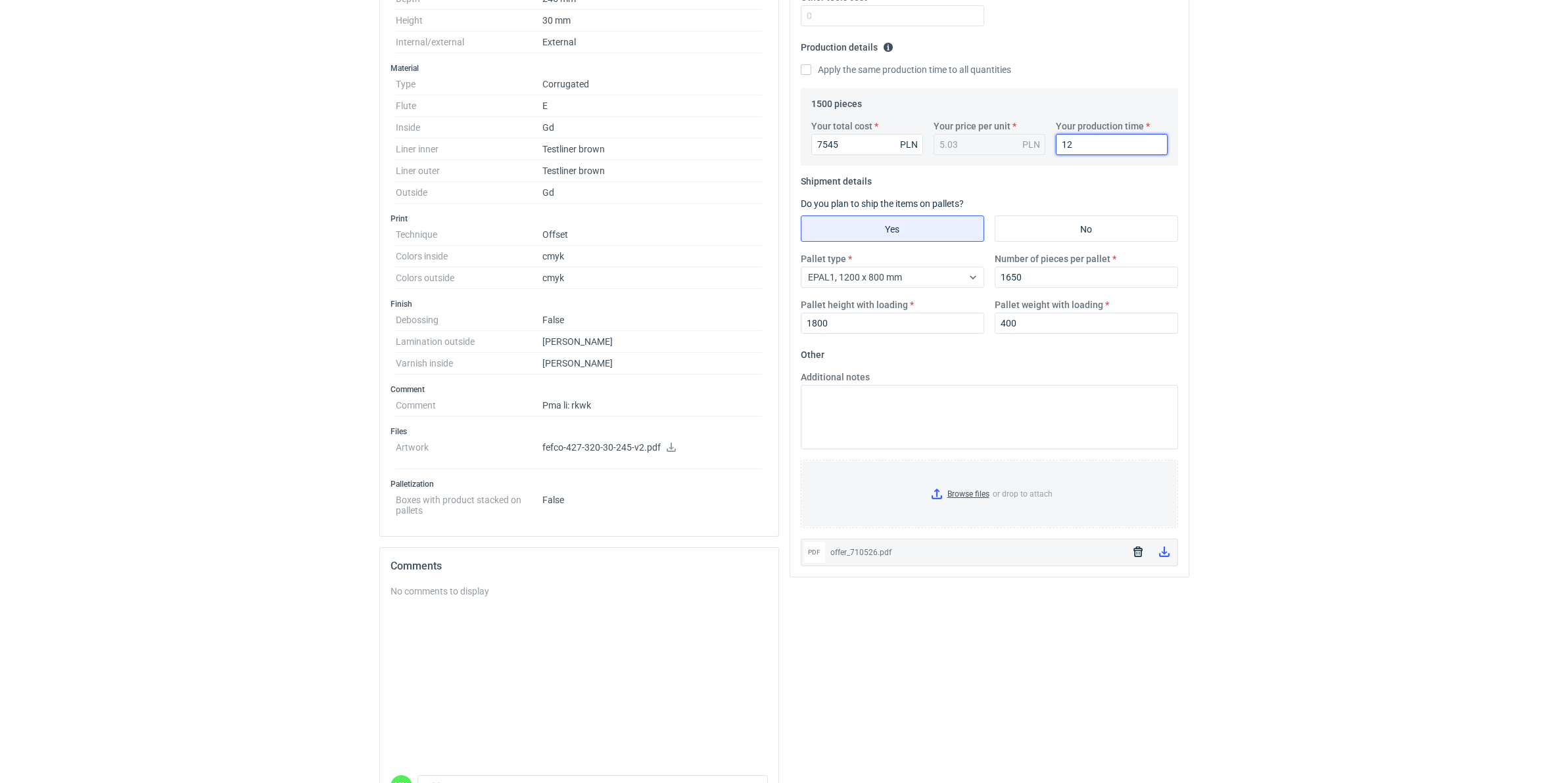
click at [814, 176] on div "Your quote This RFQ is a request for quote estimation . This means it's a reque…" at bounding box center [989, 180] width 398 height 794
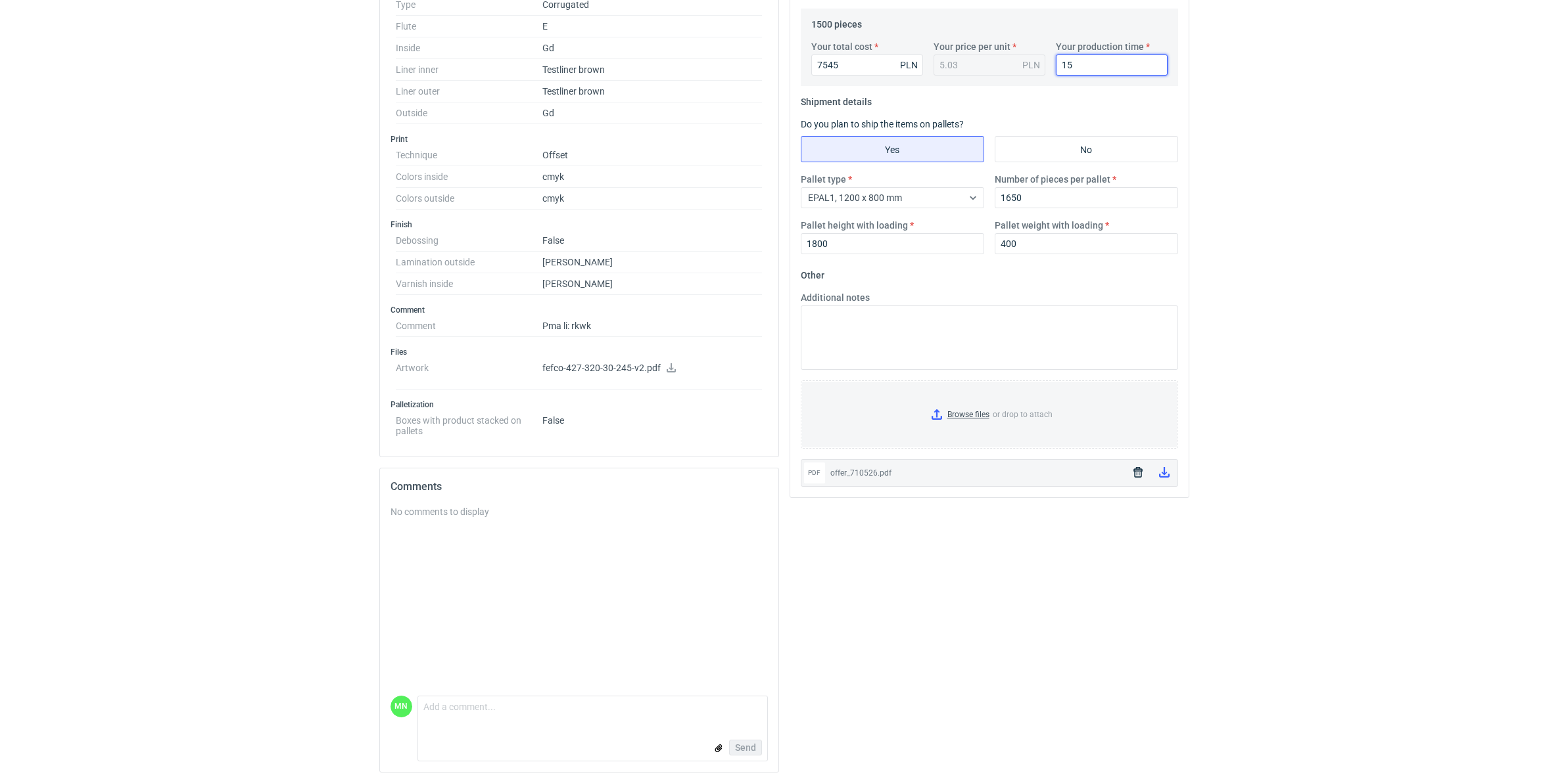
scroll to position [451, 0]
type input "15"
click at [1135, 470] on icon "button" at bounding box center [1138, 473] width 9 height 11
click at [972, 413] on input "Browse files or drop to attach" at bounding box center [989, 415] width 374 height 66
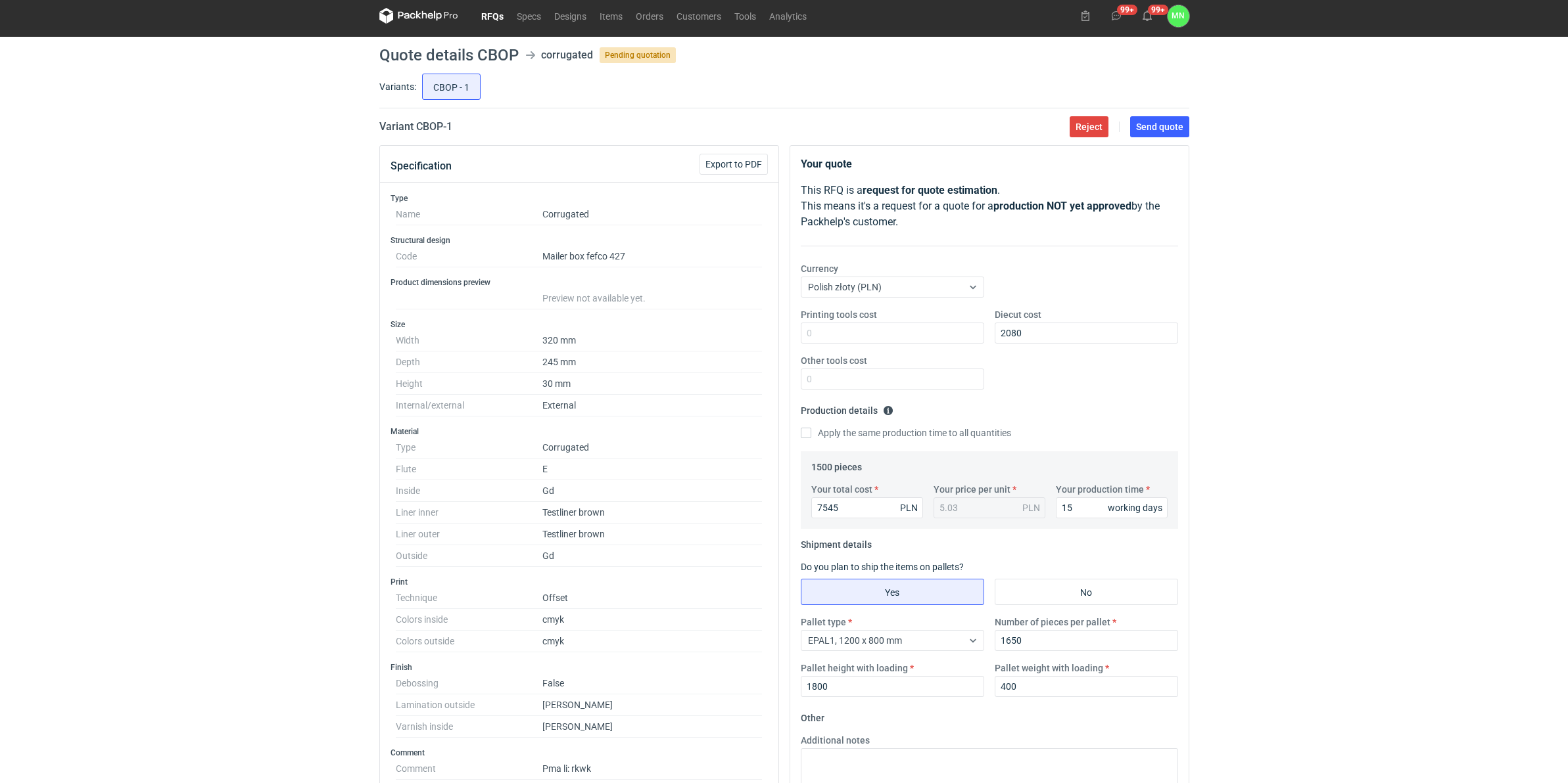
scroll to position [0, 0]
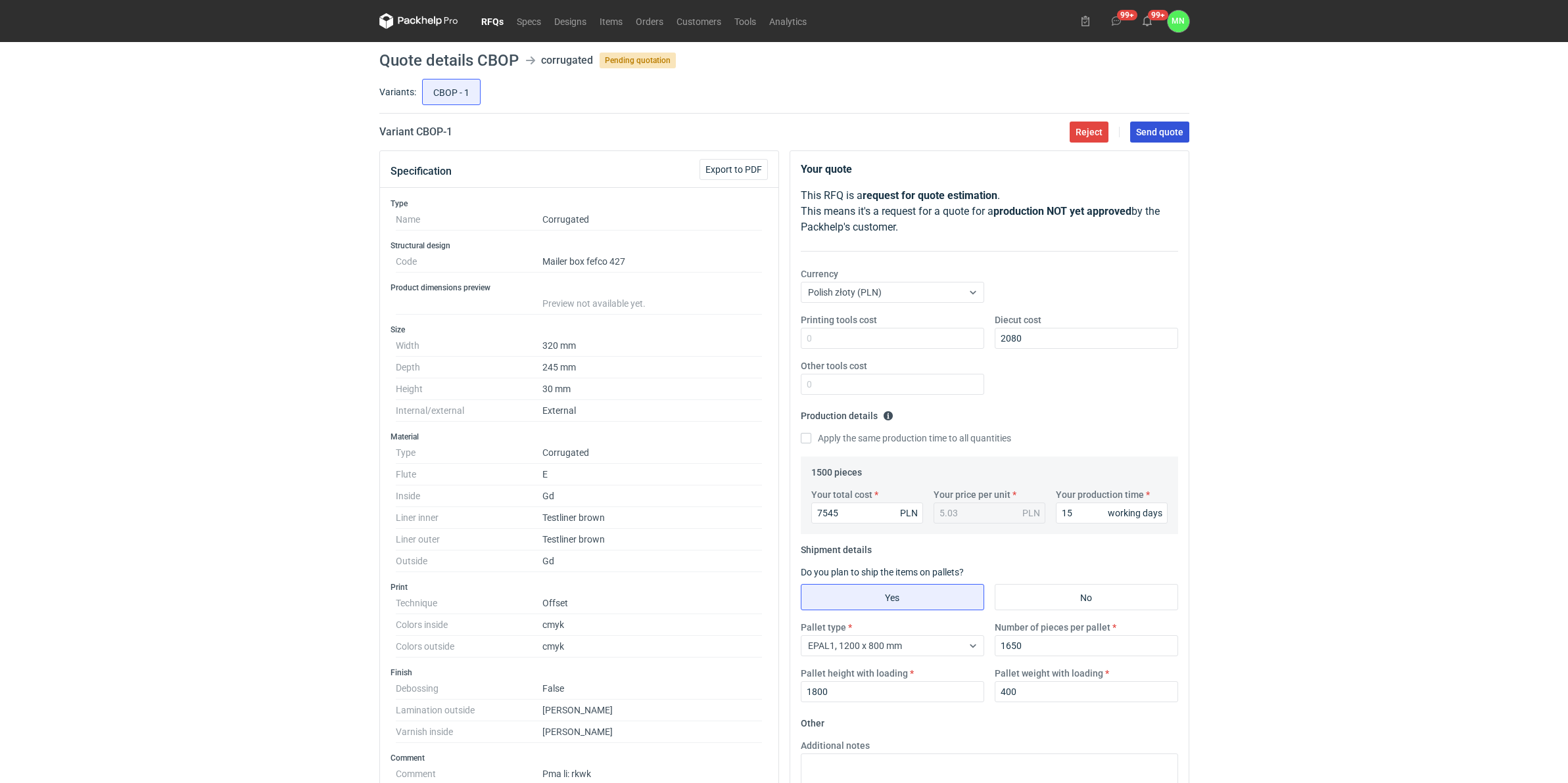
click at [1169, 125] on button "Send quote" at bounding box center [1160, 132] width 59 height 21
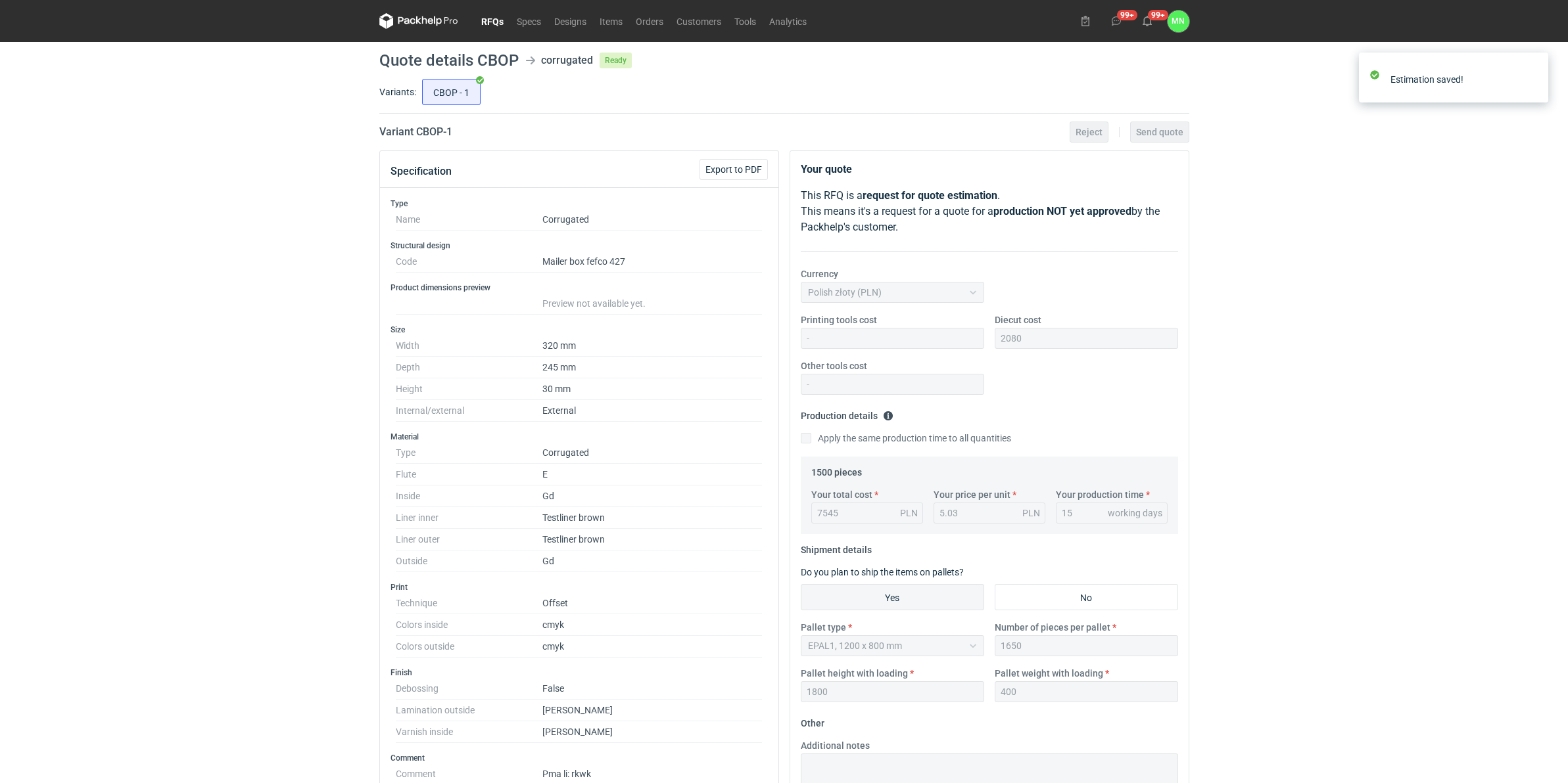
click at [487, 18] on link "RFQs" at bounding box center [493, 21] width 36 height 16
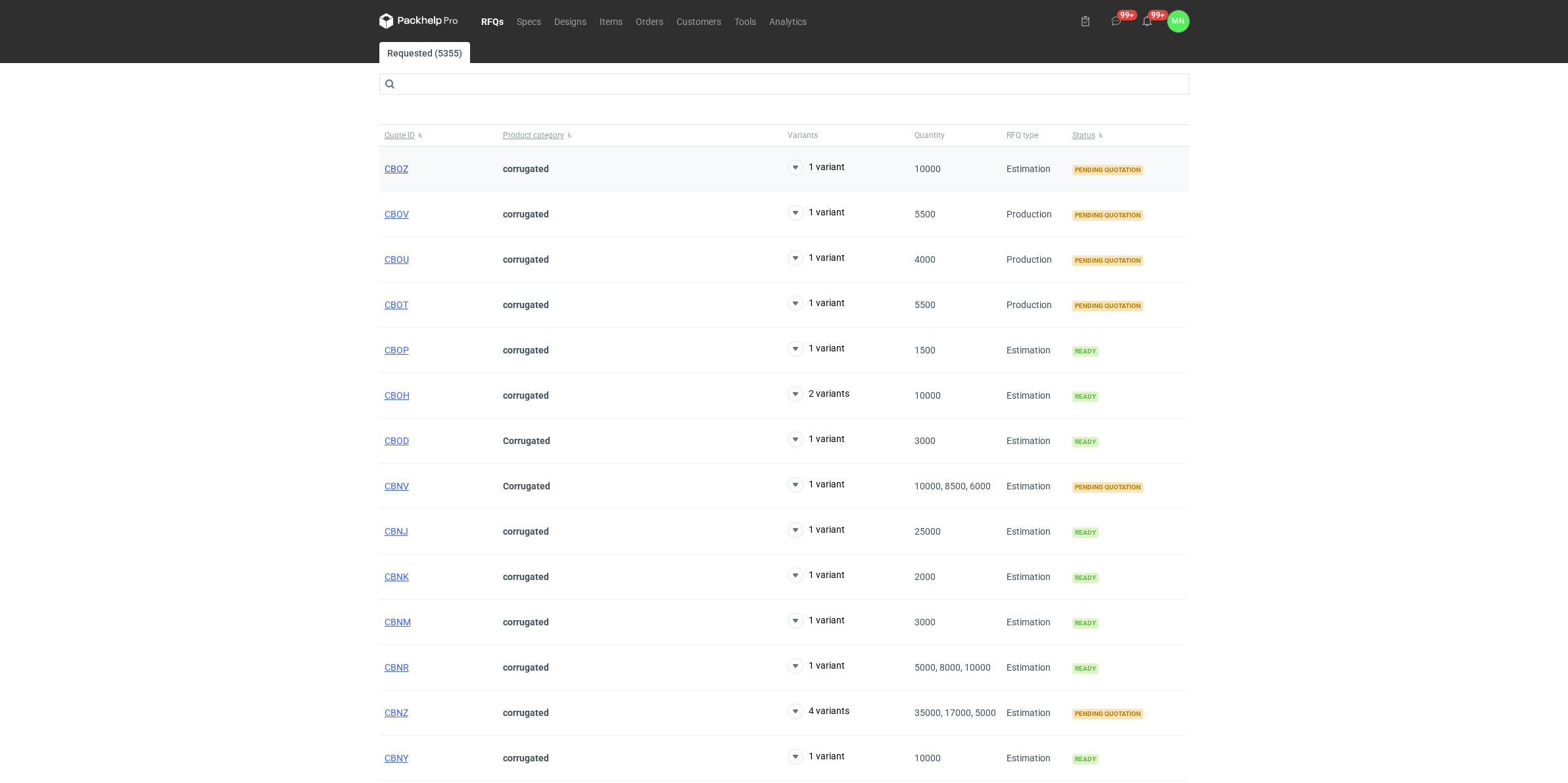
click at [403, 169] on span "CBOZ" at bounding box center [396, 169] width 24 height 11
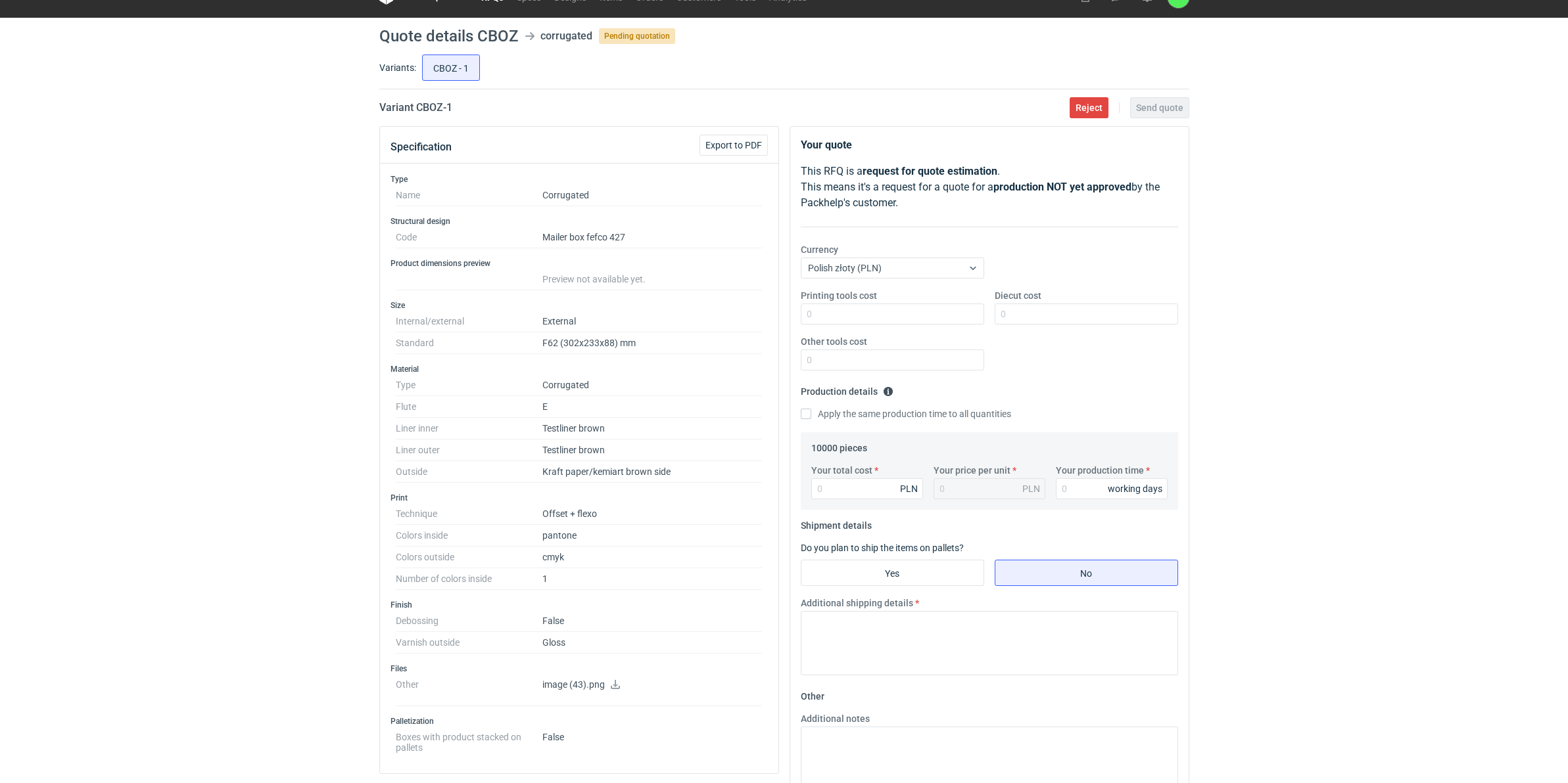
scroll to position [15, 0]
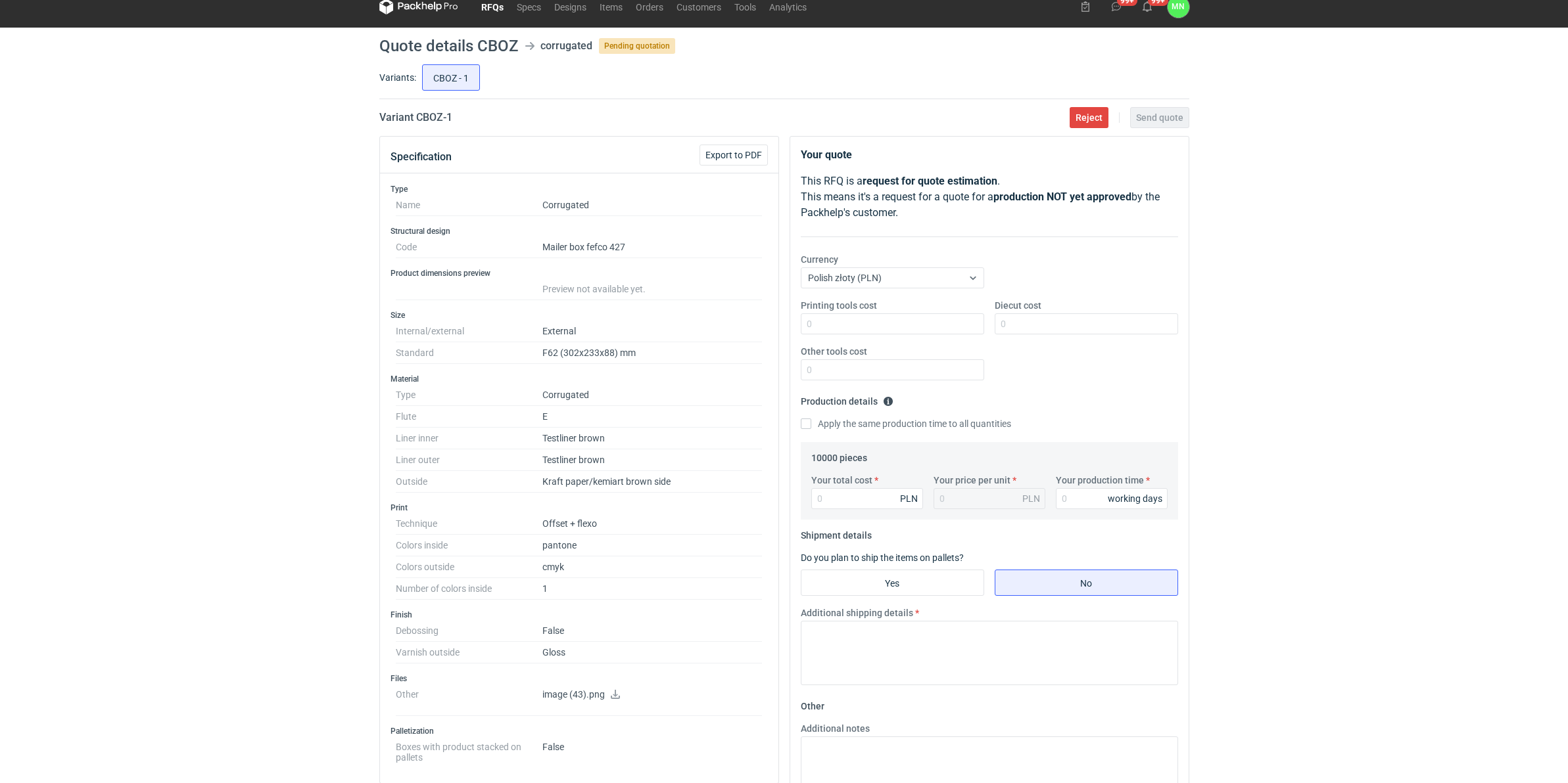
click at [590, 352] on dd "F62 (302x233x88) mm" at bounding box center [652, 353] width 220 height 22
copy dd "302x233x88"
drag, startPoint x: 460, startPoint y: 121, endPoint x: 415, endPoint y: 116, distance: 45.3
click at [415, 116] on div "Variant CBOZ - 1 Reject Send quote" at bounding box center [784, 118] width 810 height 16
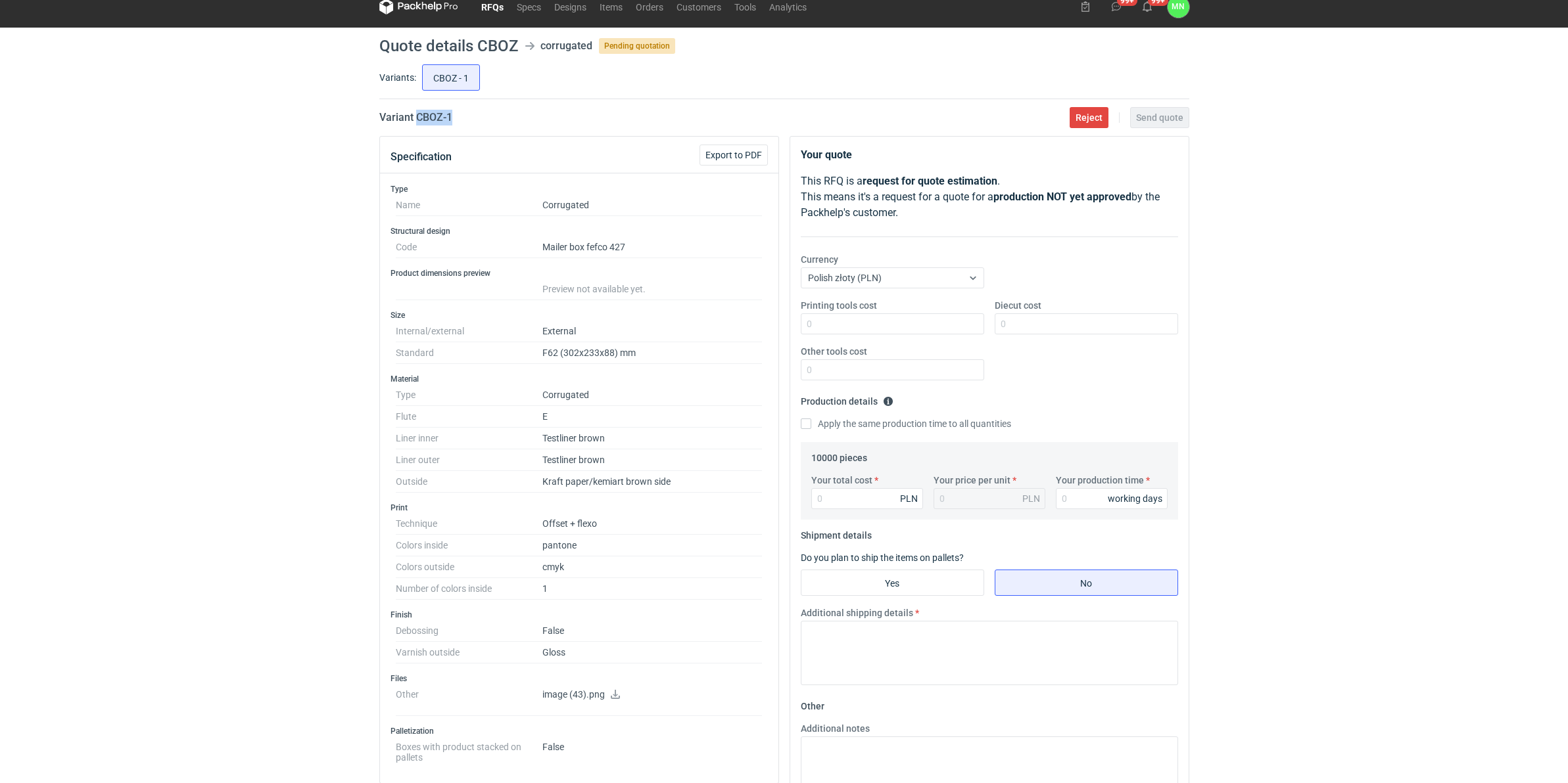
copy h2 "CBOZ - 1"
click at [577, 353] on dd "F62 (302x233x88) mm" at bounding box center [652, 353] width 220 height 22
copy dd "302x233x88"
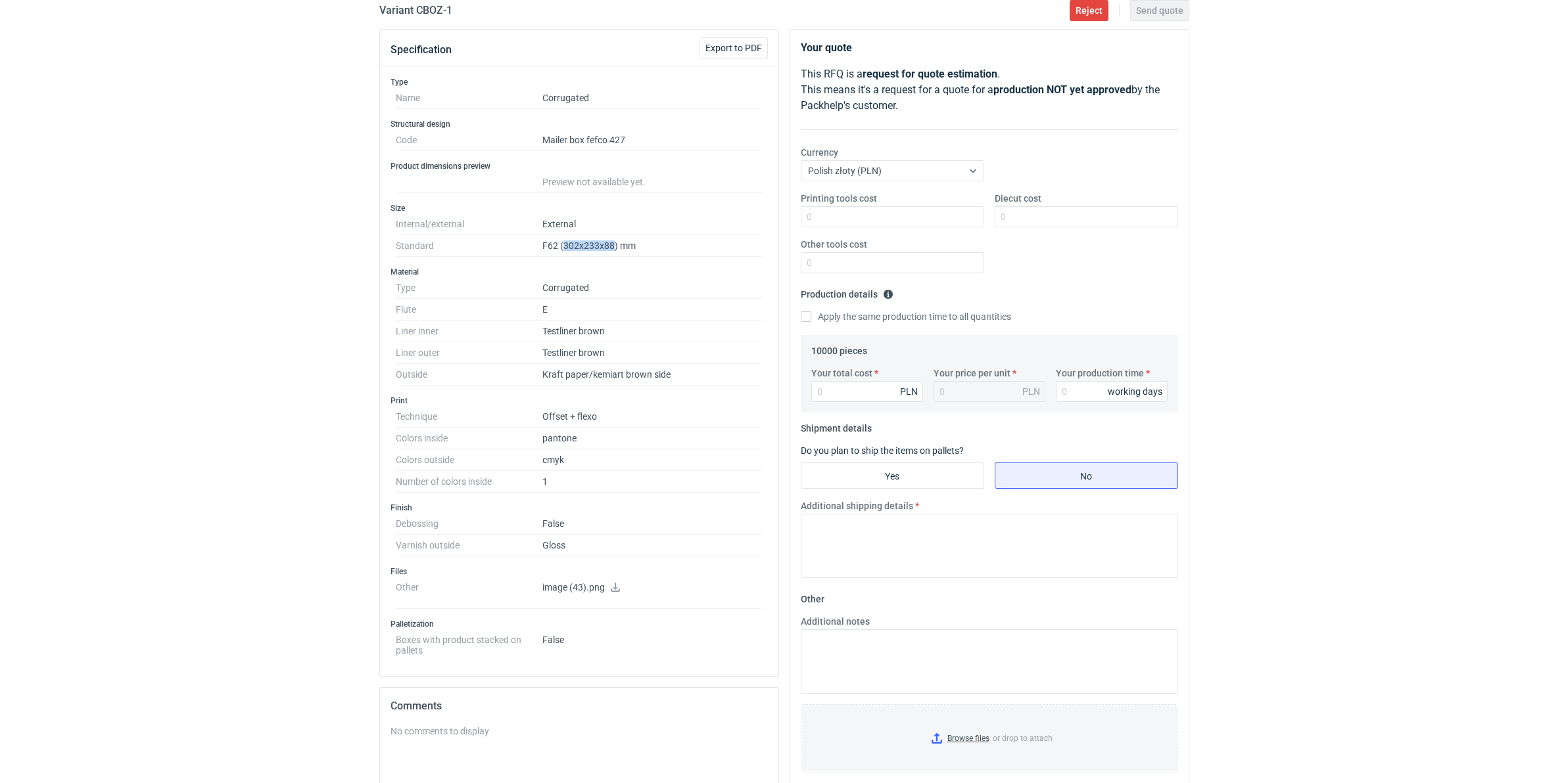
scroll to position [179, 0]
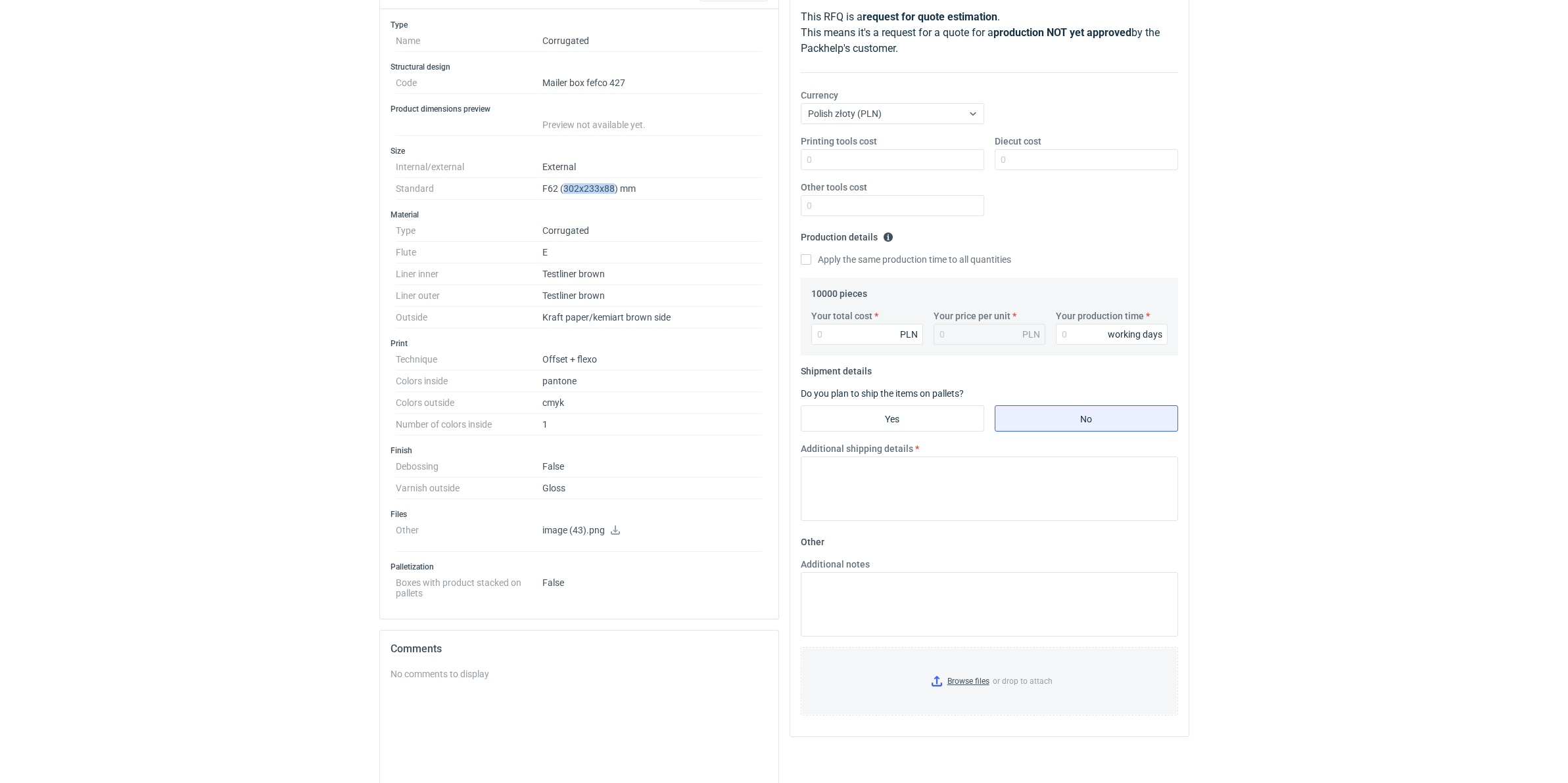
click at [616, 532] on icon at bounding box center [616, 530] width 9 height 9
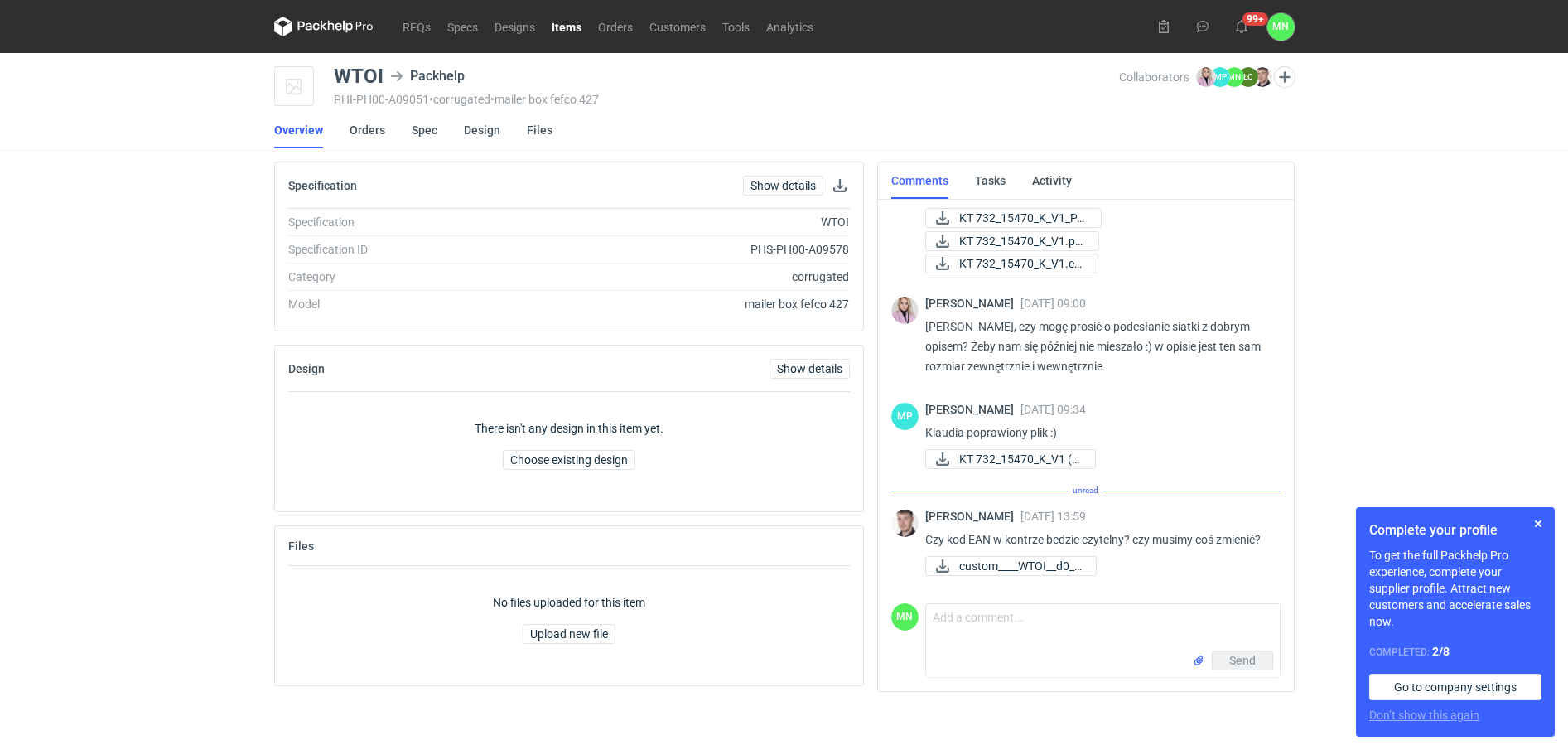
scroll to position [288, 0]
click at [1541, 524] on button "button" at bounding box center [1538, 524] width 20 height 20
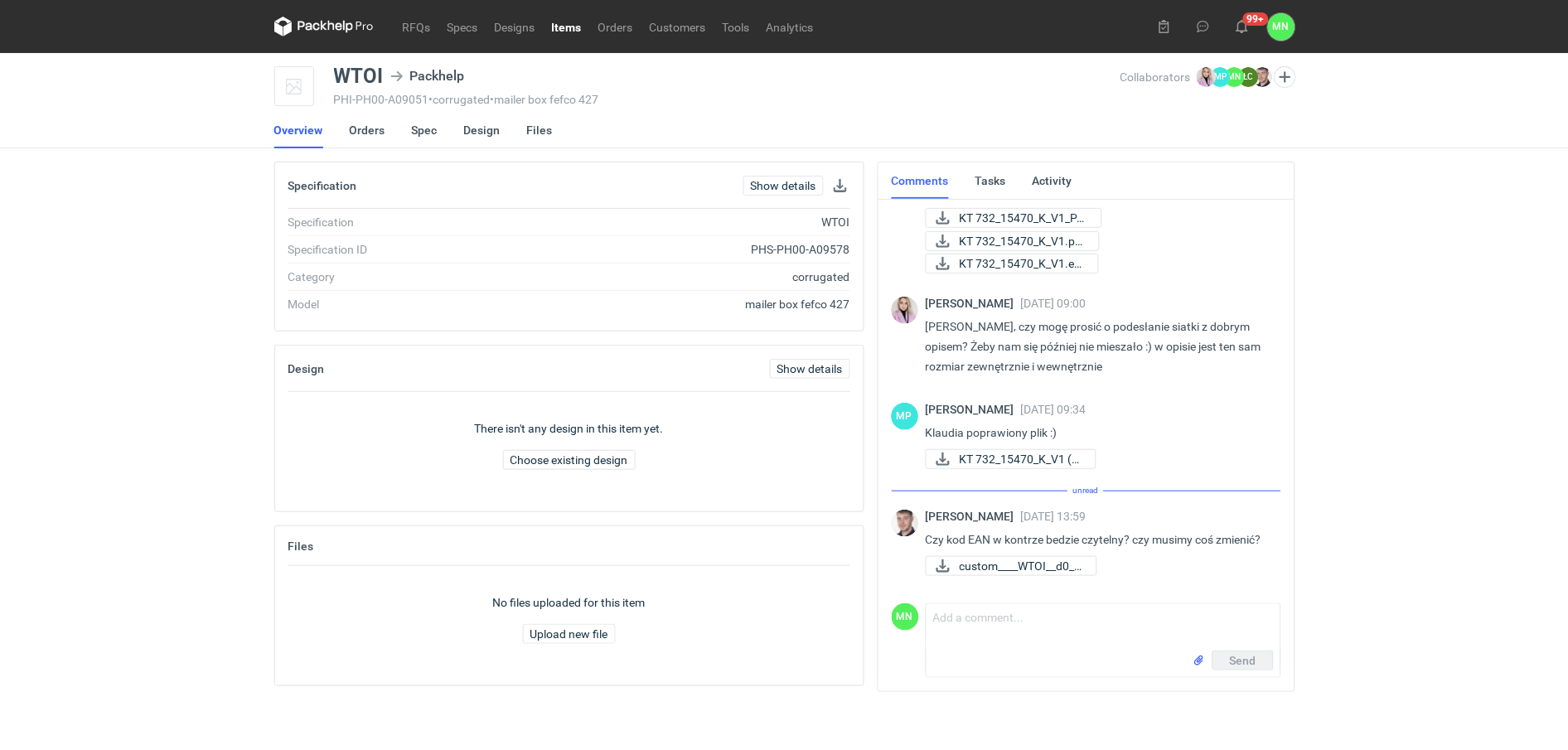
scroll to position [270, 0]
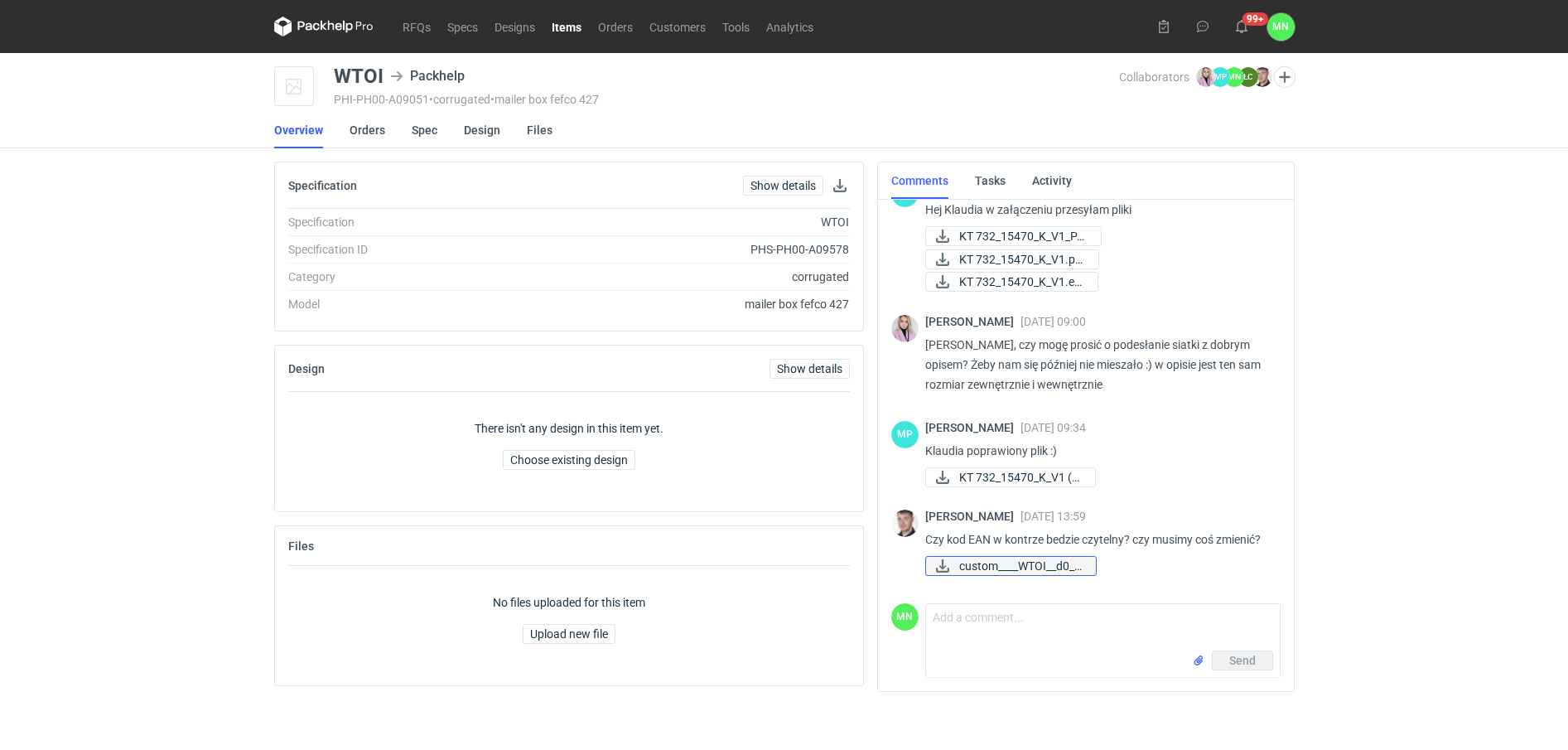
click at [1025, 569] on span "custom____WTOI__d0__..." at bounding box center [1021, 566] width 123 height 18
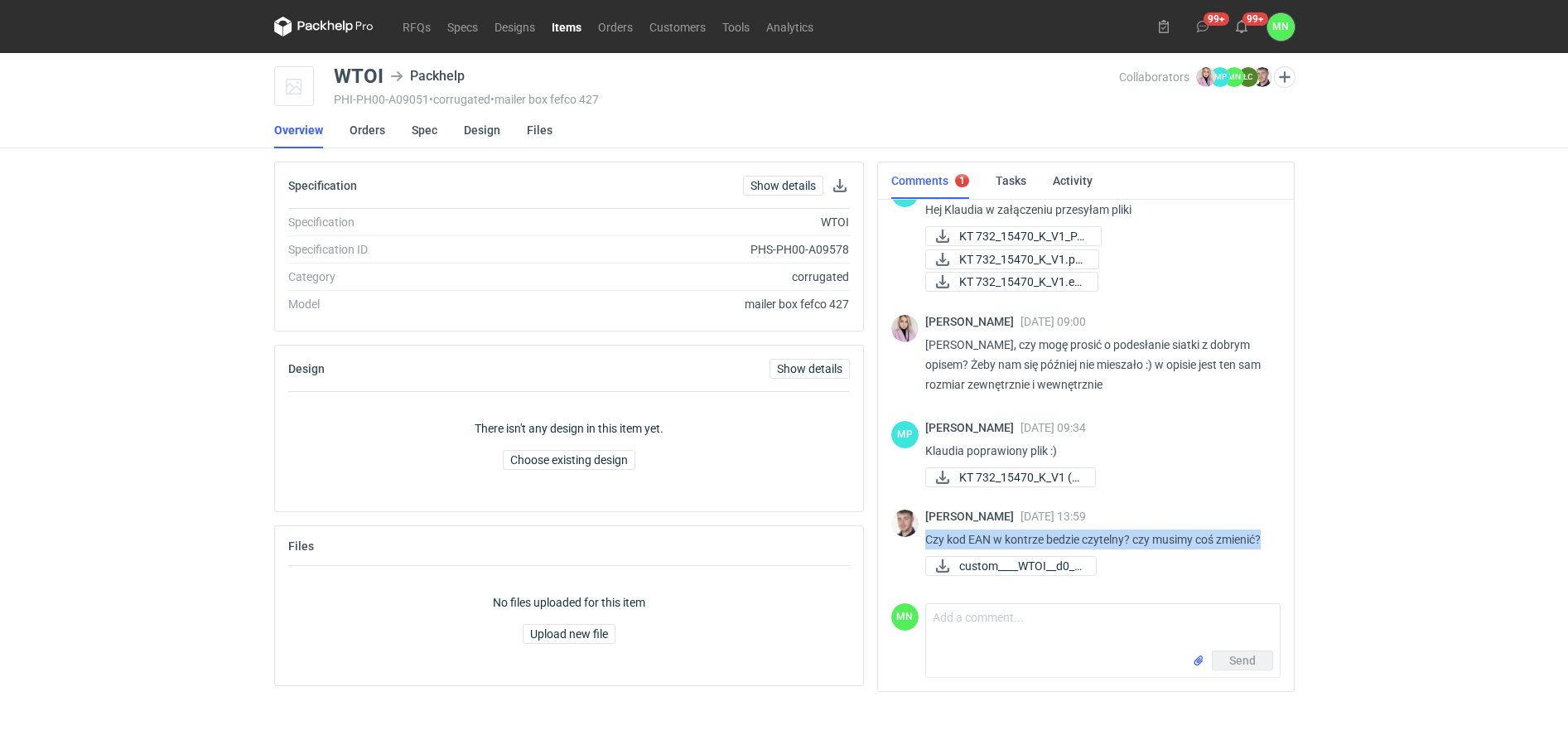
drag, startPoint x: 1000, startPoint y: 543, endPoint x: 925, endPoint y: 525, distance: 77.1
click at [925, 529] on p "Czy kod EAN w kontrze bedzie czytelny? czy musimy coś zmienić?" at bounding box center [1096, 539] width 342 height 20
copy p "Czy kod EAN w kontrze bedzie czytelny? czy musimy coś zmienić?"
click at [976, 650] on textarea "Comment message" at bounding box center [1103, 628] width 354 height 47
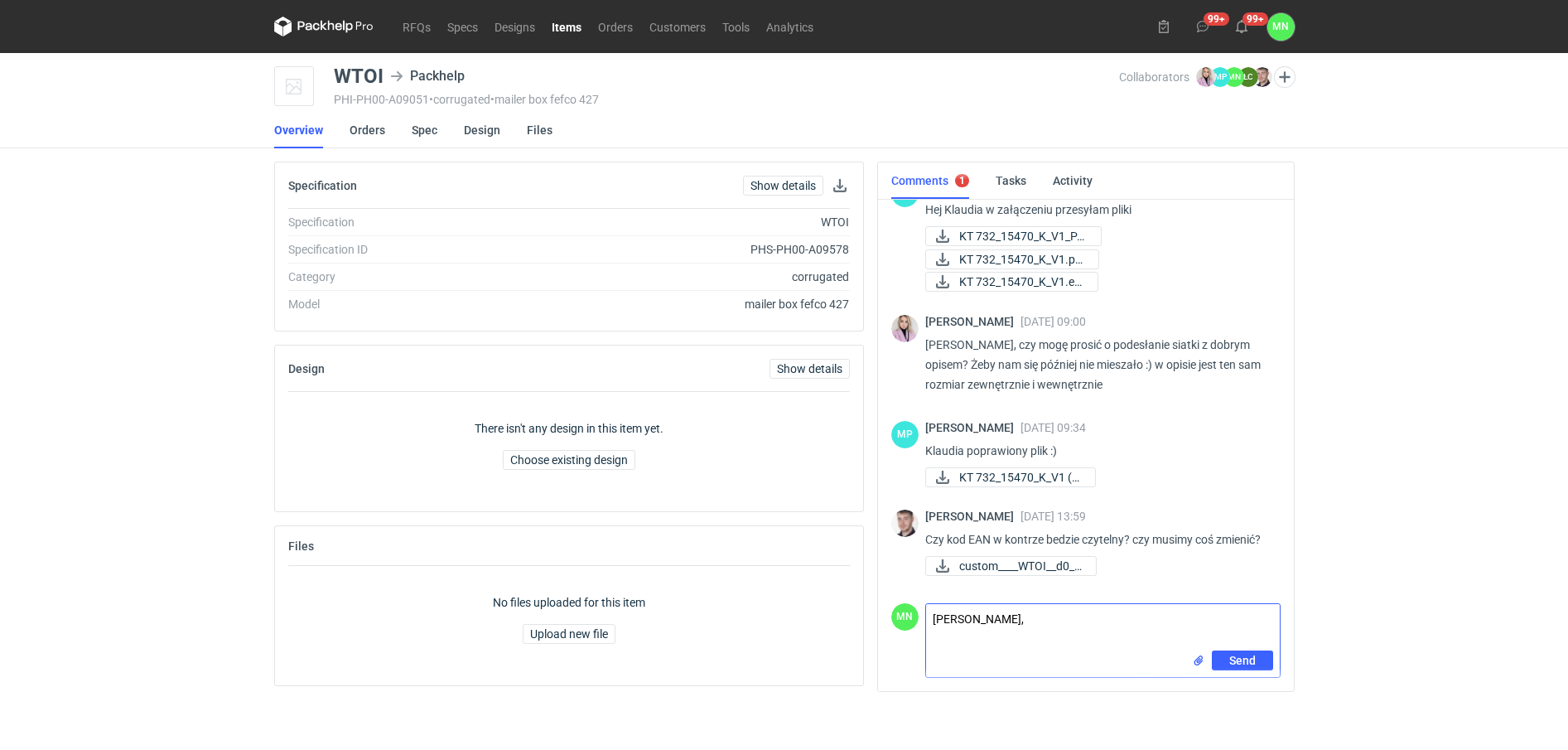
paste textarea "kod QR nie powinien byc z białego a jest -tzreba to odwrócic -dac białe tło a k…"
click at [1223, 615] on textarea "[PERSON_NAME], kod QR nie powinien być z białego a jest -tzreba to odwrócic -da…" at bounding box center [1103, 628] width 354 height 47
click at [986, 641] on textarea "[PERSON_NAME], kod QR nie powinien być z białego a jest - trzeba to odwrócić -d…" at bounding box center [1103, 628] width 354 height 47
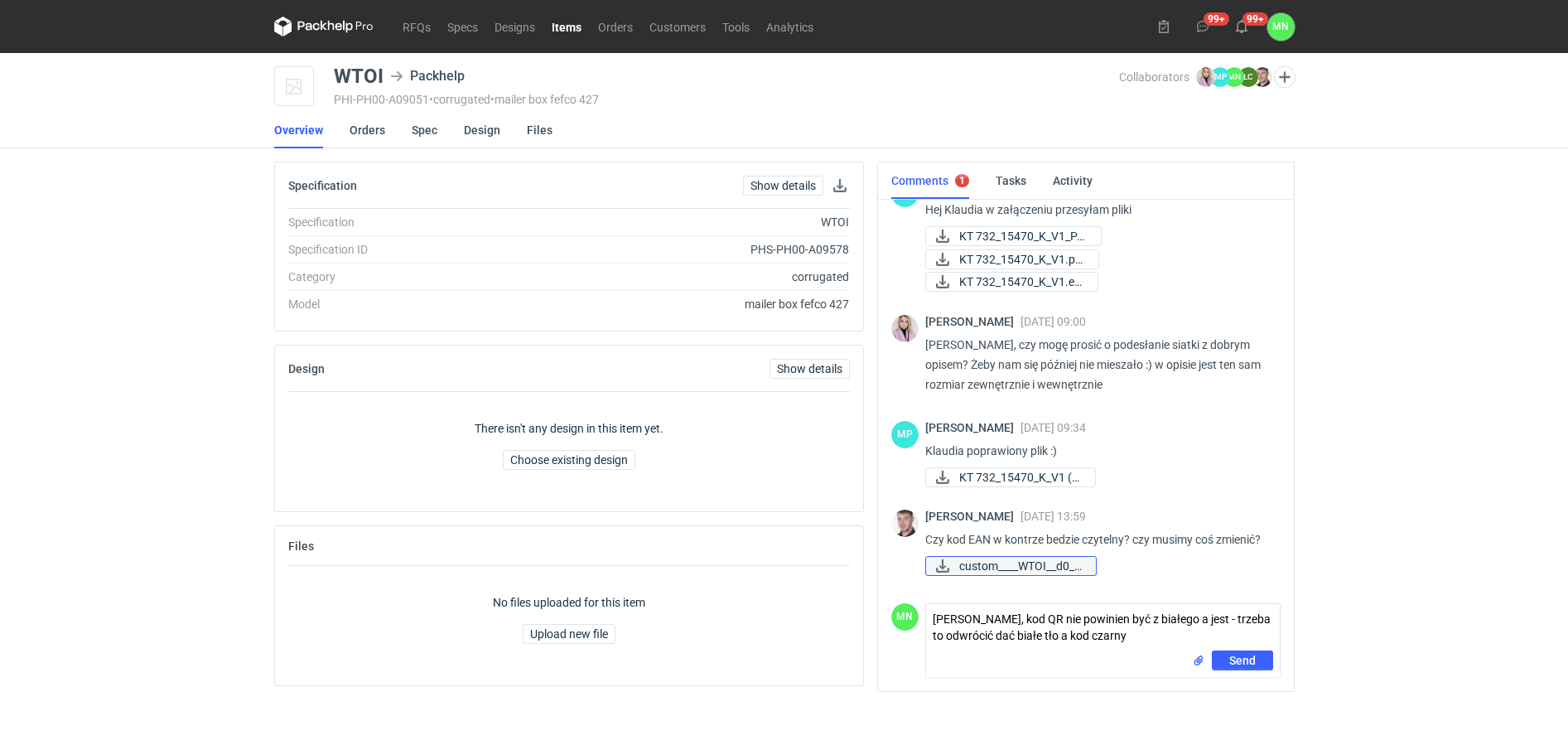
click at [1035, 561] on span "custom____WTOI__d0__..." at bounding box center [1021, 566] width 123 height 18
click at [1138, 641] on textarea "[PERSON_NAME], kod QR nie powinien być z białego a jest - trzeba to odwrócić da…" at bounding box center [1103, 628] width 354 height 47
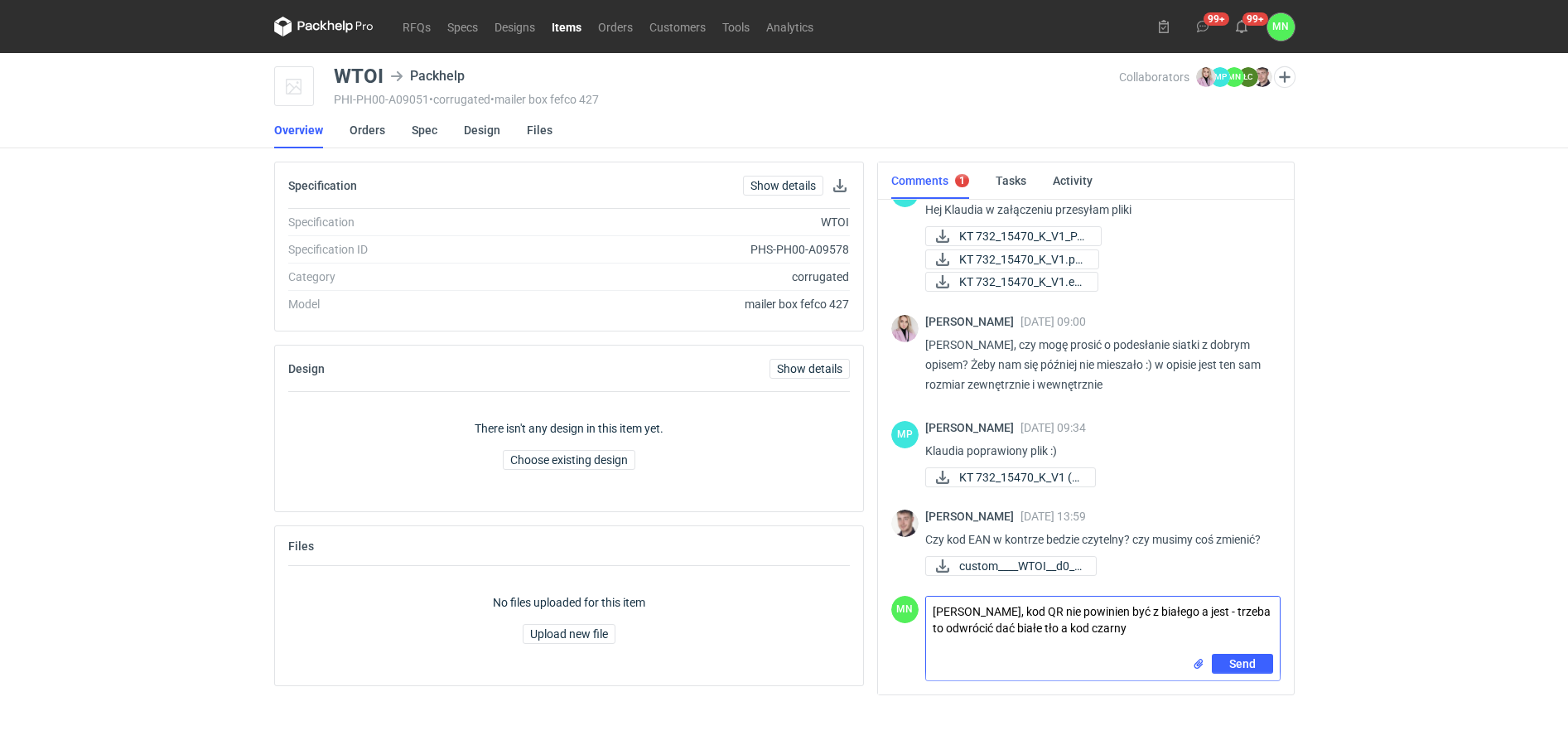
paste textarea "a kod ean tutaj nie bedzie sczytywalny, bo w pozradku - ma białe tło, ale sam j…"
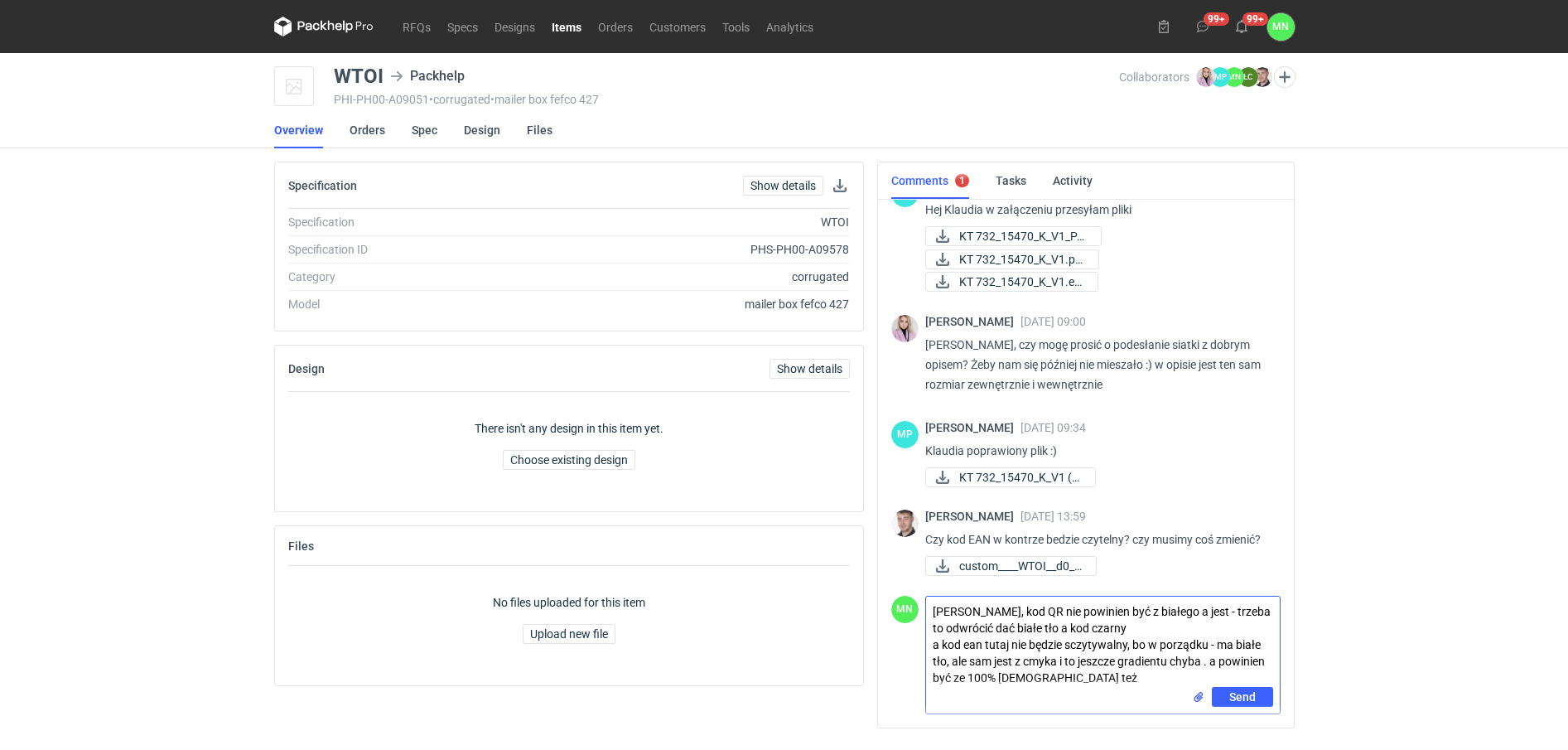
click at [1208, 663] on textarea "[PERSON_NAME], kod QR nie powinien być z białego a jest - trzeba to odwrócić da…" at bounding box center [1103, 642] width 354 height 90
click at [1073, 677] on textarea "[PERSON_NAME], kod QR nie powinien być z białego a jest - trzeba to odwrócić da…" at bounding box center [1103, 642] width 354 height 90
click at [1007, 608] on textarea "Panie Macieju, kod QR nie powinien być z białego a jest - trzeba to odwrócić da…" at bounding box center [1103, 642] width 354 height 90
type textarea "Panie Macieju, odpowiedź grafika: kod QR nie powinien być z białego a jest - tr…"
click at [1245, 688] on button "Send" at bounding box center [1243, 697] width 62 height 20
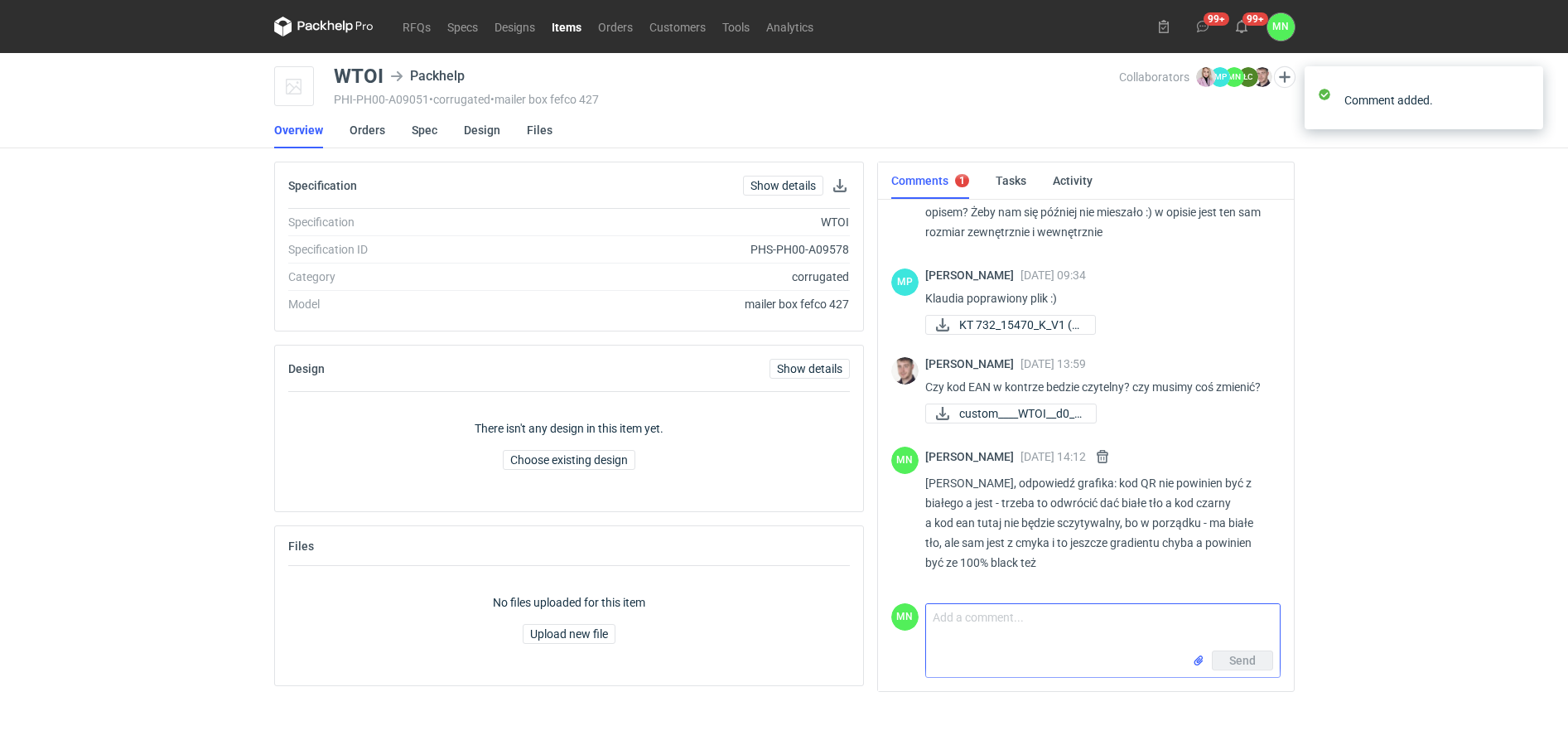
scroll to position [423, 0]
click at [1005, 615] on textarea "dzi" at bounding box center [1103, 628] width 354 height 47
type textarea "d"
click at [193, 362] on div "RFQs Specs Designs Items Orders Customers Tools Analytics 99+ 99+ MN Małgorzata…" at bounding box center [784, 375] width 1568 height 750
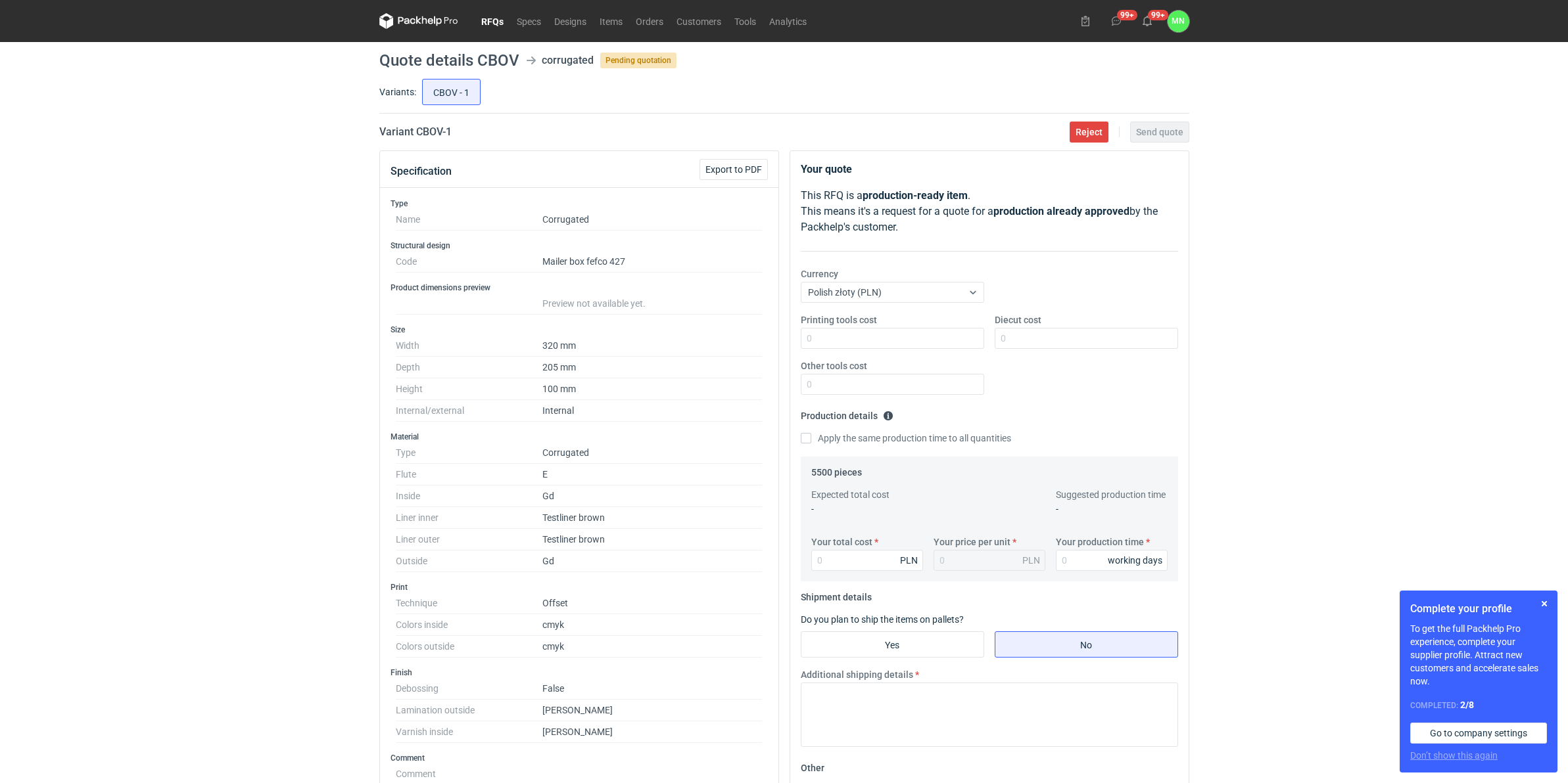
click at [489, 20] on link "RFQs" at bounding box center [493, 21] width 36 height 16
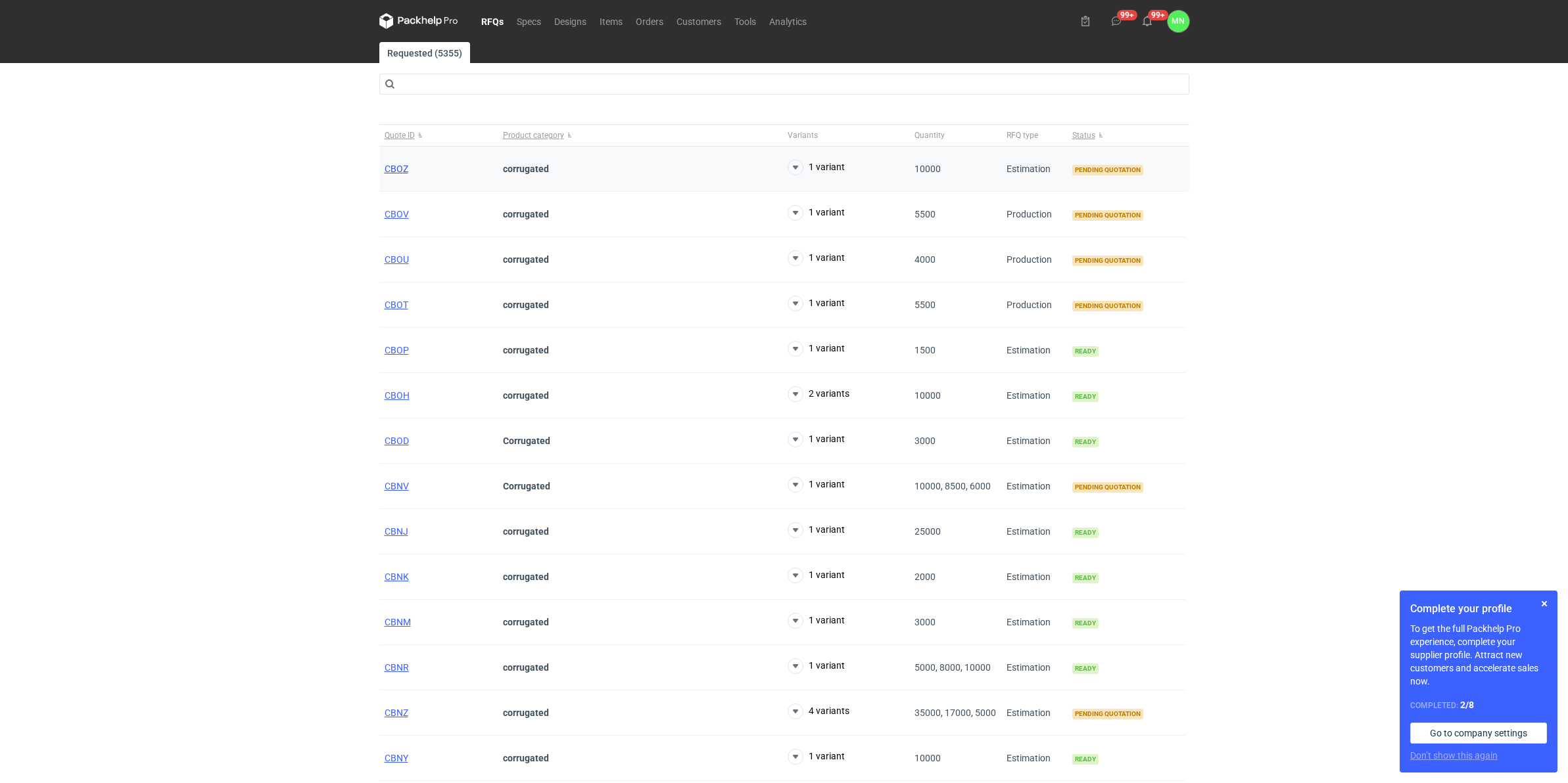
click at [398, 171] on span "CBOZ" at bounding box center [396, 169] width 24 height 11
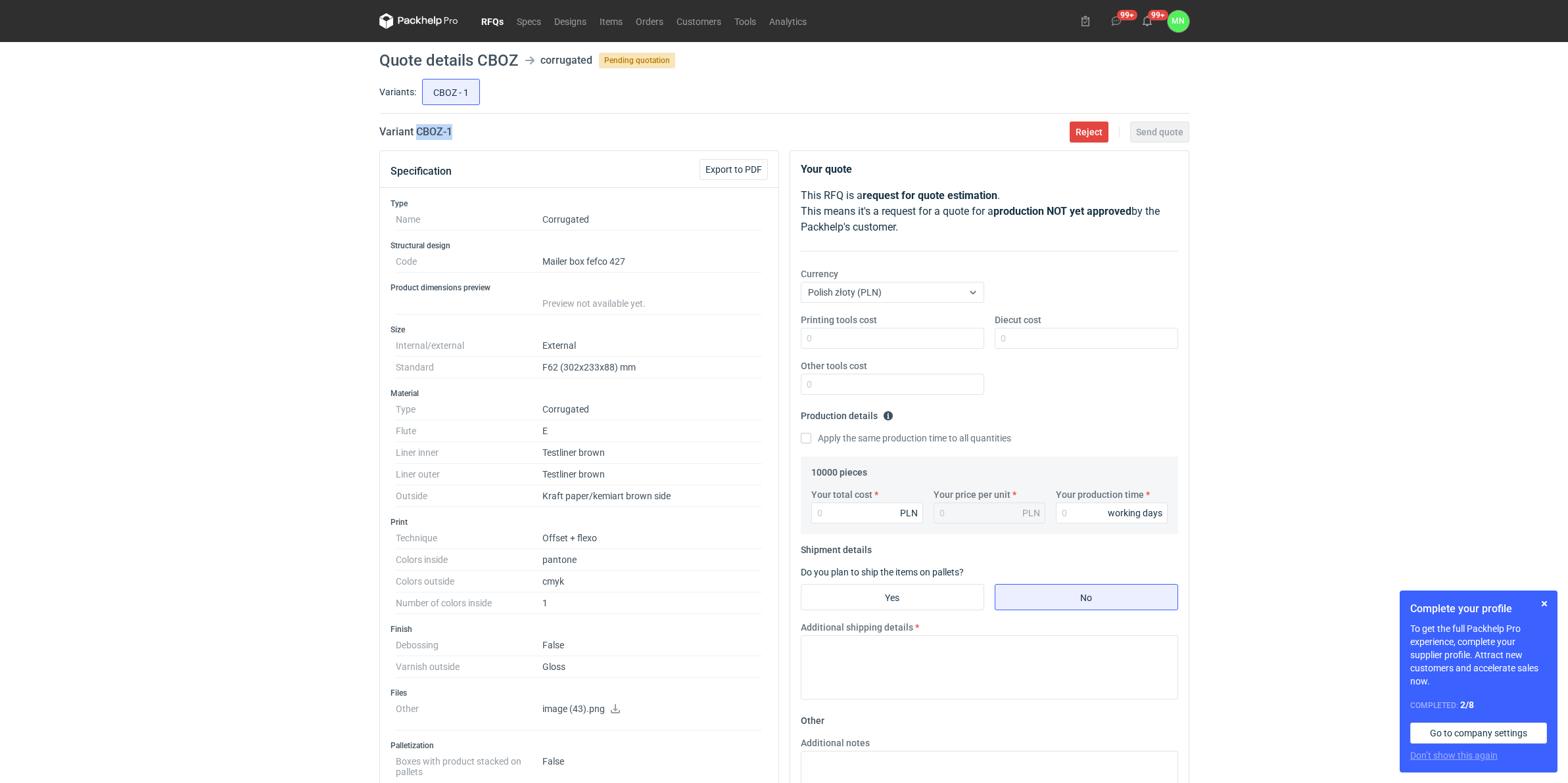
drag, startPoint x: 464, startPoint y: 133, endPoint x: 415, endPoint y: 129, distance: 49.2
click at [415, 129] on div "Variant CBOZ - 1 Reject Send quote" at bounding box center [784, 132] width 810 height 16
copy h2 "CBOZ - 1"
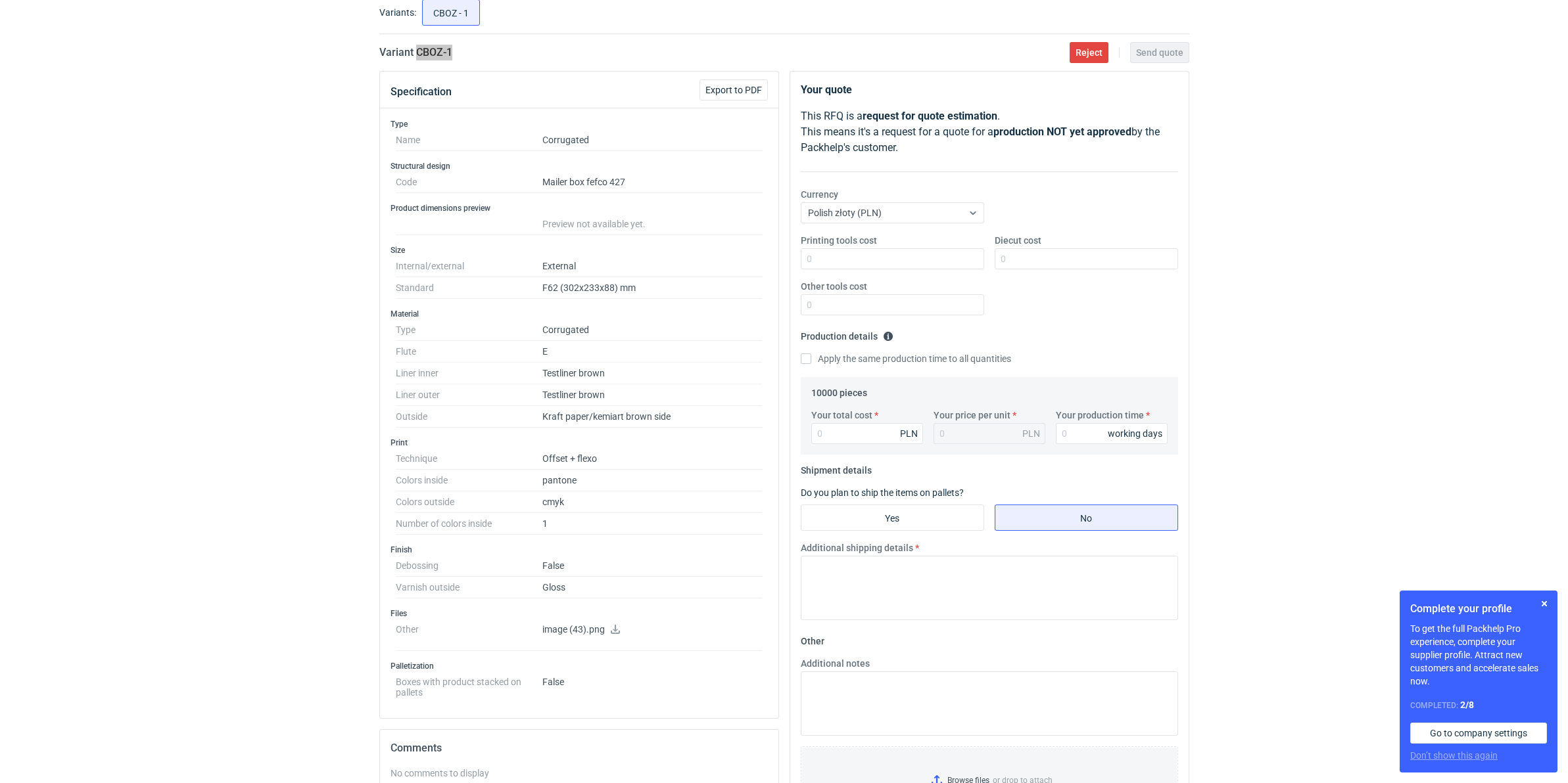
scroll to position [82, 0]
click at [616, 629] on icon at bounding box center [616, 627] width 9 height 9
click at [326, 230] on div "RFQs Specs Designs Items Orders Customers Tools Analytics 99+ 99+ MN Małgorzata…" at bounding box center [784, 310] width 1568 height 783
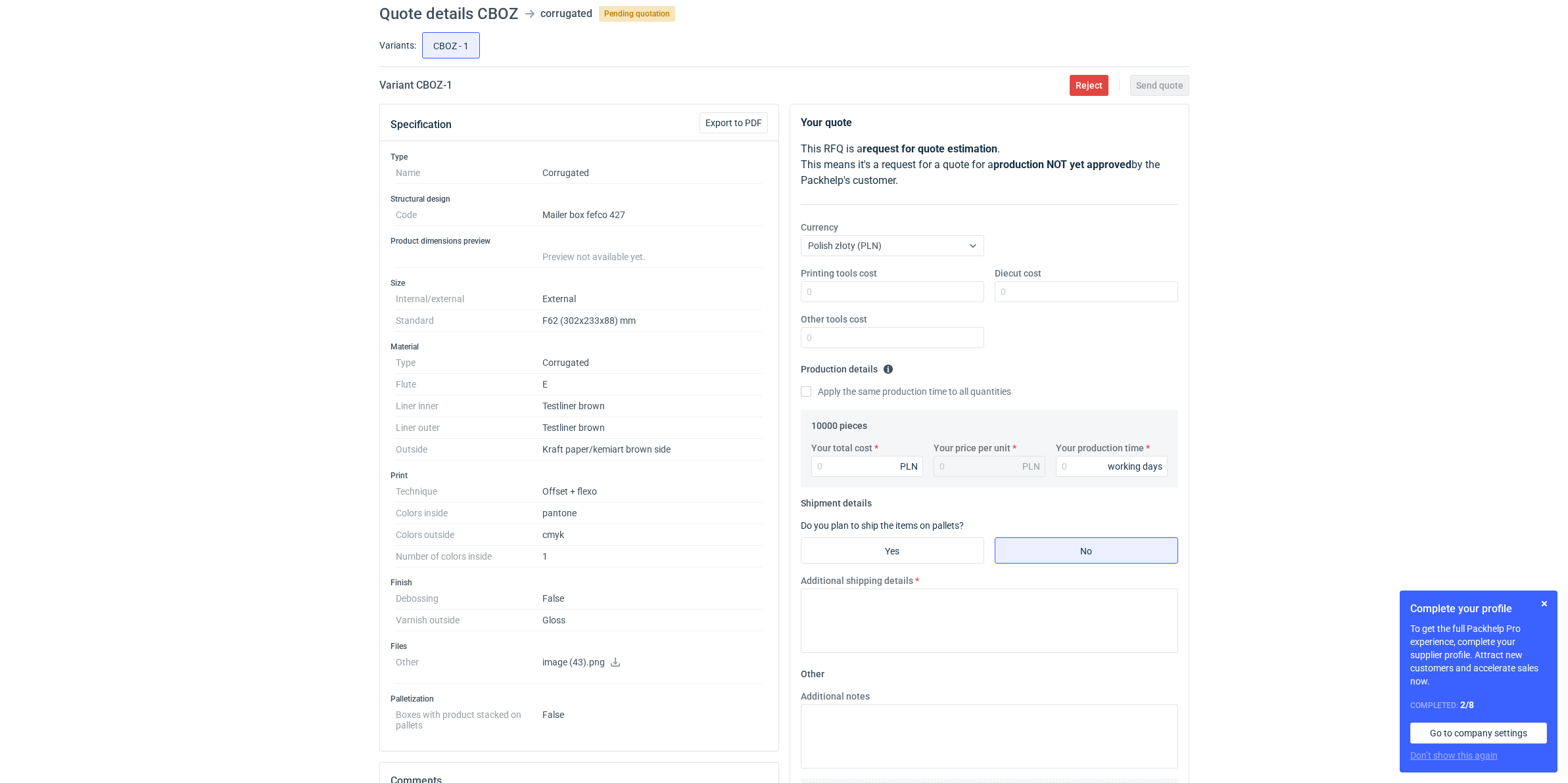
scroll to position [0, 0]
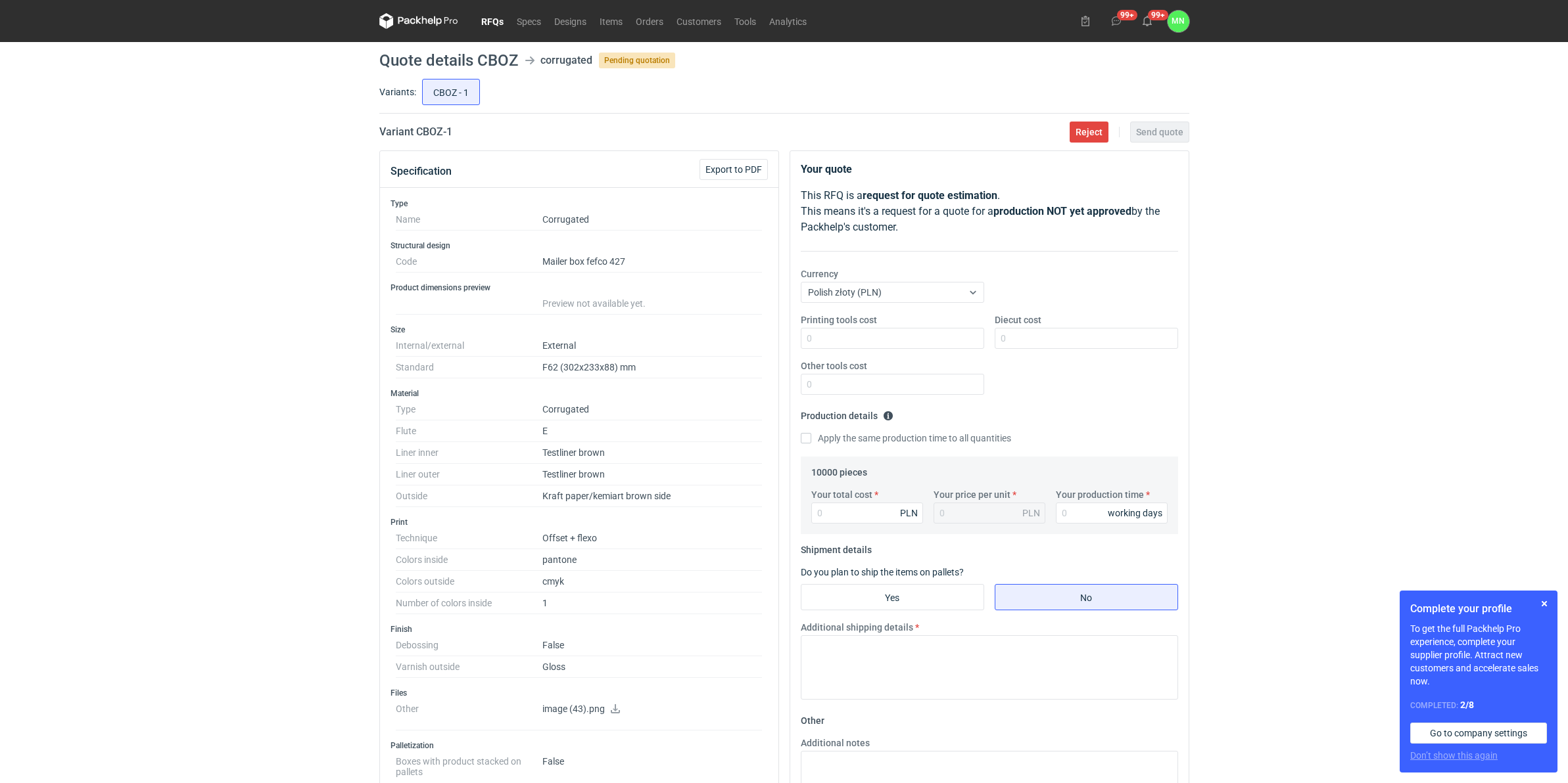
click at [487, 15] on link "RFQs" at bounding box center [493, 21] width 36 height 16
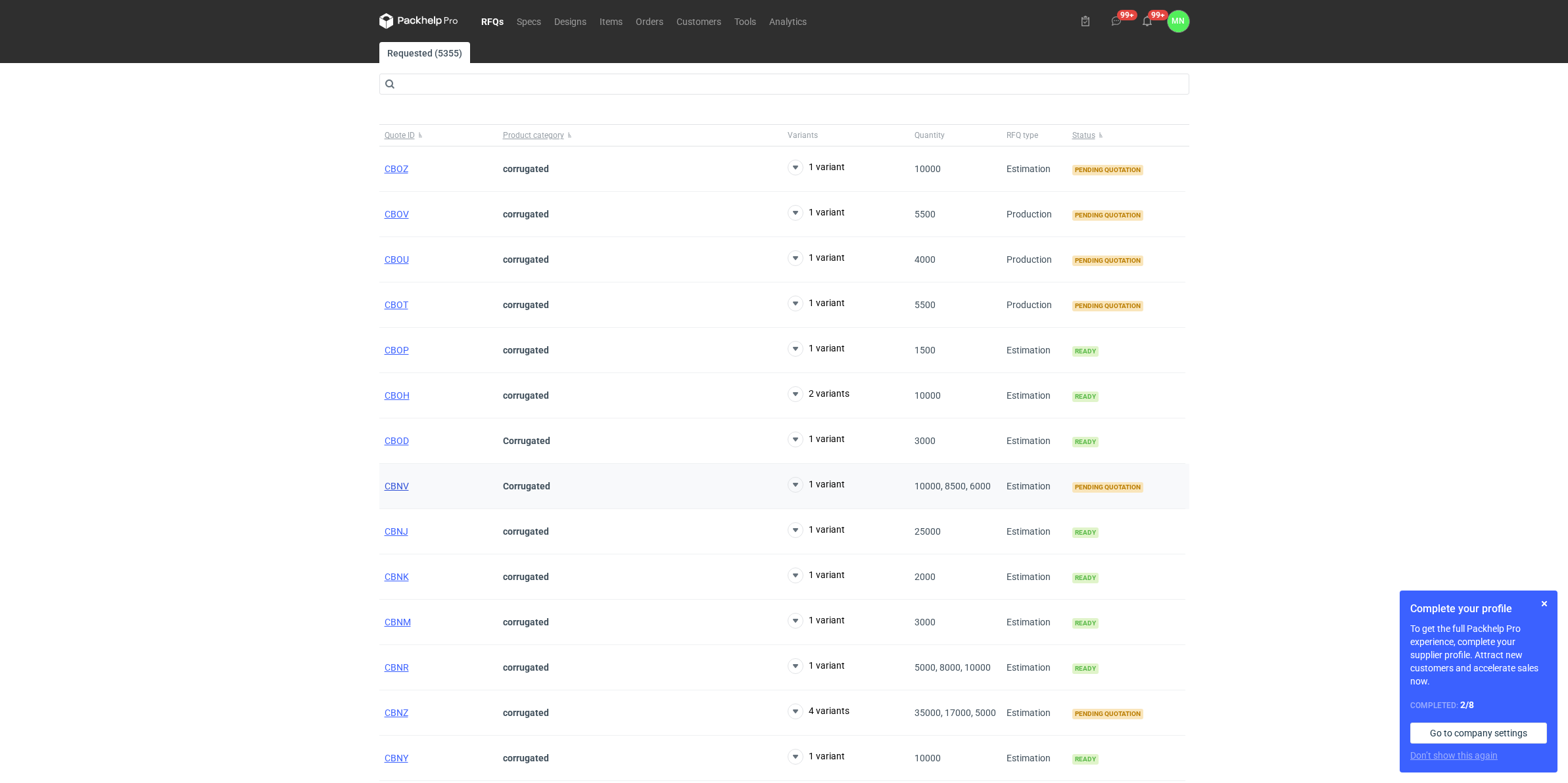
click at [393, 490] on span "CBNV" at bounding box center [396, 487] width 24 height 11
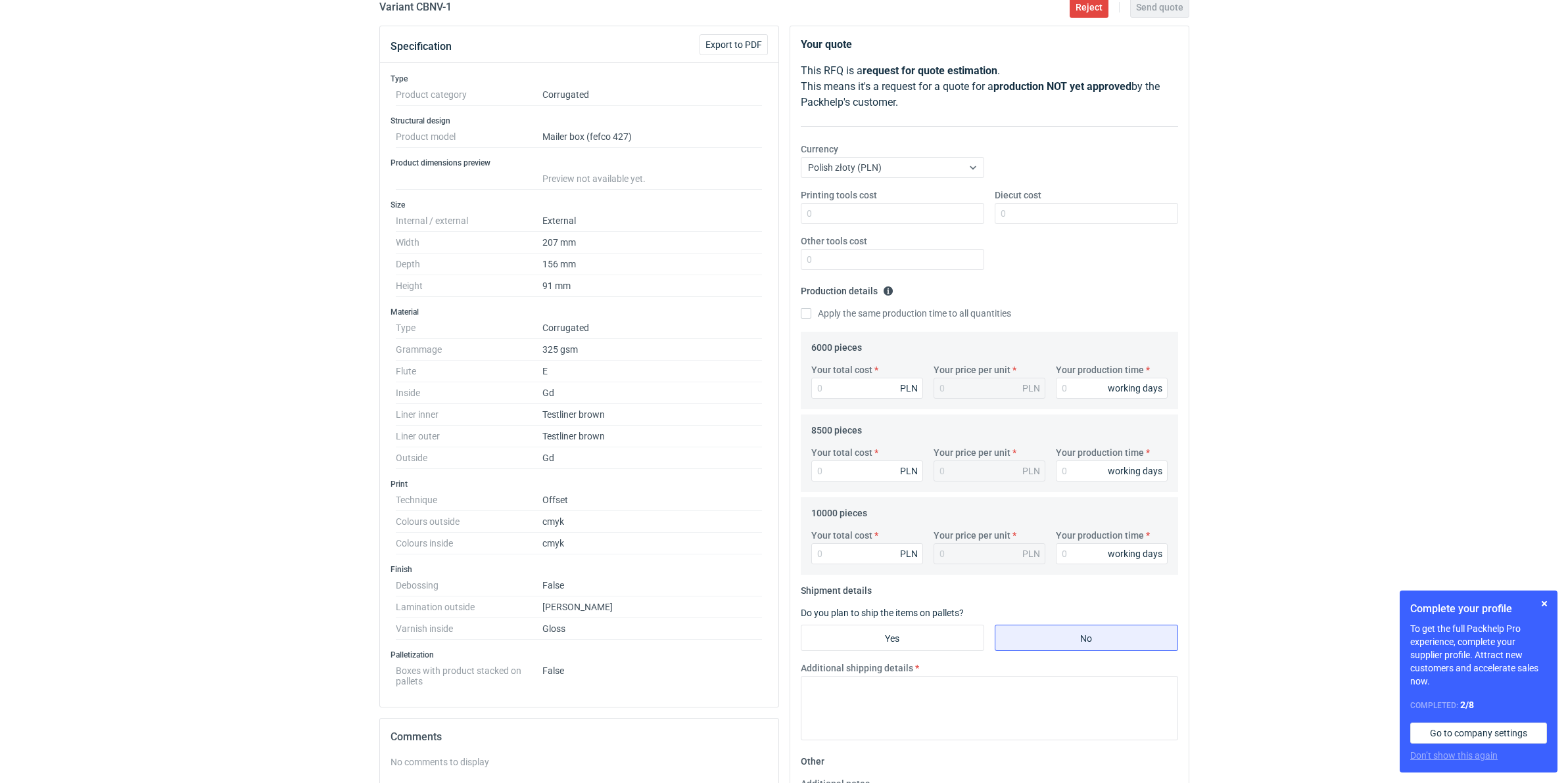
scroll to position [164, 0]
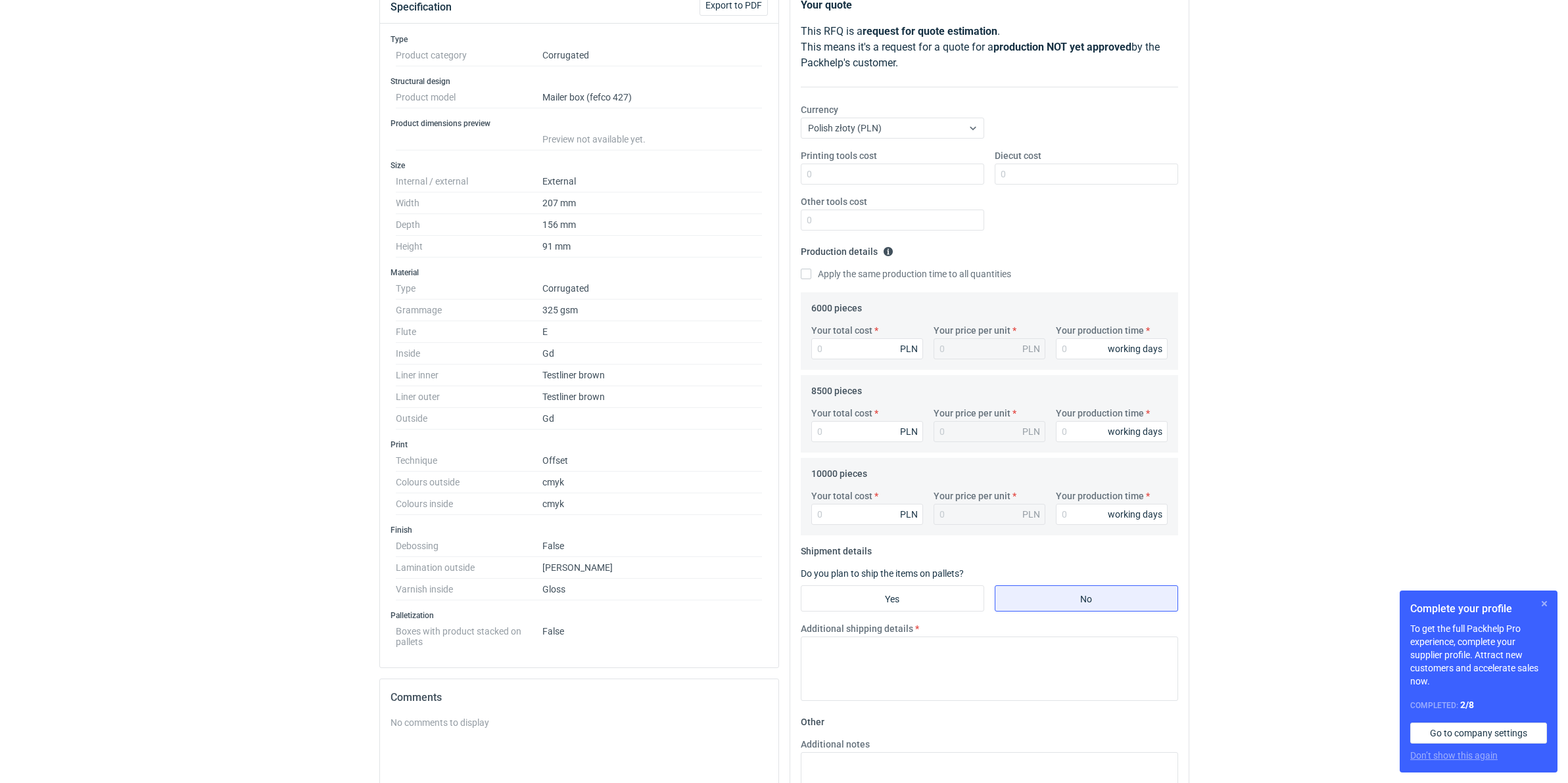
click at [1546, 602] on button "button" at bounding box center [1544, 604] width 16 height 16
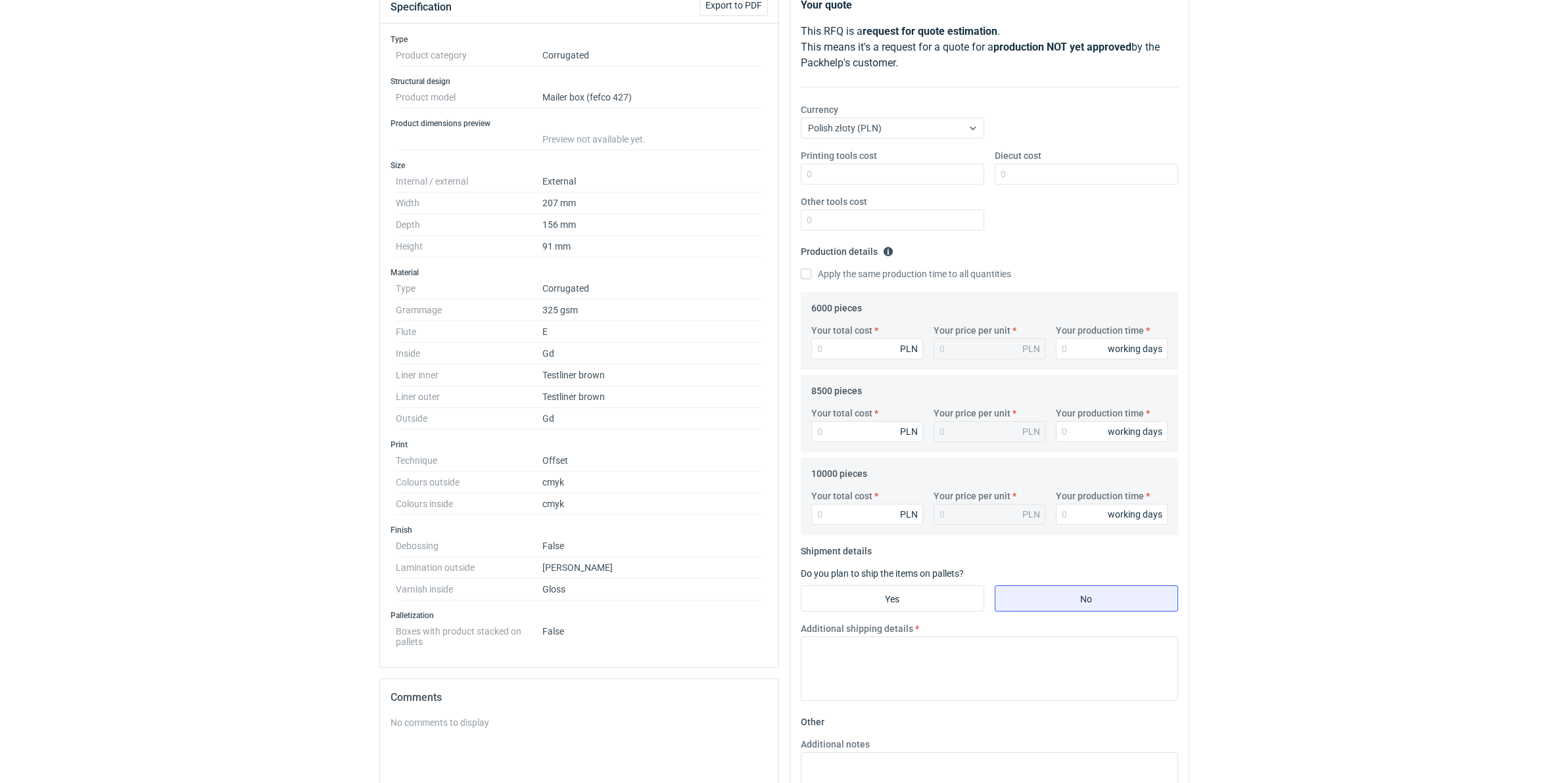
click at [1491, 533] on div "RFQs Specs Designs Items Orders Customers Tools Analytics 99+ 99+ MN Małgorzata…" at bounding box center [784, 227] width 1568 height 783
click at [1415, 448] on div "RFQs Specs Designs Items Orders Customers Tools Analytics 99+ 99+ MN Małgorzata…" at bounding box center [784, 227] width 1568 height 783
click at [881, 518] on input "Your total cost" at bounding box center [867, 514] width 112 height 21
type input "24600"
type input "2.46"
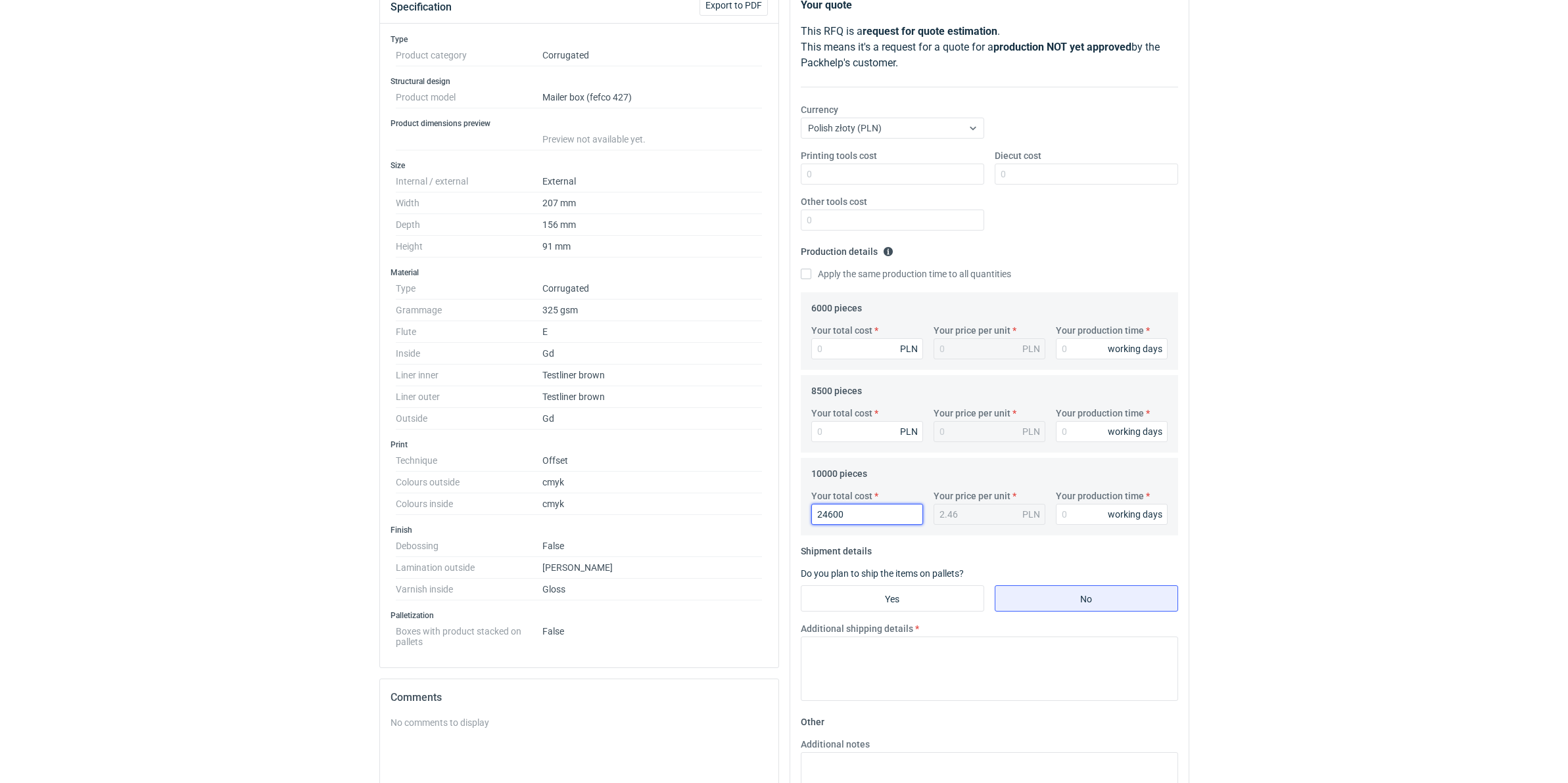
type input "24600"
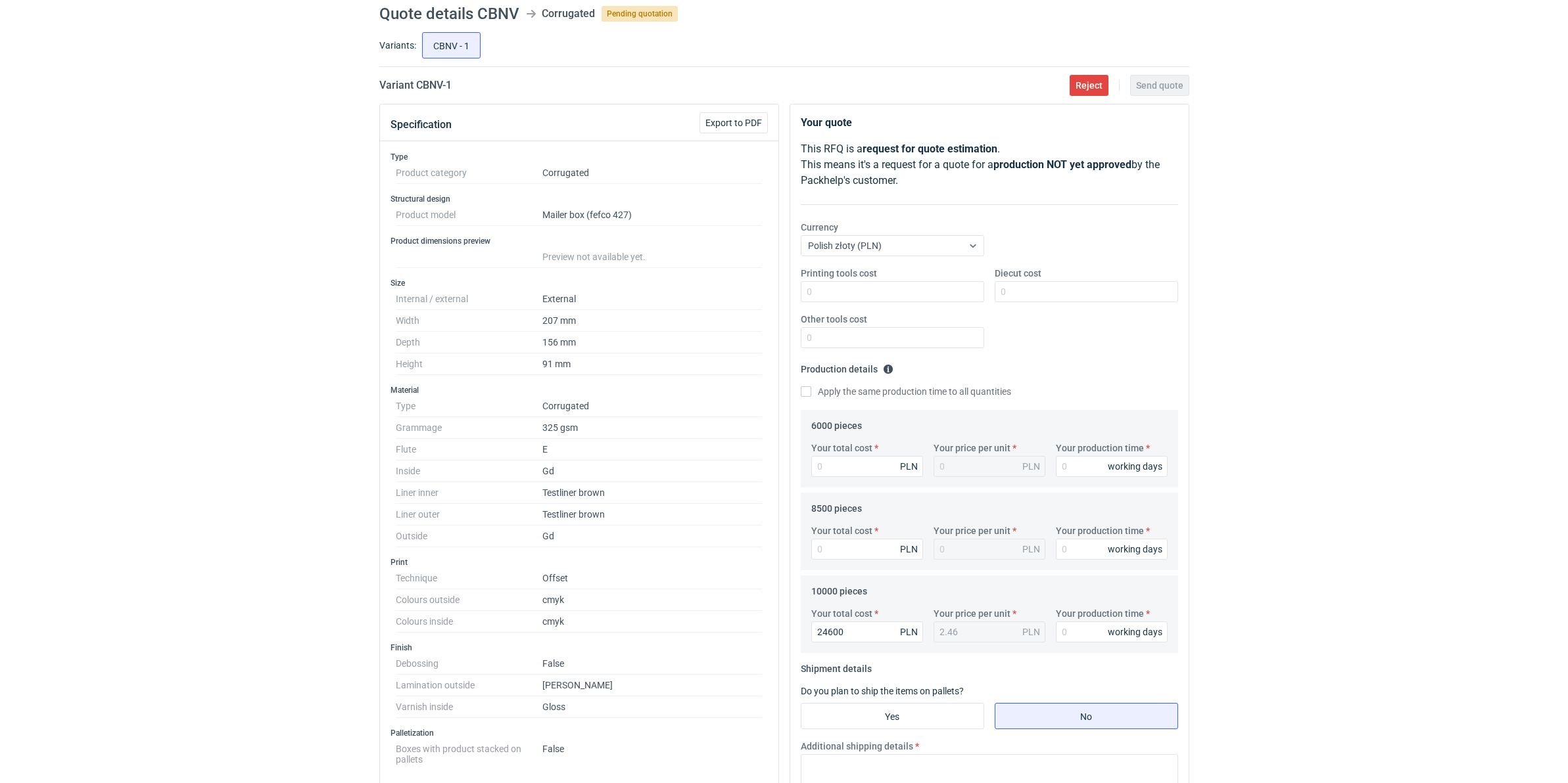
scroll to position [378, 0]
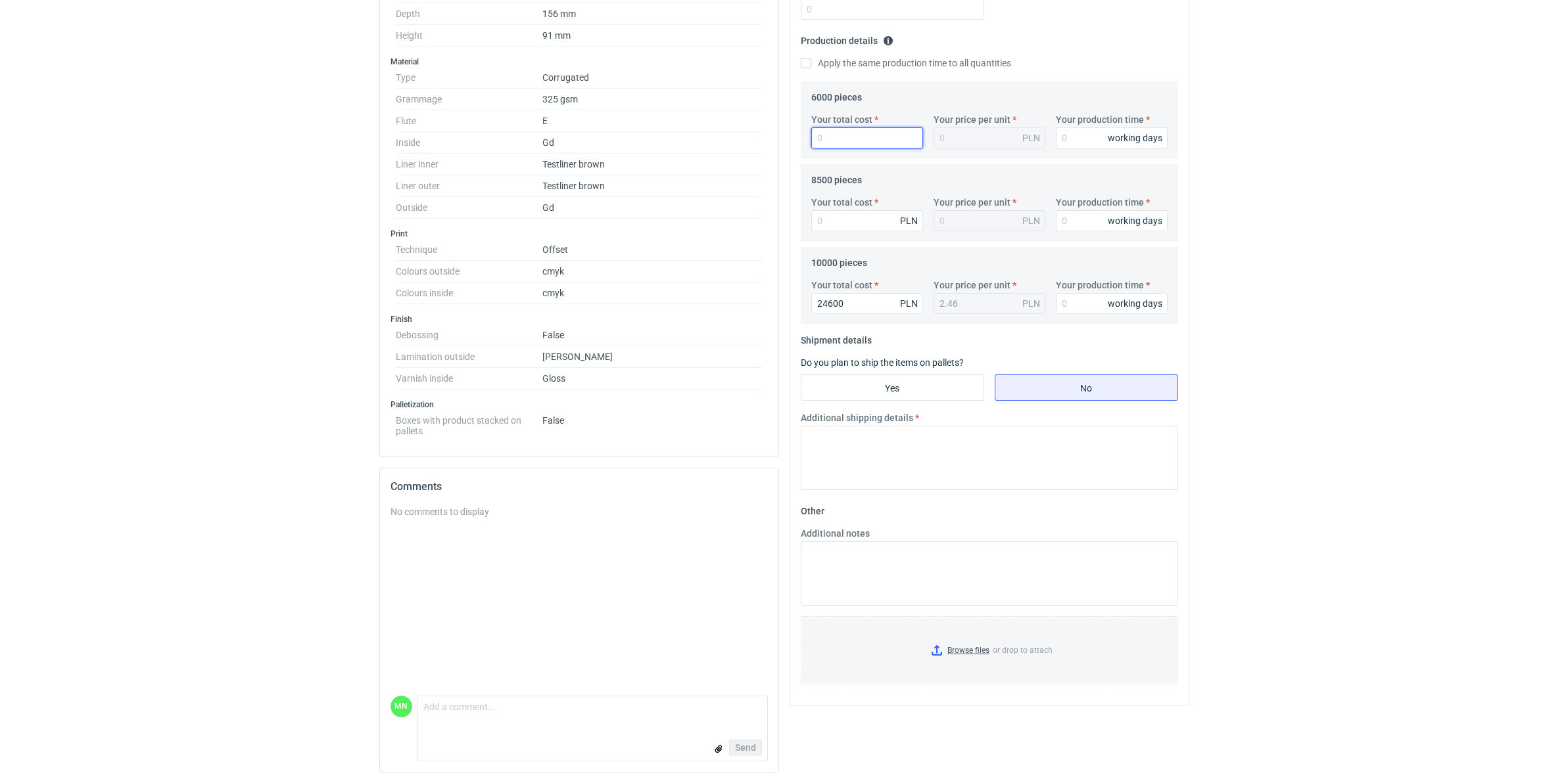
click at [852, 142] on input "Your total cost" at bounding box center [867, 138] width 112 height 21
type input "18120"
type input "3.02"
type input "18120"
click at [868, 218] on input "Your total cost" at bounding box center [867, 221] width 112 height 21
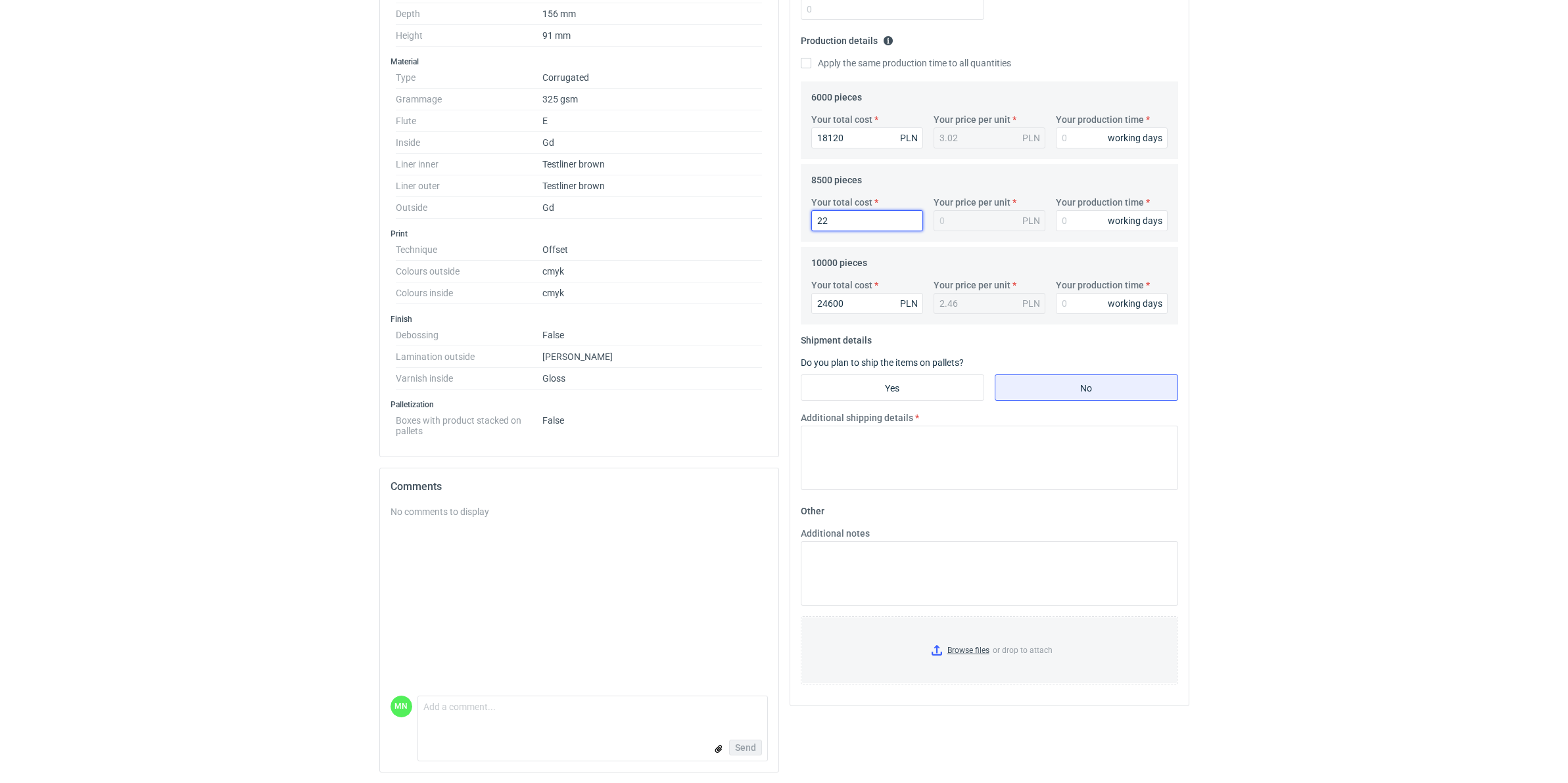
type input "229"
type input "0.03"
type input "22"
type input "22695"
type input "2.67"
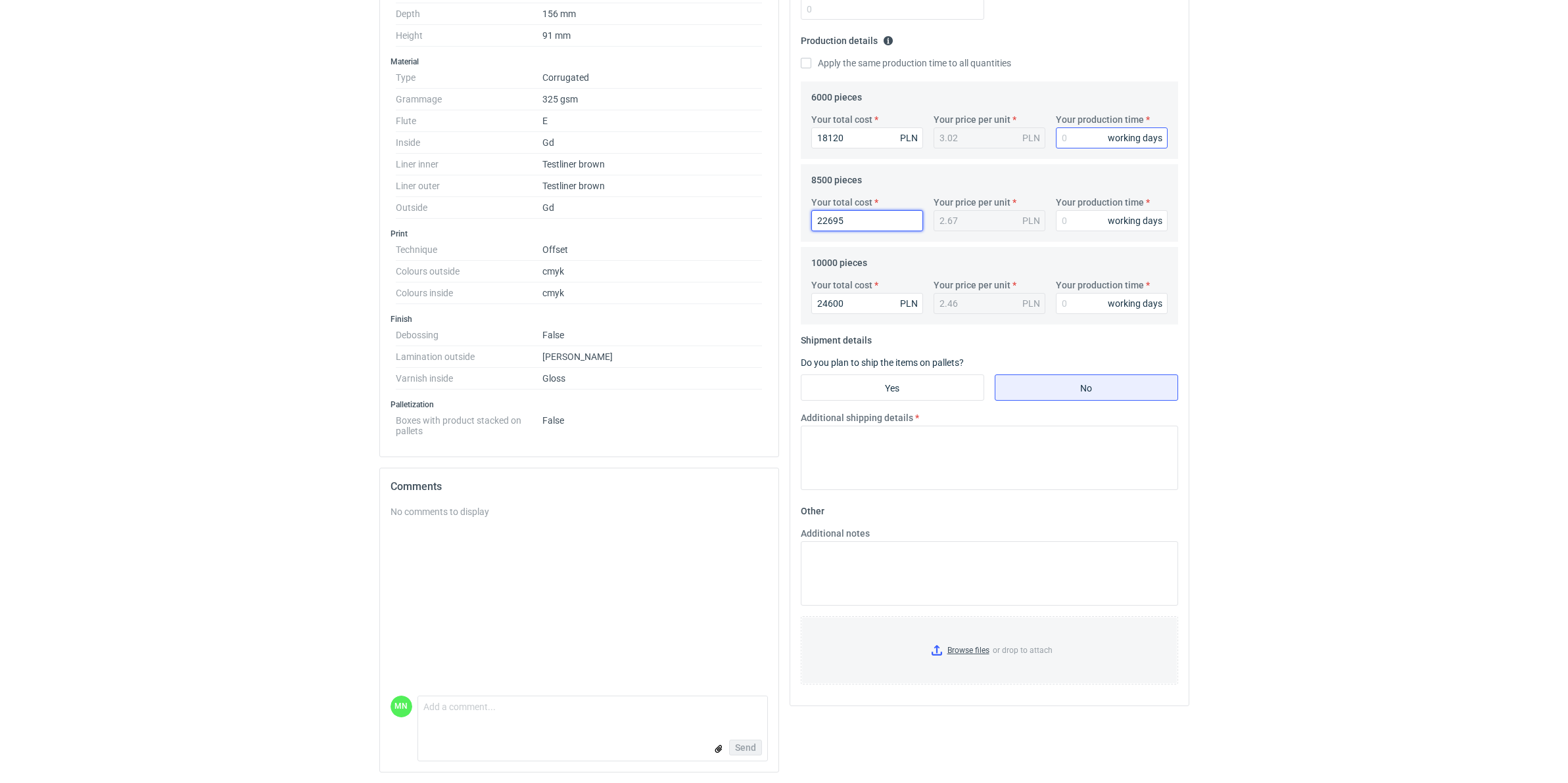
type input "22695"
click at [1085, 128] on input "Your production time" at bounding box center [1111, 138] width 112 height 21
type input "15"
click at [1079, 220] on input "Your production time" at bounding box center [1111, 221] width 112 height 21
type input "15"
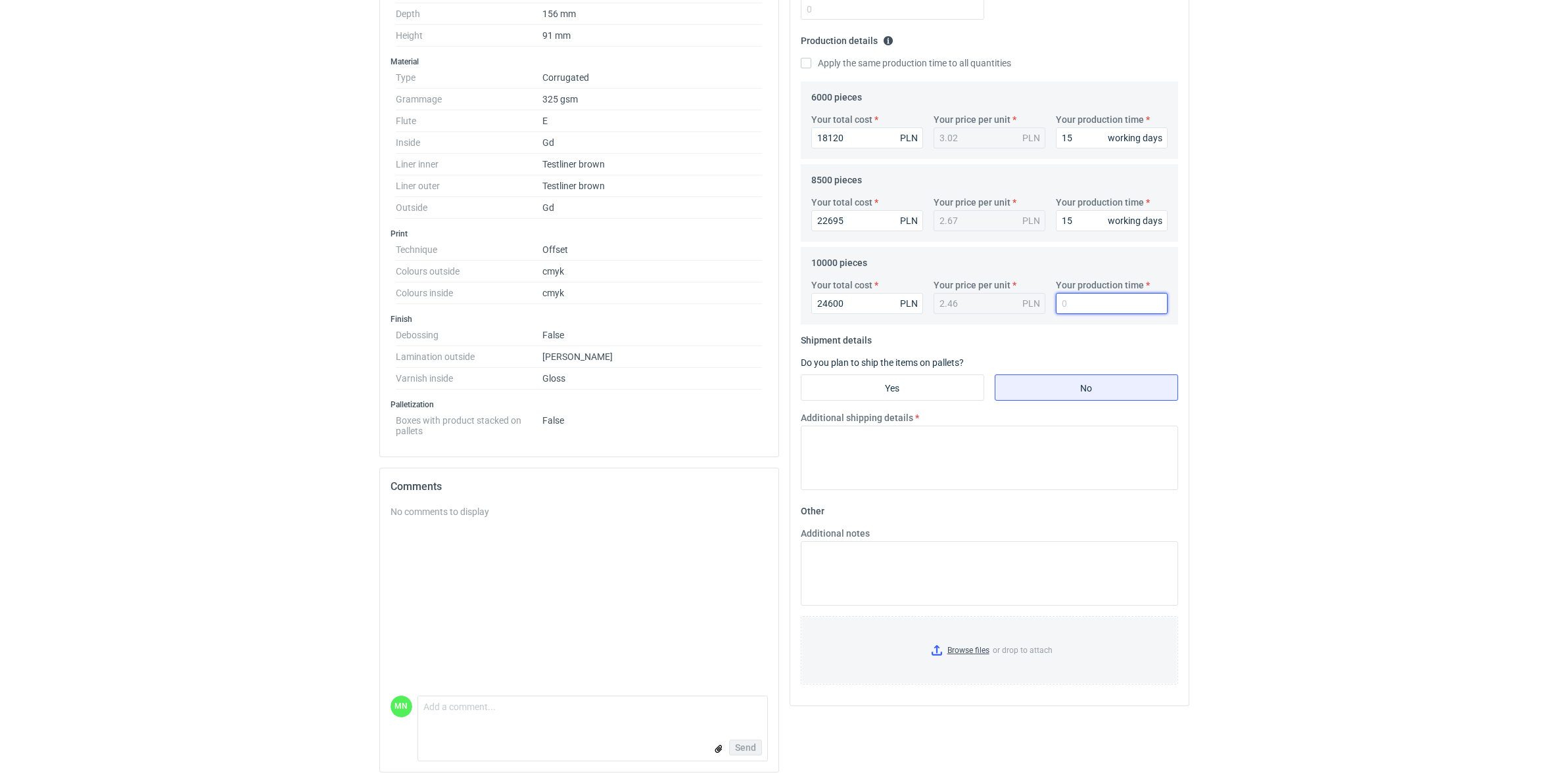
click at [1075, 308] on input "Your production time" at bounding box center [1111, 304] width 112 height 21
type input "15"
click at [872, 380] on input "Yes" at bounding box center [892, 388] width 182 height 25
radio input "true"
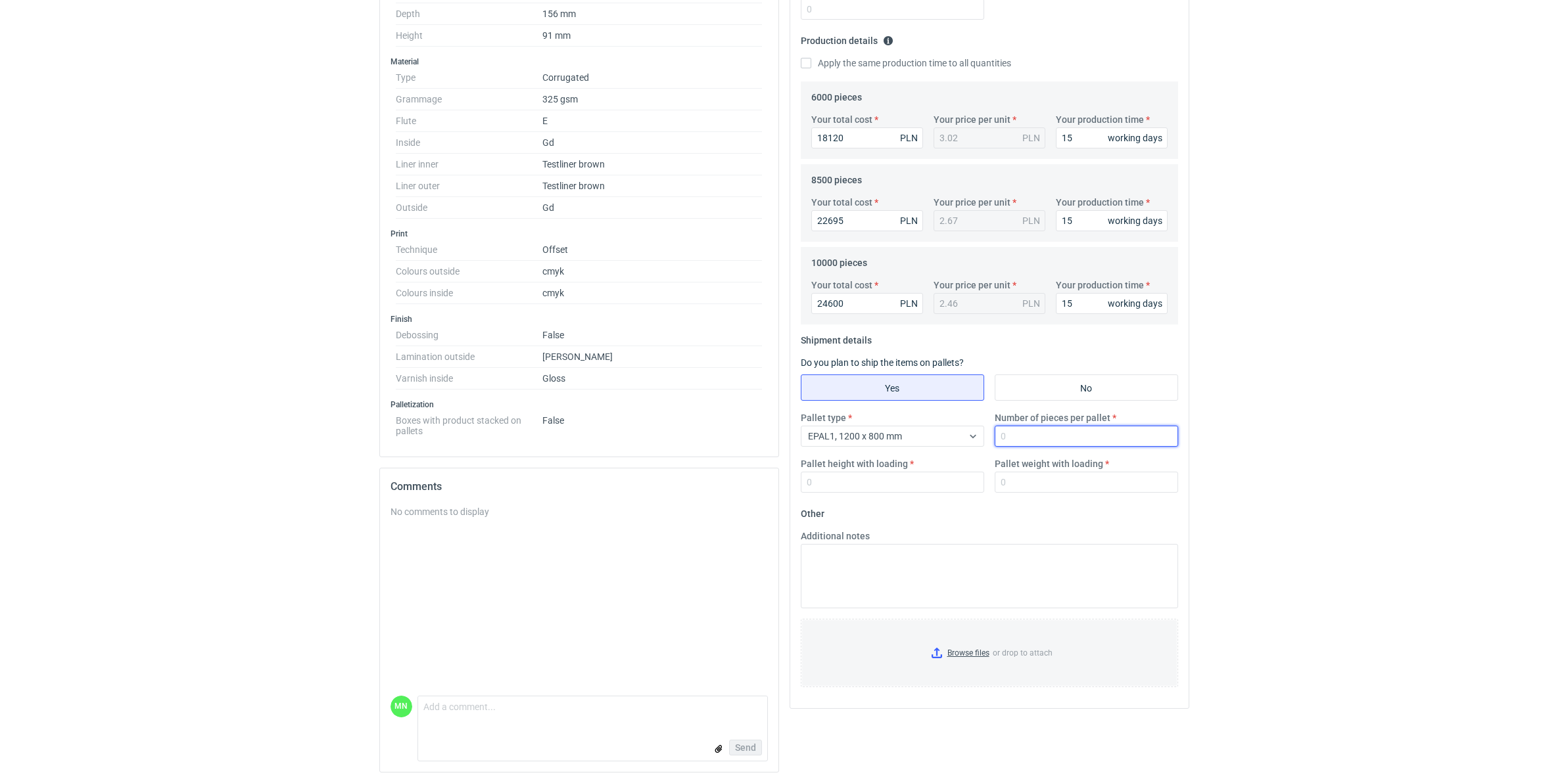
click at [1023, 438] on input "Number of pieces per pallet" at bounding box center [1087, 436] width 184 height 21
type input "3680"
type input "1800"
click at [1312, 408] on html "RFQs Specs Designs Items Orders Customers Tools Analytics 99+ 99+ MN Małgorzata…" at bounding box center [784, 17] width 1568 height 783
click at [1063, 475] on input "Pallet weight with loading" at bounding box center [1087, 483] width 184 height 21
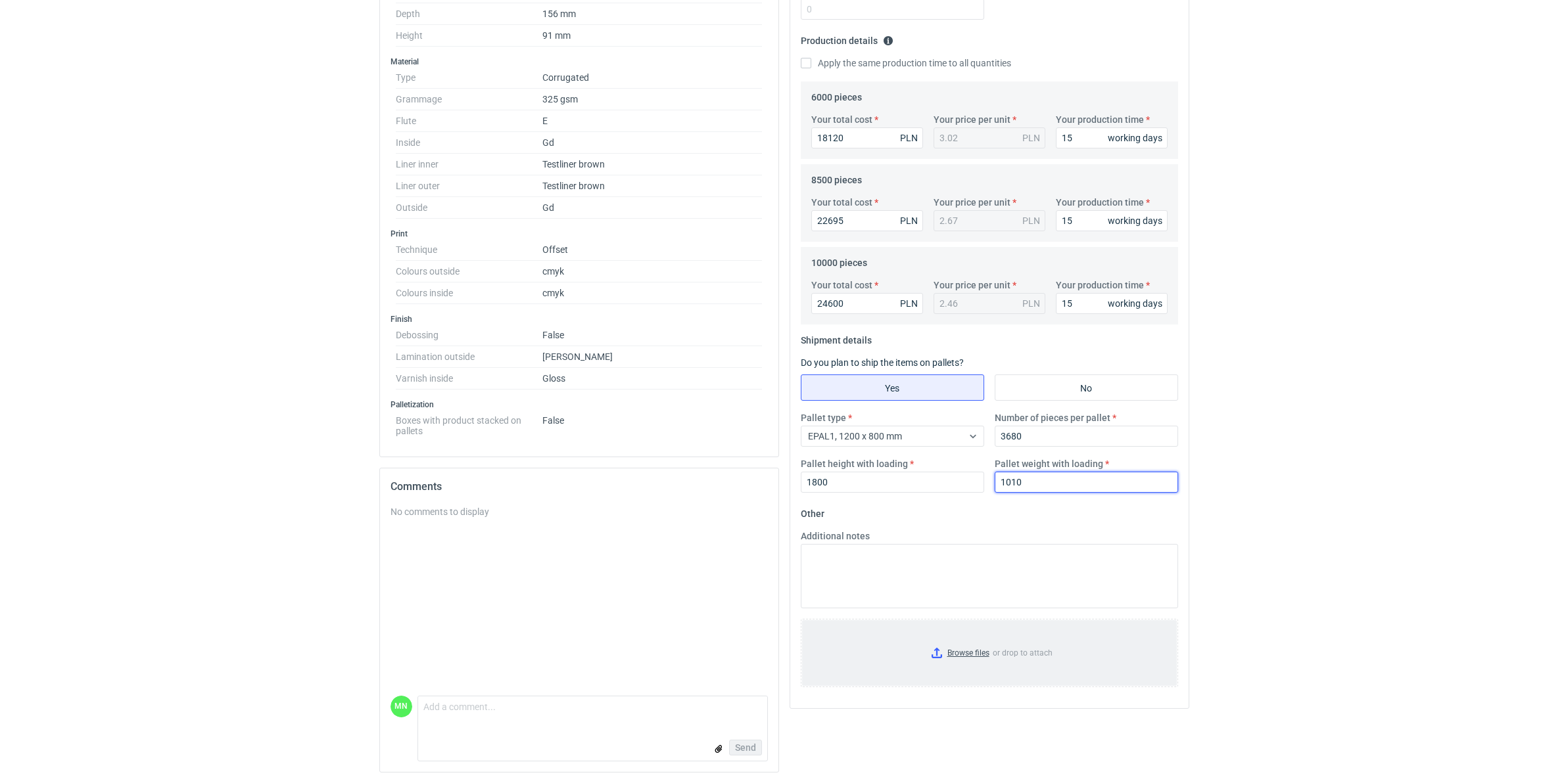
type input "1010"
click at [965, 649] on input "Browse files or drop to attach" at bounding box center [989, 654] width 374 height 66
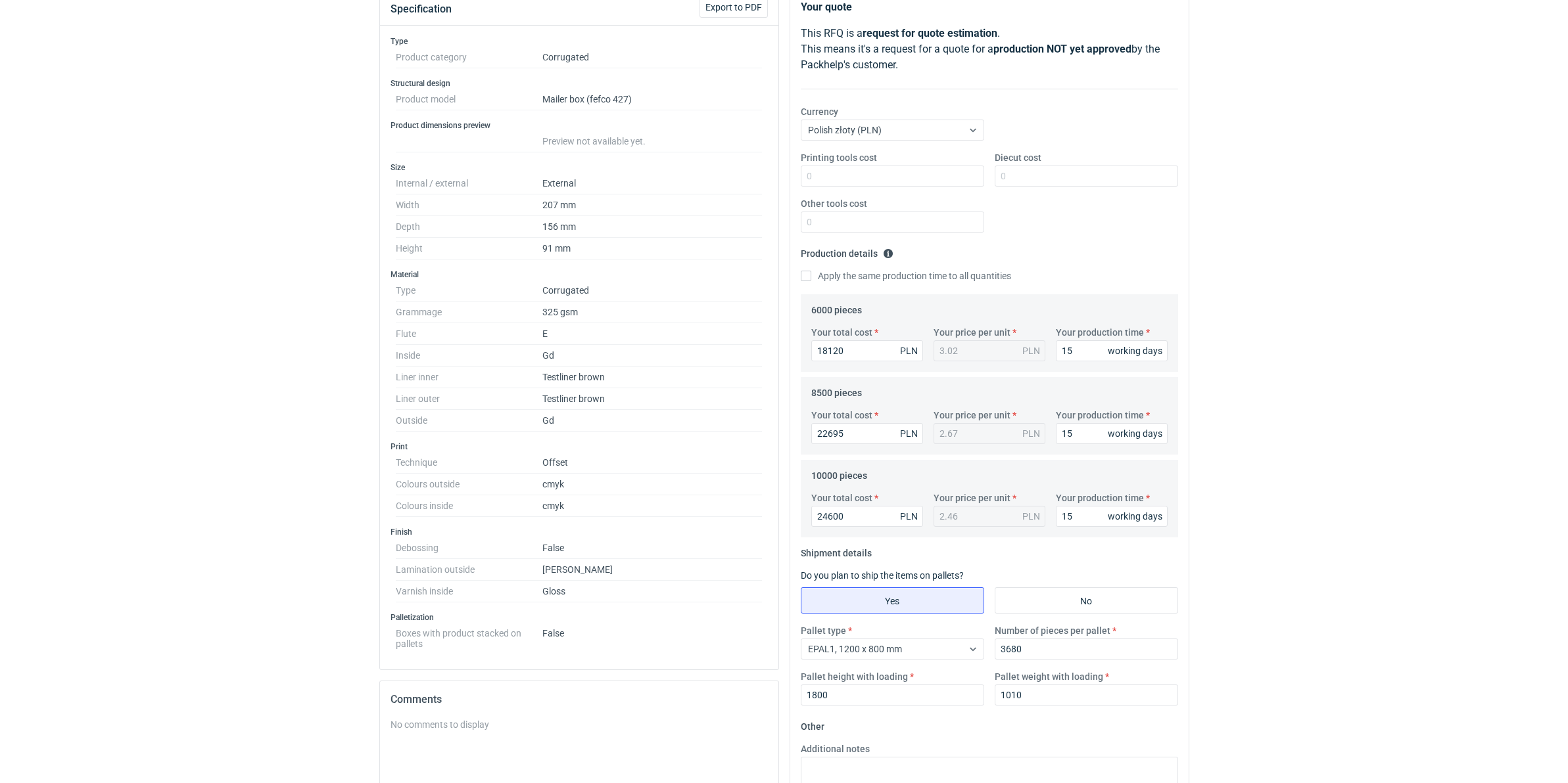
scroll to position [50, 0]
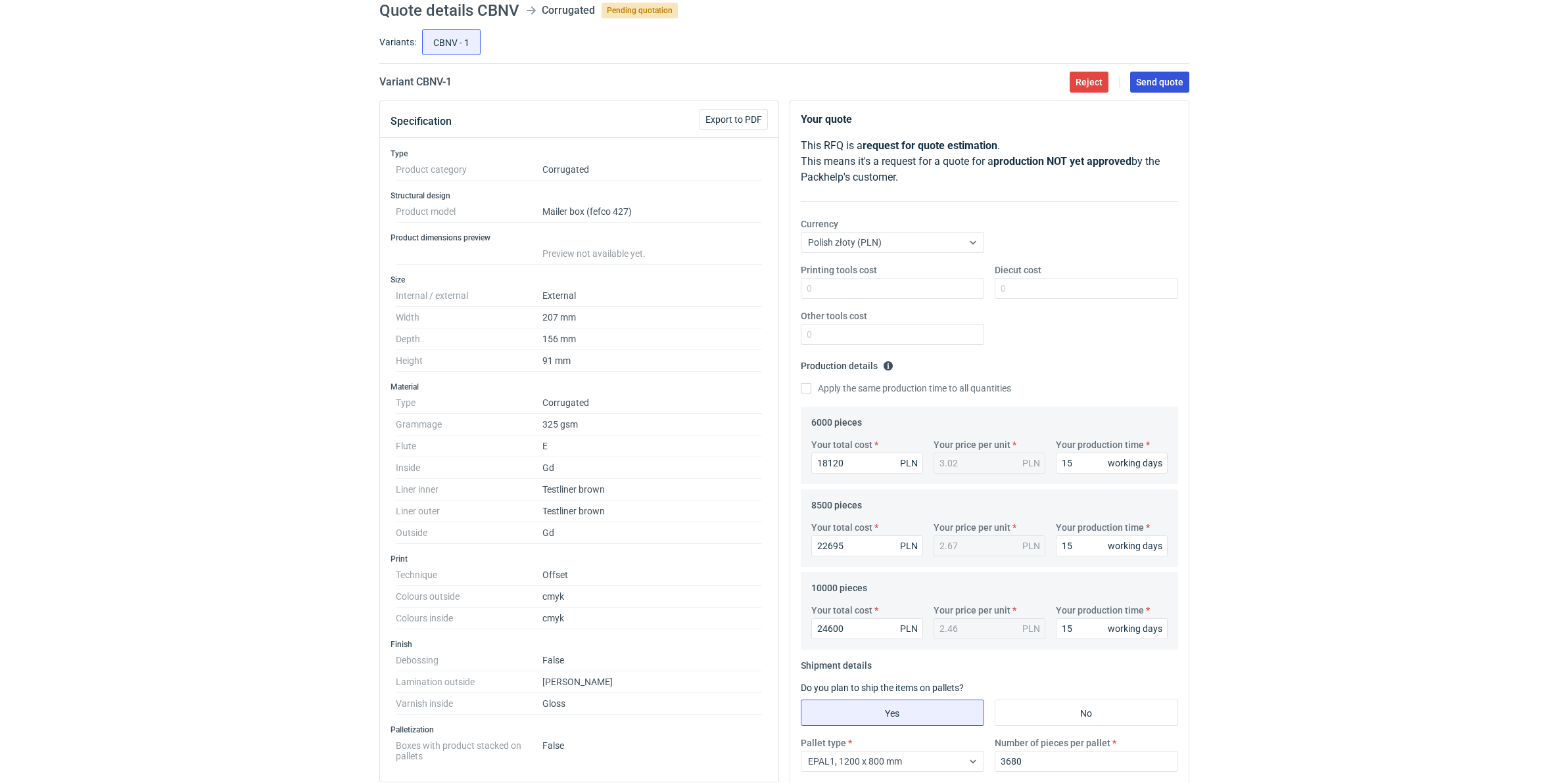
click at [1170, 79] on span "Send quote" at bounding box center [1160, 82] width 48 height 9
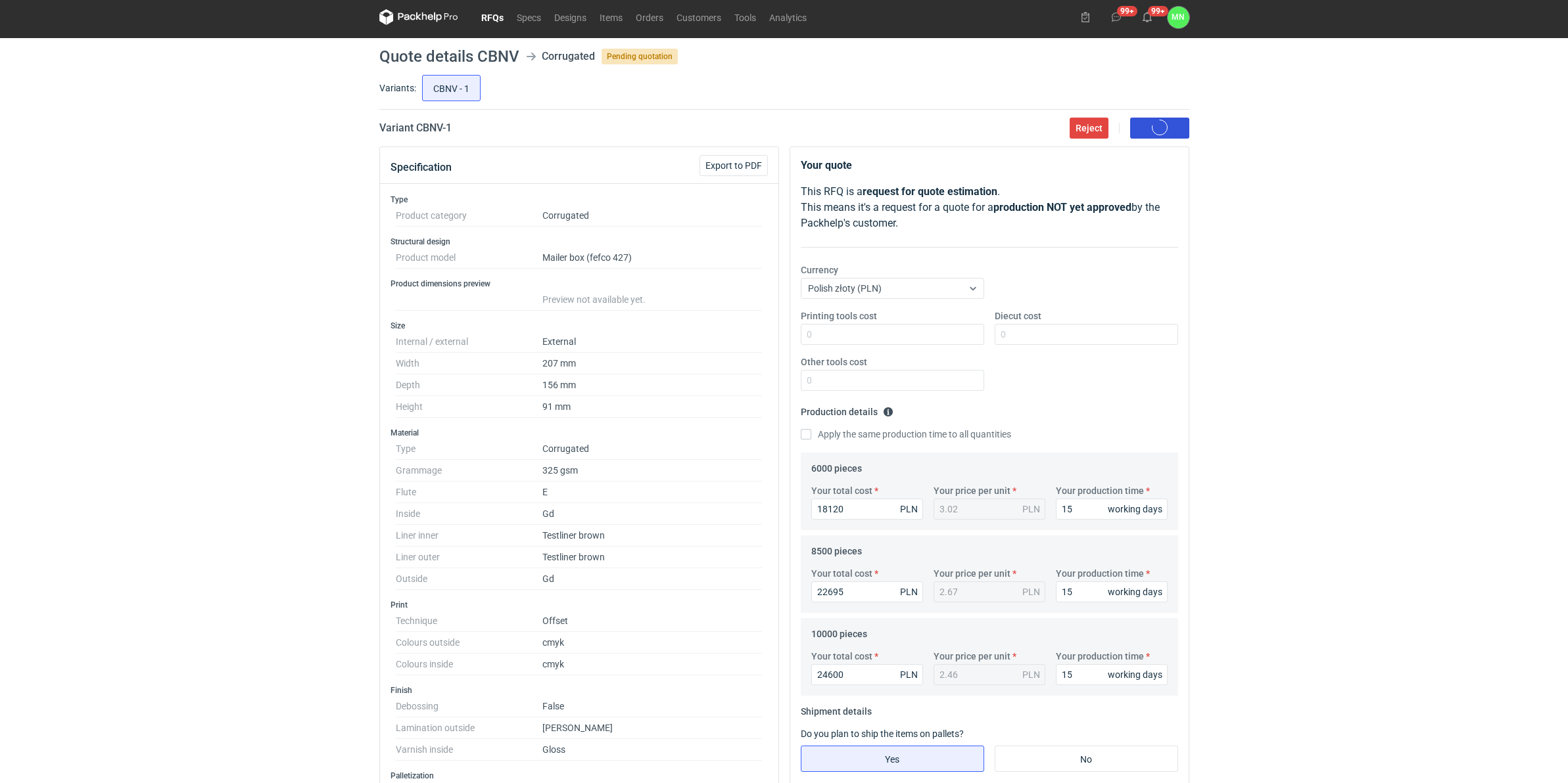
scroll to position [0, 0]
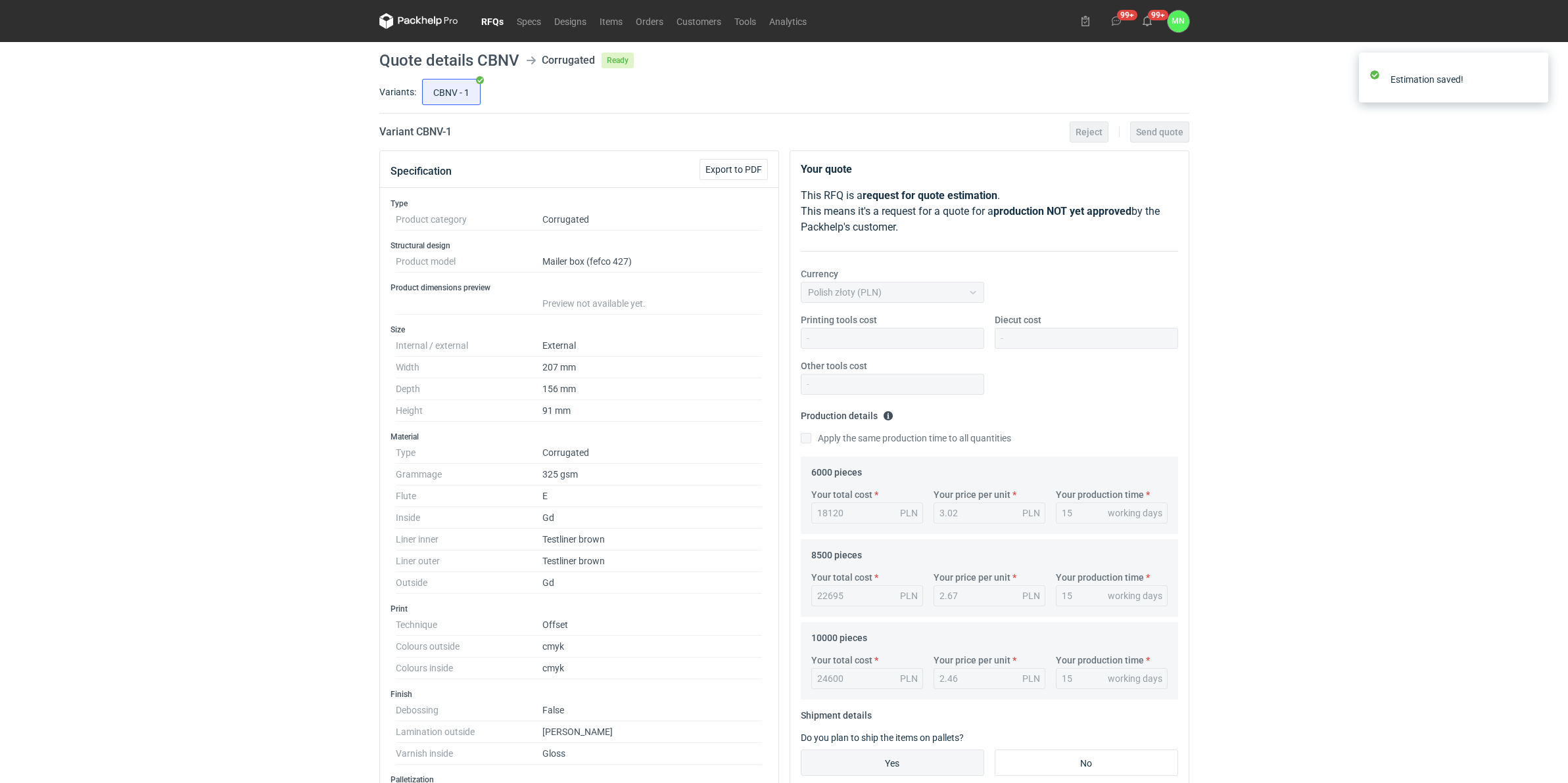
click at [493, 22] on link "RFQs" at bounding box center [493, 21] width 36 height 16
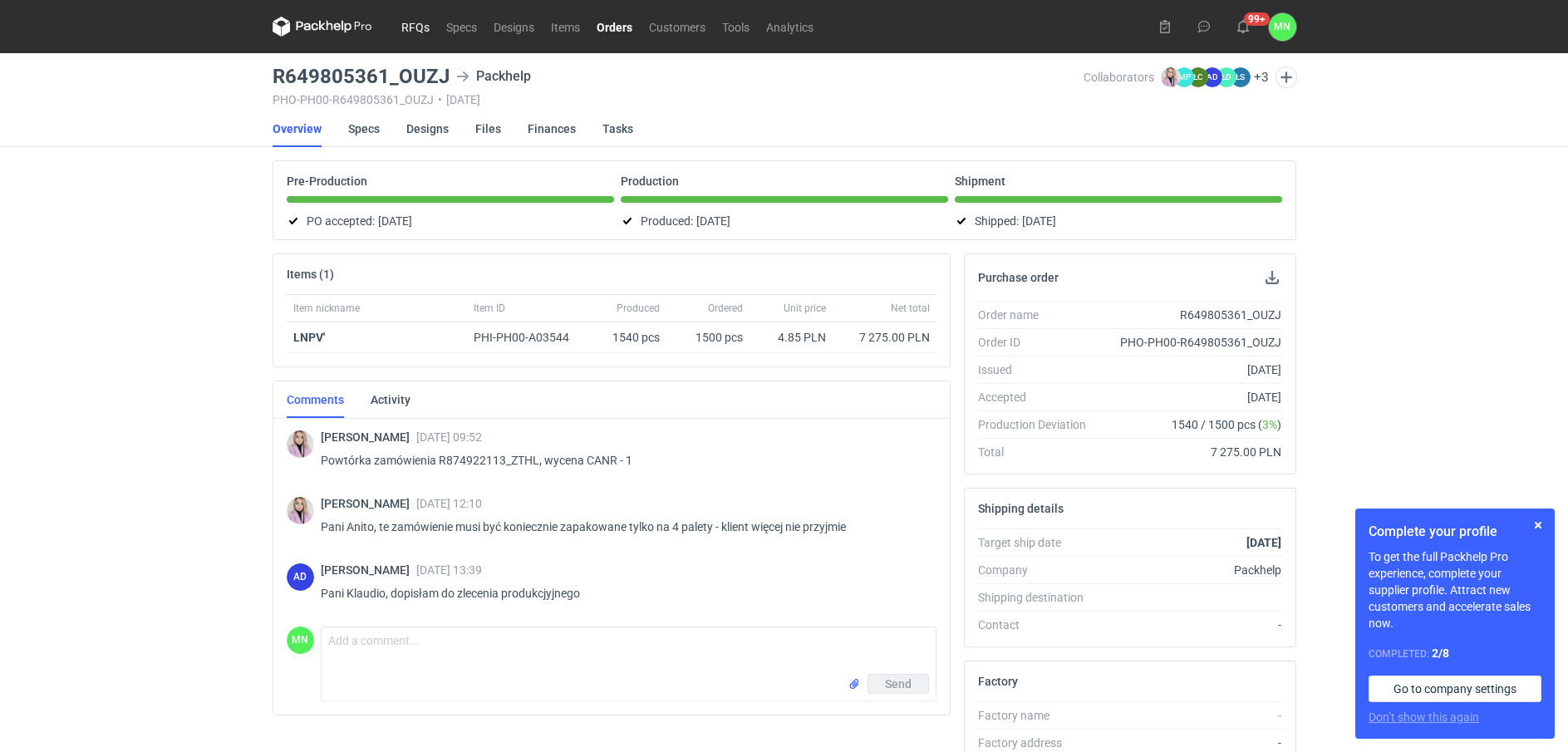
click at [426, 18] on link "RFQs" at bounding box center [416, 27] width 45 height 20
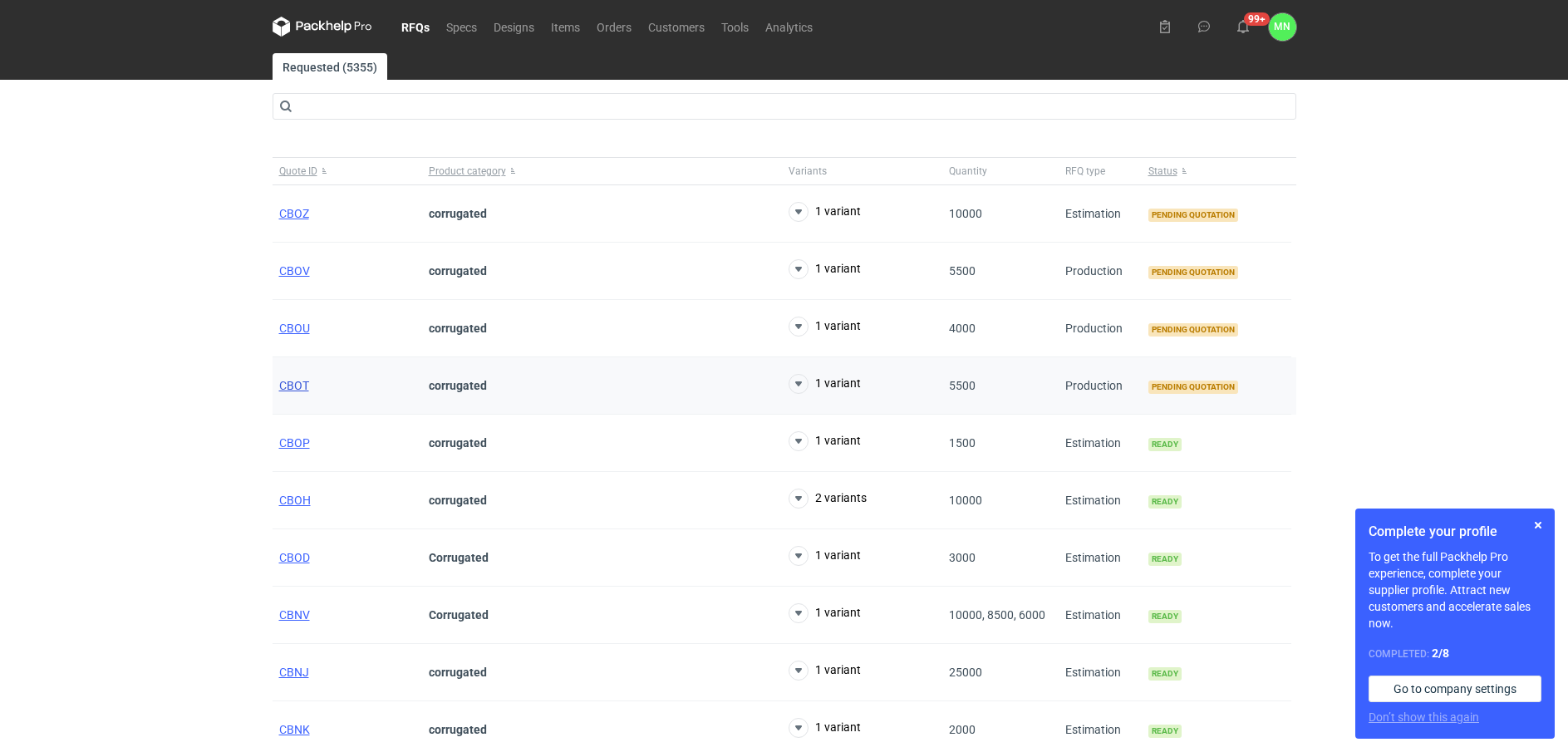
click at [294, 380] on span "CBOT" at bounding box center [294, 386] width 30 height 13
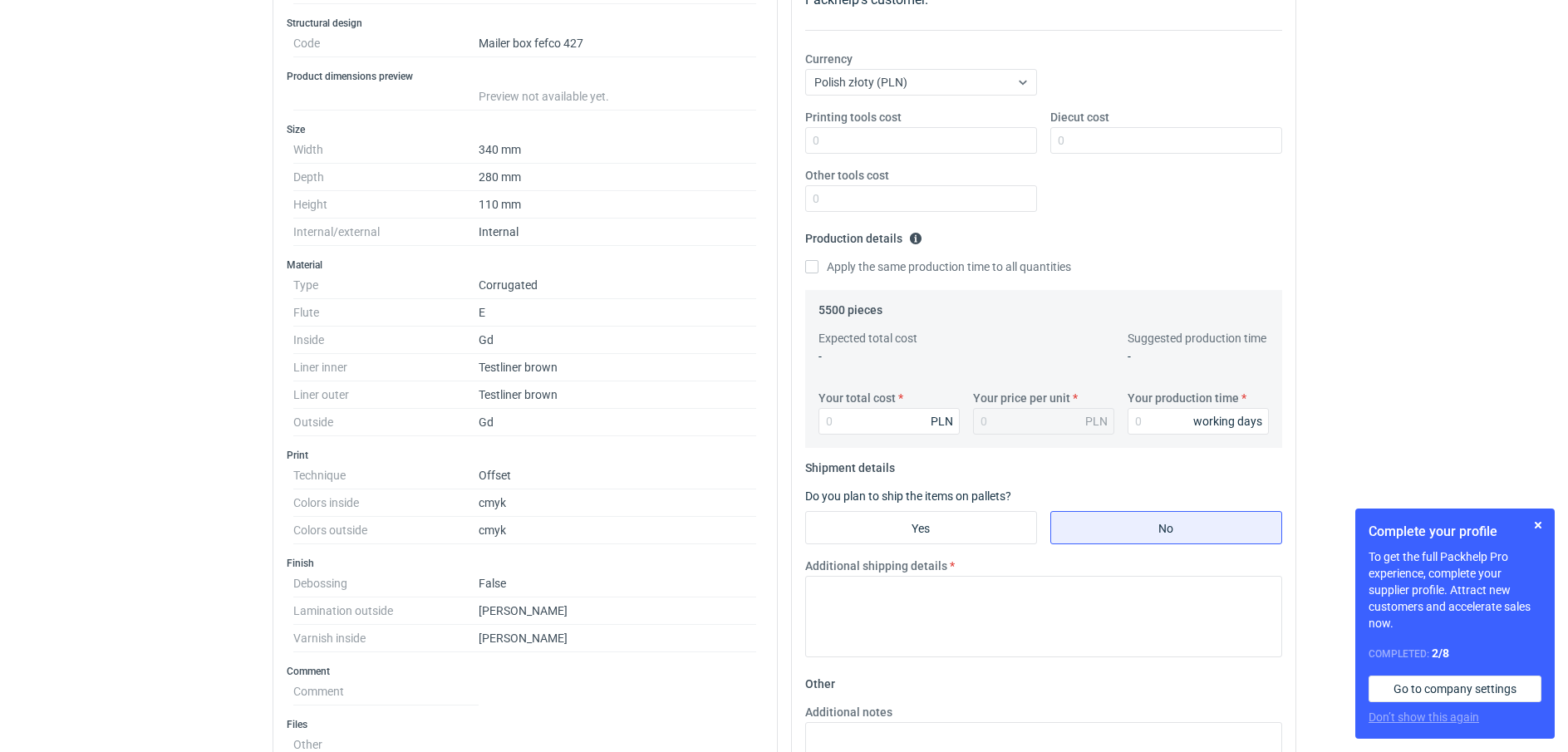
scroll to position [311, 0]
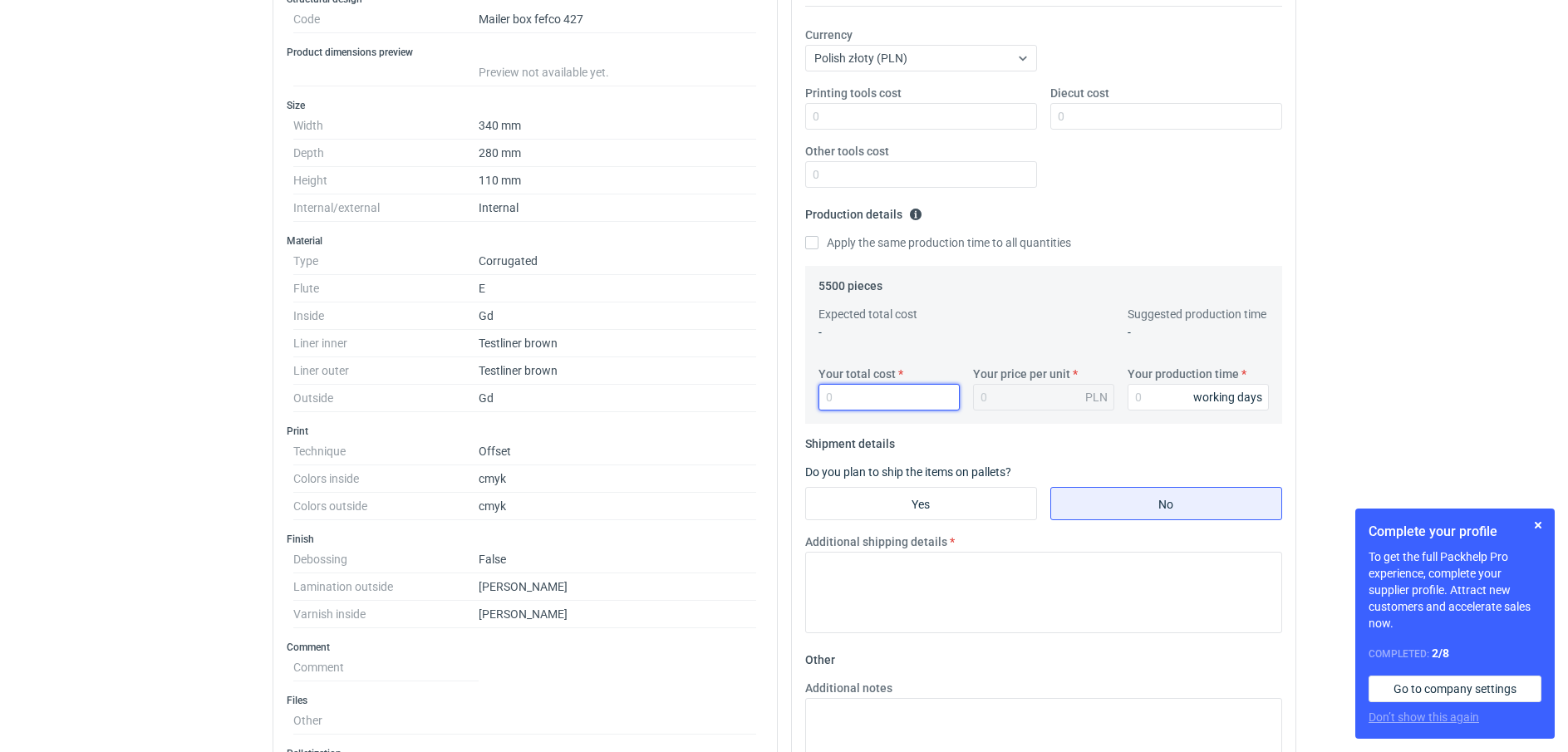
click at [866, 403] on input "Your total cost" at bounding box center [888, 397] width 141 height 27
type input "31185"
type input "5.67"
type input "31185"
click at [1093, 108] on input "Diecut cost" at bounding box center [1166, 116] width 232 height 27
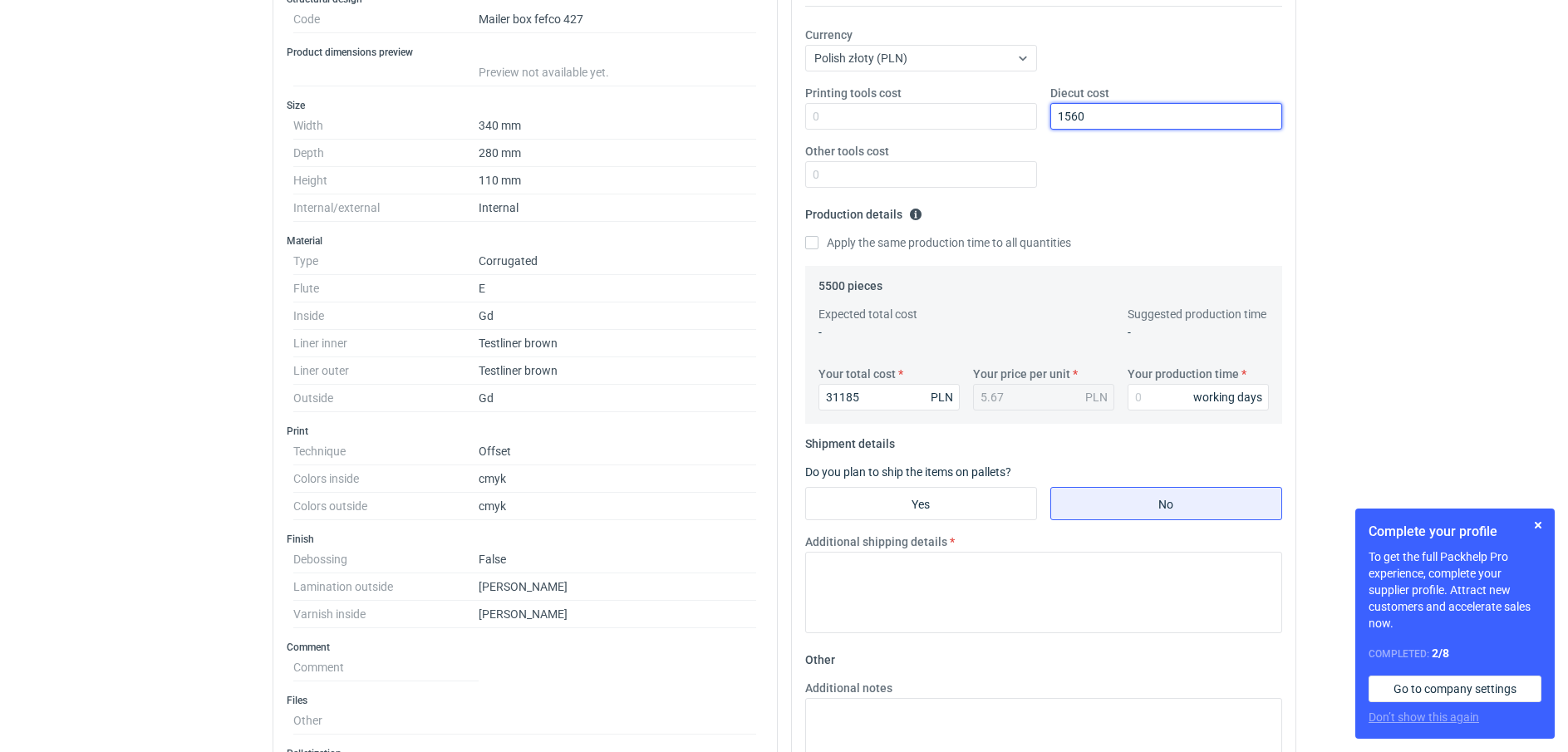
type input "1560"
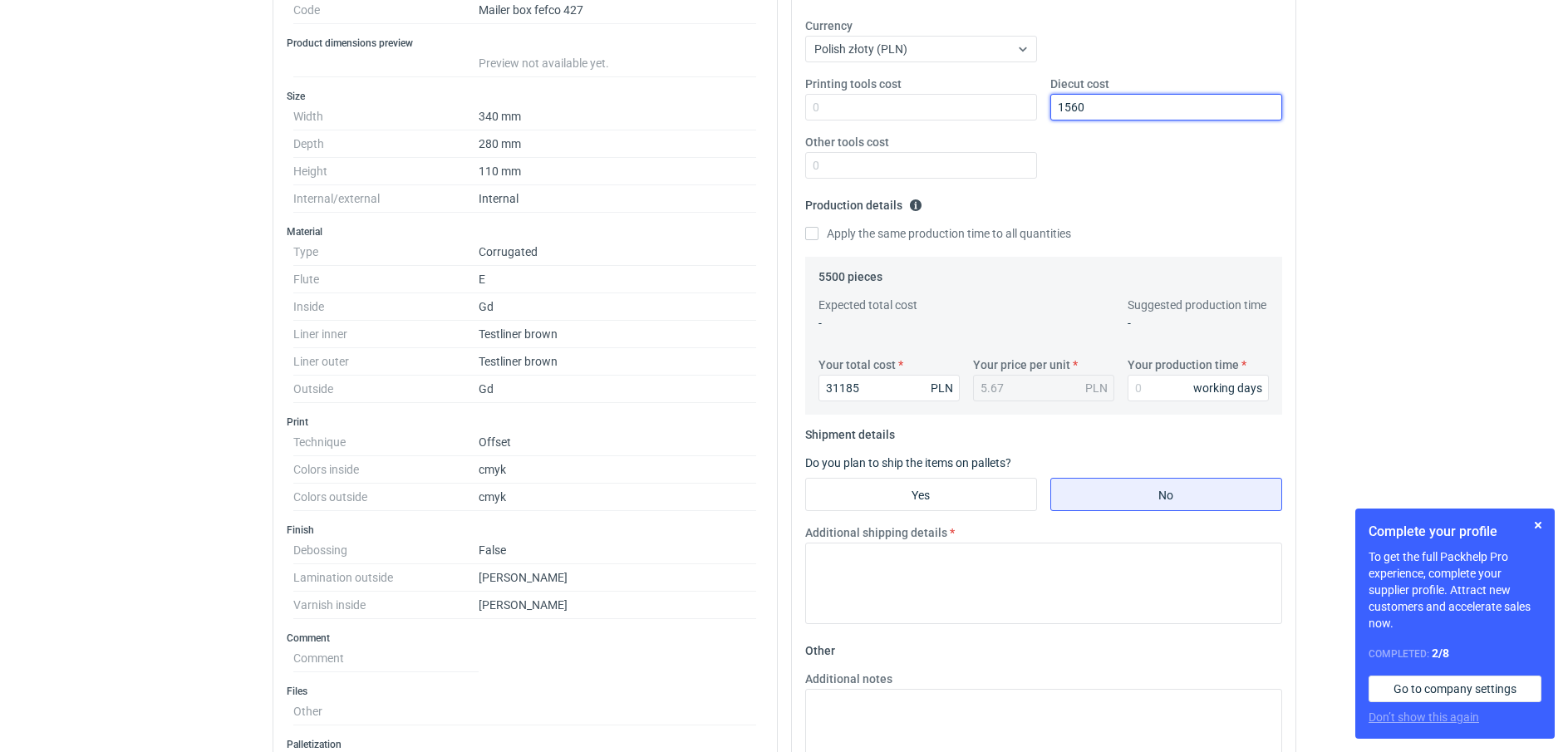
scroll to position [416, 0]
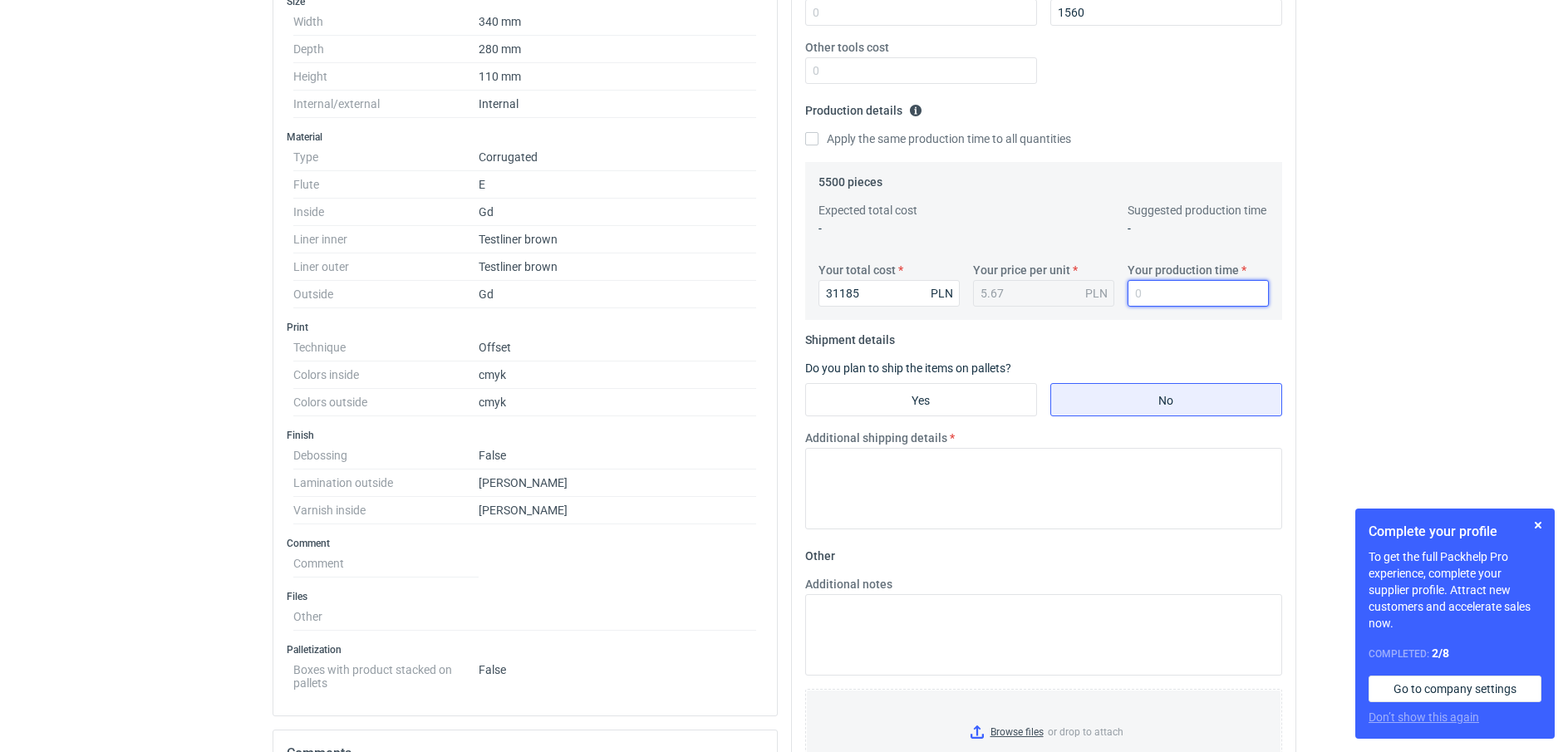
click at [1144, 295] on input "Your production time" at bounding box center [1198, 293] width 141 height 27
type input "15"
click at [943, 387] on input "Yes" at bounding box center [921, 400] width 230 height 32
radio input "true"
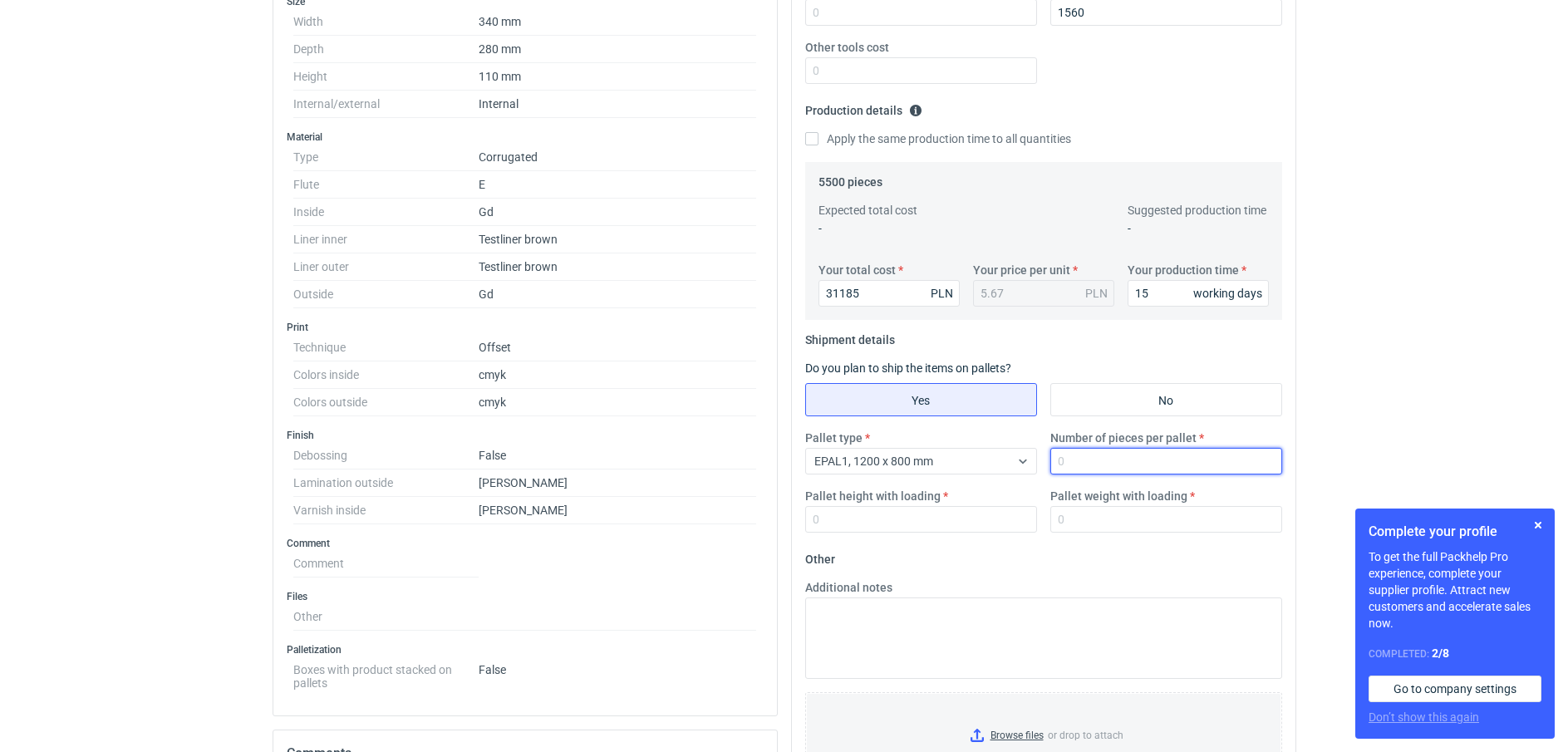
click at [1136, 466] on input "Number of pieces per pallet" at bounding box center [1166, 461] width 232 height 27
type input "825"
type input "1800"
click at [1098, 507] on input "Pallet weight with loading" at bounding box center [1166, 519] width 232 height 27
type input "400"
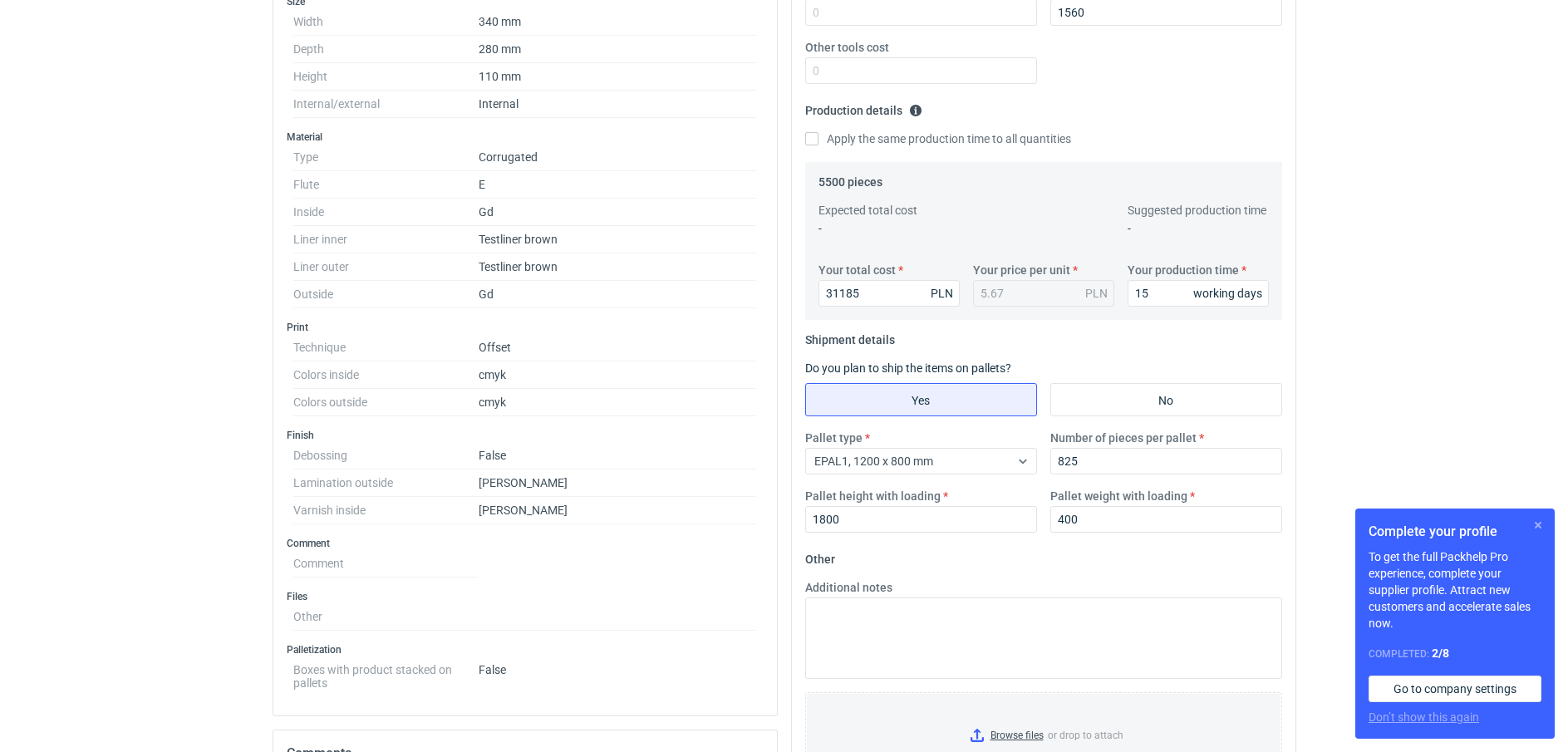
click at [1534, 527] on button "button" at bounding box center [1538, 525] width 20 height 20
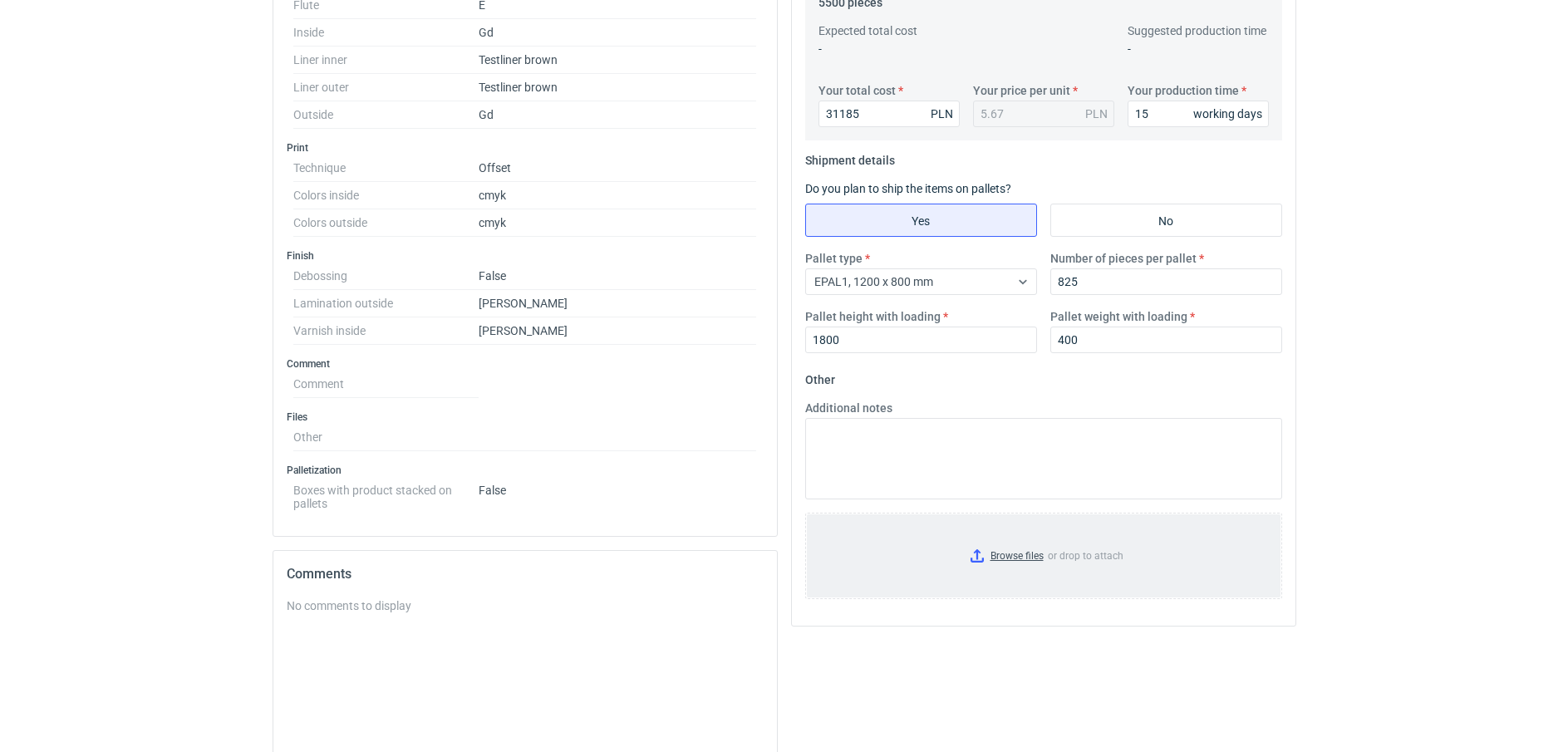
scroll to position [623, 0]
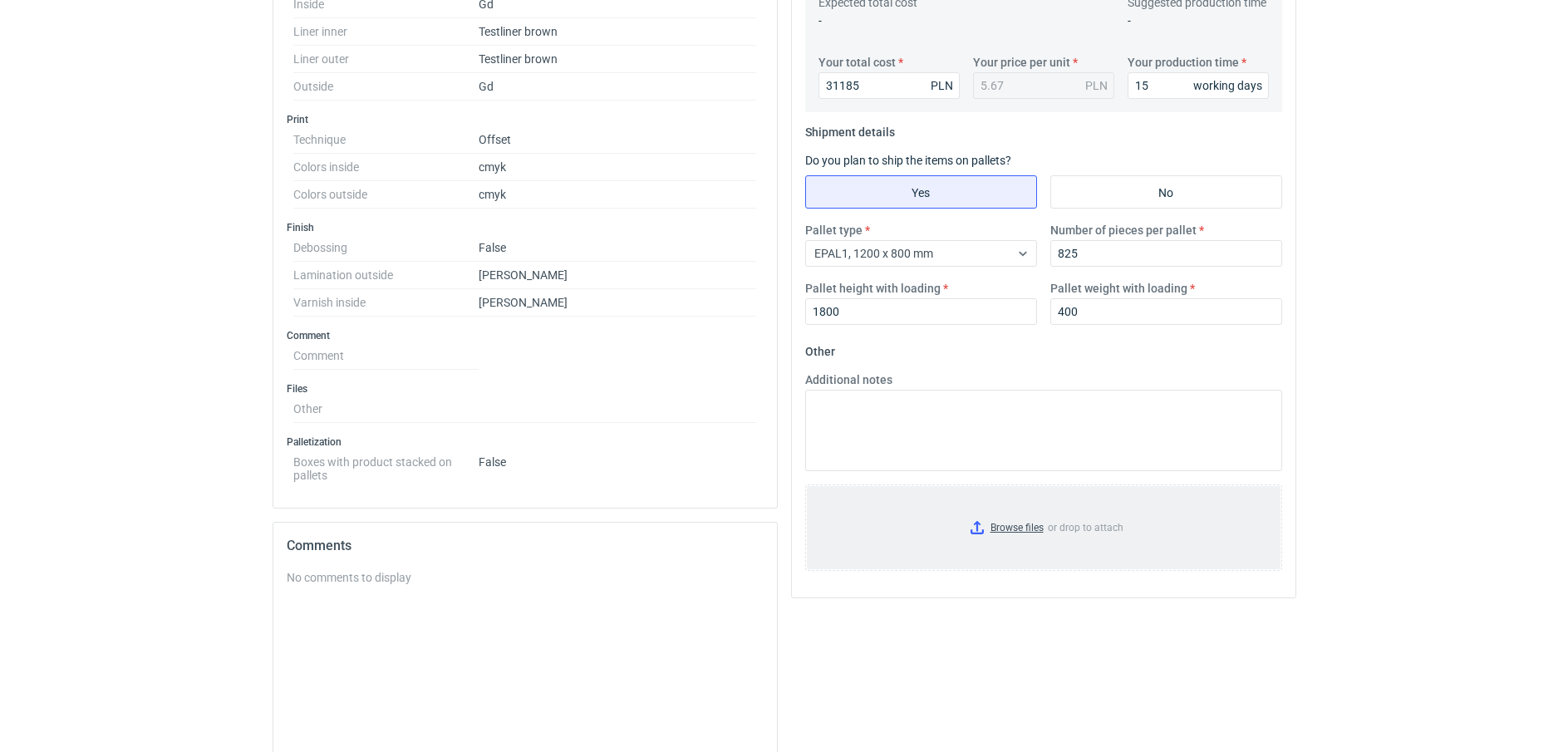
click at [1013, 523] on input "Browse files or drop to attach" at bounding box center [1043, 527] width 473 height 83
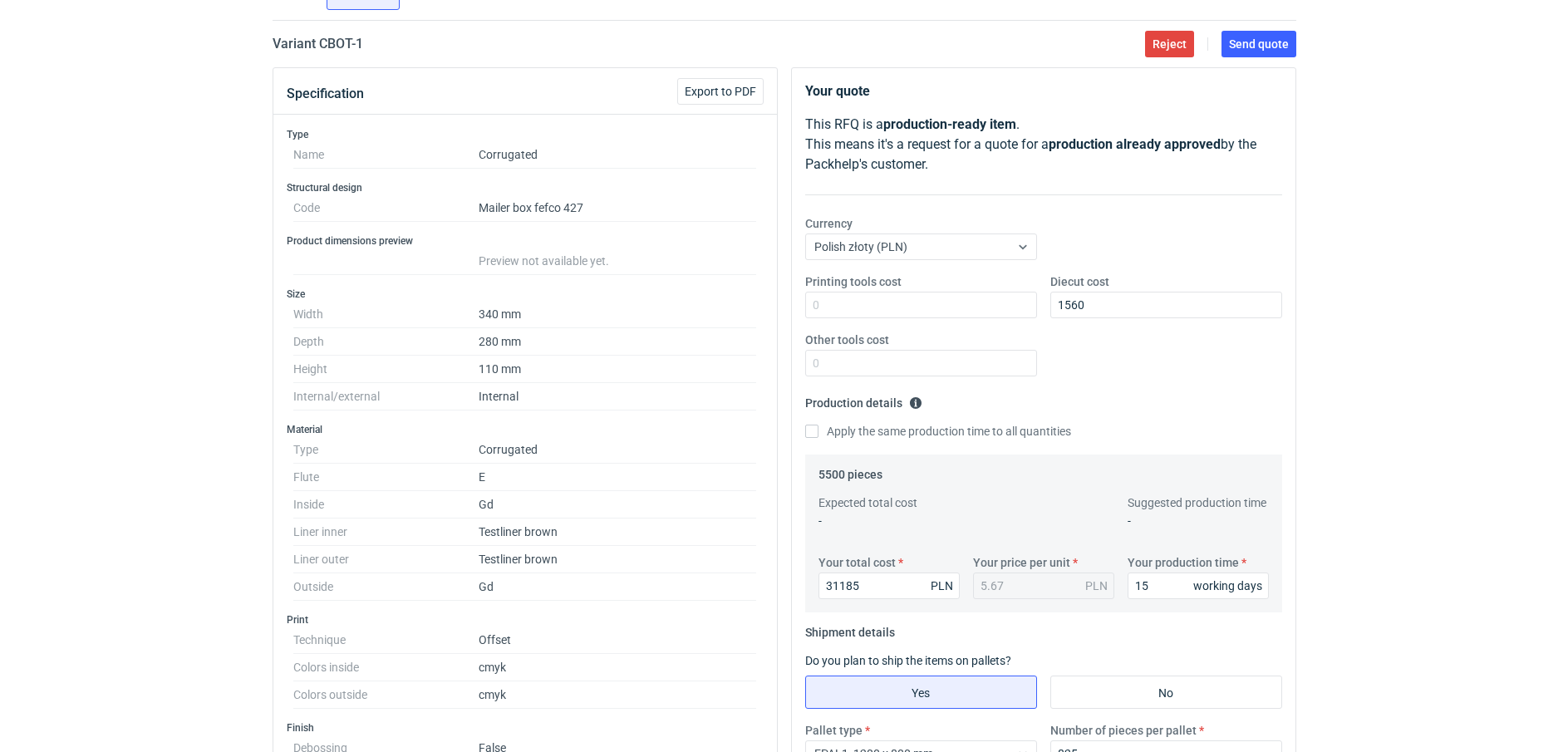
scroll to position [0, 0]
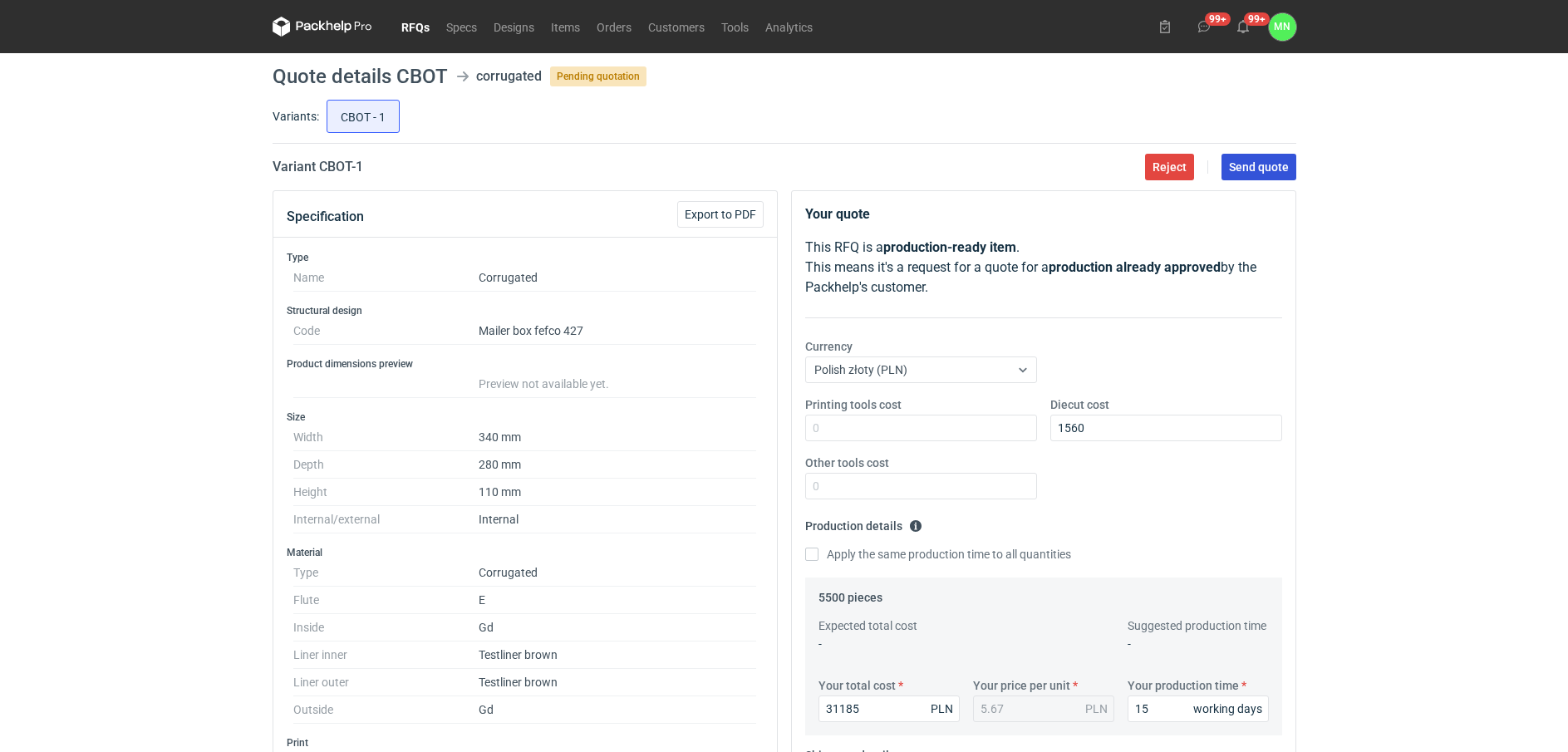
click at [1257, 163] on span "Send quote" at bounding box center [1259, 167] width 60 height 12
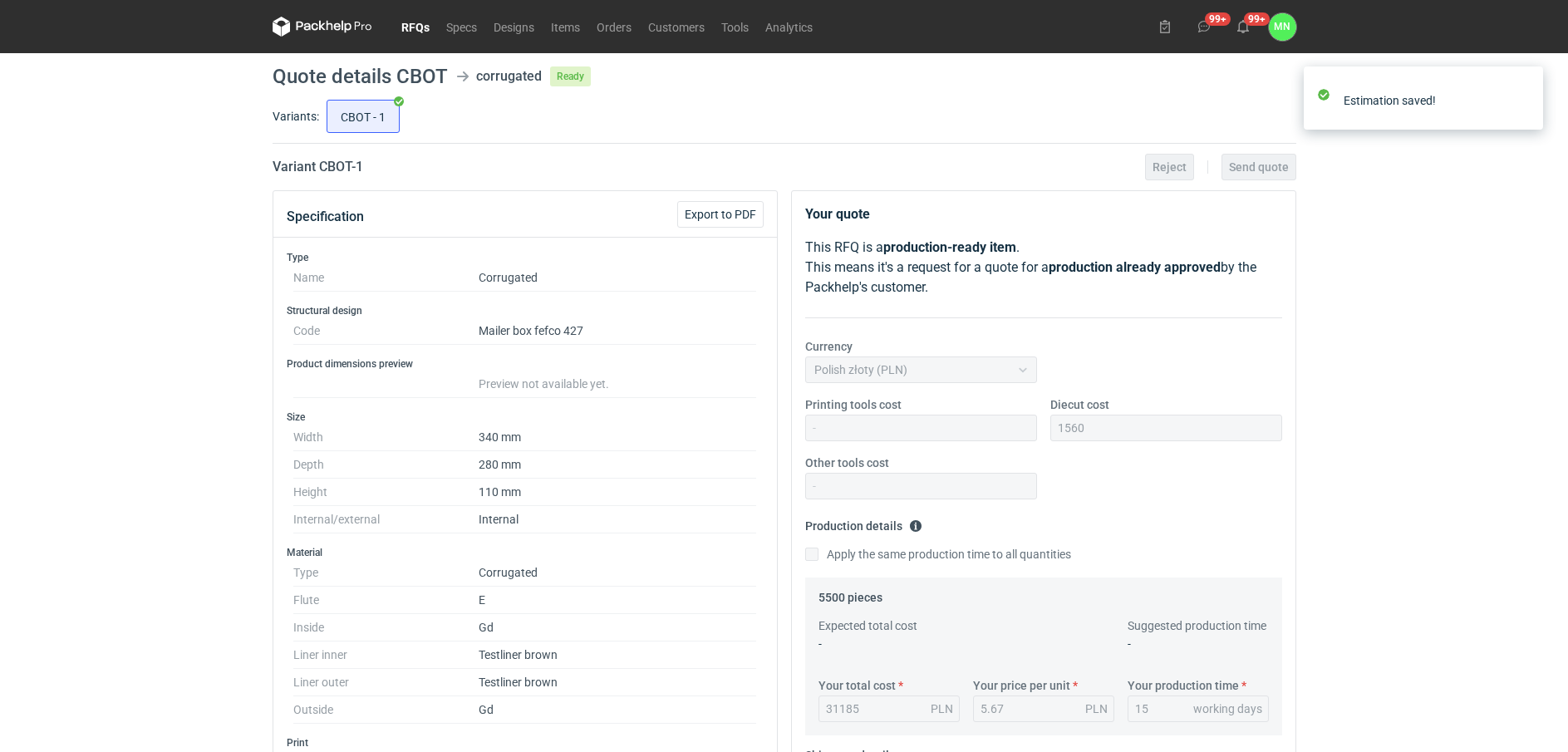
click at [416, 29] on link "RFQs" at bounding box center [416, 27] width 45 height 20
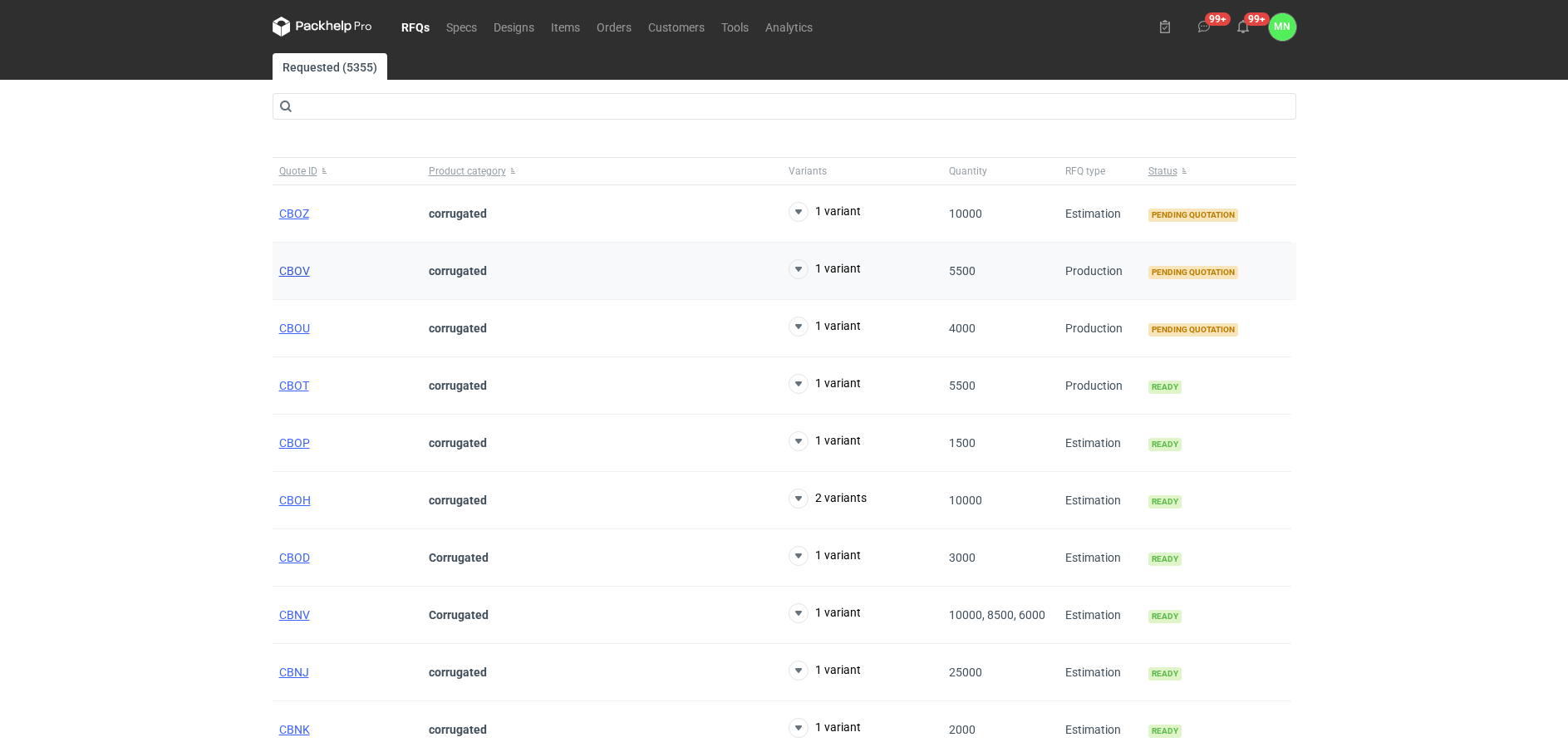
click at [298, 276] on span "CBOV" at bounding box center [294, 271] width 31 height 13
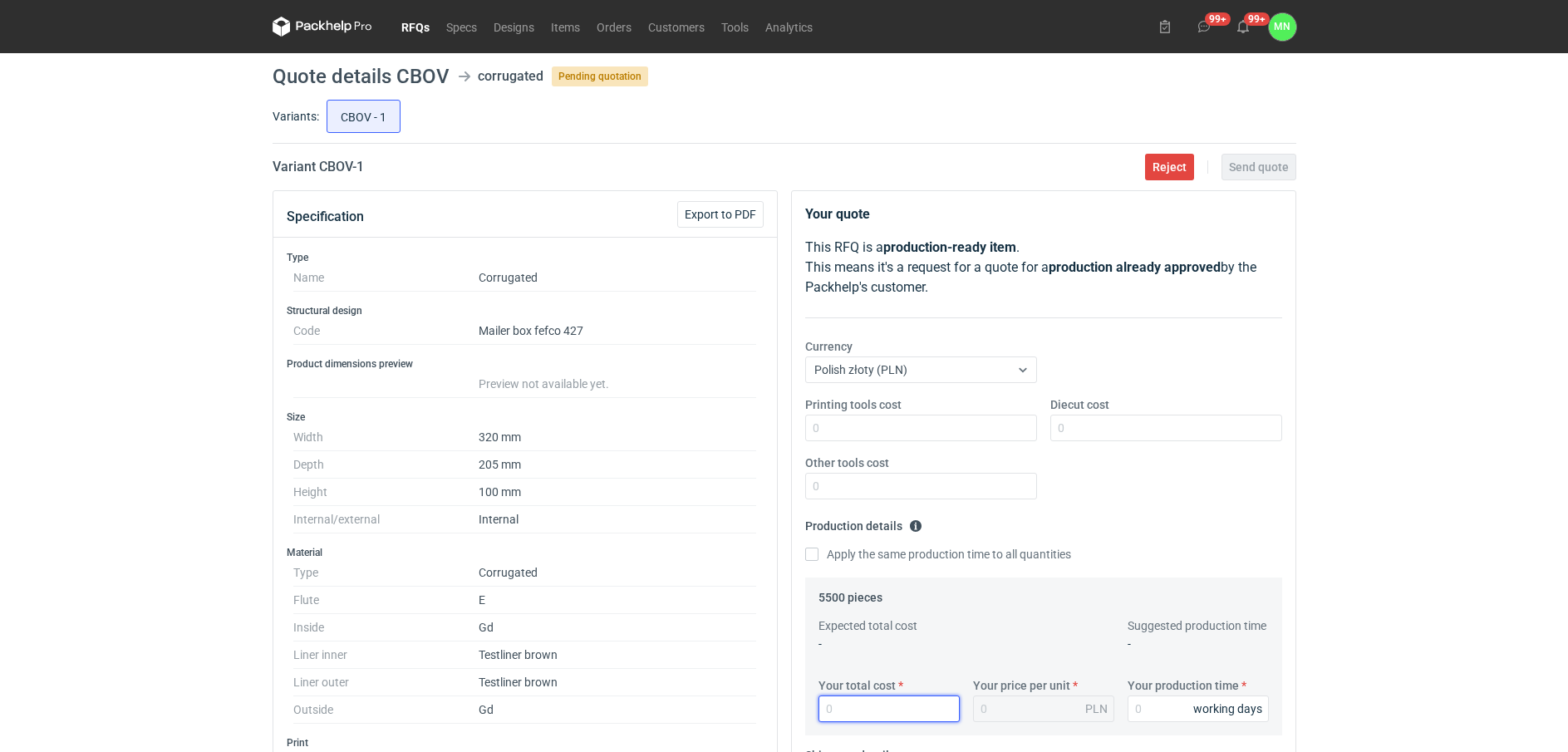
click at [854, 695] on input "Your total cost" at bounding box center [888, 709] width 141 height 27
type input "27390"
type input "4.98"
type input "27390"
type input "15"
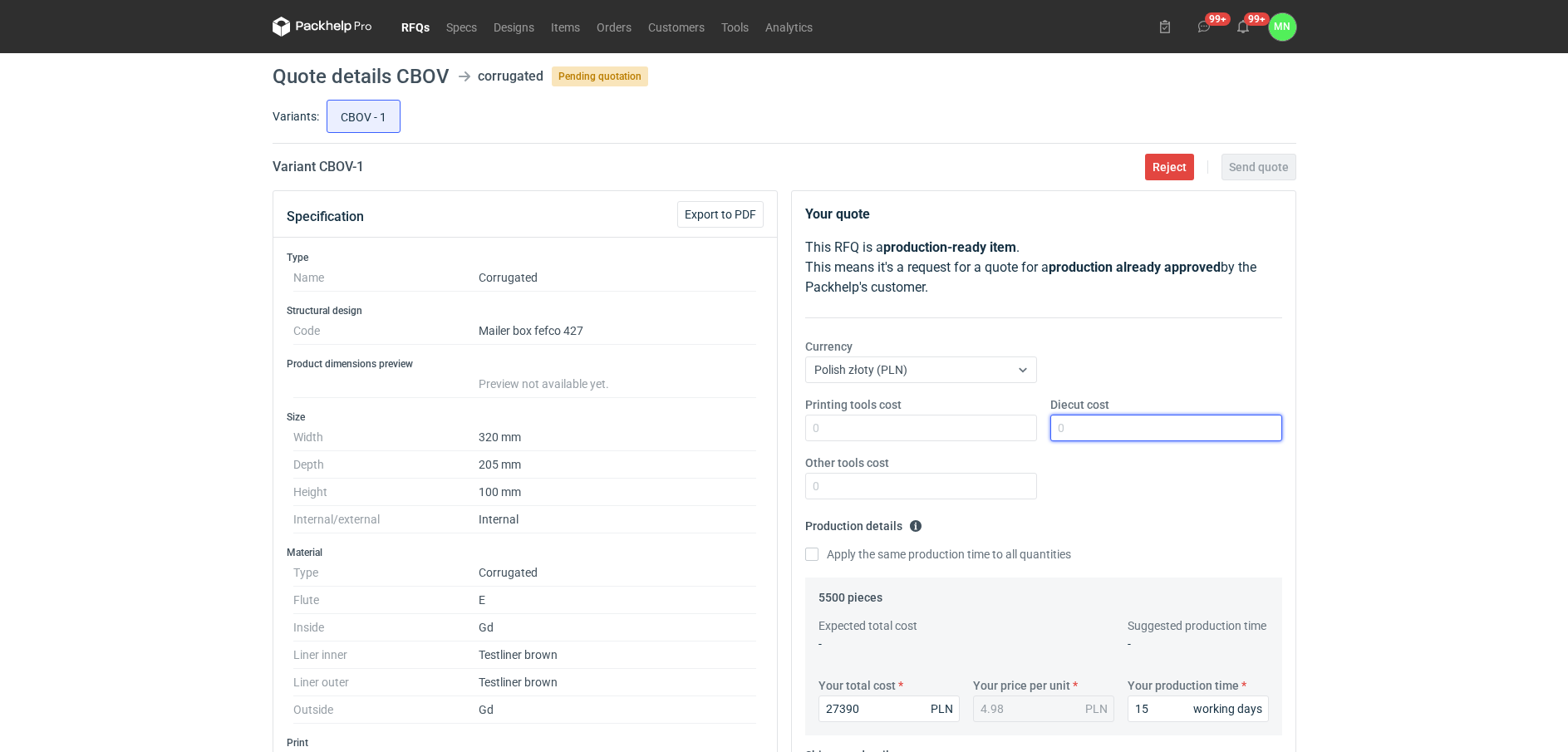
click at [1123, 431] on input "Diecut cost" at bounding box center [1166, 428] width 232 height 27
type input "1430"
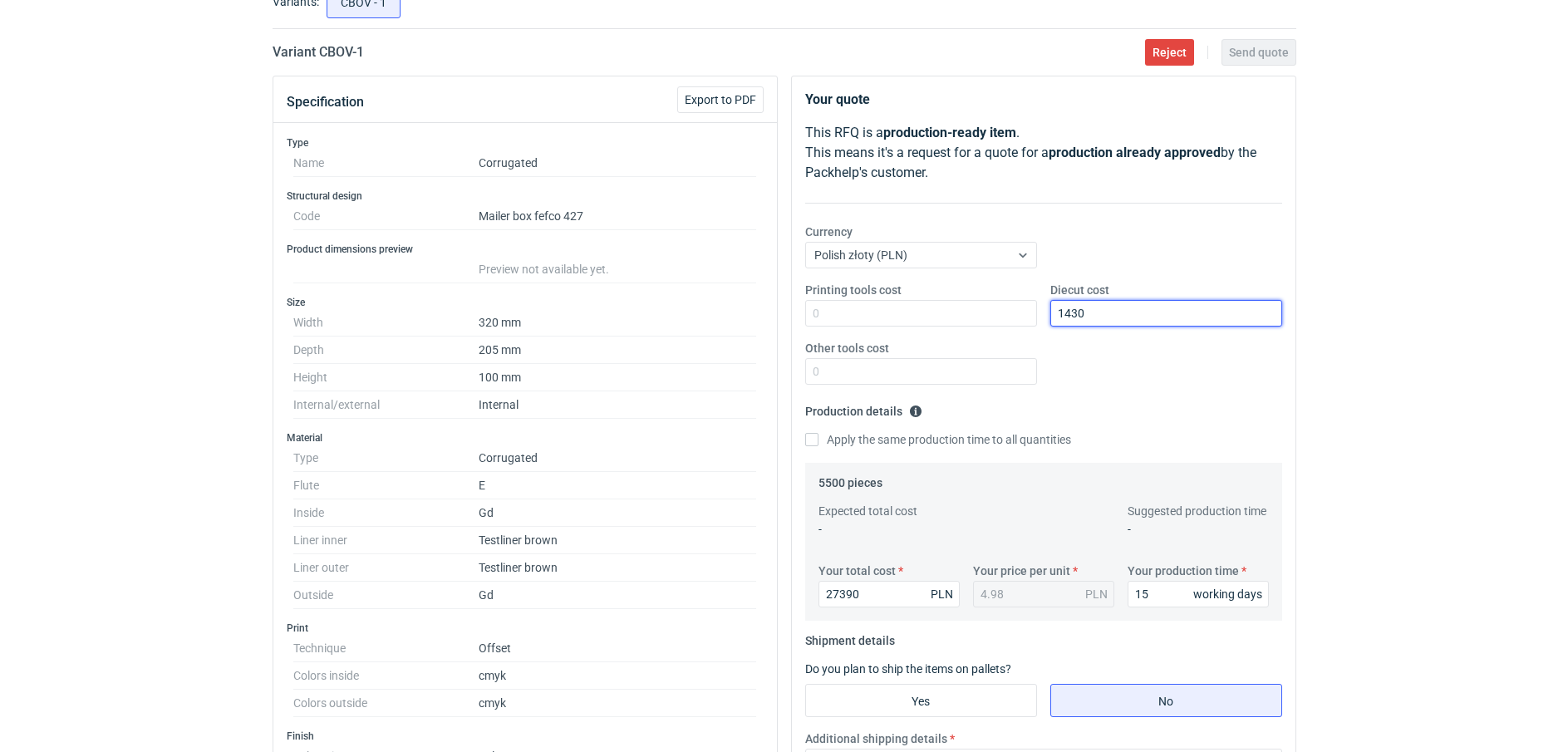
scroll to position [519, 0]
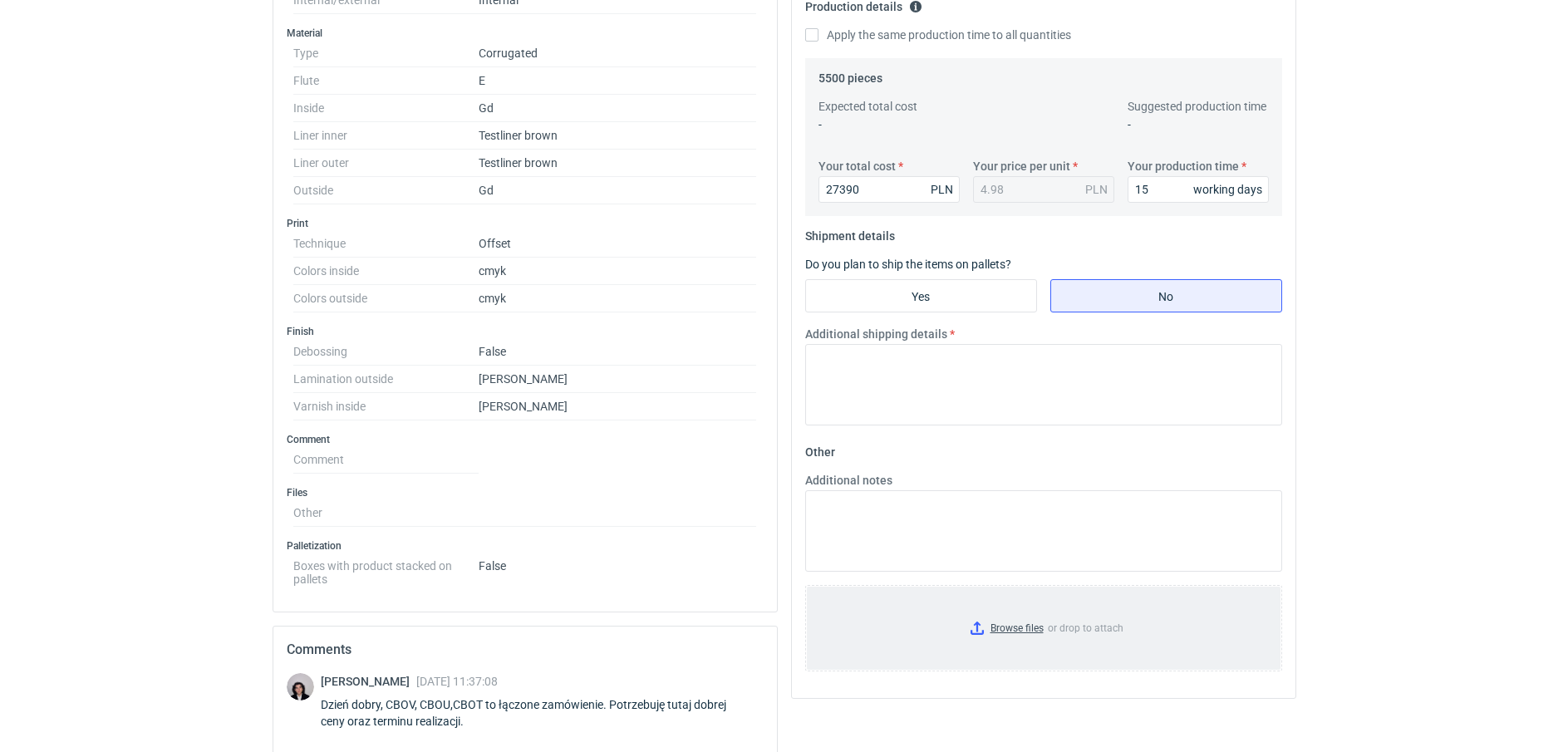
click at [1013, 625] on input "Browse files or drop to attach" at bounding box center [1043, 628] width 473 height 83
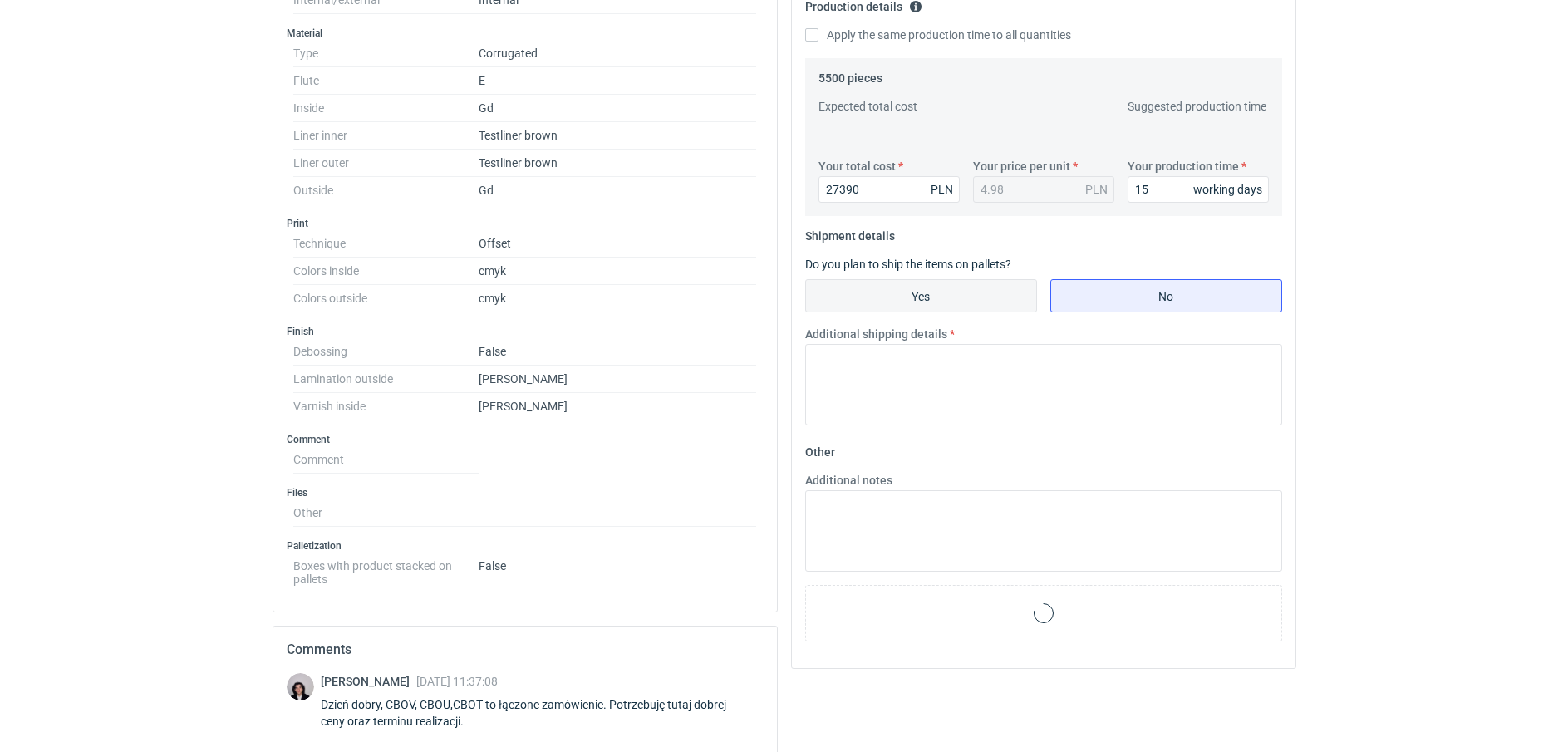
click at [884, 308] on input "Yes" at bounding box center [921, 295] width 230 height 32
radio input "true"
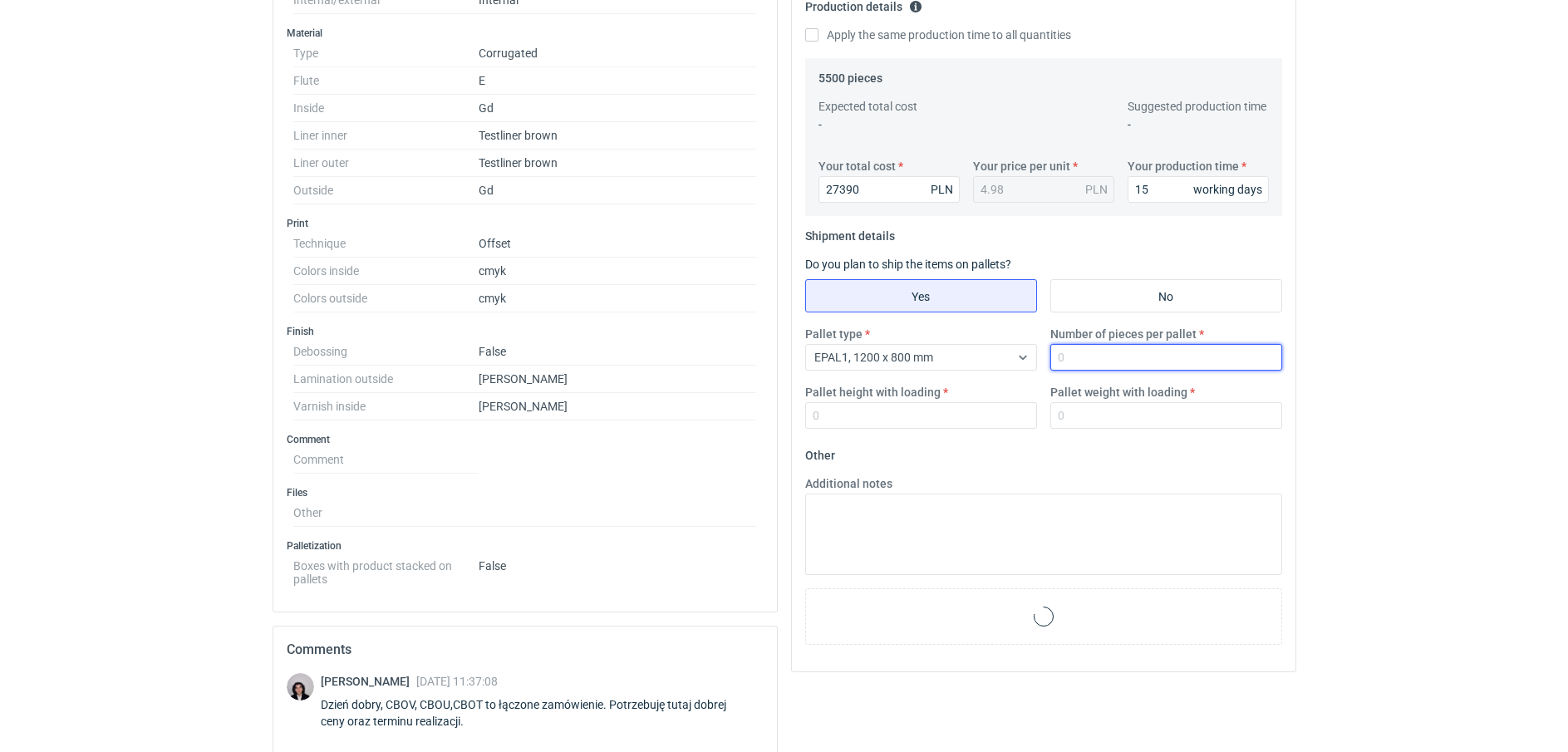
click at [1138, 356] on input "Number of pieces per pallet" at bounding box center [1166, 357] width 232 height 27
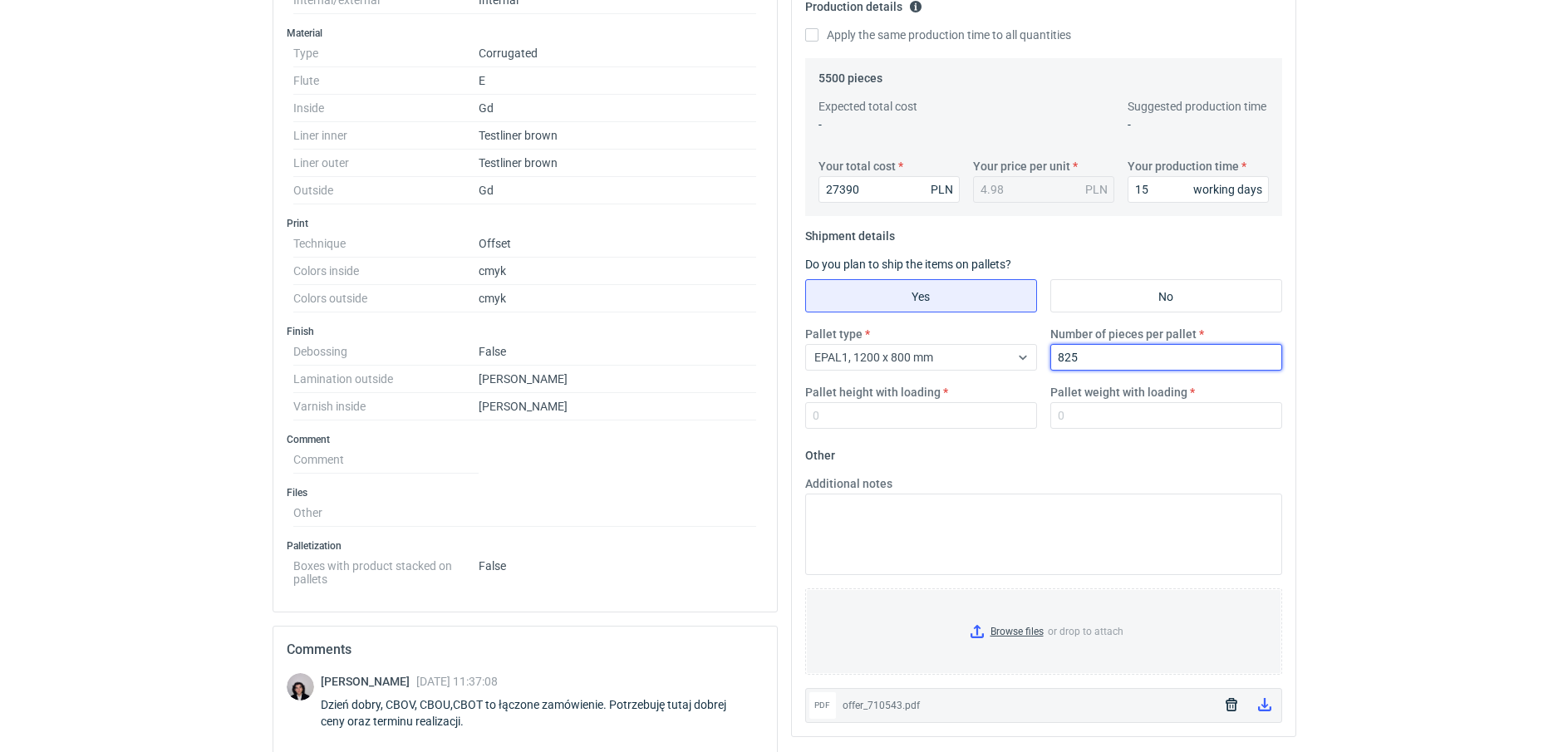
type input "825"
type input "1800"
click at [1087, 420] on input "Pallet weight with loading" at bounding box center [1166, 416] width 232 height 27
type input "310"
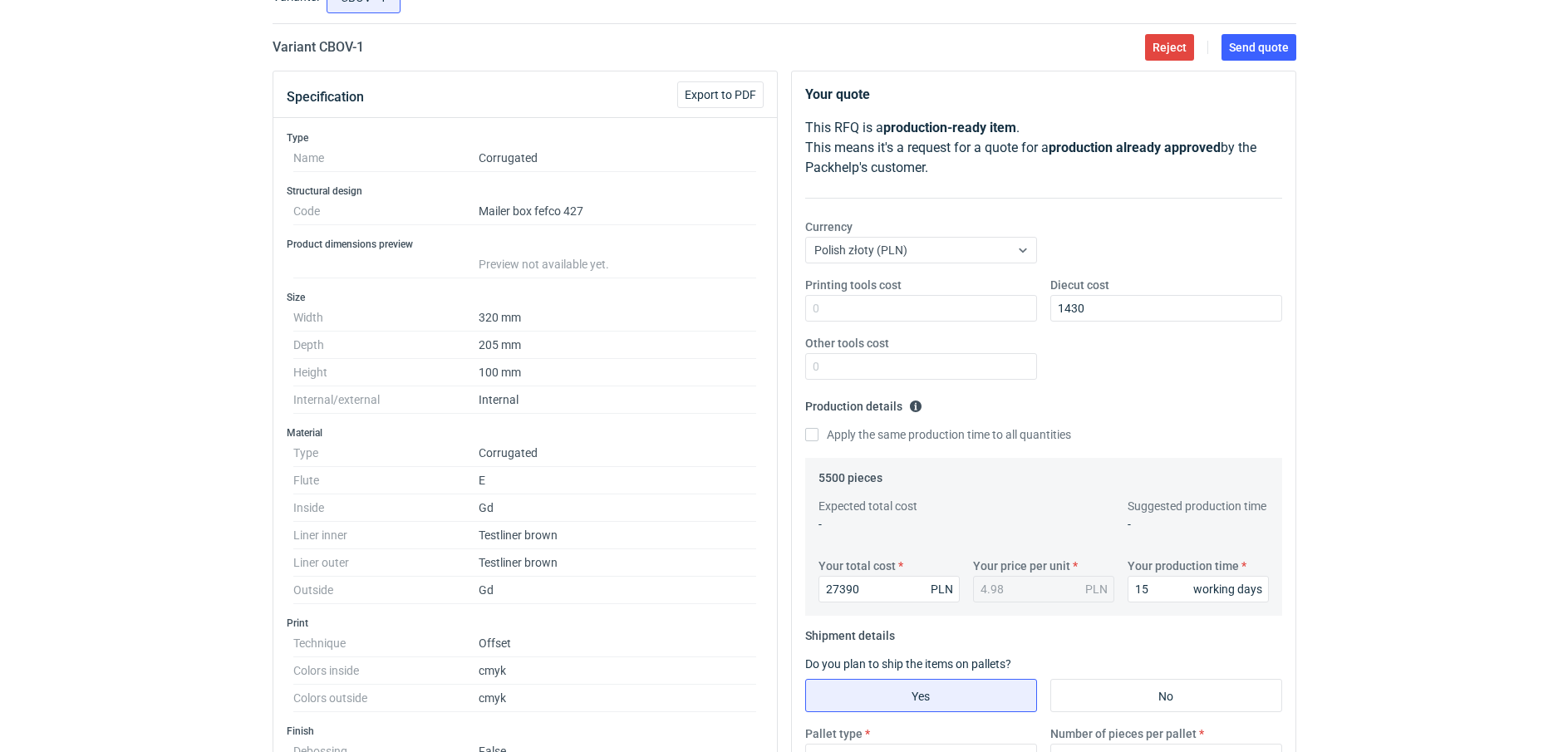
scroll to position [0, 0]
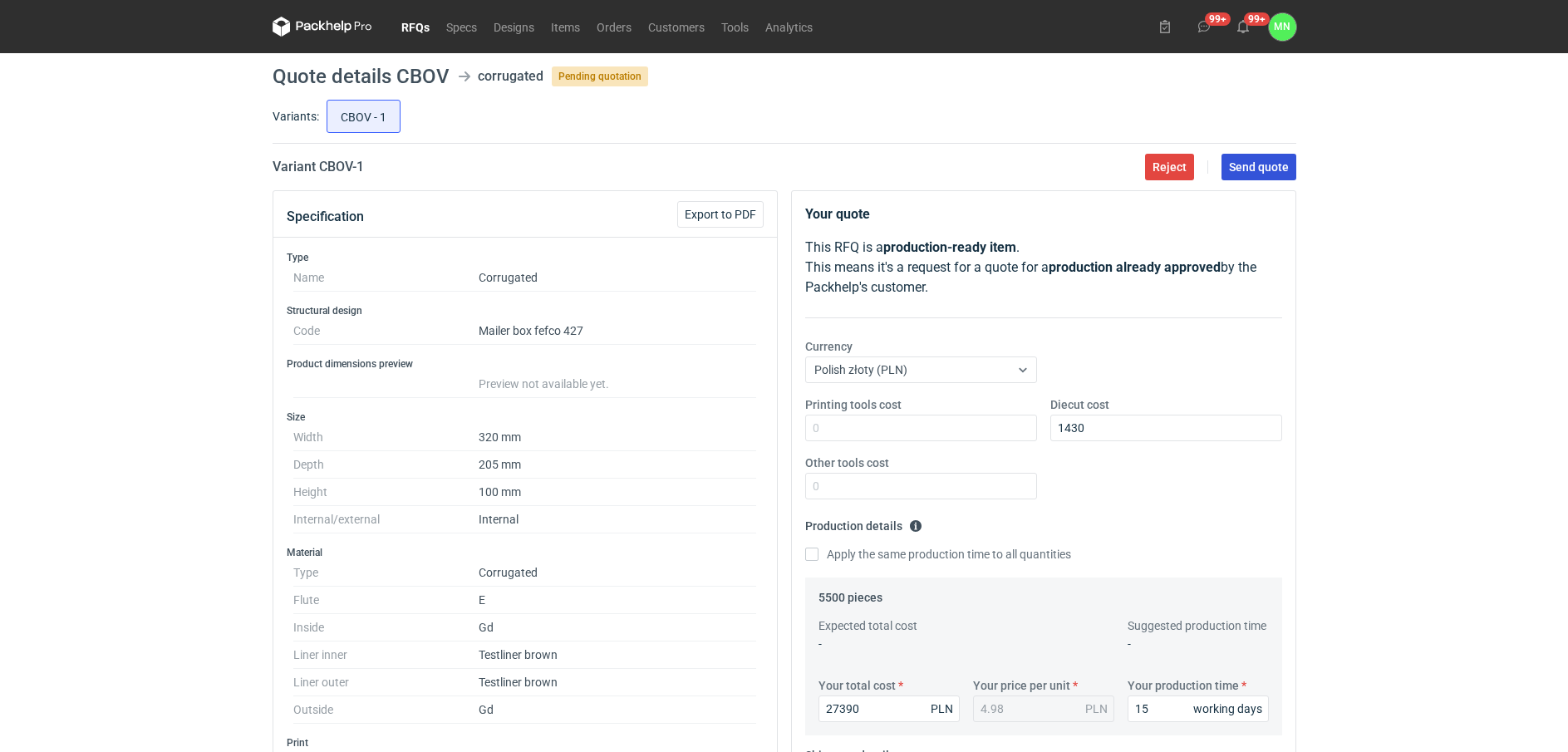
click at [1266, 162] on span "Send quote" at bounding box center [1259, 167] width 60 height 12
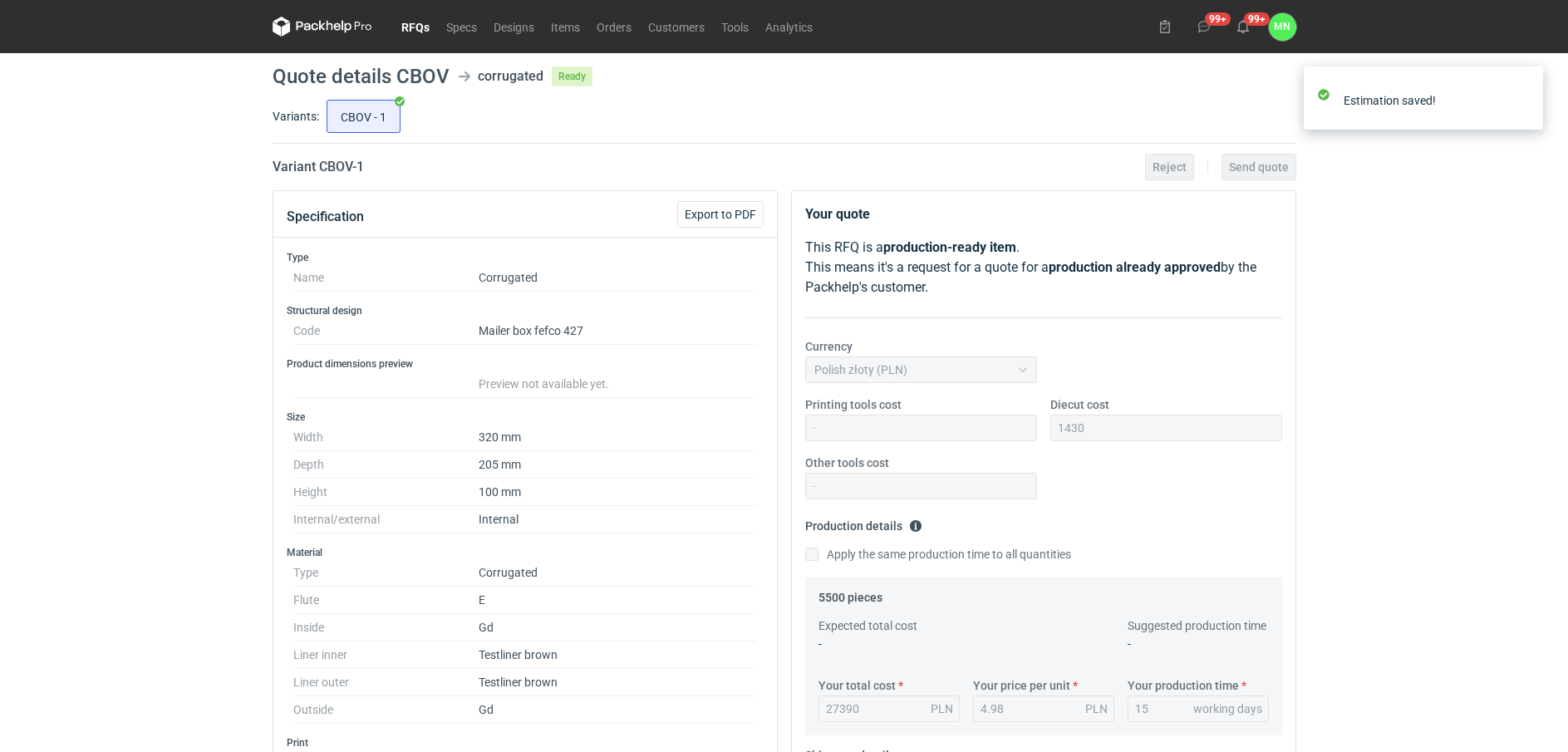
click at [412, 21] on link "RFQs" at bounding box center [416, 27] width 45 height 20
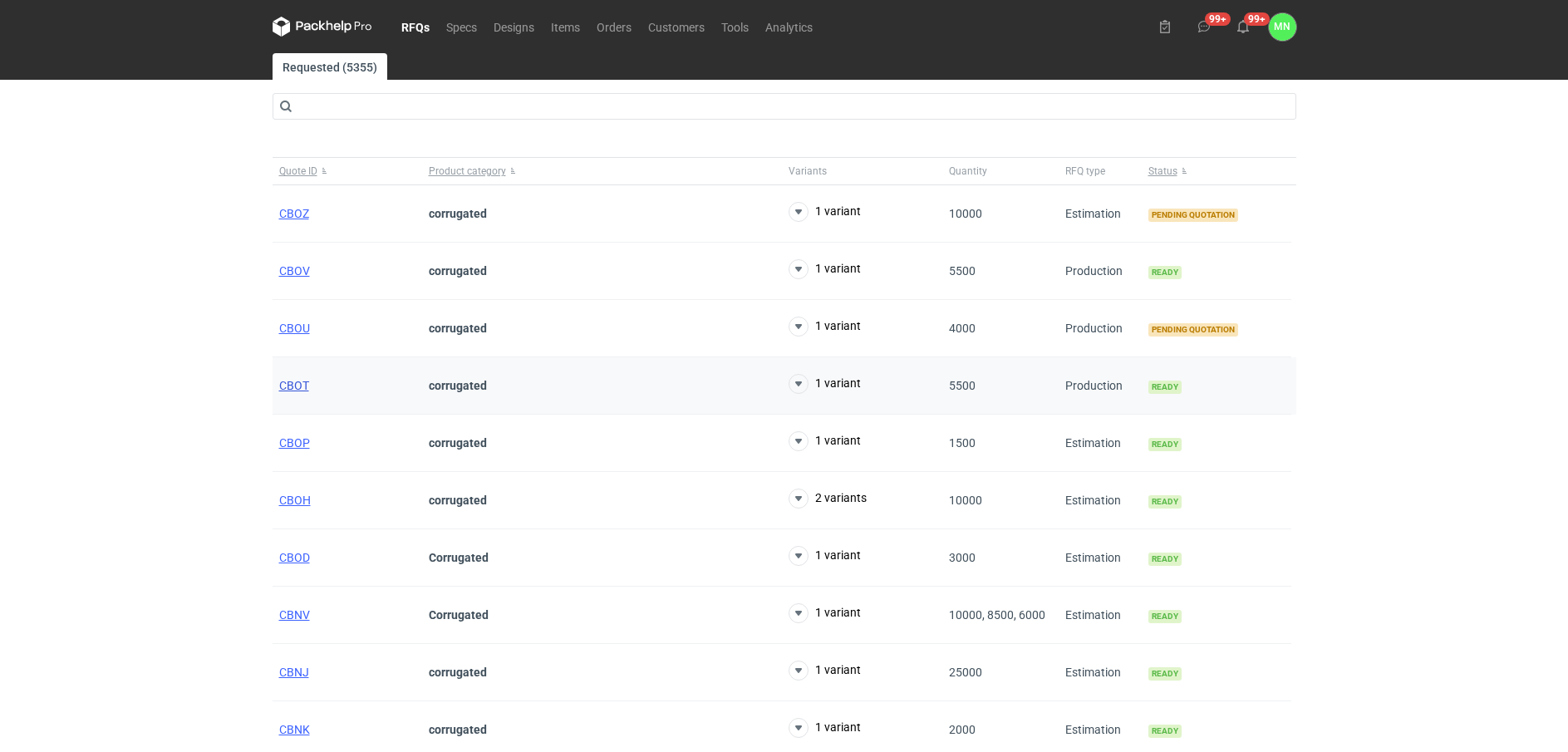
click at [299, 379] on span "CBOT" at bounding box center [294, 386] width 30 height 13
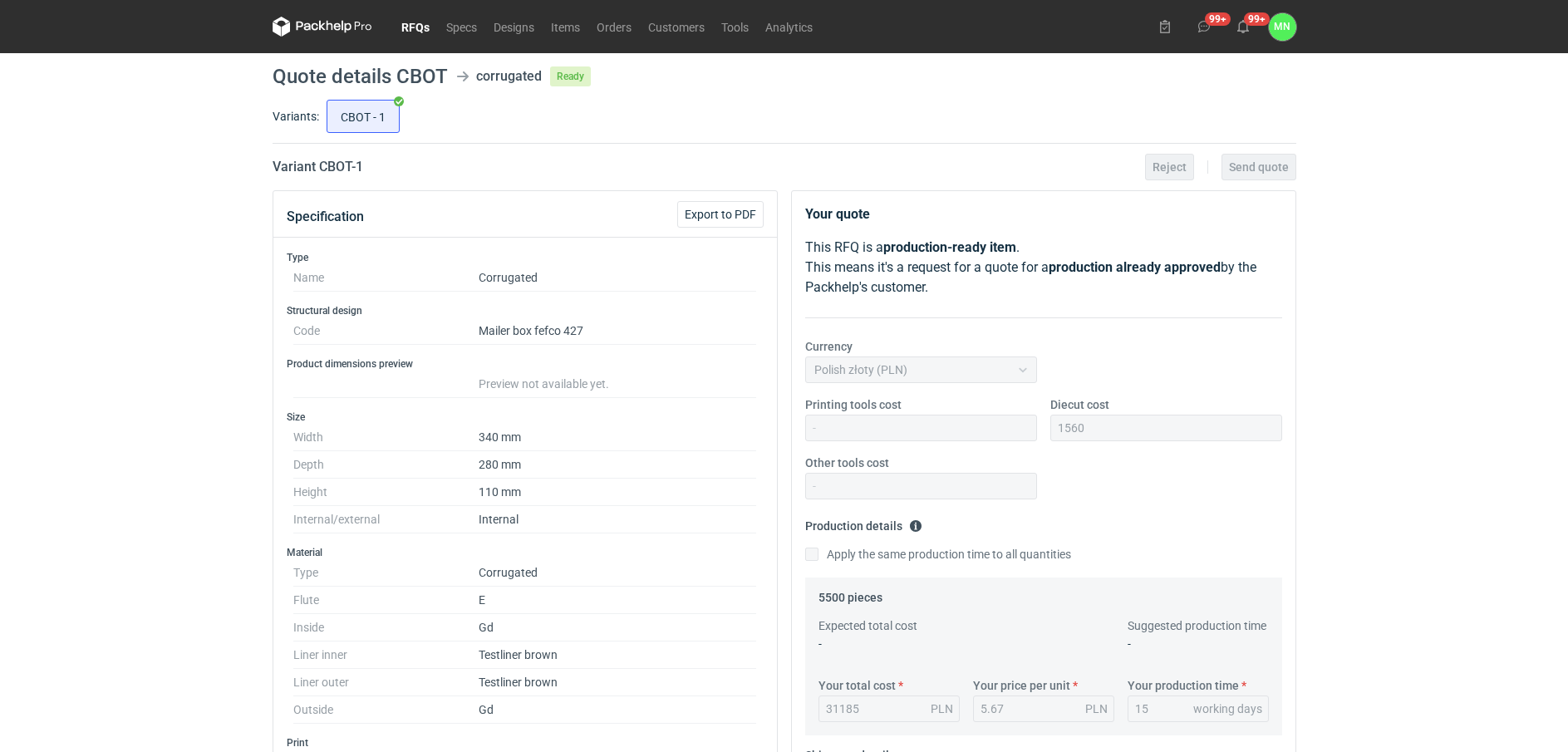
click at [422, 25] on link "RFQs" at bounding box center [416, 27] width 45 height 20
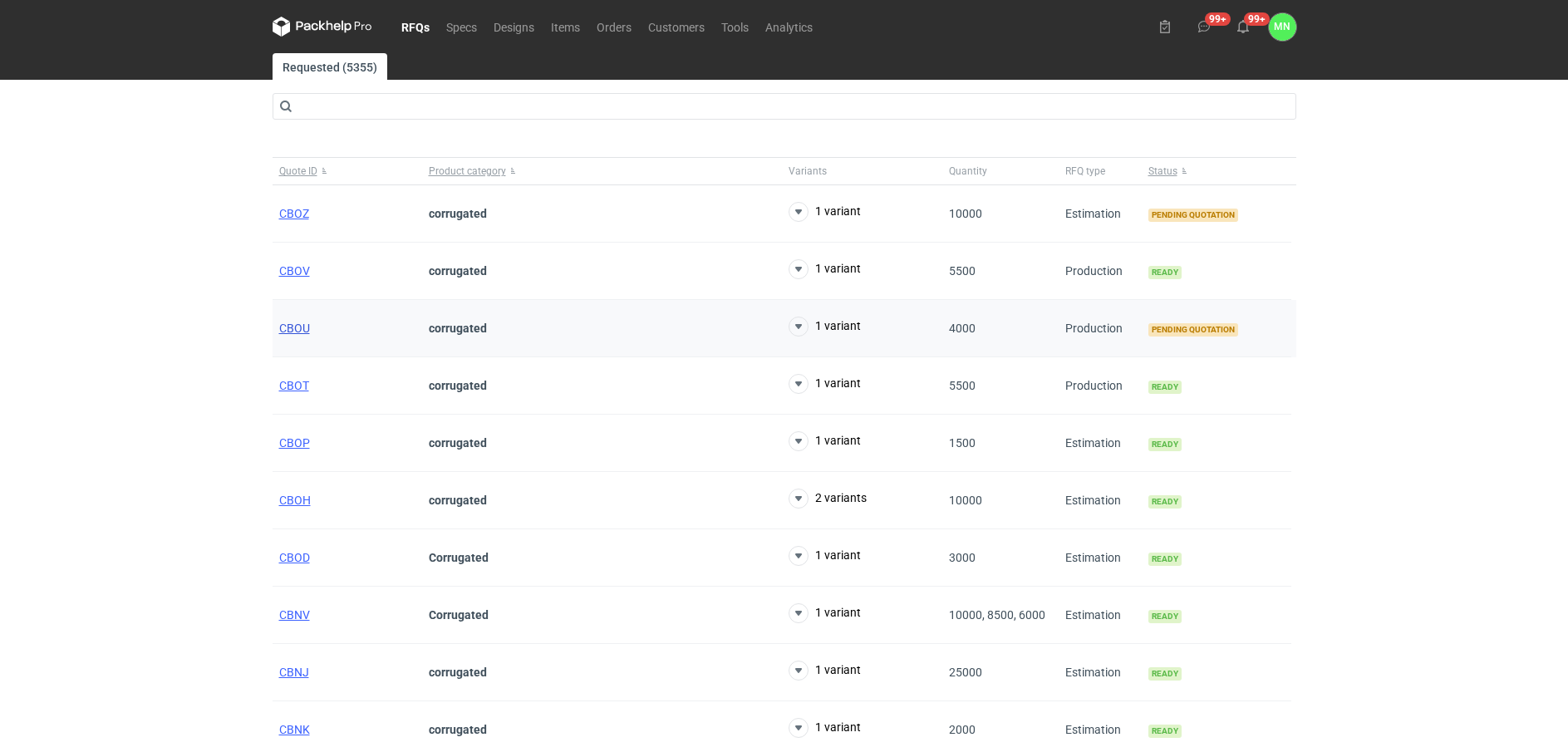
click at [300, 328] on span "CBOU" at bounding box center [294, 328] width 31 height 13
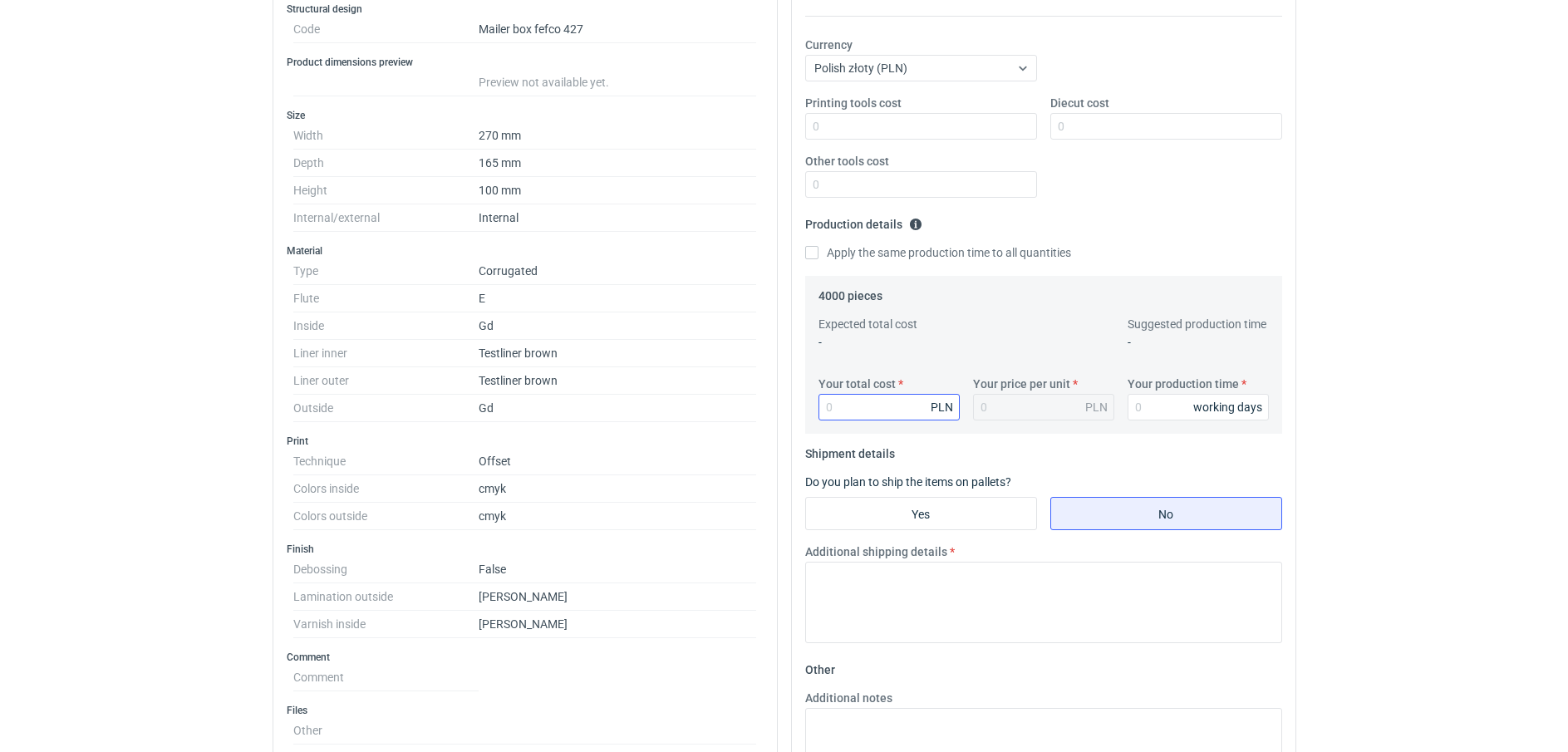
scroll to position [311, 0]
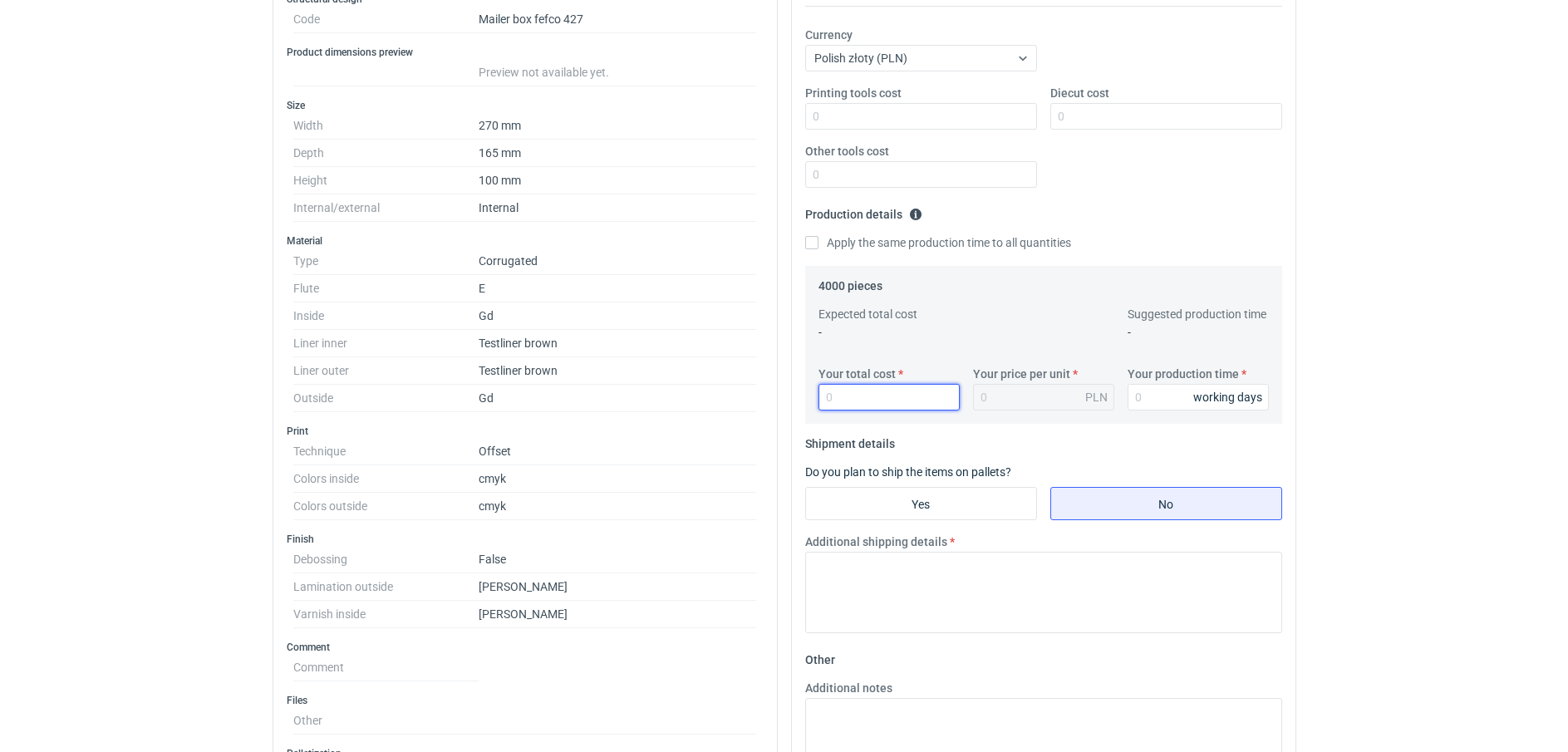
click at [864, 400] on input "Your total cost" at bounding box center [888, 397] width 141 height 27
type input "17560"
type input "4.39"
type input "17560"
click at [1055, 108] on input "Diecut cost" at bounding box center [1166, 116] width 232 height 27
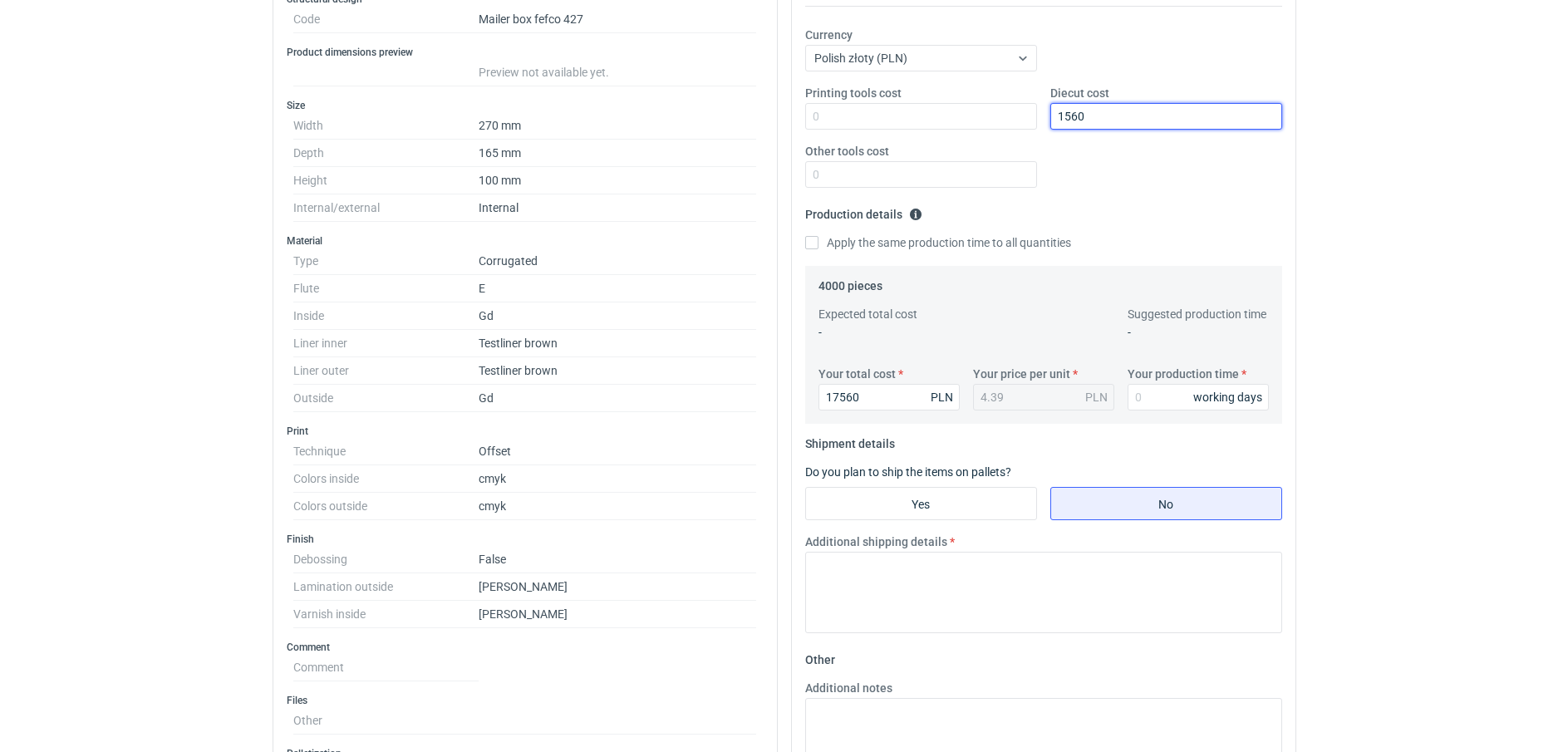
scroll to position [792, 0]
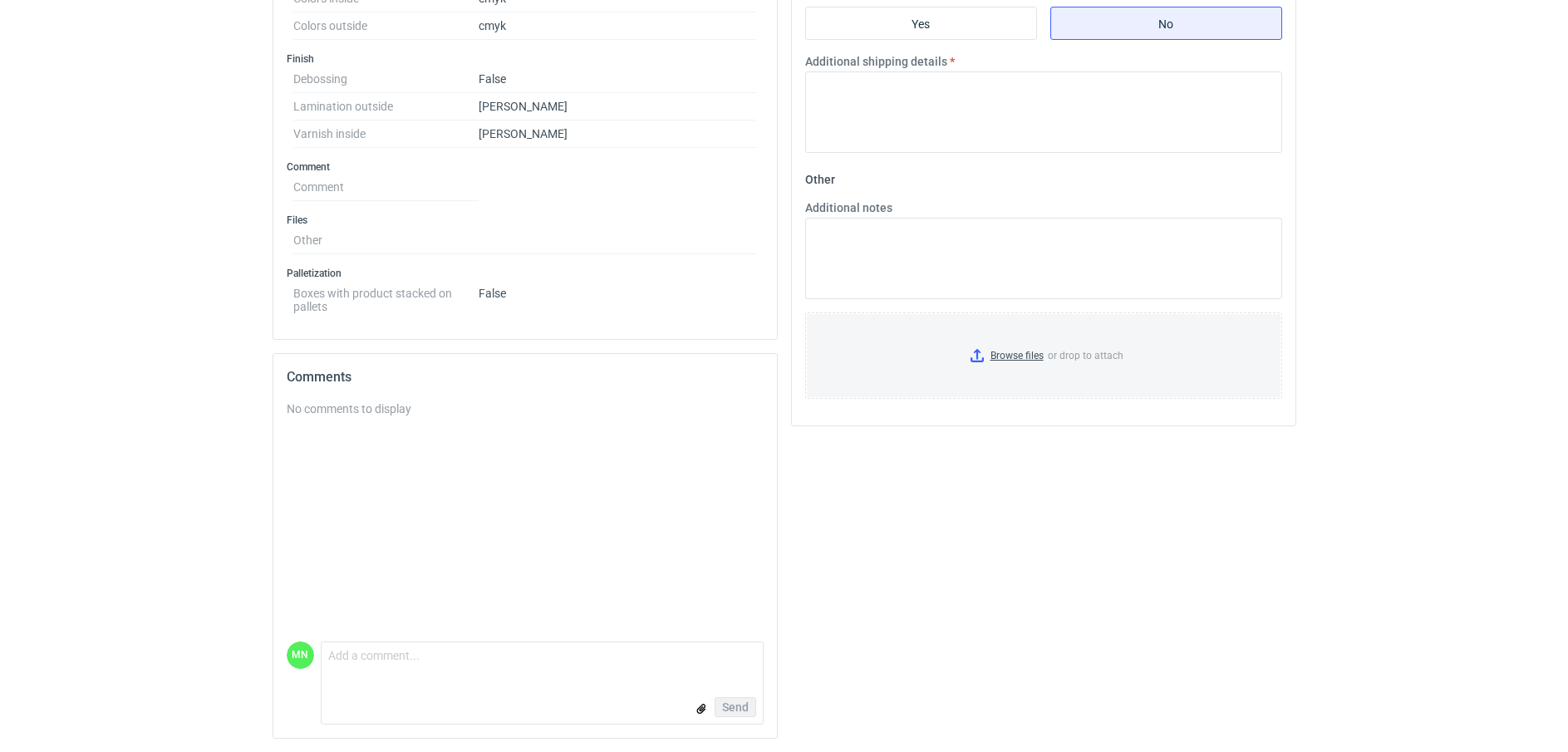
type input "1560"
click at [943, 22] on input "Yes" at bounding box center [921, 23] width 230 height 32
radio input "true"
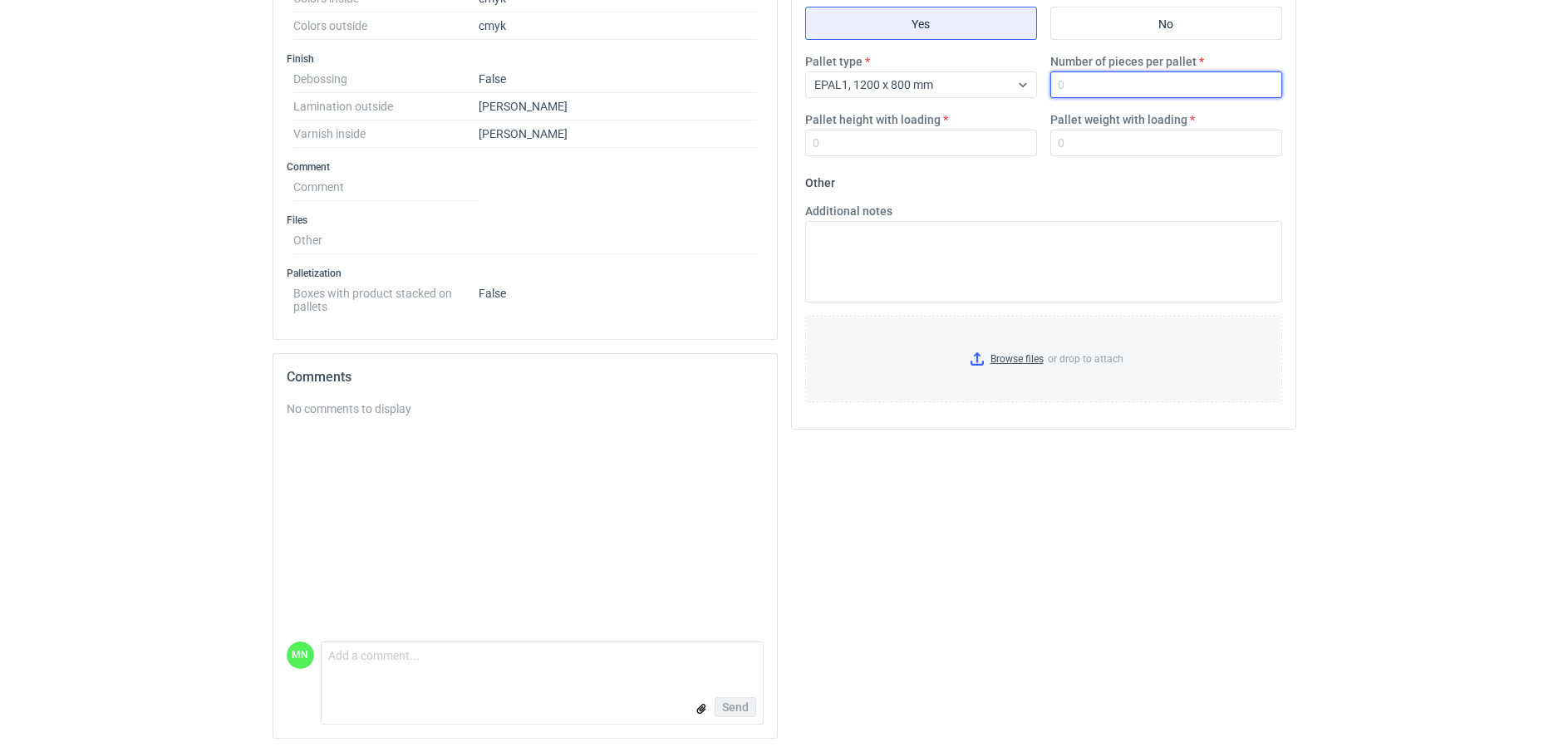
click at [1134, 81] on input "Number of pieces per pallet" at bounding box center [1166, 85] width 232 height 27
type input "825"
click at [944, 131] on input "Pallet height with loading" at bounding box center [921, 143] width 232 height 27
type input "1800"
click at [1038, 358] on input "Browse files or drop to attach" at bounding box center [1043, 359] width 473 height 83
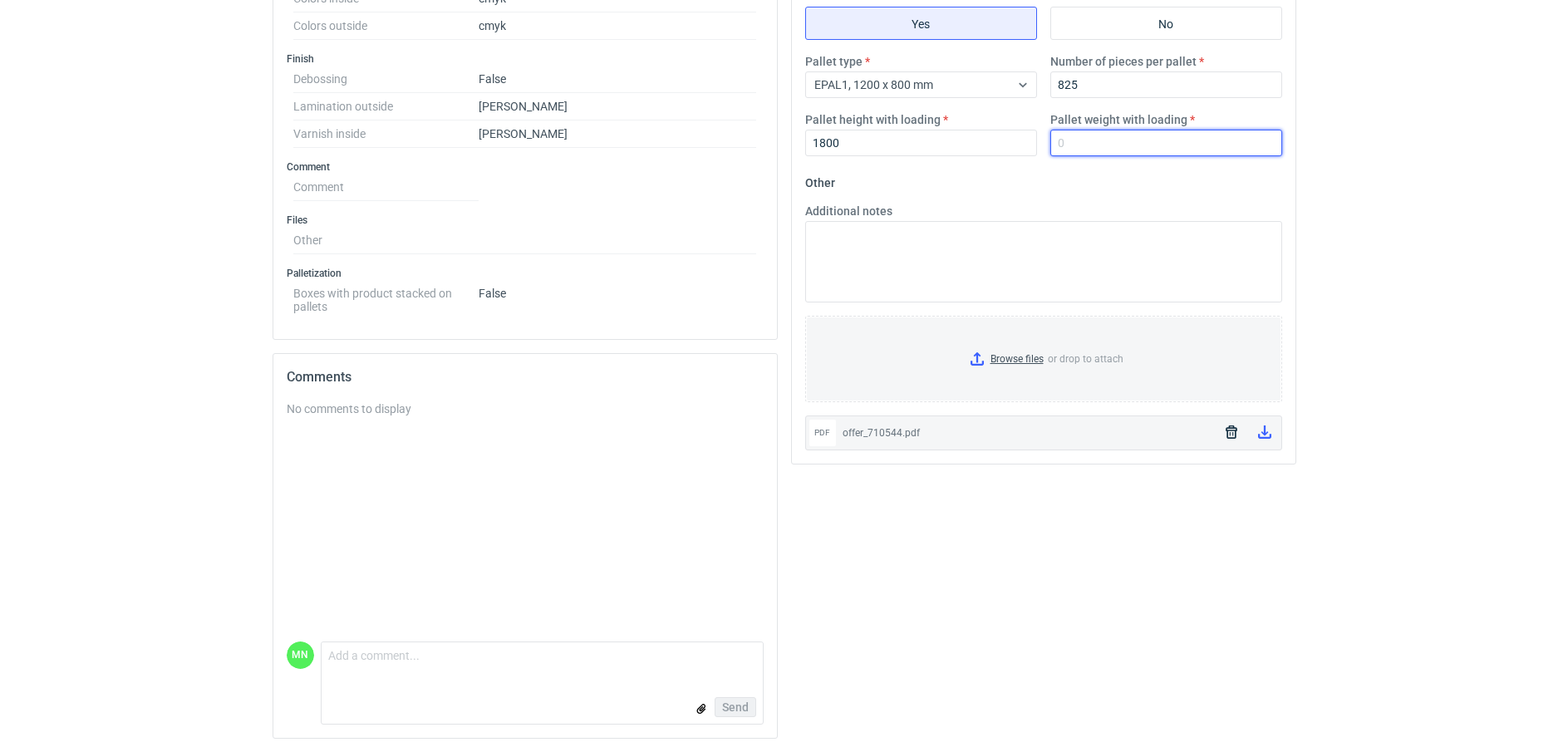
click at [1105, 154] on input "Pallet weight with loading" at bounding box center [1166, 143] width 232 height 27
type input "260"
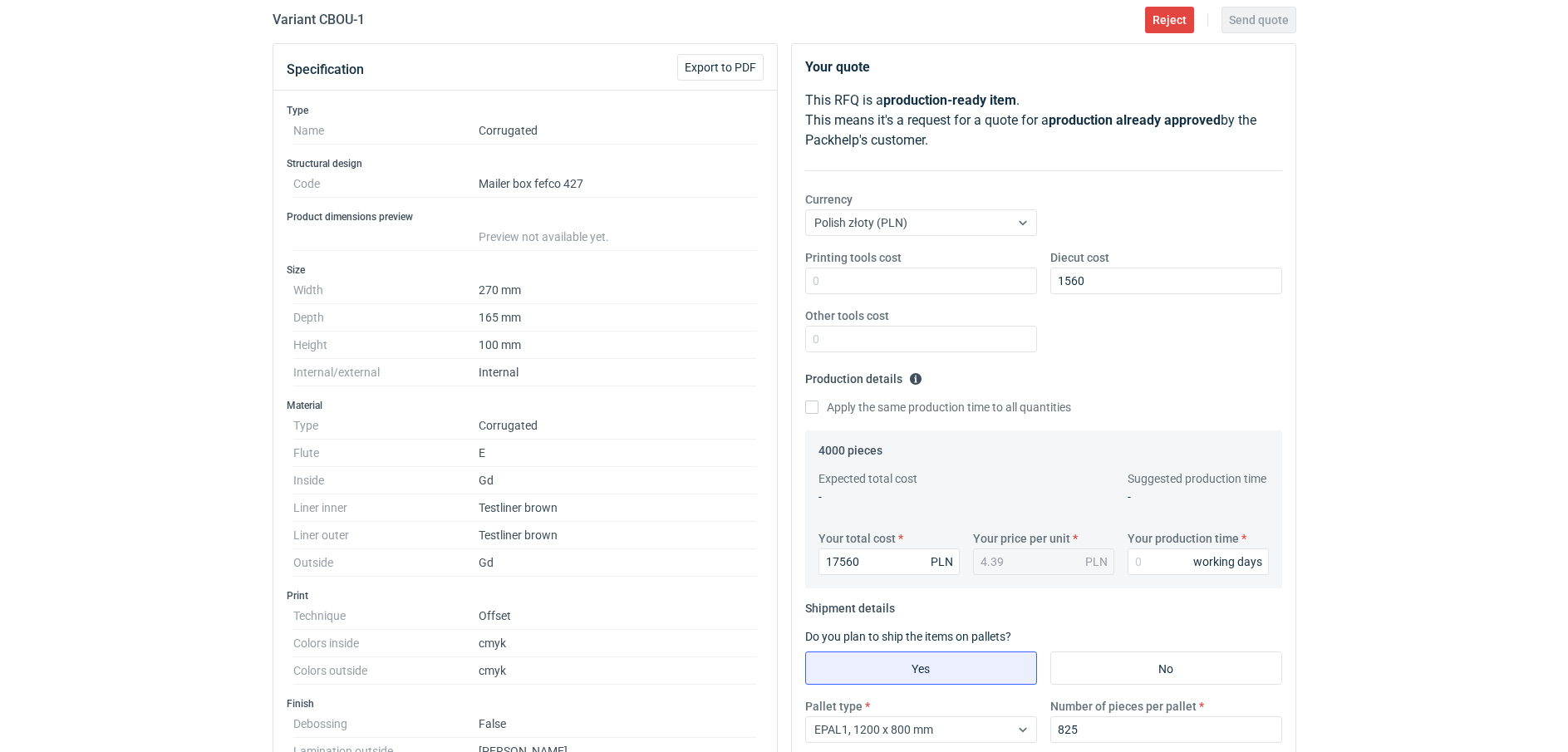
scroll to position [65, 0]
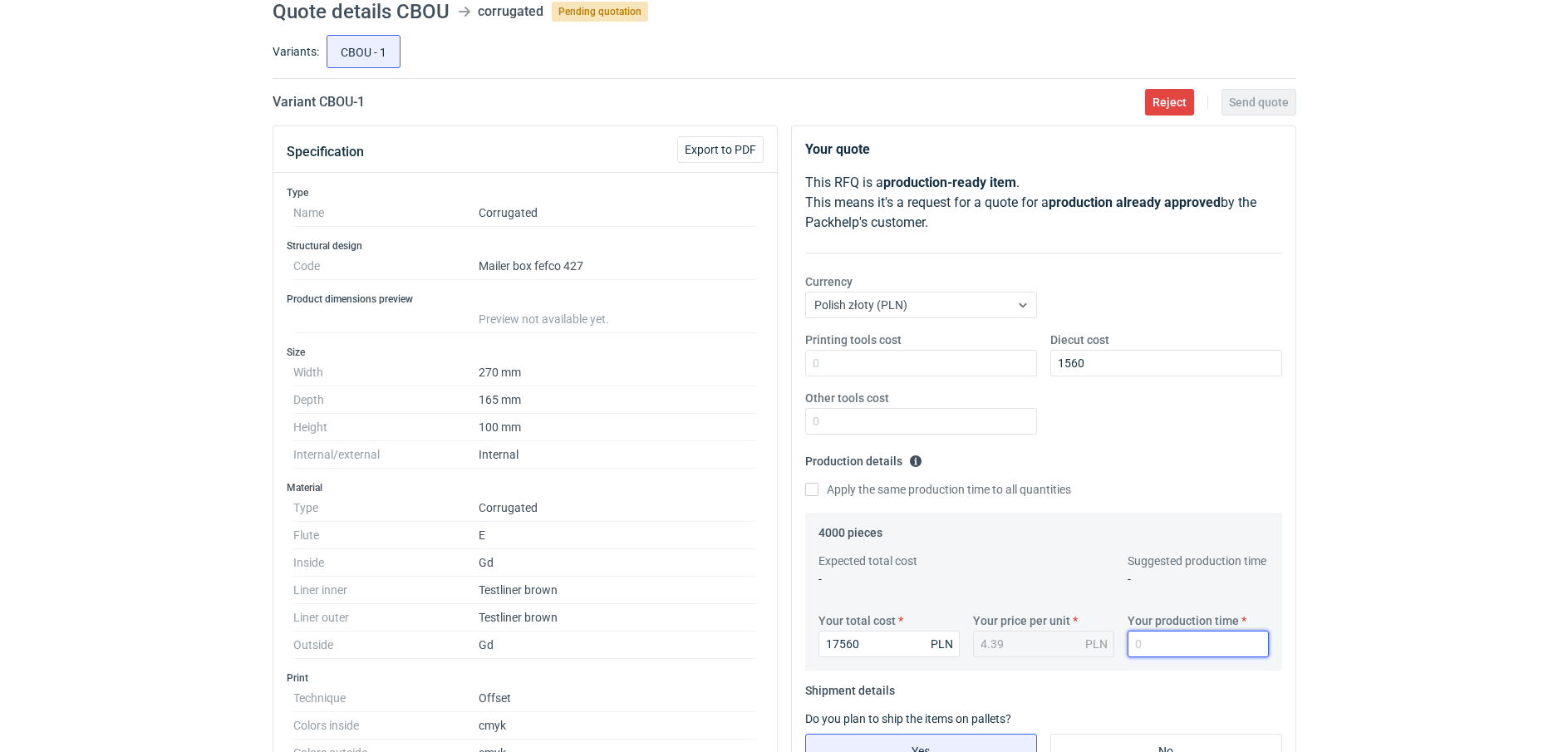
drag, startPoint x: 1176, startPoint y: 644, endPoint x: 1185, endPoint y: 636, distance: 12.0
click at [1181, 641] on input "Your production time" at bounding box center [1198, 643] width 141 height 27
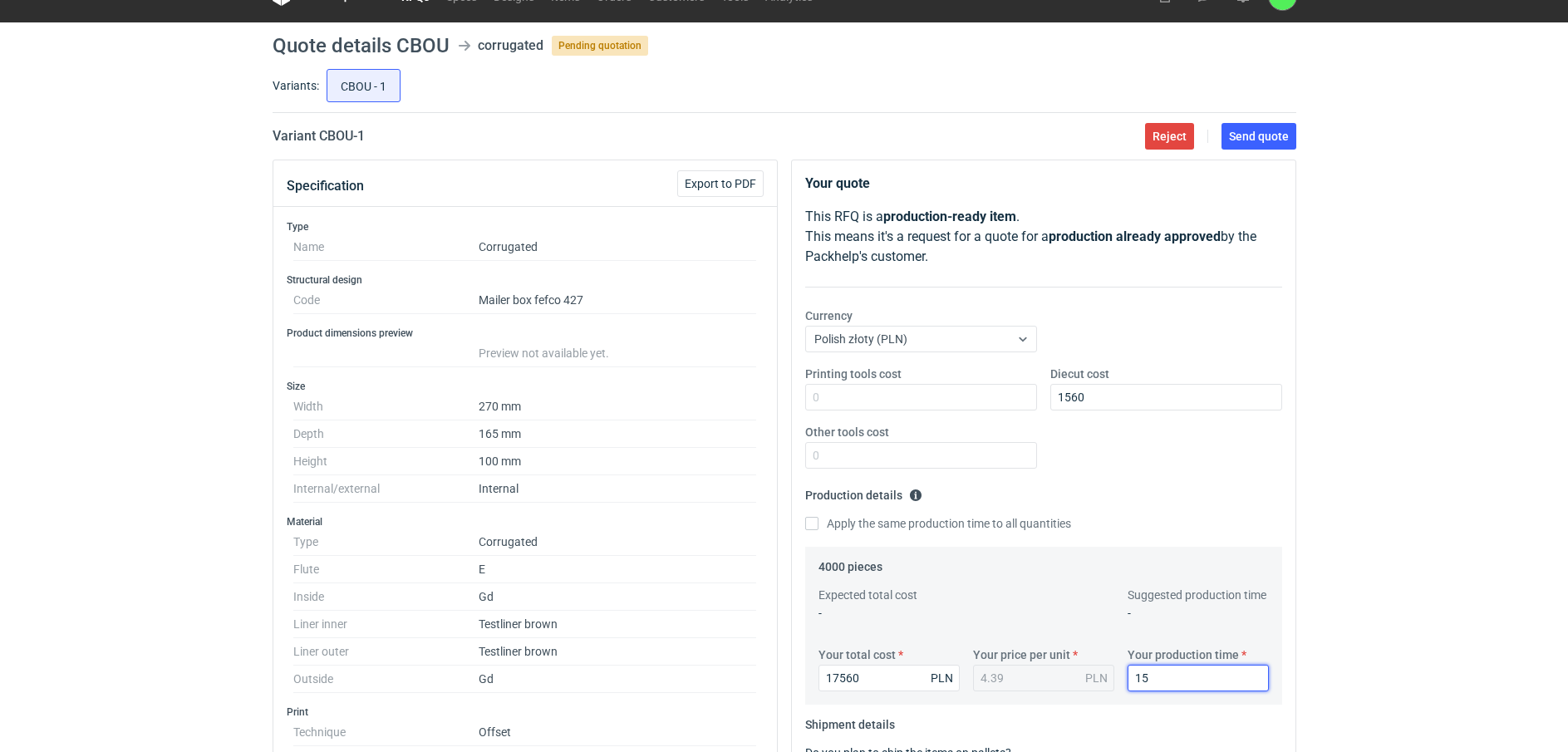
scroll to position [0, 0]
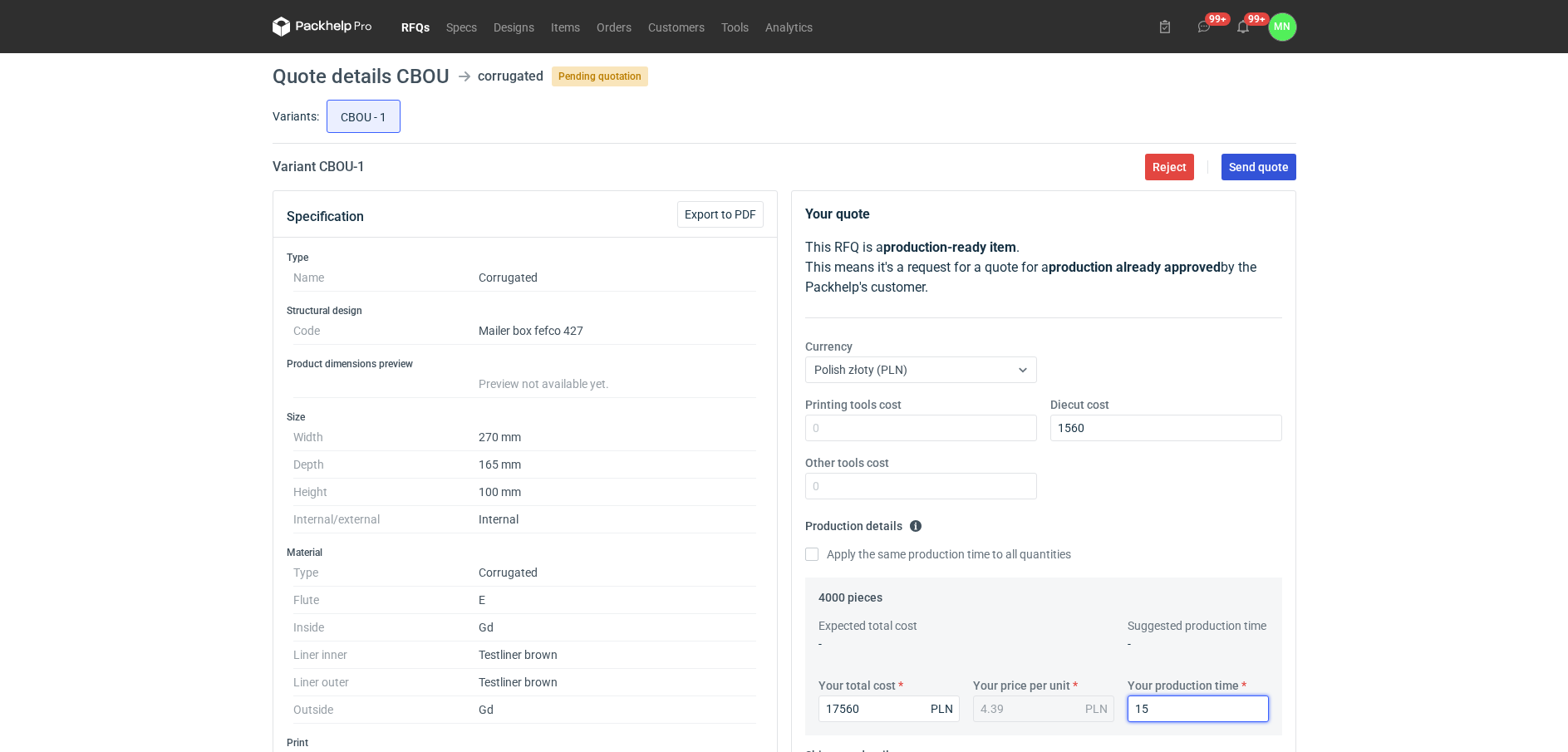
type input "15"
click at [1275, 154] on button "Send quote" at bounding box center [1259, 167] width 75 height 27
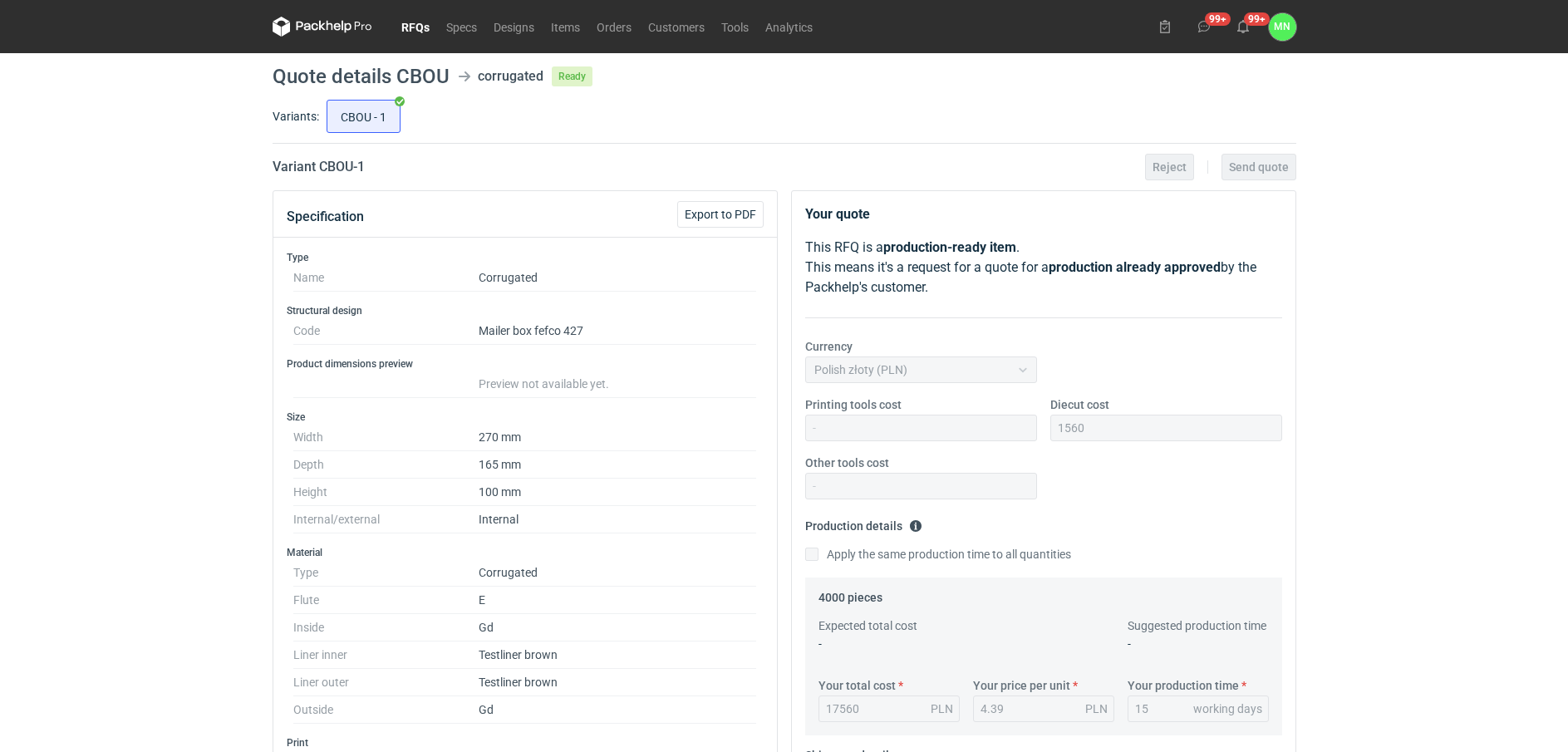
click at [417, 27] on link "RFQs" at bounding box center [416, 27] width 45 height 20
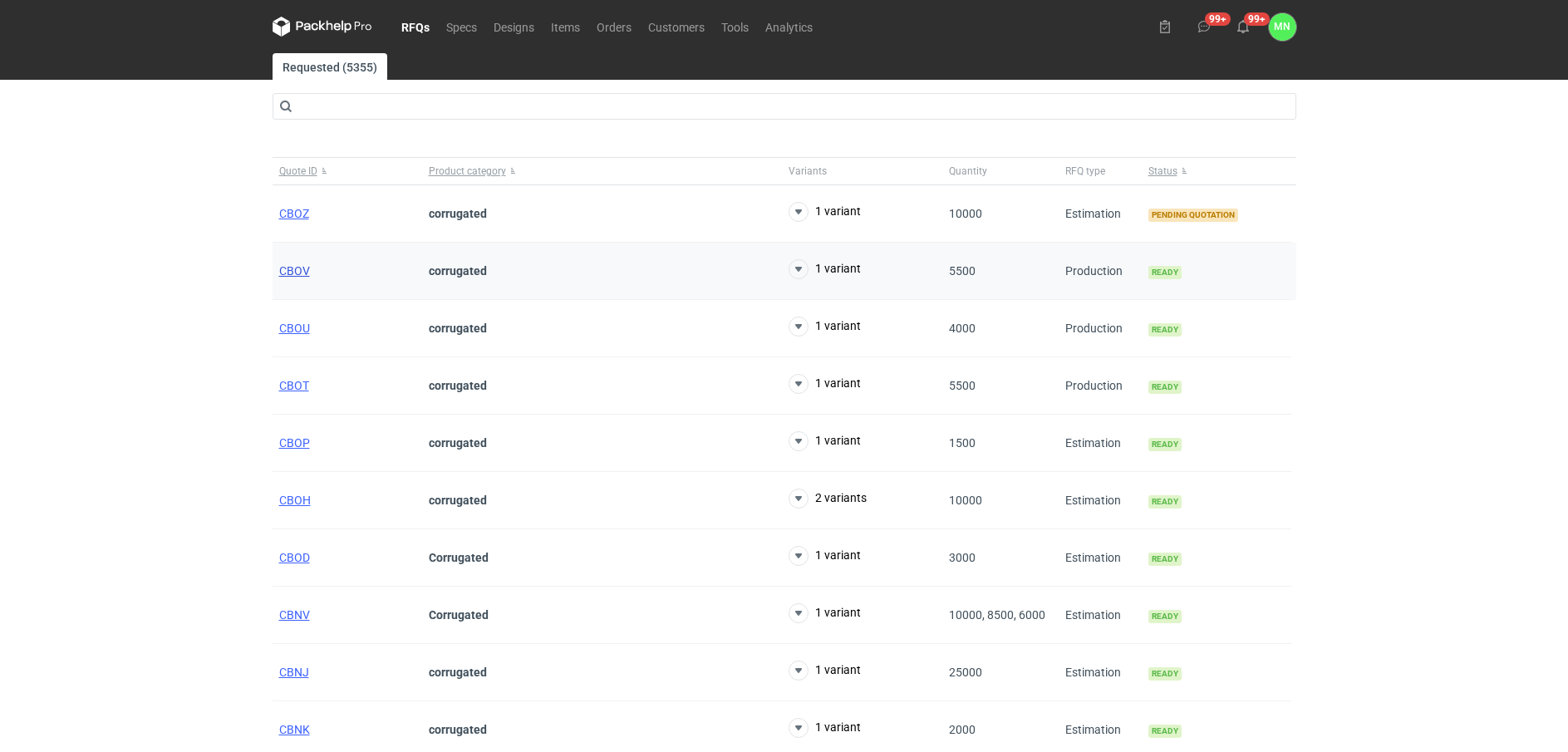
click at [299, 265] on span "CBOV" at bounding box center [294, 271] width 31 height 13
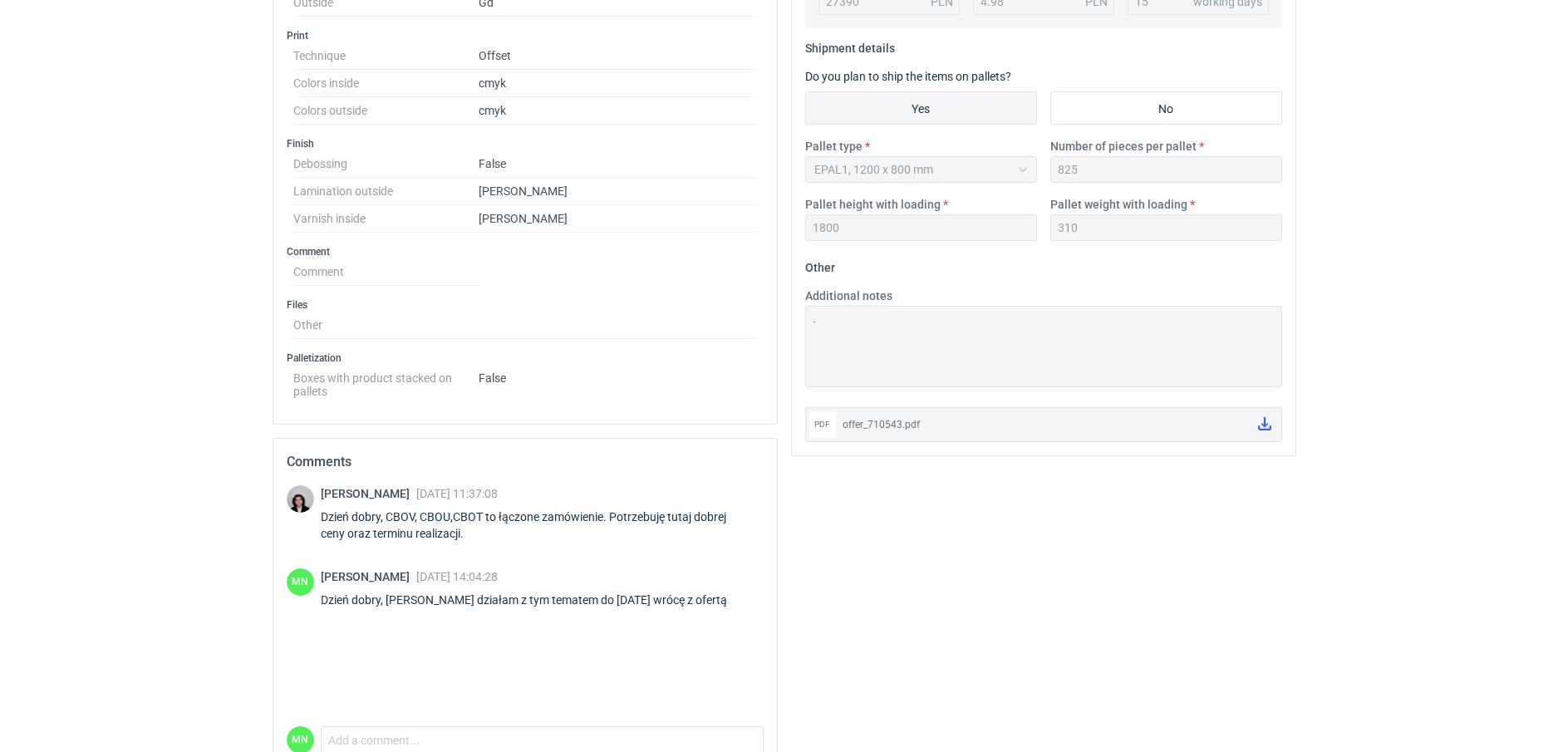
scroll to position [792, 0]
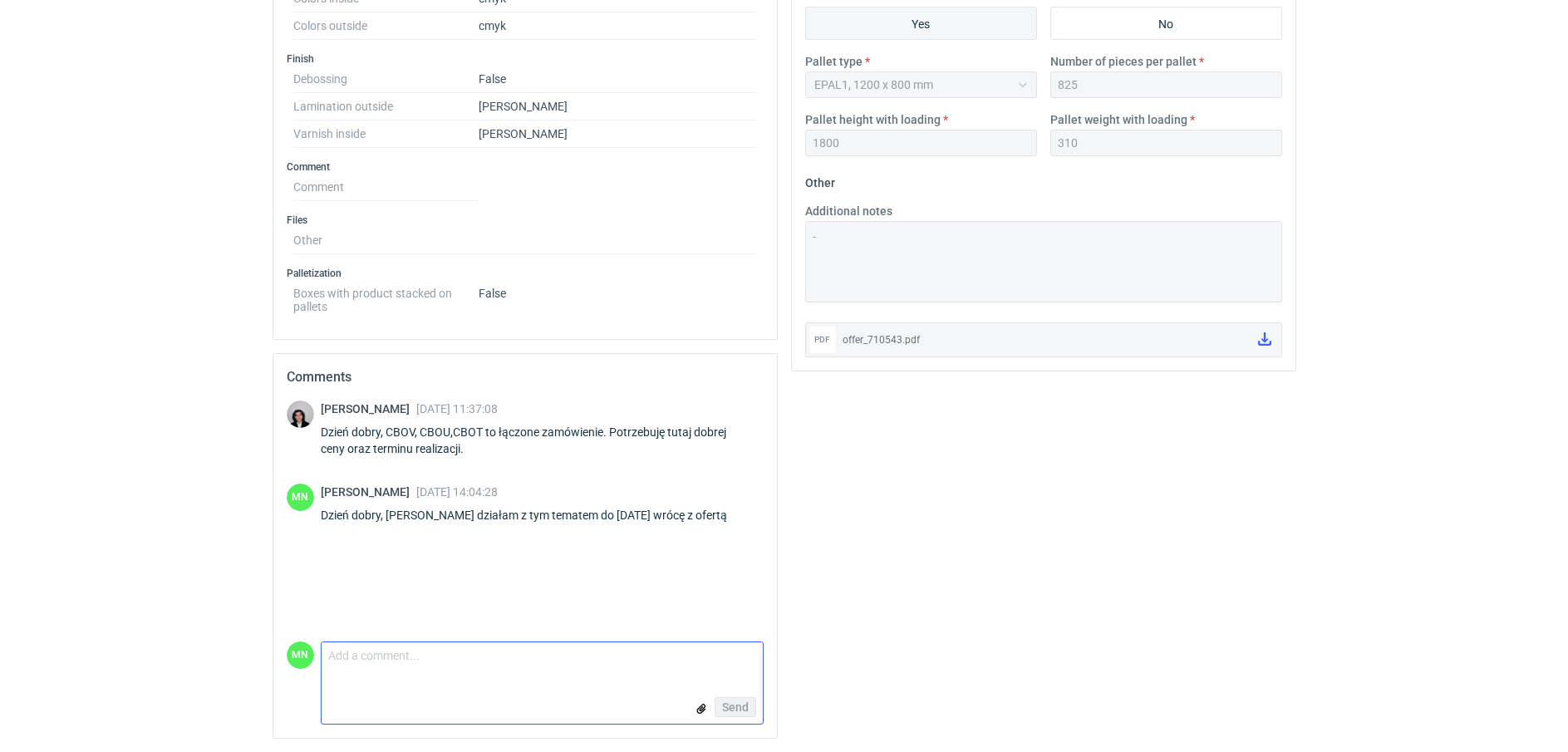
click at [392, 664] on textarea "Comment message" at bounding box center [542, 659] width 441 height 35
click at [558, 663] on textarea "Panie Sebastianie, termin na razie potwierdziłam 15 dni roboczych aczkolwiek je…" at bounding box center [542, 654] width 441 height 47
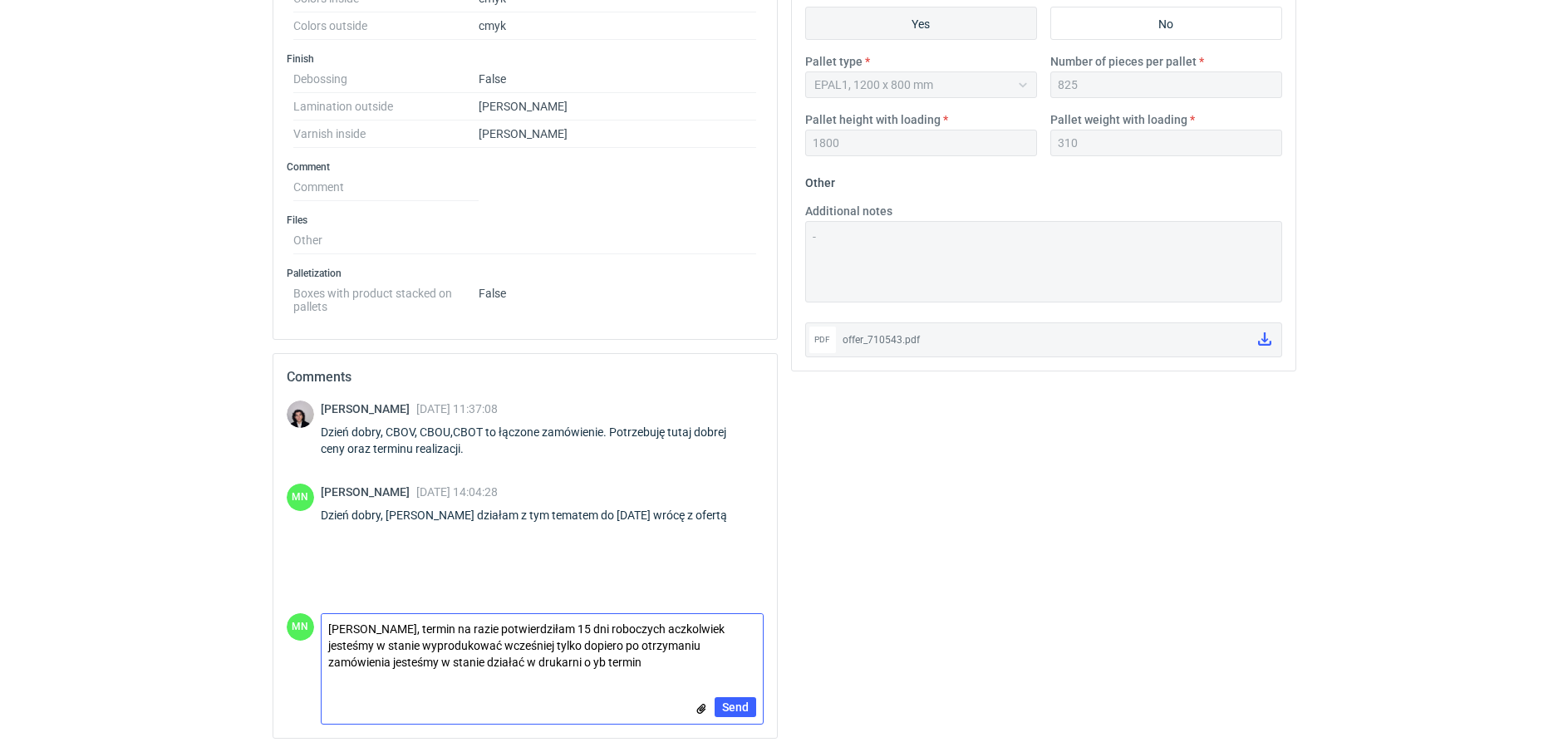
click at [602, 661] on textarea "Panie Sebastianie, termin na razie potwierdziłam 15 dni roboczych aczkolwiek je…" at bounding box center [542, 646] width 441 height 63
click at [685, 657] on textarea "Panie Sebastianie, termin na razie potwierdziłam 15 dni roboczych aczkolwiek je…" at bounding box center [542, 646] width 441 height 63
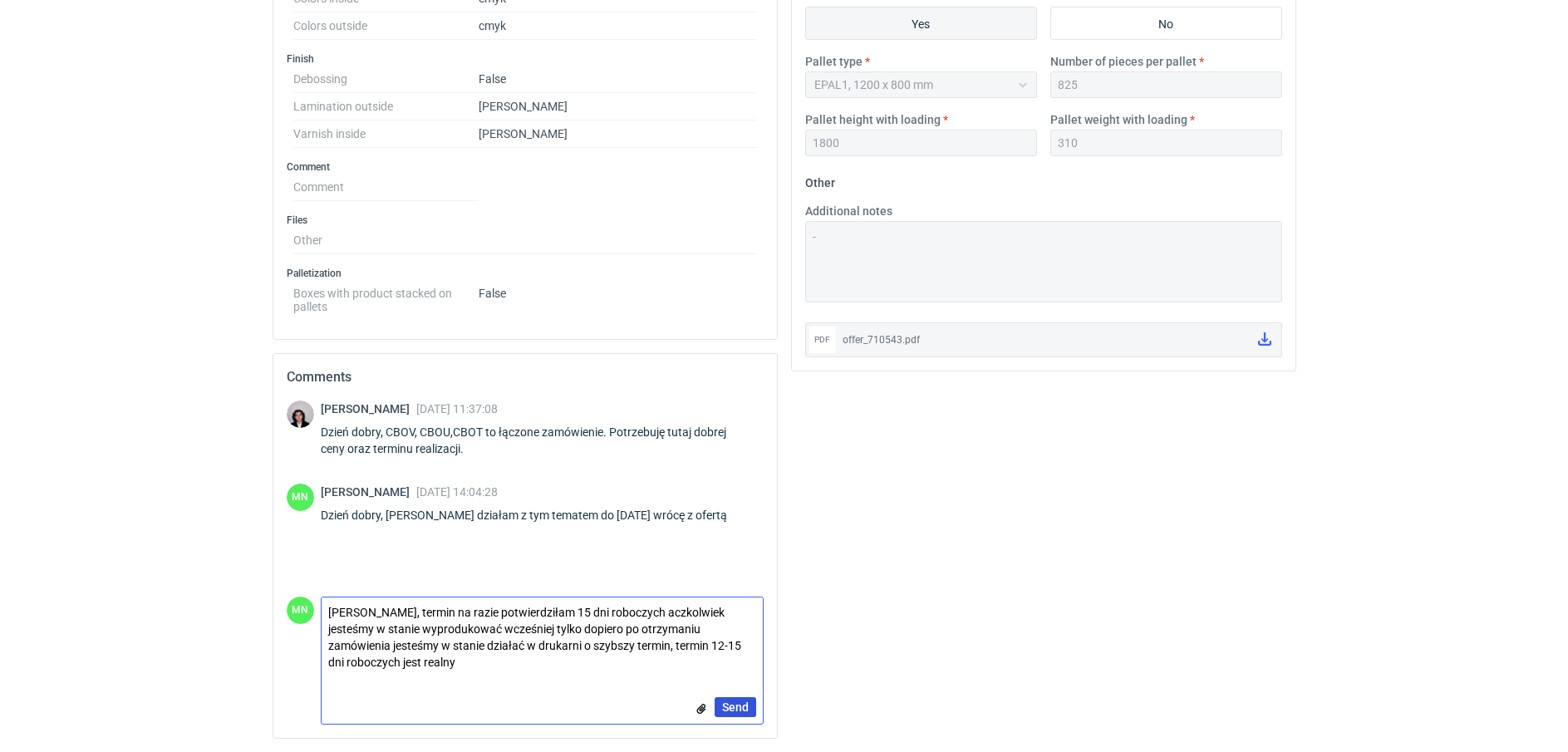
type textarea "Panie Sebastianie, termin na razie potwierdziłam 15 dni roboczych aczkolwiek je…"
click at [731, 709] on span "Send" at bounding box center [736, 707] width 27 height 12
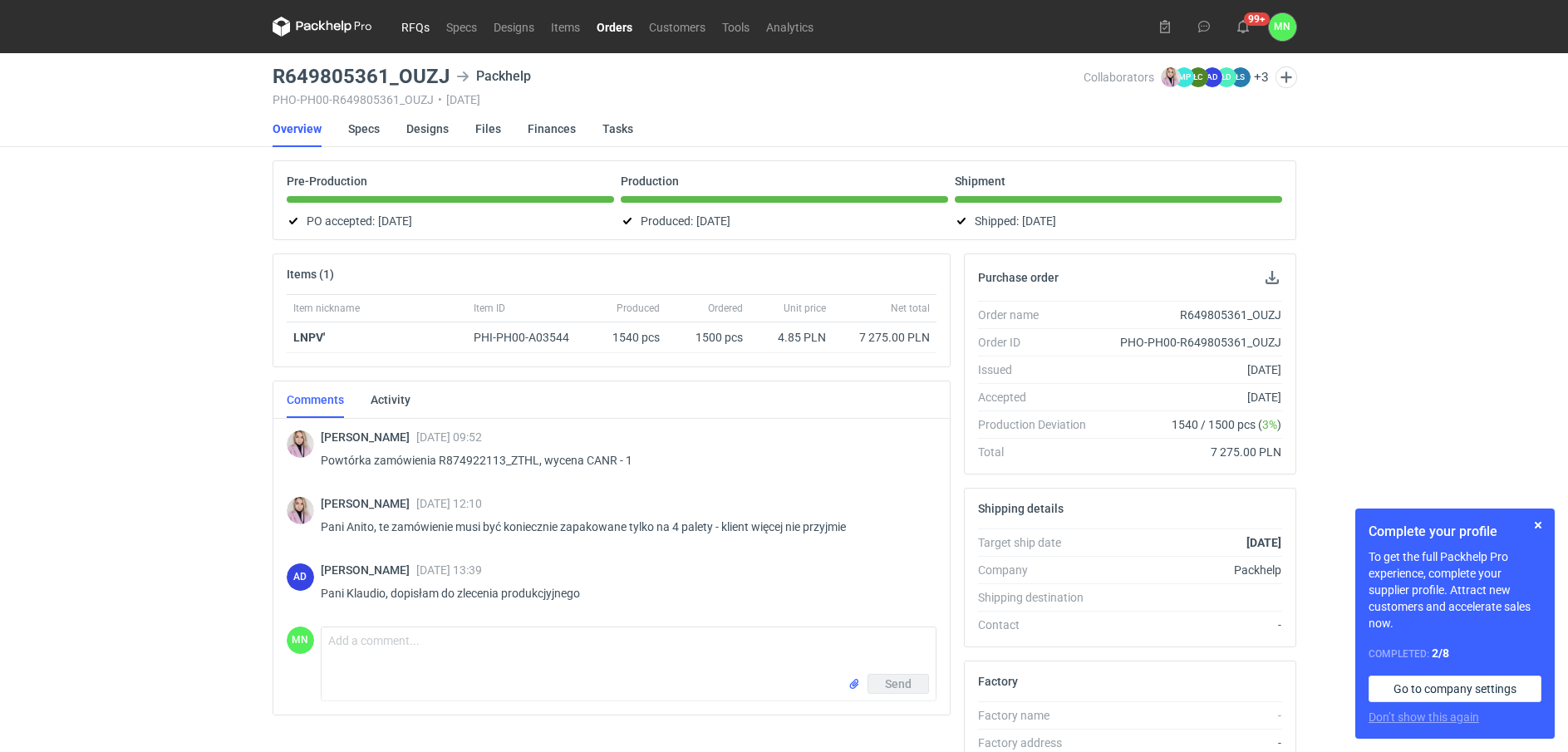
click at [419, 23] on link "RFQs" at bounding box center [416, 27] width 45 height 20
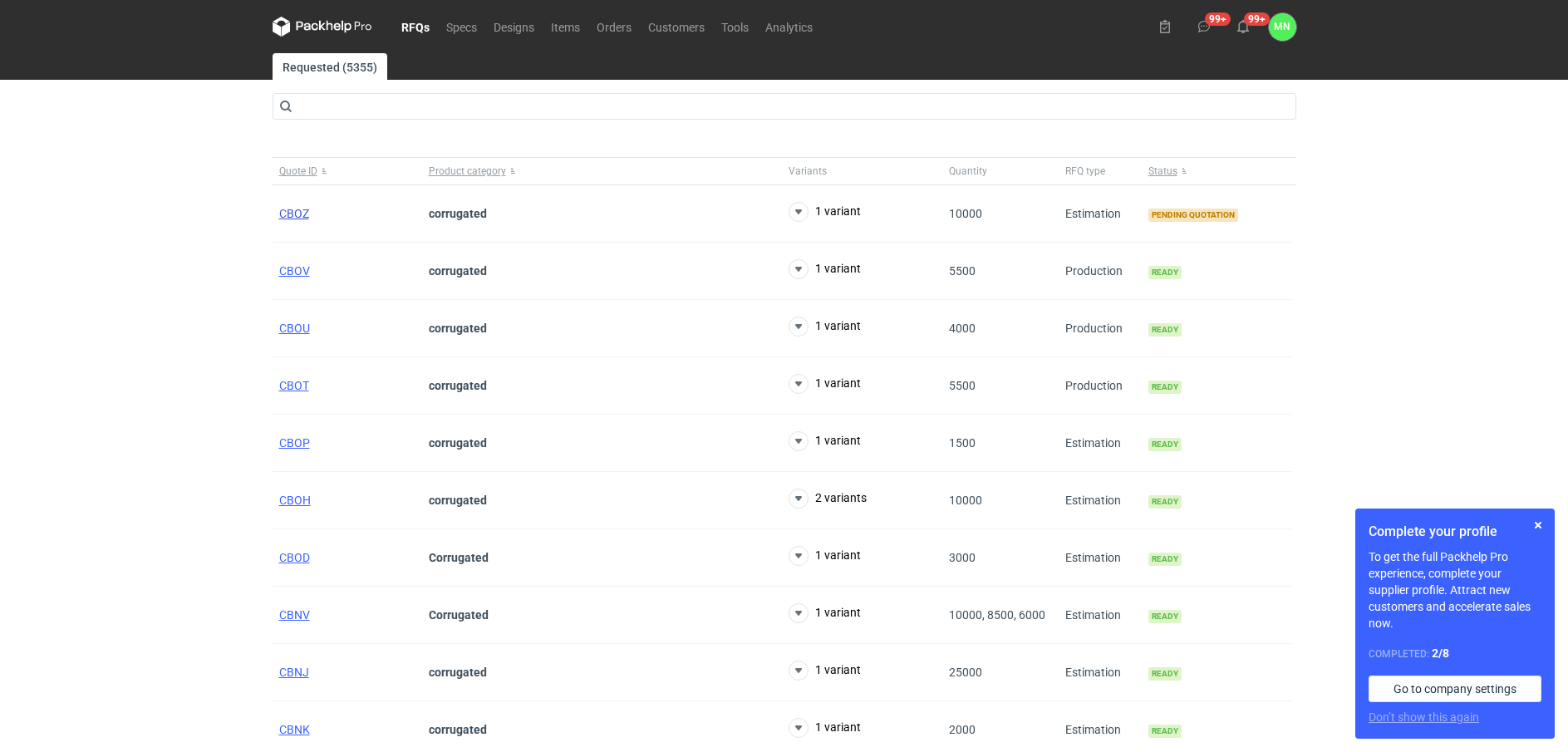
click at [302, 209] on span "CBOZ" at bounding box center [294, 214] width 30 height 13
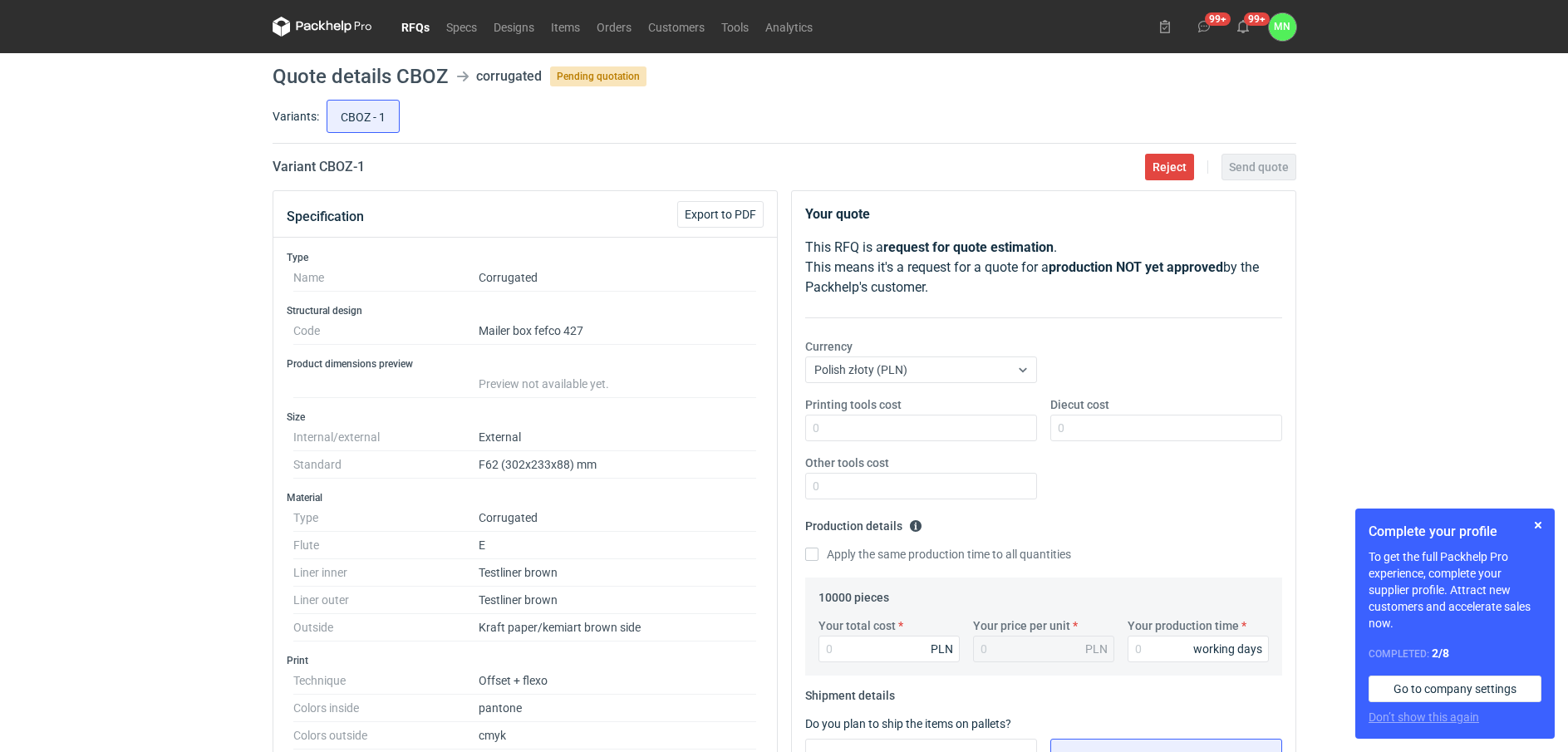
click at [409, 30] on link "RFQs" at bounding box center [416, 27] width 45 height 20
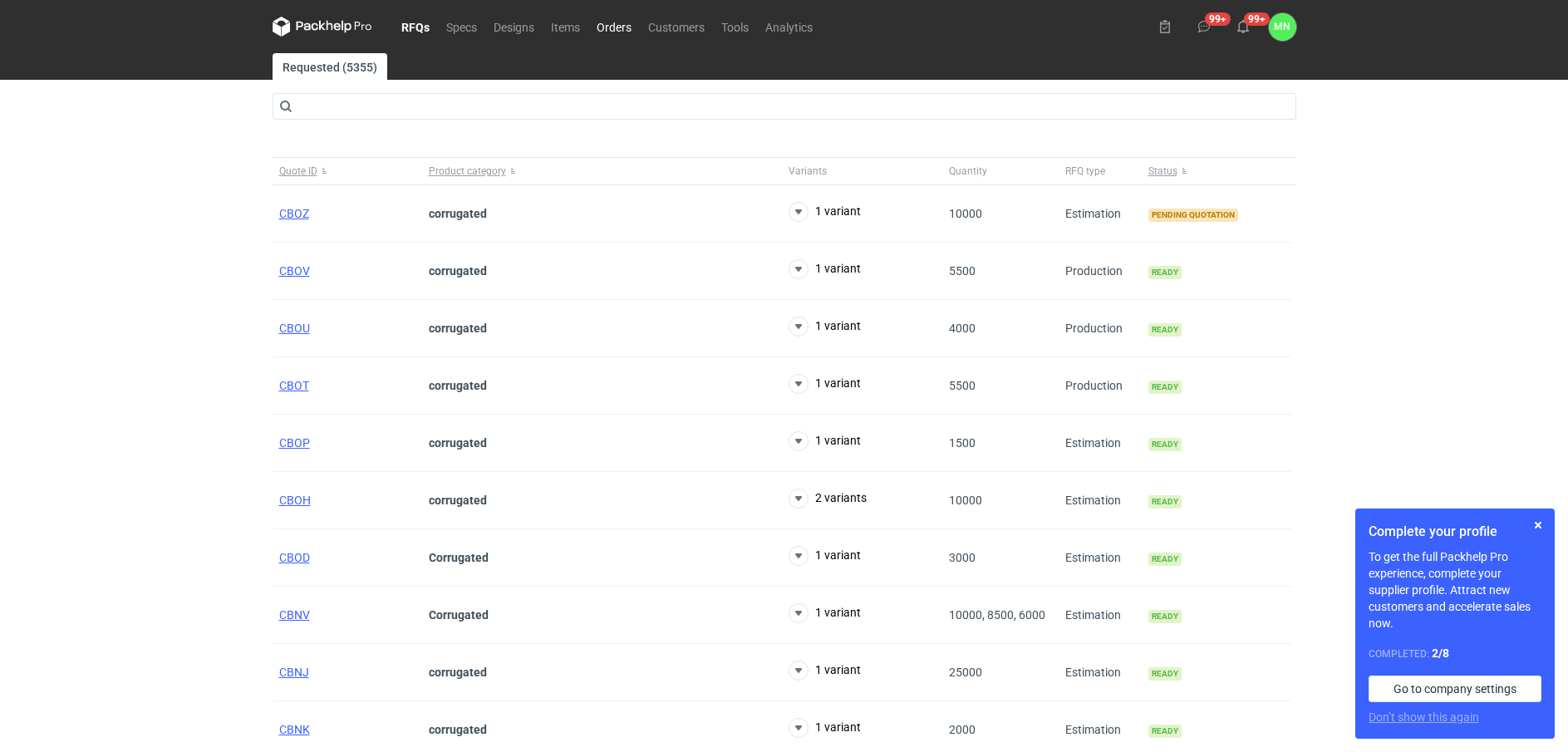
click at [617, 26] on link "Orders" at bounding box center [615, 27] width 52 height 20
